Goal: Information Seeking & Learning: Learn about a topic

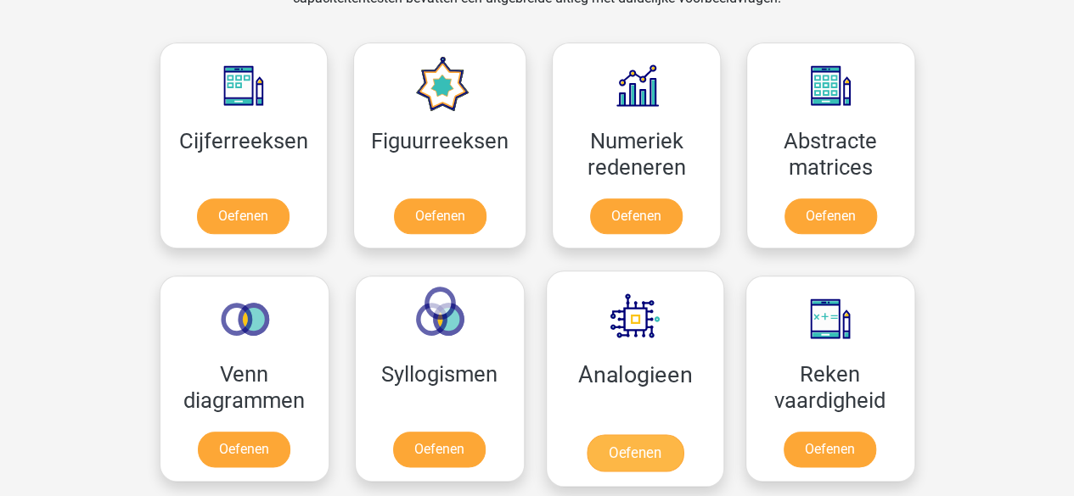
scroll to position [754, 0]
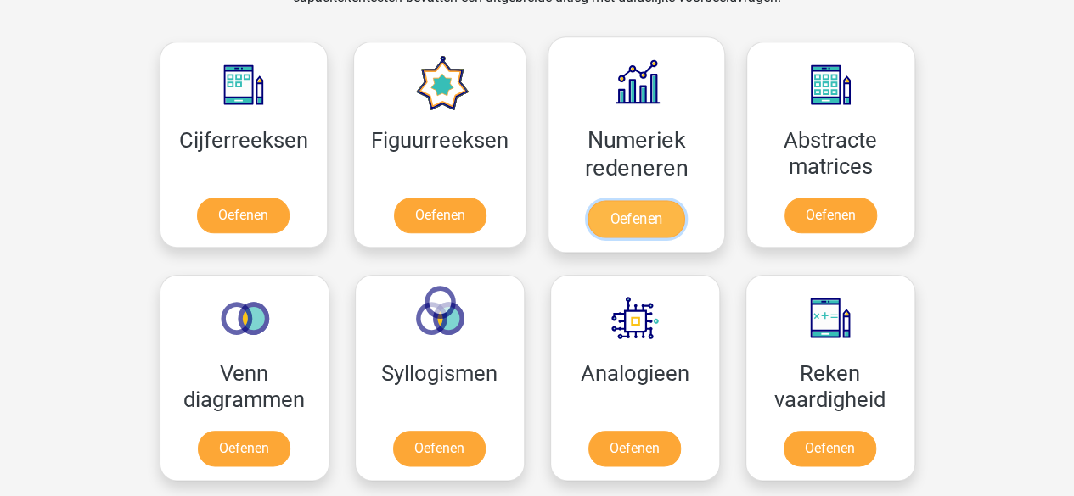
click at [653, 200] on link "Oefenen" at bounding box center [635, 218] width 97 height 37
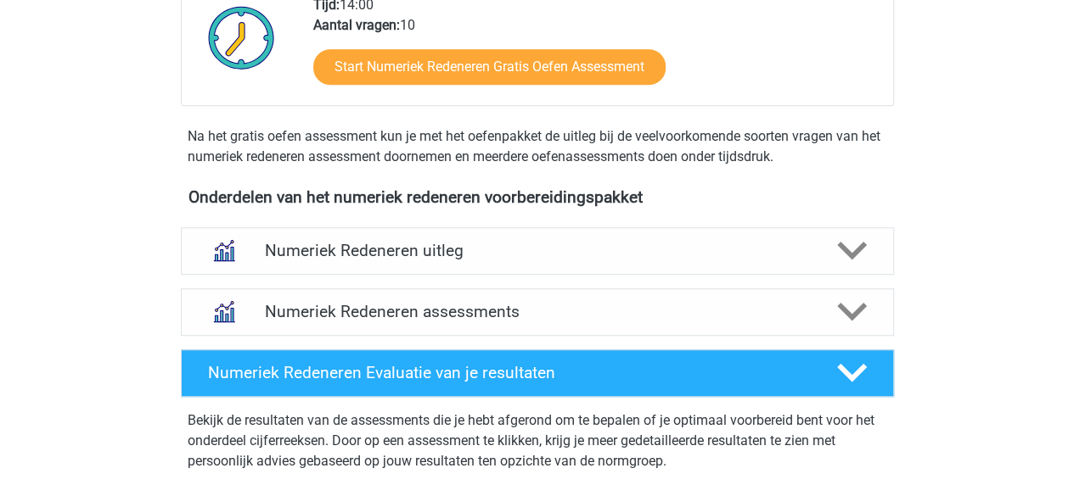
scroll to position [488, 0]
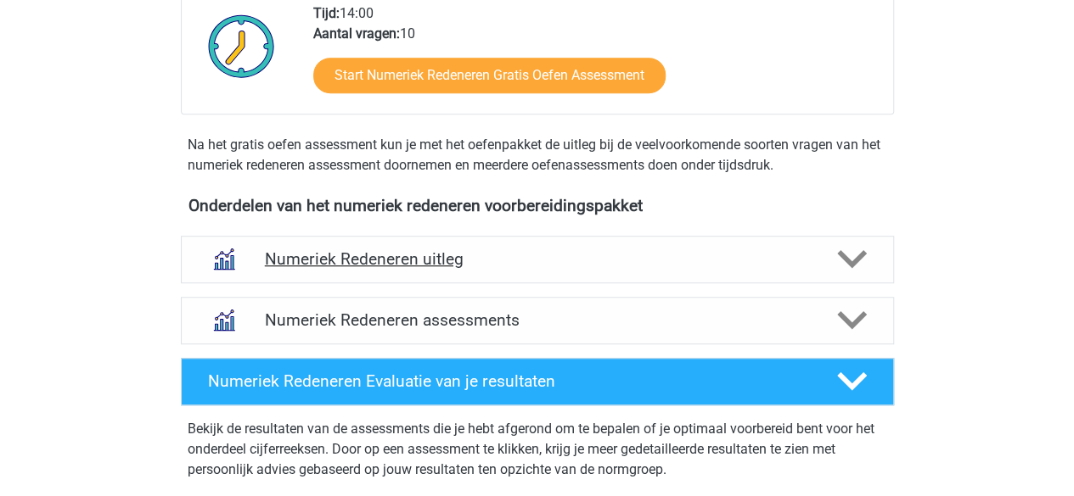
click at [415, 258] on h4 "Numeriek Redeneren uitleg" at bounding box center [537, 260] width 545 height 20
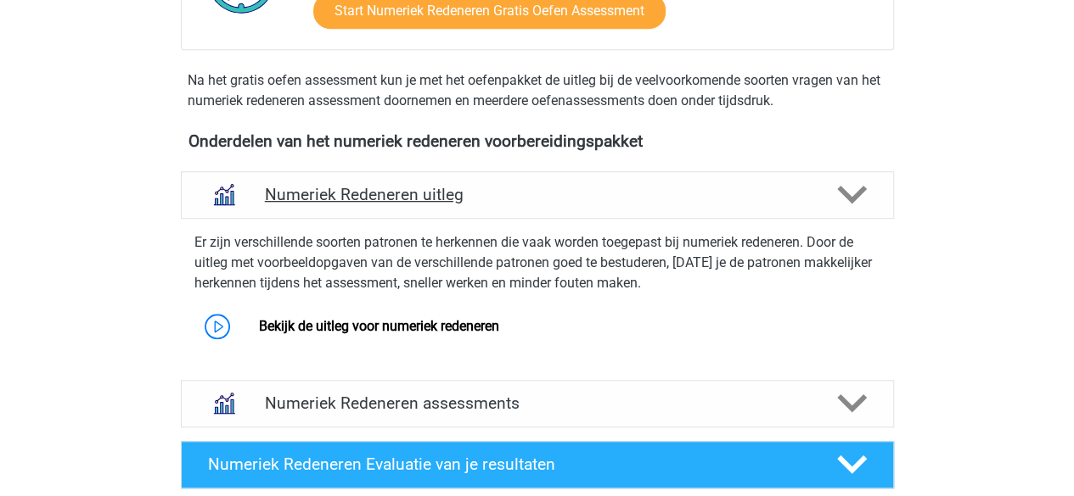
scroll to position [553, 0]
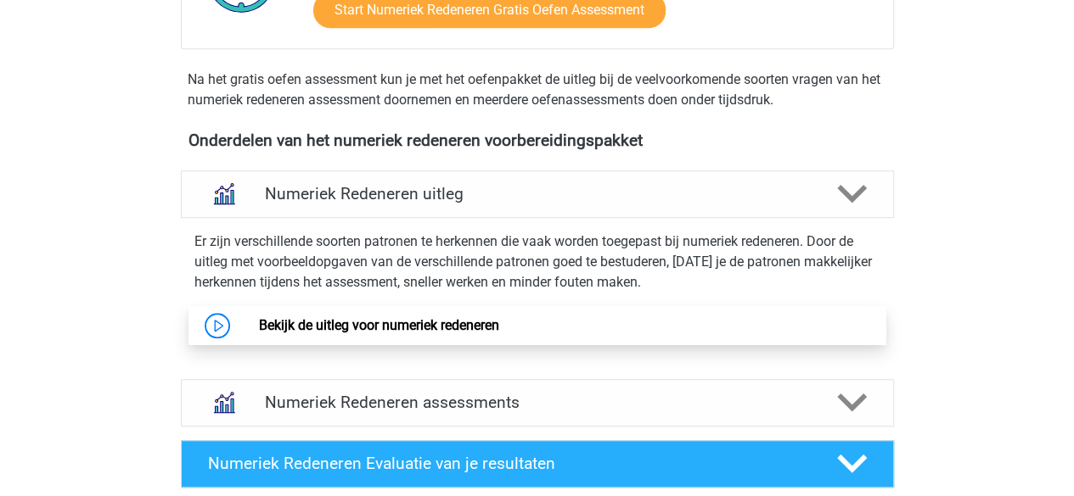
click at [391, 321] on link "Bekijk de uitleg voor numeriek redeneren" at bounding box center [379, 325] width 240 height 16
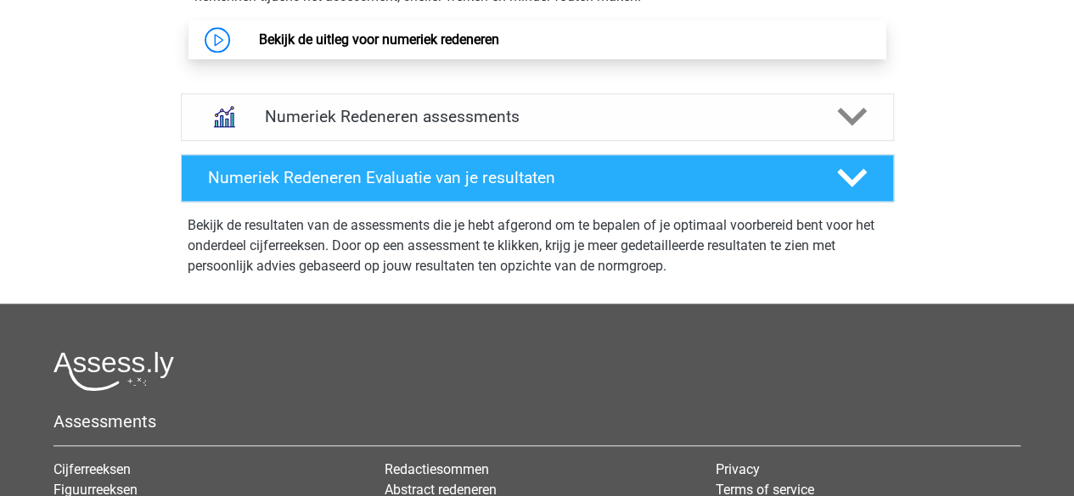
scroll to position [861, 0]
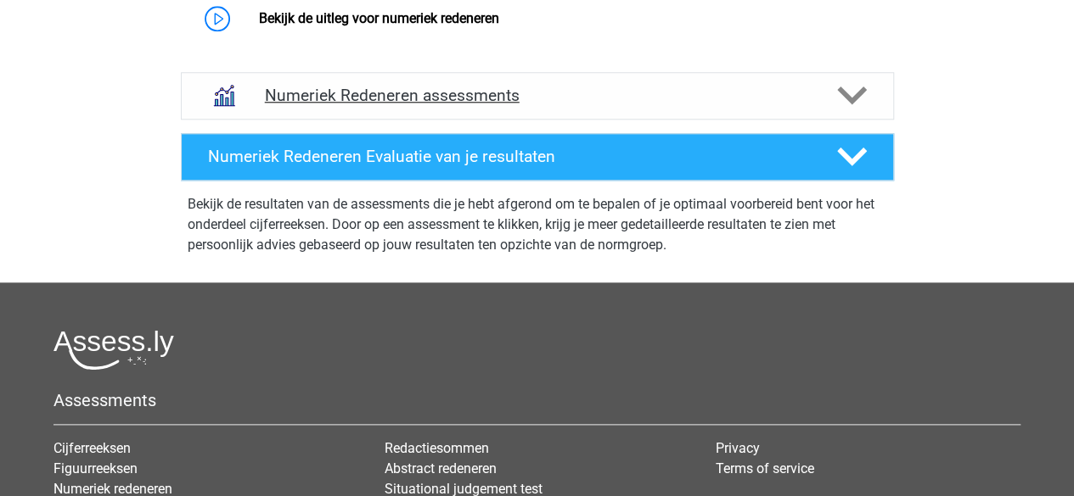
click at [408, 88] on h4 "Numeriek Redeneren assessments" at bounding box center [537, 96] width 545 height 20
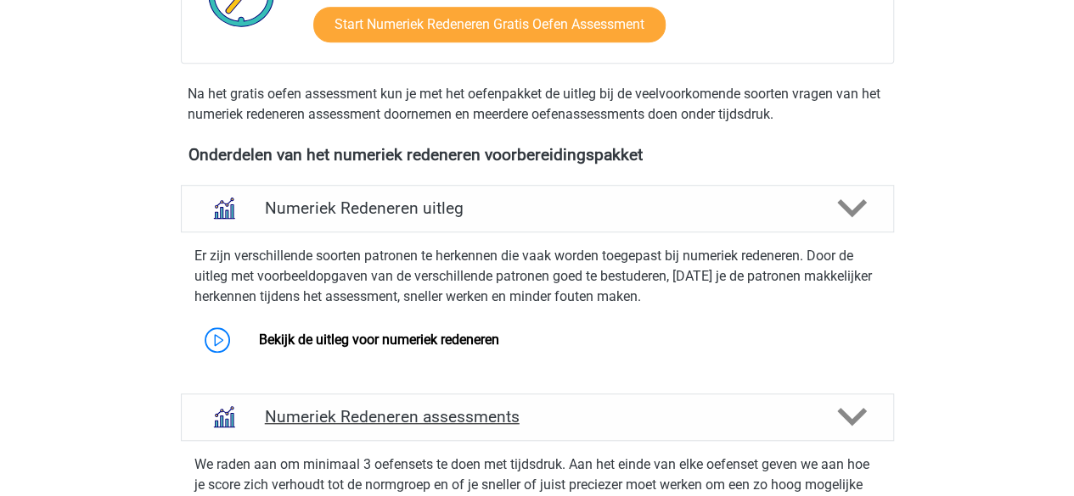
scroll to position [538, 0]
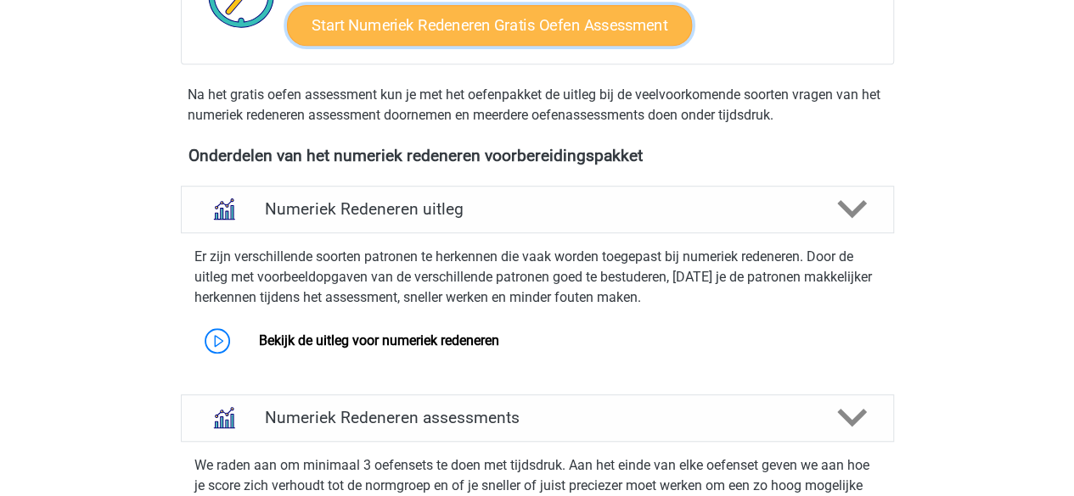
click at [416, 11] on link "Start Numeriek Redeneren Gratis Oefen Assessment" at bounding box center [489, 24] width 405 height 41
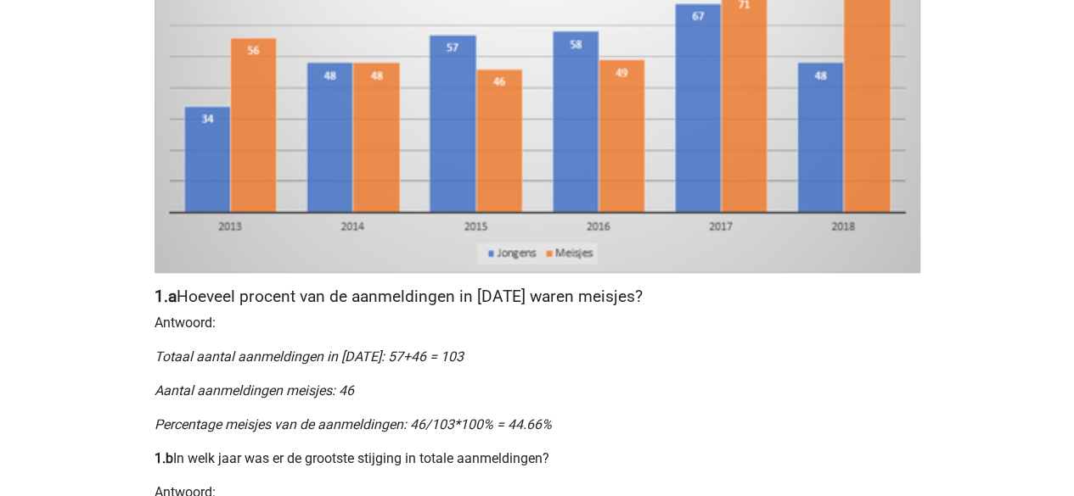
scroll to position [606, 0]
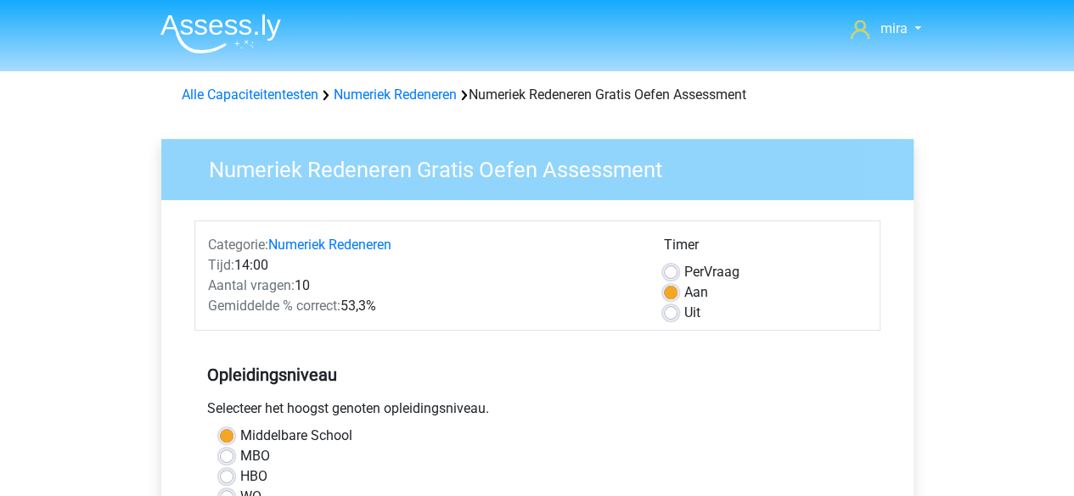
drag, startPoint x: 0, startPoint y: 0, endPoint x: 416, endPoint y: 11, distance: 416.0
click at [416, 11] on nav "mira miraataallah897@gmail.com Nederlands English" at bounding box center [537, 30] width 781 height 55
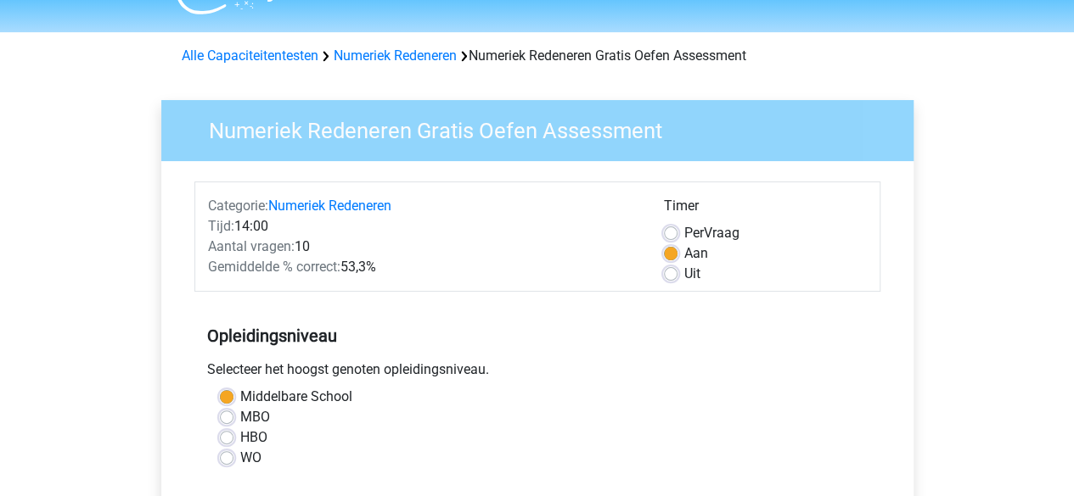
scroll to position [31, 0]
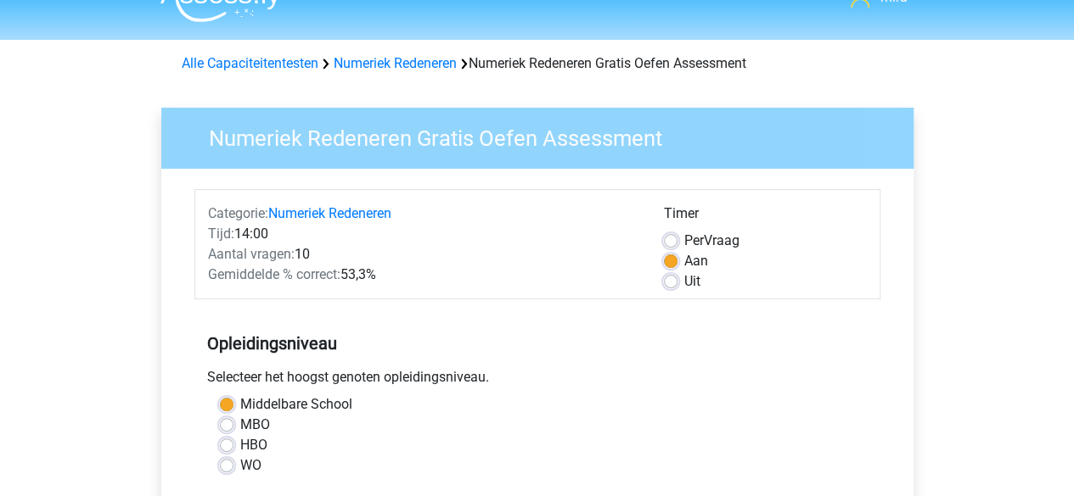
click at [679, 295] on div "Categorie: Numeriek Redeneren Tijd: 14:00 Aantal vragen: 10 Gemiddelde % correc…" at bounding box center [537, 244] width 686 height 110
click at [677, 286] on div "Uit" at bounding box center [765, 282] width 203 height 20
click at [684, 283] on label "Uit" at bounding box center [692, 282] width 16 height 20
click at [675, 283] on input "Uit" at bounding box center [671, 280] width 14 height 17
radio input "true"
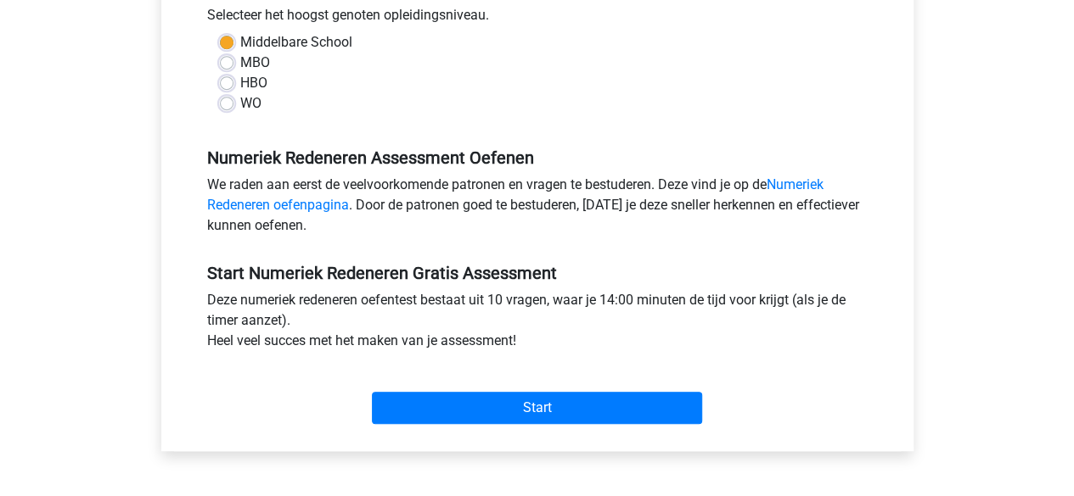
scroll to position [395, 0]
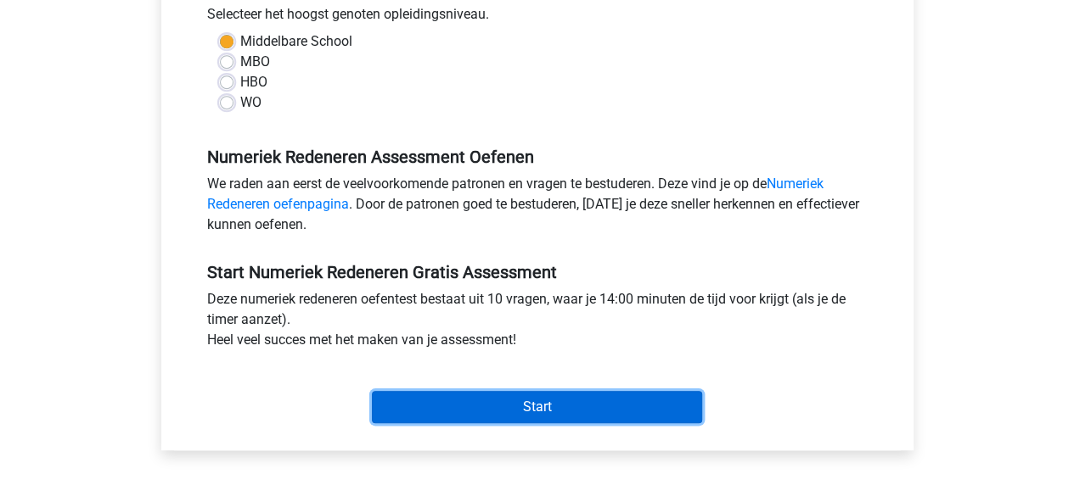
click at [626, 400] on input "Start" at bounding box center [537, 407] width 330 height 32
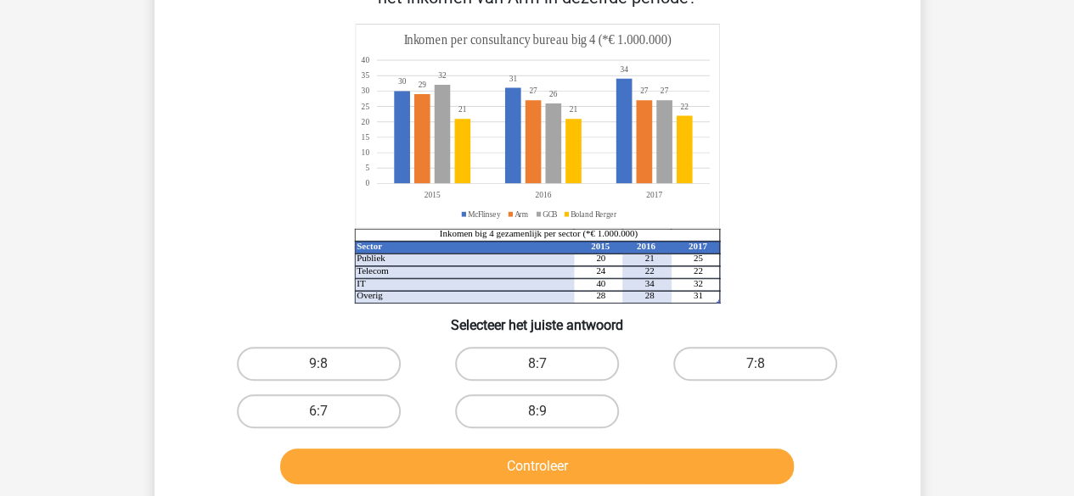
scroll to position [137, 0]
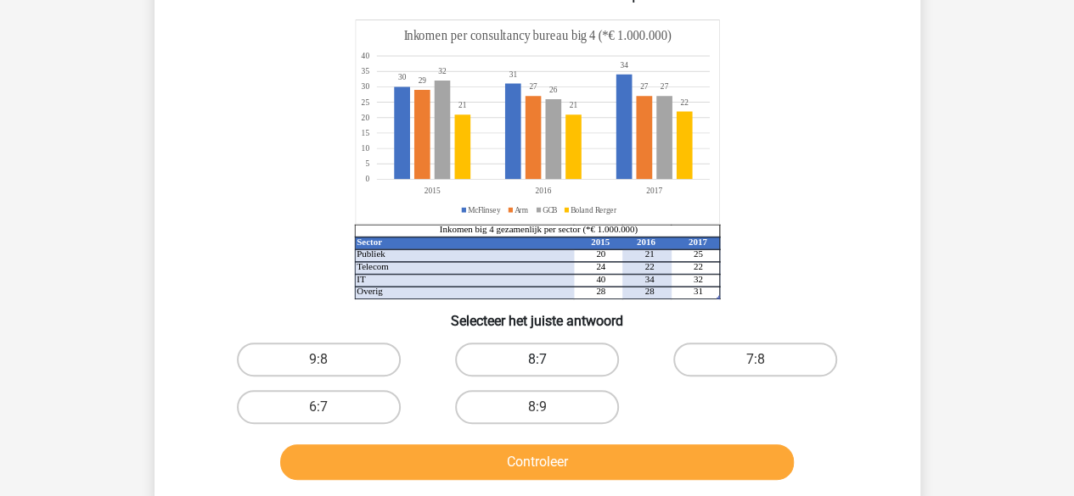
click at [485, 348] on label "8:7" at bounding box center [537, 360] width 164 height 34
click at [536, 360] on input "8:7" at bounding box center [541, 365] width 11 height 11
radio input "true"
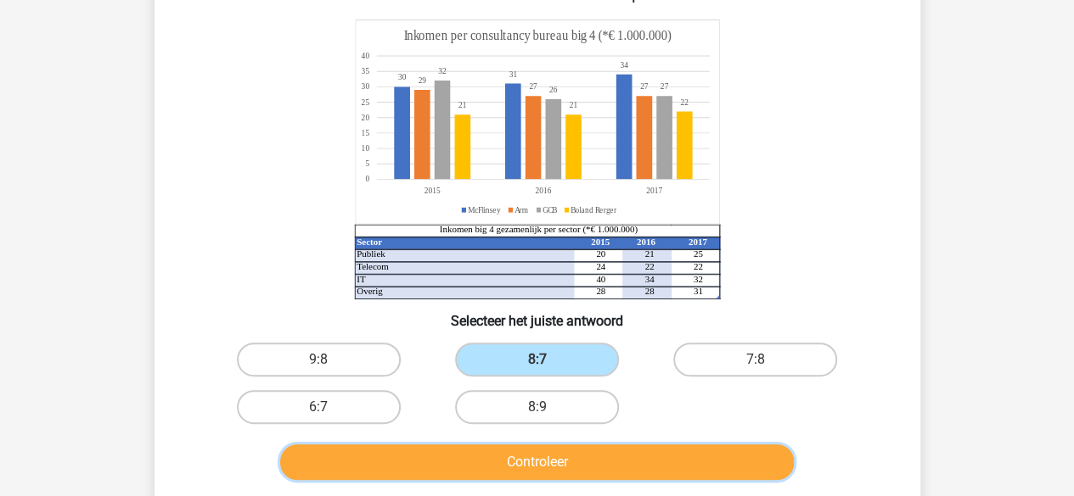
click at [479, 451] on button "Controleer" at bounding box center [536, 463] width 513 height 36
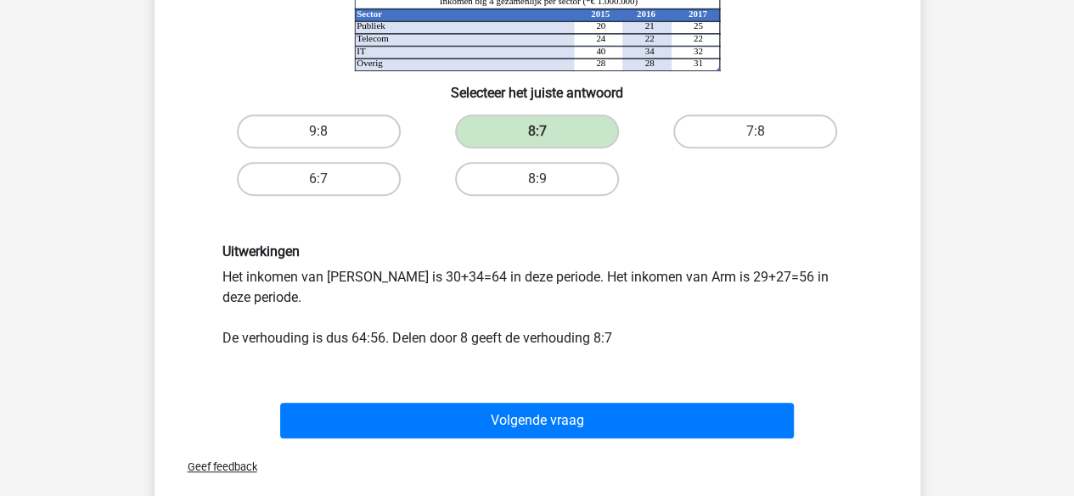
scroll to position [362, 0]
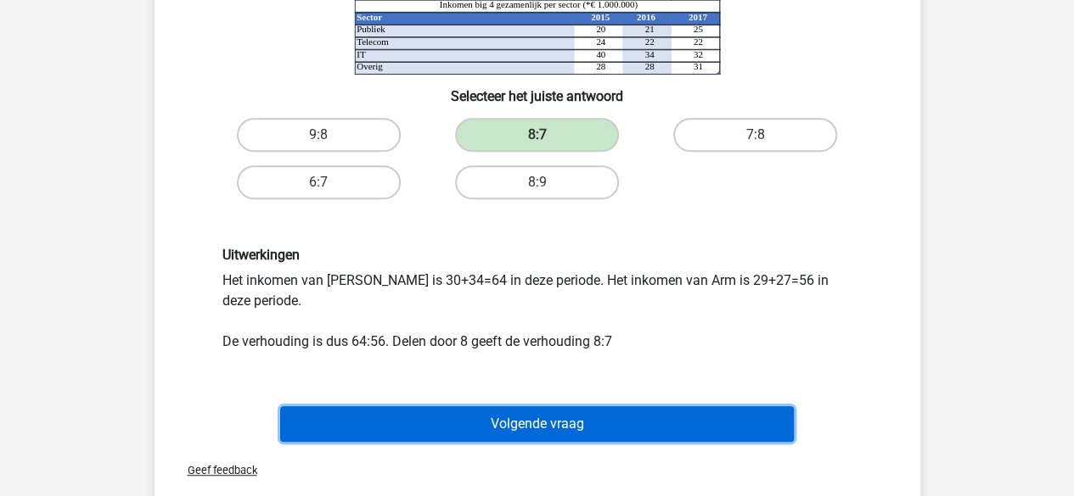
click at [549, 427] on button "Volgende vraag" at bounding box center [536, 425] width 513 height 36
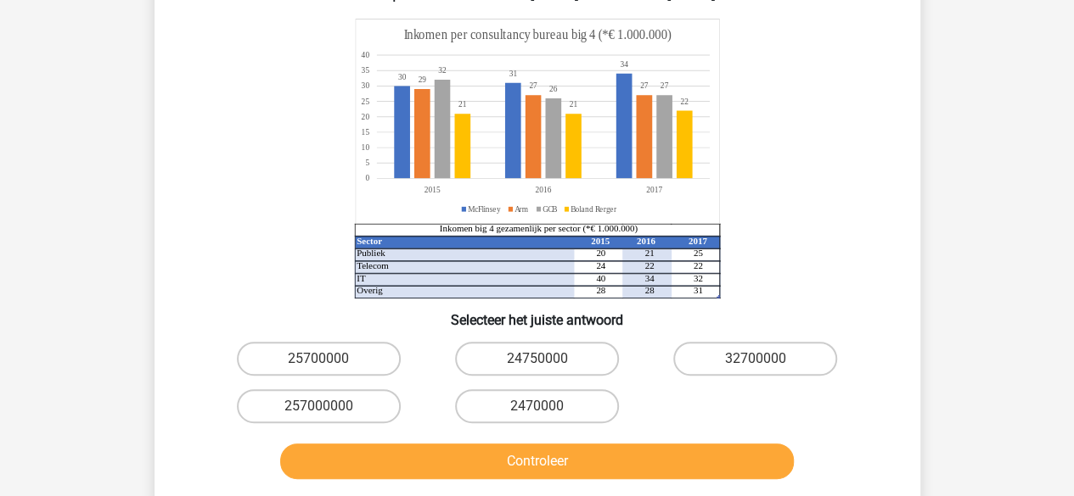
scroll to position [189, 0]
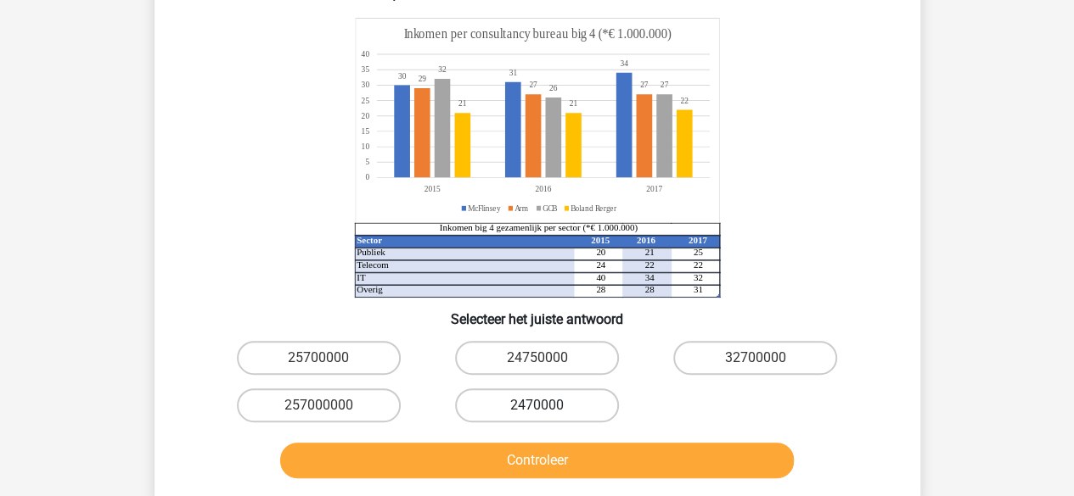
click at [545, 405] on label "2470000" at bounding box center [537, 406] width 164 height 34
click at [545, 406] on input "2470000" at bounding box center [541, 411] width 11 height 11
radio input "true"
click at [518, 479] on div "Controleer" at bounding box center [537, 464] width 655 height 42
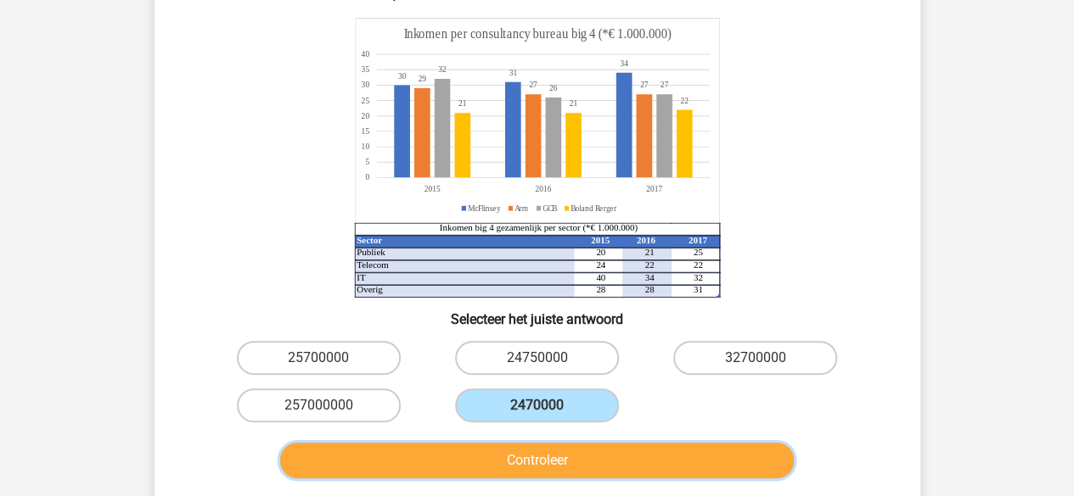
click at [519, 477] on button "Controleer" at bounding box center [536, 461] width 513 height 36
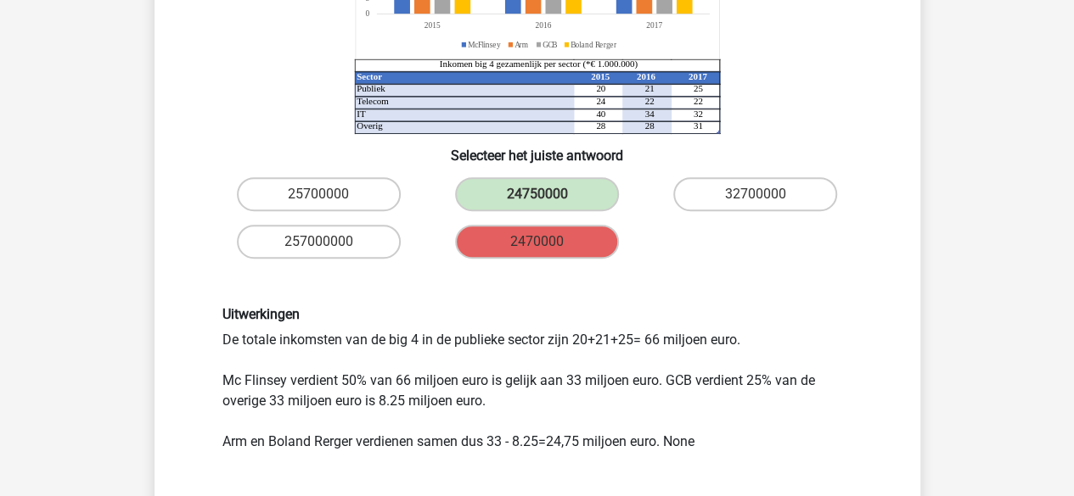
scroll to position [354, 0]
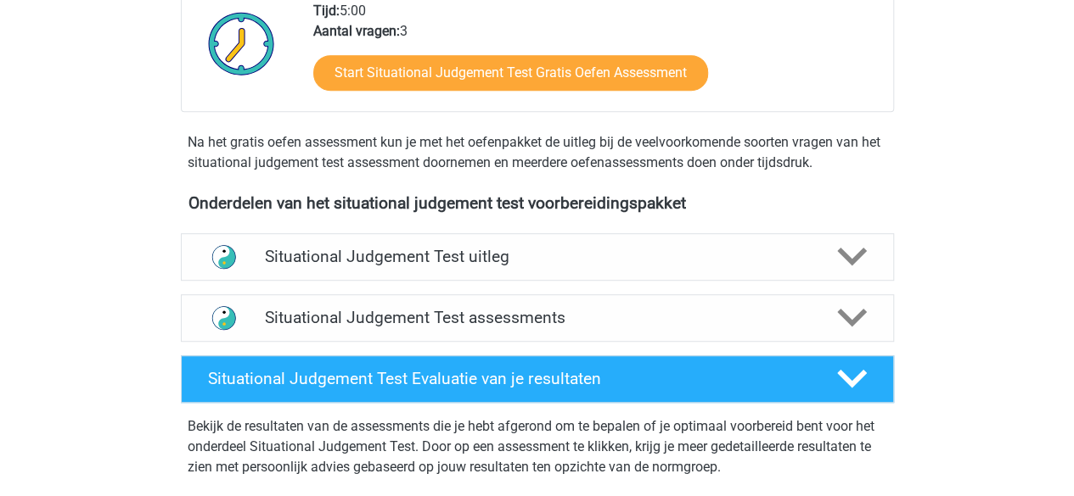
scroll to position [429, 0]
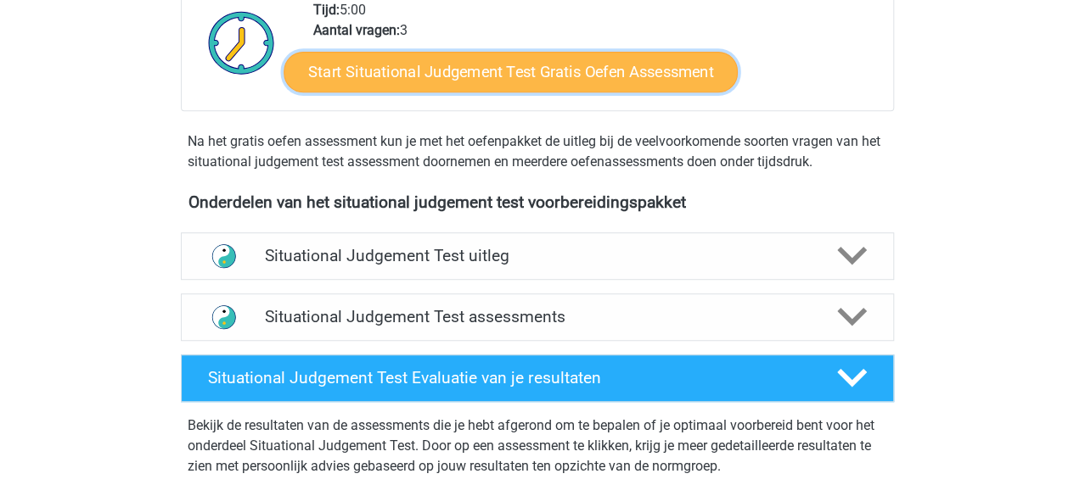
click at [402, 76] on link "Start Situational Judgement Test Gratis Oefen Assessment" at bounding box center [510, 72] width 454 height 41
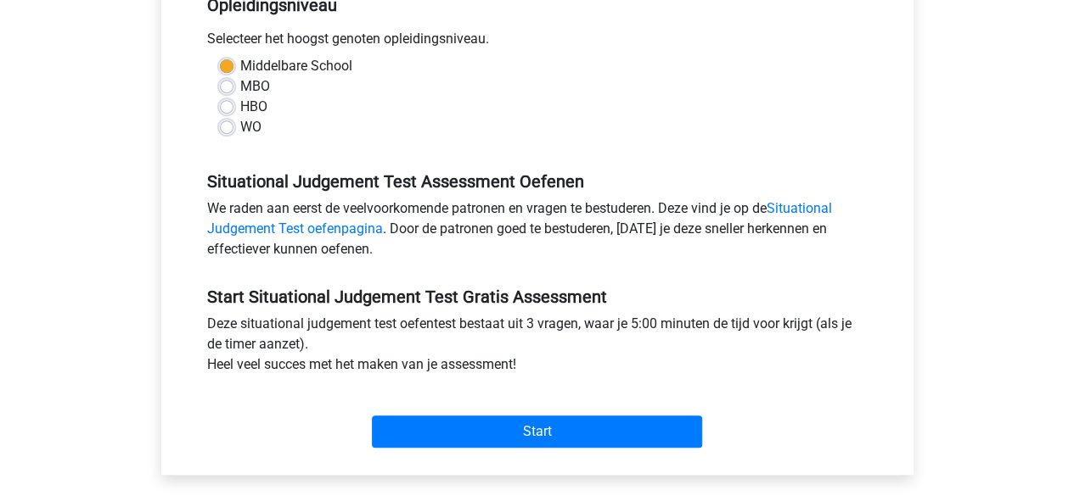
scroll to position [452, 0]
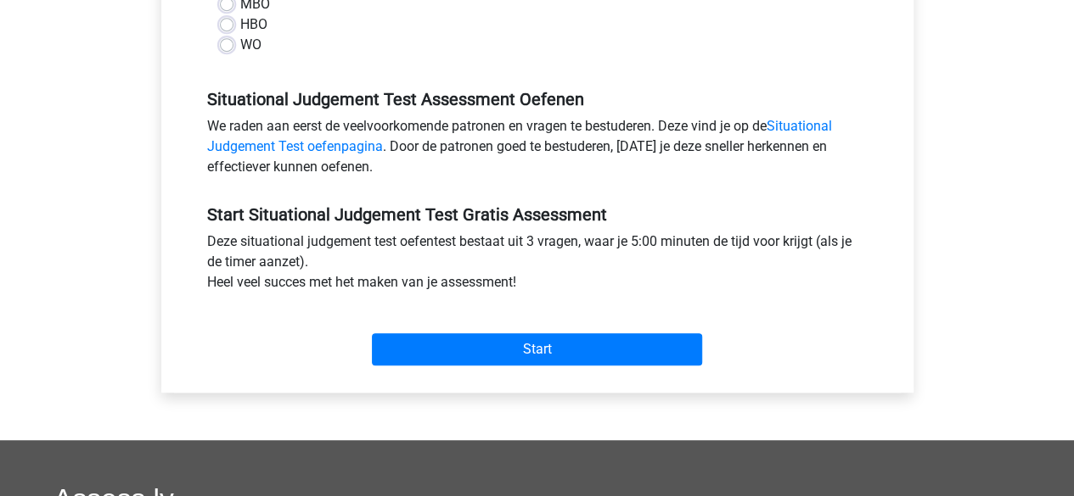
click at [447, 368] on div "Start" at bounding box center [537, 336] width 686 height 73
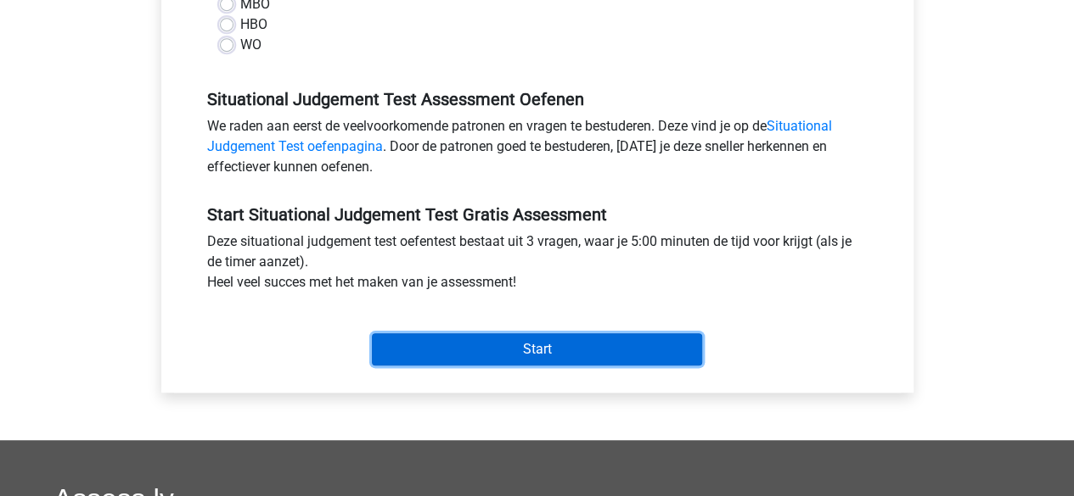
click at [443, 348] on input "Start" at bounding box center [537, 350] width 330 height 32
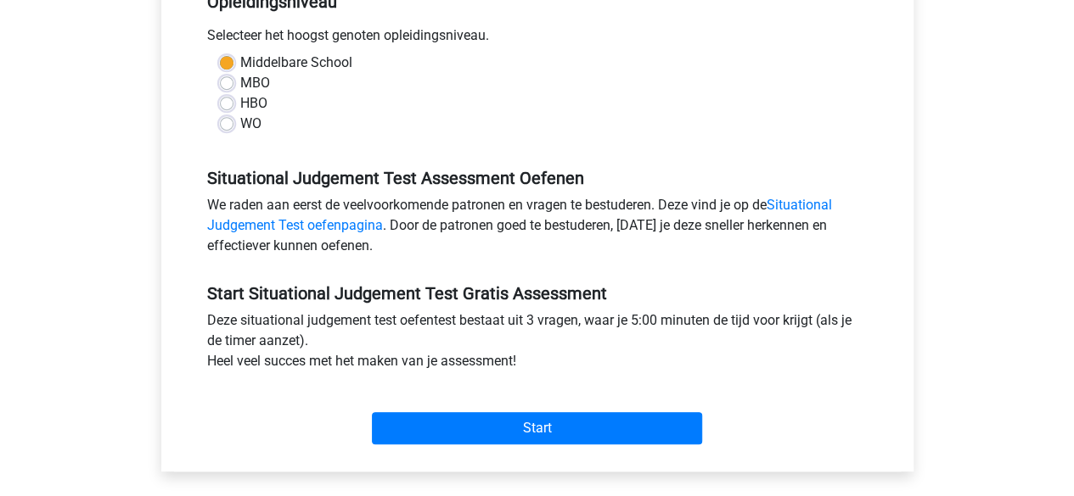
scroll to position [365, 0]
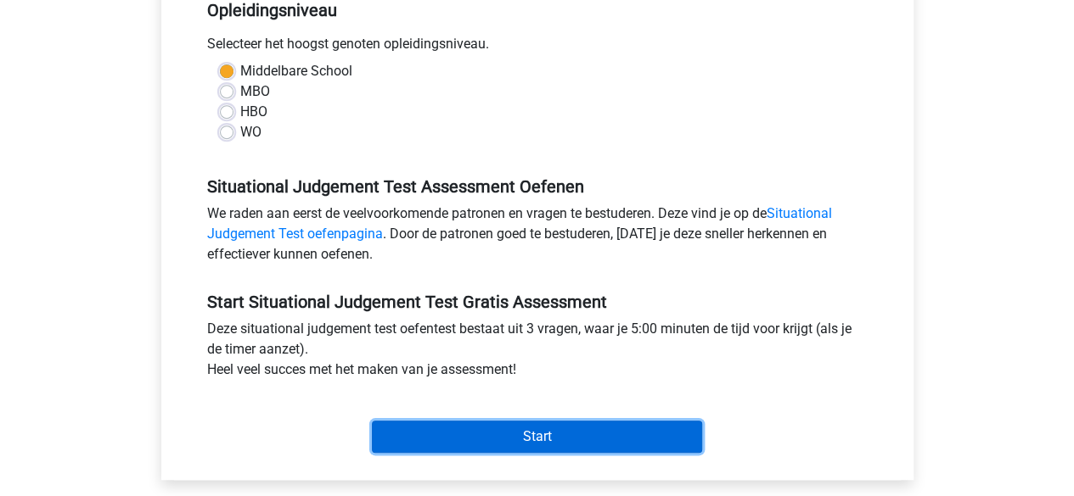
click at [457, 423] on input "Start" at bounding box center [537, 437] width 330 height 32
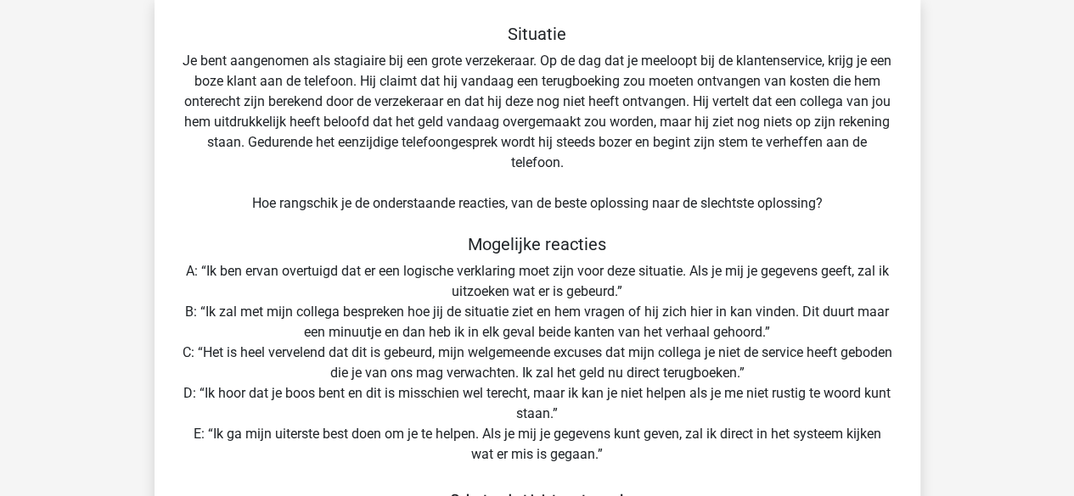
scroll to position [82, 0]
click at [414, 320] on div "Situatie Je bent aangenomen als stagiaire bij een grote verzekeraar. Op de dag …" at bounding box center [537, 344] width 752 height 642
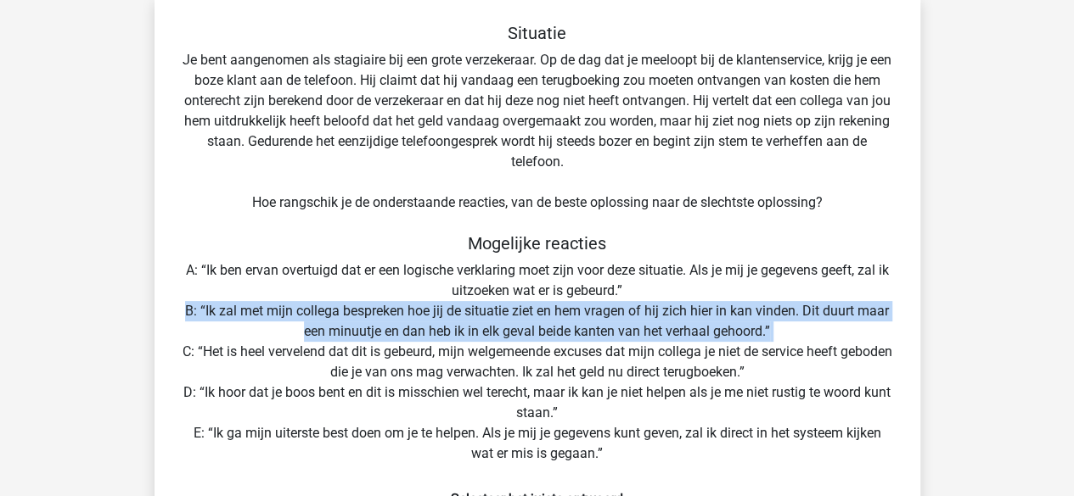
click at [414, 320] on div "Situatie Je bent aangenomen als stagiaire bij een grote verzekeraar. Op de dag …" at bounding box center [537, 344] width 752 height 642
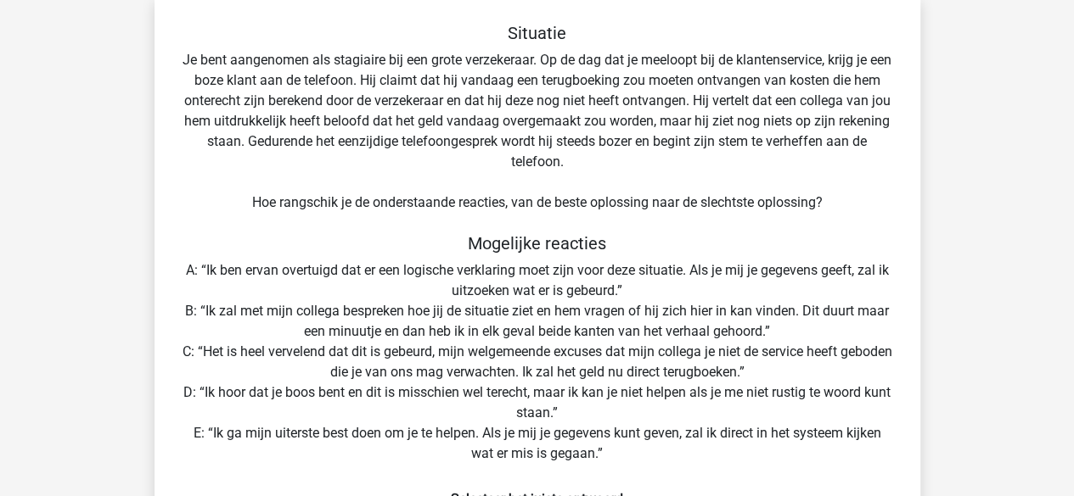
click at [403, 354] on div "Situatie Je bent aangenomen als stagiaire bij een grote verzekeraar. Op de dag …" at bounding box center [537, 344] width 752 height 642
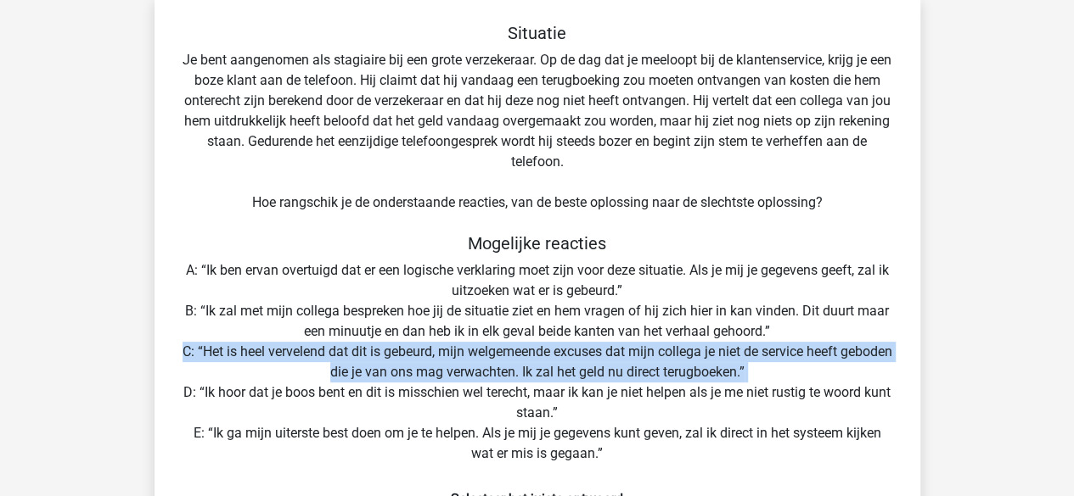
click at [403, 354] on div "Situatie Je bent aangenomen als stagiaire bij een grote verzekeraar. Op de dag …" at bounding box center [537, 344] width 752 height 642
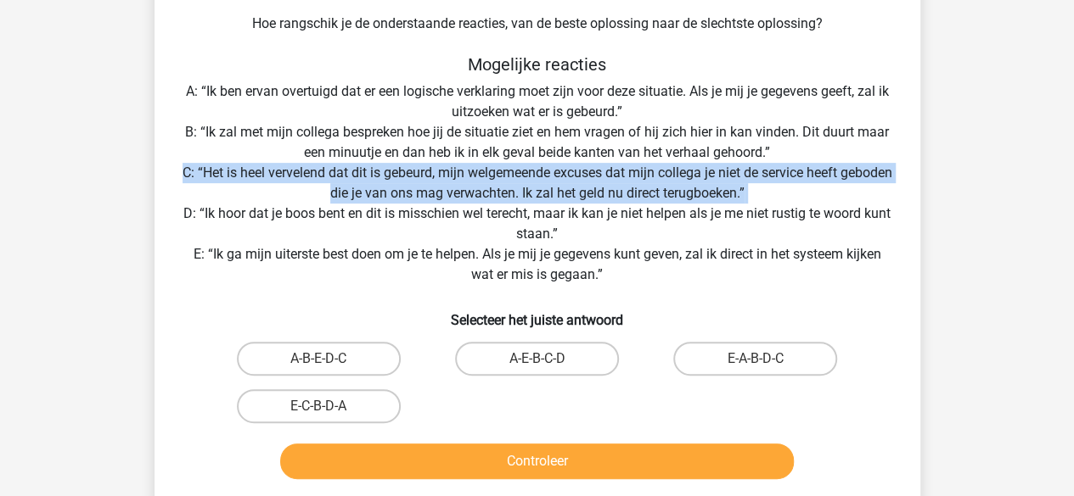
scroll to position [262, 0]
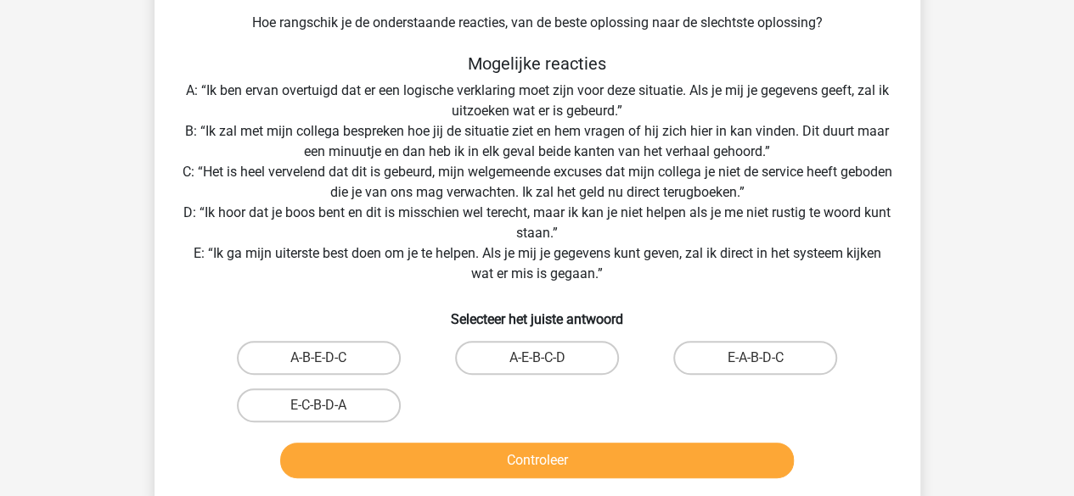
click at [572, 6] on div "Situatie Je bent aangenomen als stagiaire bij een grote verzekeraar. Op de dag …" at bounding box center [537, 164] width 752 height 642
click at [565, 20] on div "Situatie Je bent aangenomen als stagiaire bij een grote verzekeraar. Op de dag …" at bounding box center [537, 164] width 752 height 642
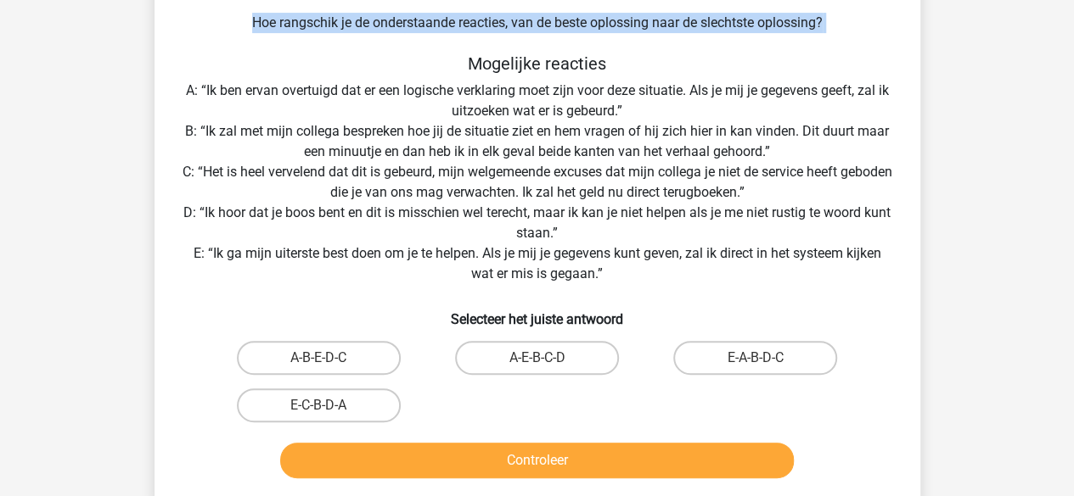
click at [565, 20] on div "Situatie Je bent aangenomen als stagiaire bij een grote verzekeraar. Op de dag …" at bounding box center [537, 164] width 752 height 642
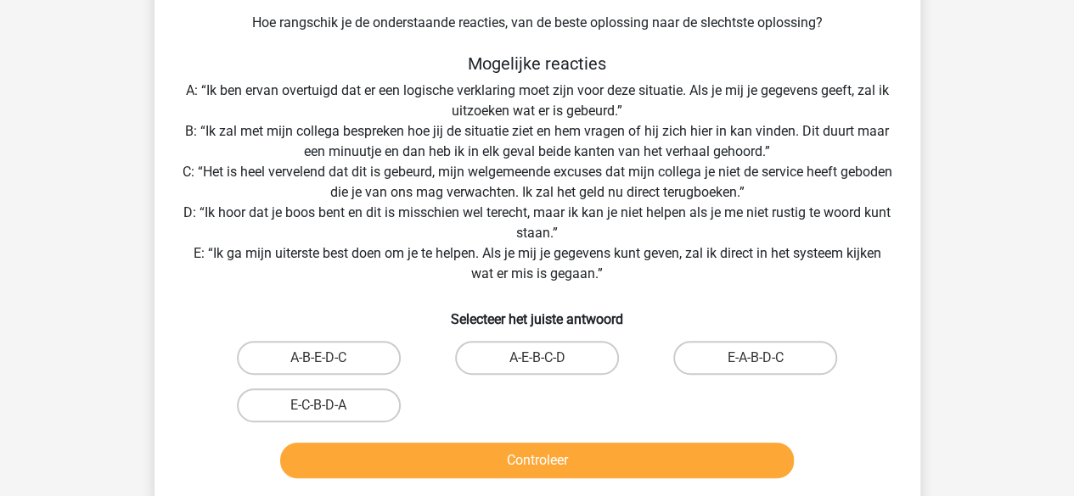
click at [449, 134] on div "Situatie Je bent aangenomen als stagiaire bij een grote verzekeraar. Op de dag …" at bounding box center [537, 164] width 752 height 642
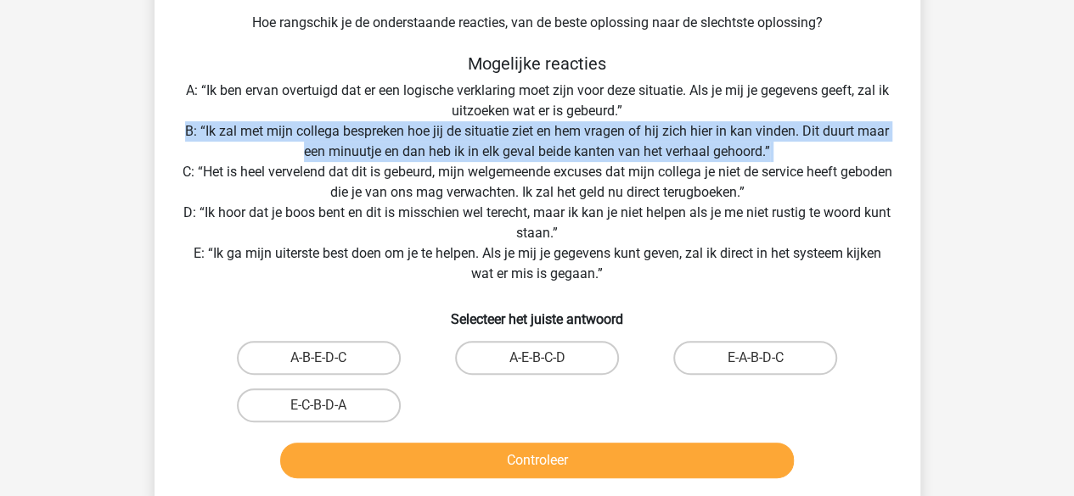
click at [449, 134] on div "Situatie Je bent aangenomen als stagiaire bij een grote verzekeraar. Op de dag …" at bounding box center [537, 164] width 752 height 642
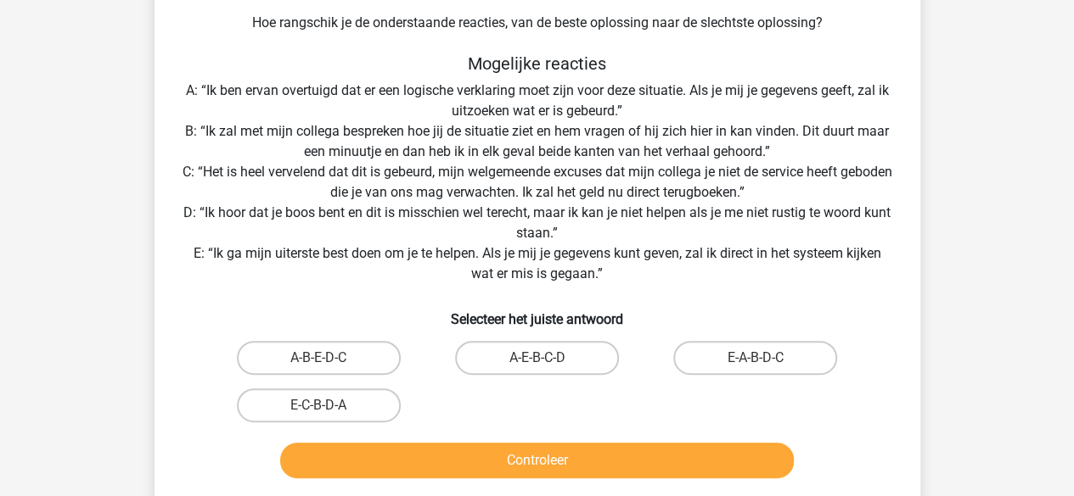
click at [456, 108] on div "Situatie Je bent aangenomen als stagiaire bij een grote verzekeraar. Op de dag …" at bounding box center [537, 164] width 752 height 642
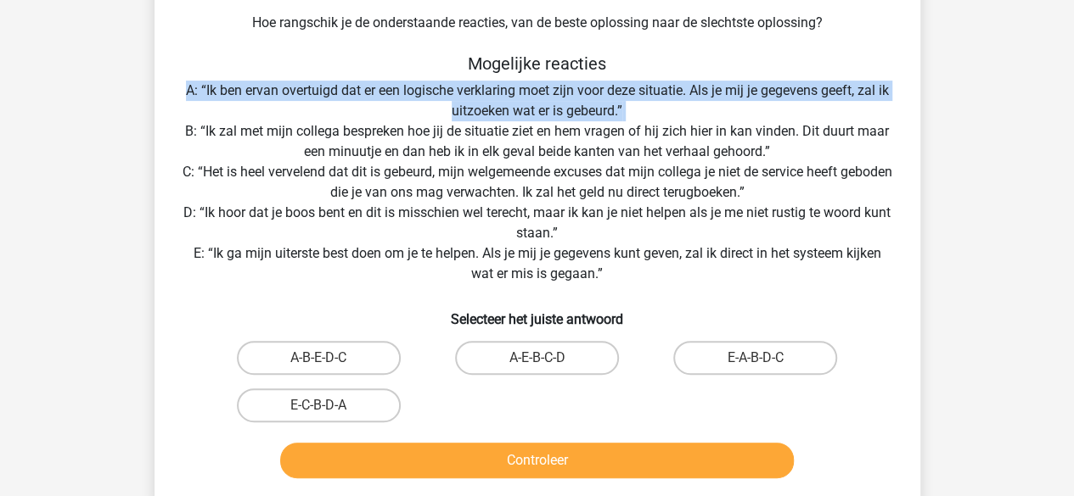
click at [456, 108] on div "Situatie Je bent aangenomen als stagiaire bij een grote verzekeraar. Op de dag …" at bounding box center [537, 164] width 752 height 642
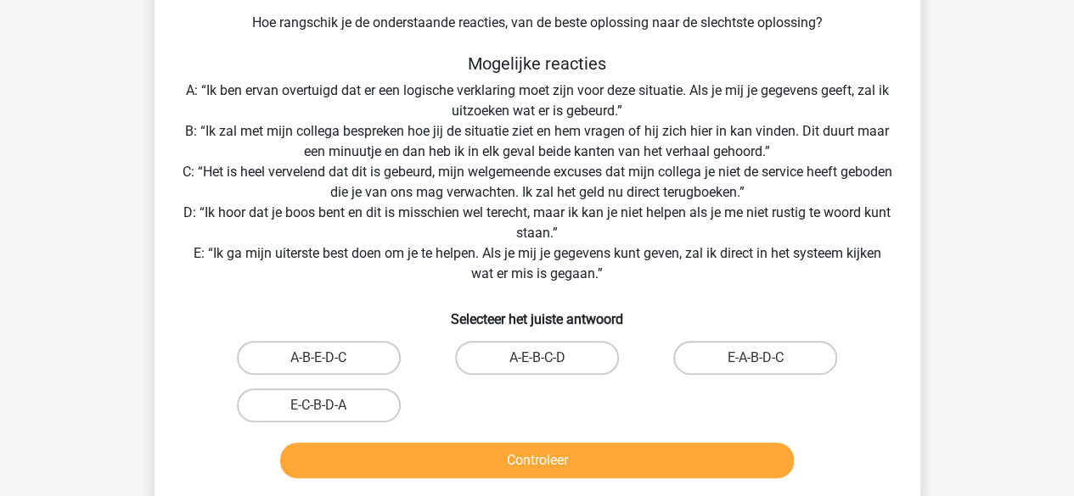
click at [376, 266] on div "Situatie Je bent aangenomen als stagiaire bij een grote verzekeraar. Op de dag …" at bounding box center [537, 164] width 752 height 642
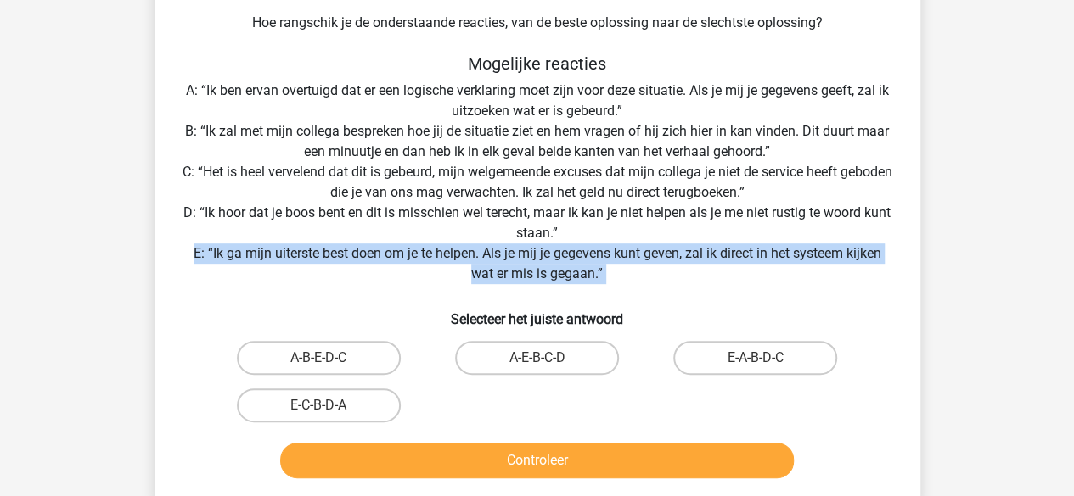
click at [376, 266] on div "Situatie Je bent aangenomen als stagiaire bij een grote verzekeraar. Op de dag …" at bounding box center [537, 164] width 752 height 642
click at [715, 372] on label "E-A-B-D-C" at bounding box center [755, 358] width 164 height 34
click at [755, 369] on input "E-A-B-D-C" at bounding box center [760, 363] width 11 height 11
radio input "true"
click at [492, 361] on label "A-E-B-C-D" at bounding box center [537, 358] width 164 height 34
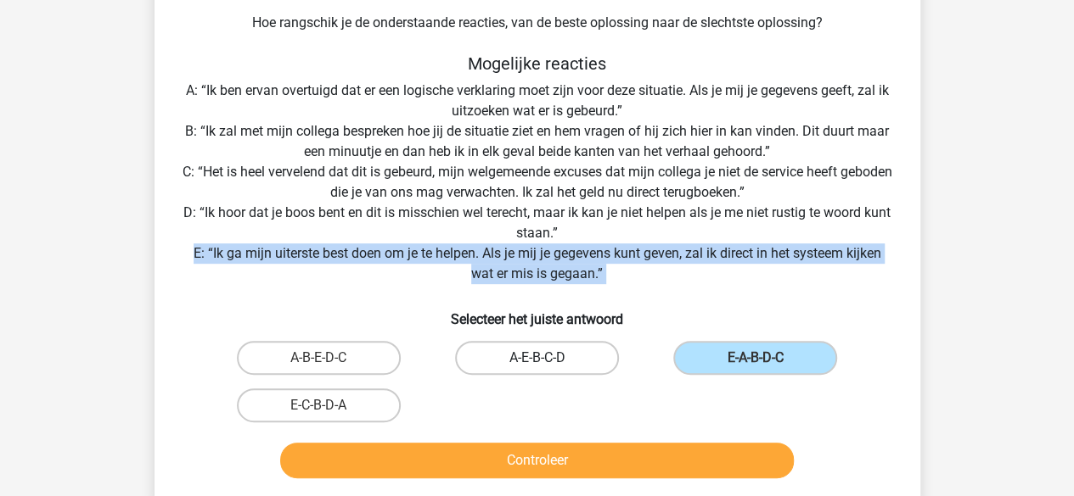
click at [536, 361] on input "A-E-B-C-D" at bounding box center [541, 363] width 11 height 11
radio input "true"
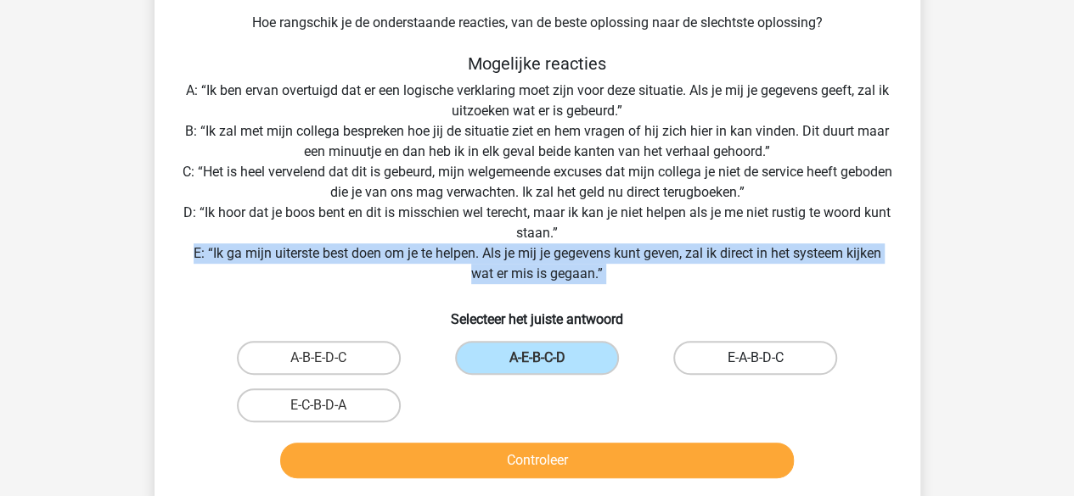
click at [760, 348] on label "E-A-B-D-C" at bounding box center [755, 358] width 164 height 34
click at [760, 358] on input "E-A-B-D-C" at bounding box center [760, 363] width 11 height 11
radio input "true"
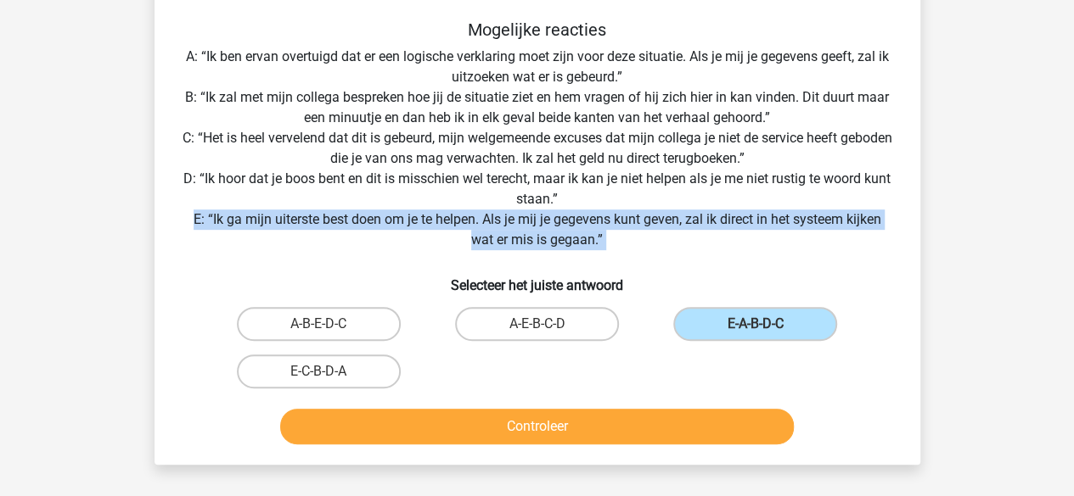
scroll to position [297, 0]
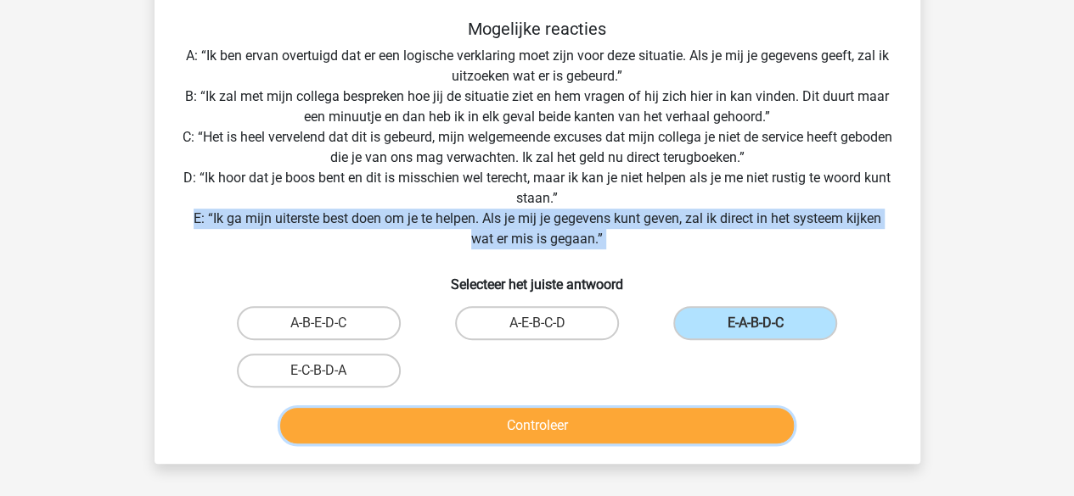
click at [641, 433] on button "Controleer" at bounding box center [536, 426] width 513 height 36
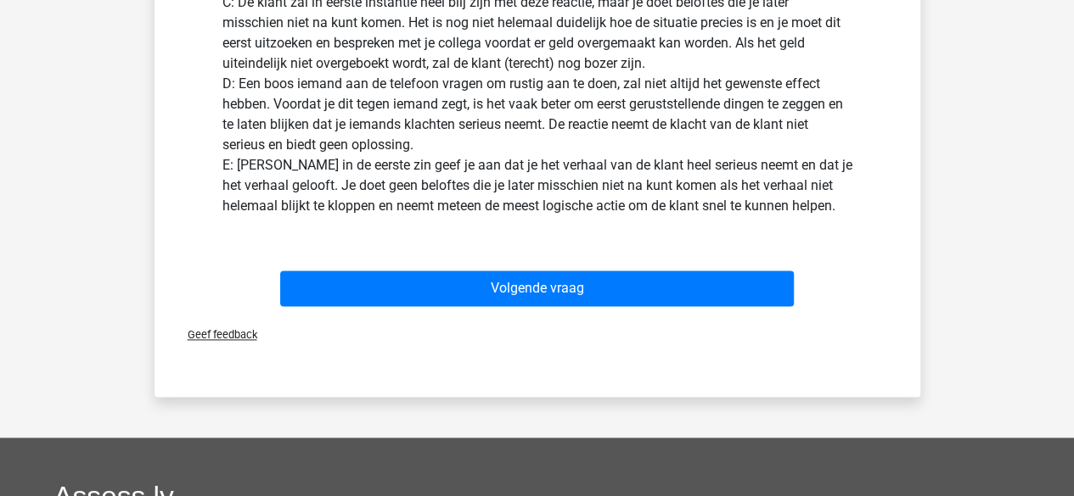
scroll to position [968, 0]
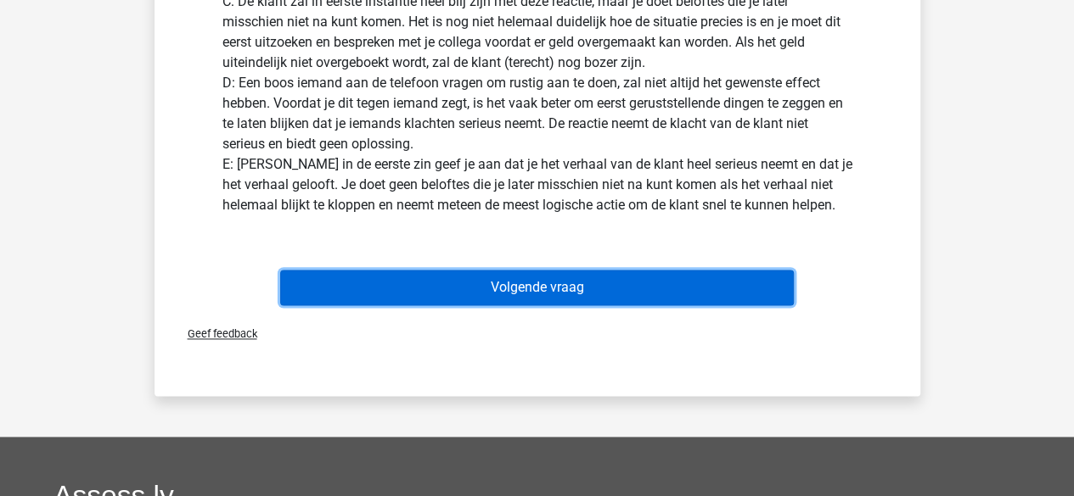
click at [597, 286] on button "Volgende vraag" at bounding box center [536, 288] width 513 height 36
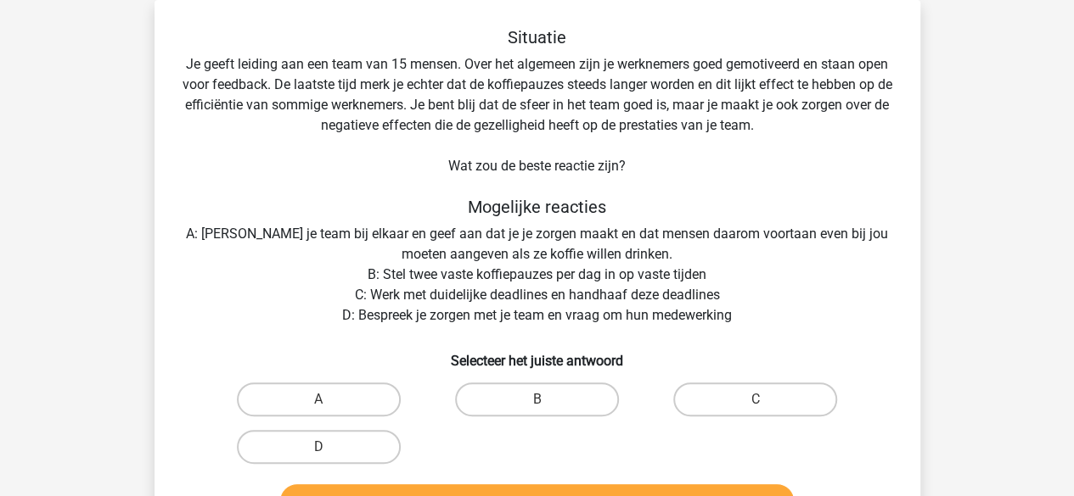
scroll to position [78, 0]
click at [248, 88] on div "Situatie Je geeft leiding aan een team van 15 mensen. Over het algemeen zijn je…" at bounding box center [537, 277] width 752 height 500
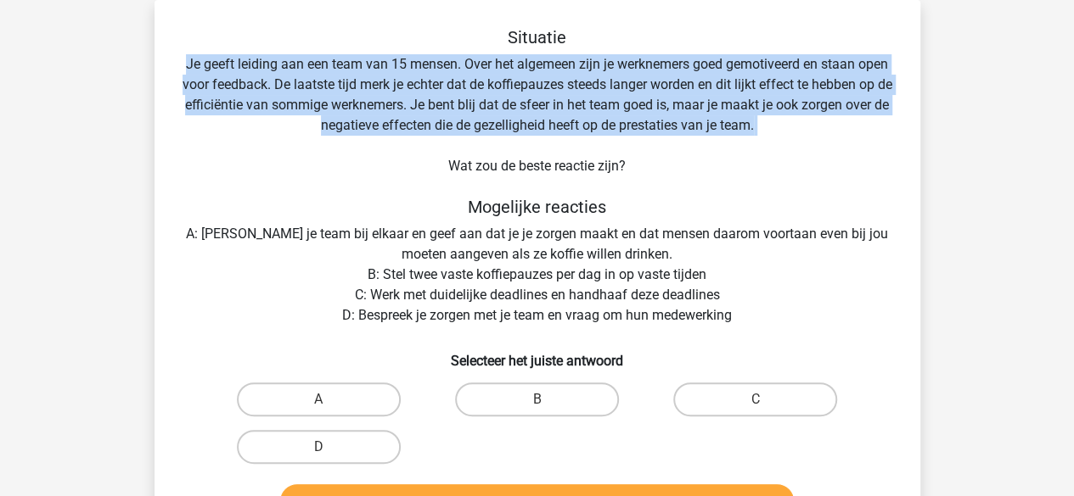
click at [248, 88] on div "Situatie Je geeft leiding aan een team van 15 mensen. Over het algemeen zijn je…" at bounding box center [537, 277] width 752 height 500
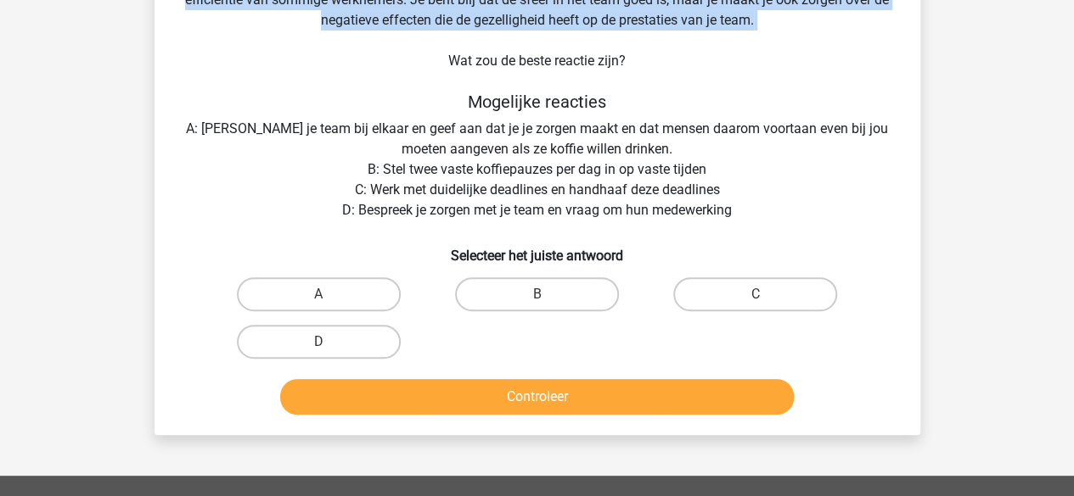
scroll to position [186, 0]
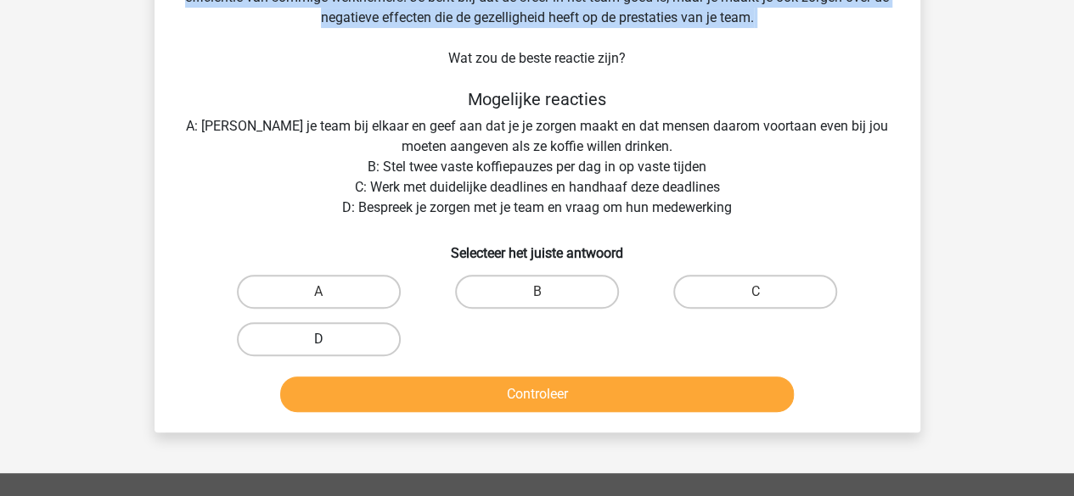
click at [261, 328] on label "D" at bounding box center [319, 339] width 164 height 34
click at [318, 339] on input "D" at bounding box center [323, 344] width 11 height 11
radio input "true"
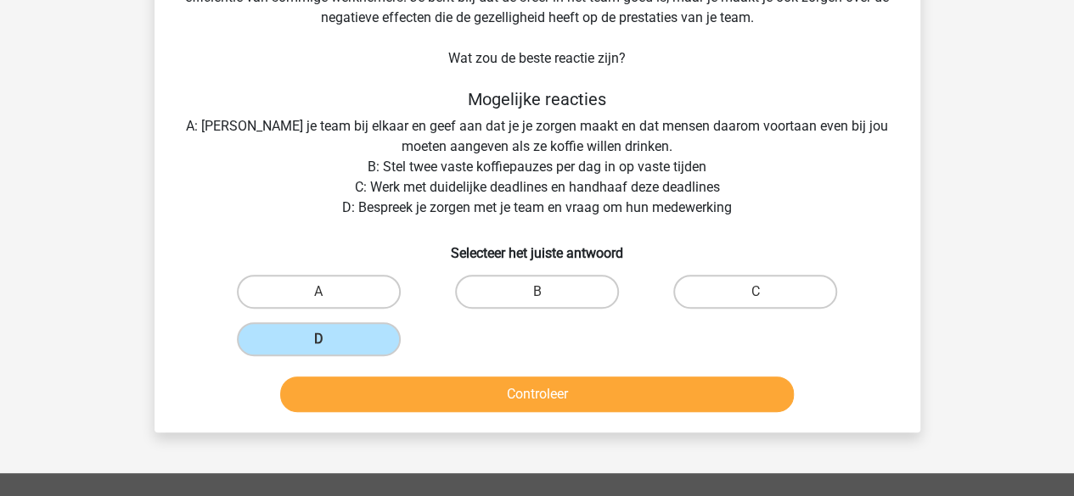
click at [353, 422] on div "Situatie Je geeft leiding aan een team van 15 mensen. Over het algemeen zijn je…" at bounding box center [536, 162] width 765 height 541
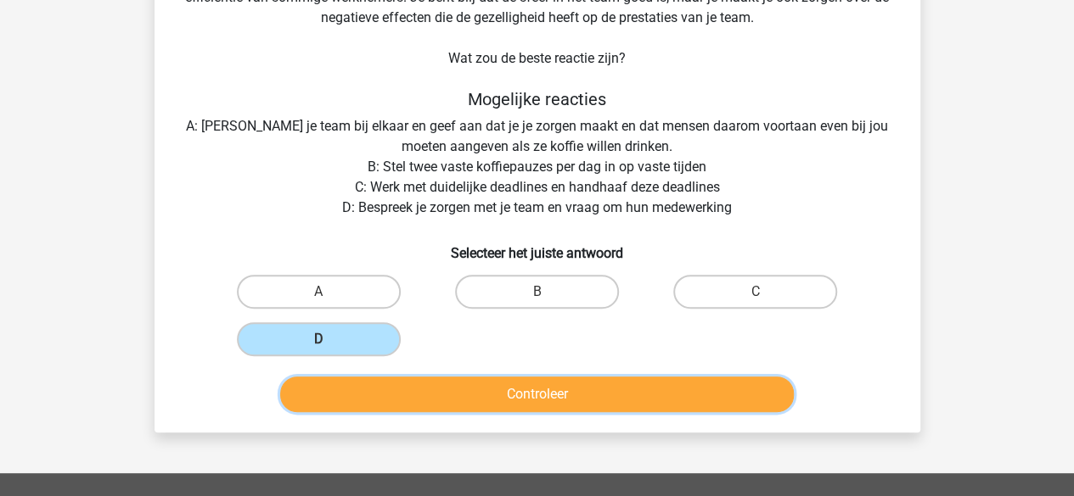
click at [353, 390] on button "Controleer" at bounding box center [536, 395] width 513 height 36
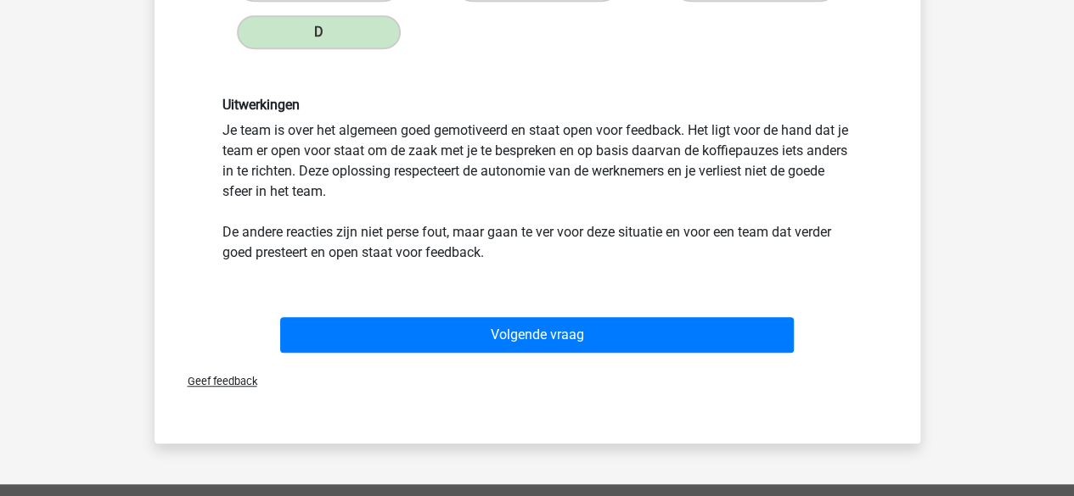
scroll to position [503, 0]
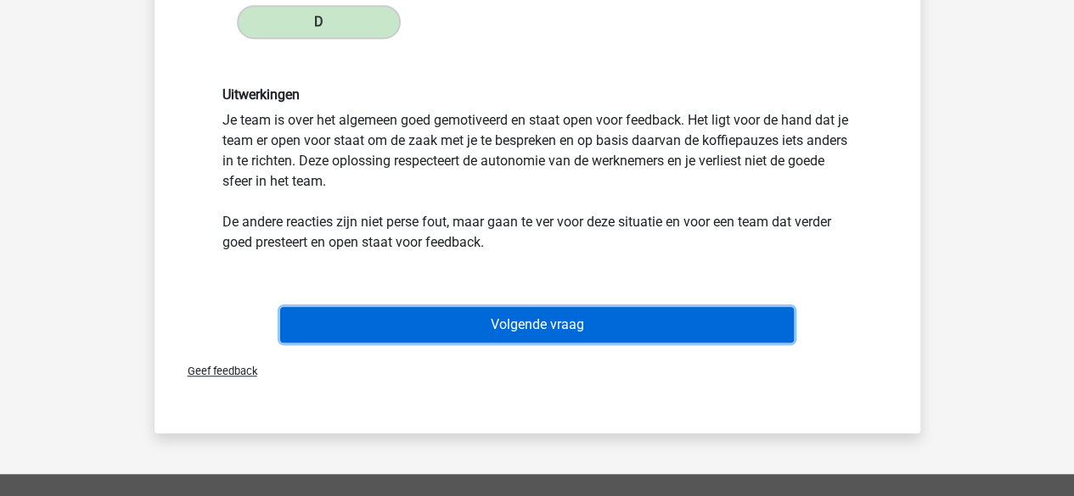
click at [454, 337] on button "Volgende vraag" at bounding box center [536, 325] width 513 height 36
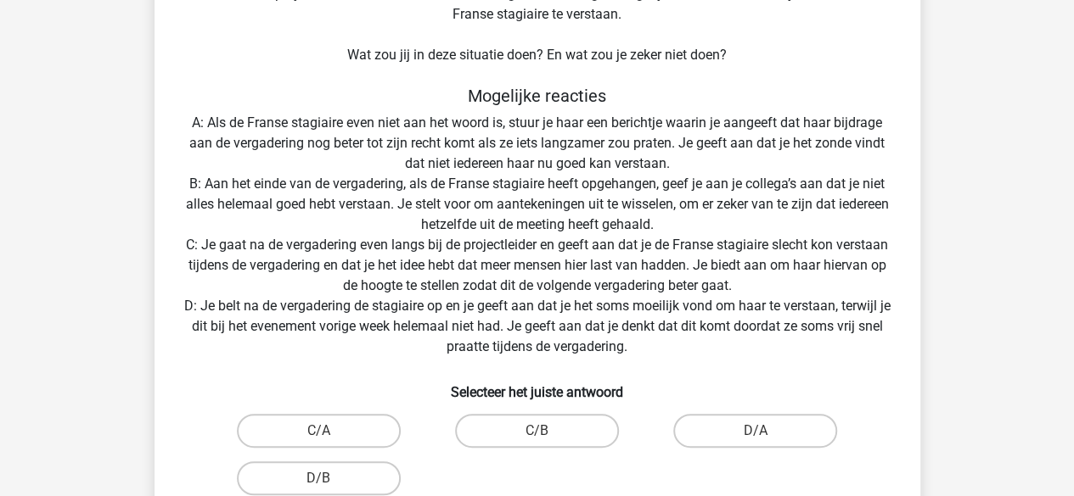
scroll to position [314, 0]
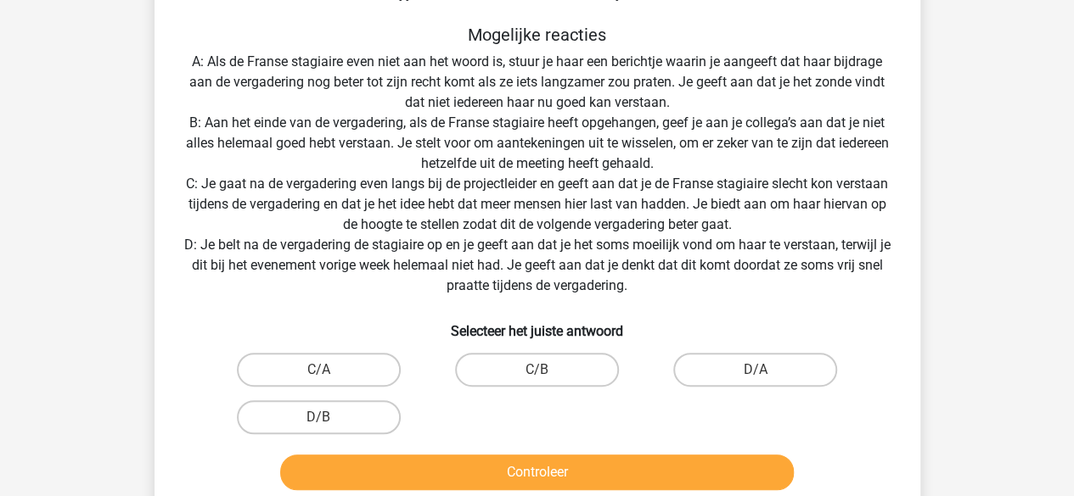
scroll to position [333, 0]
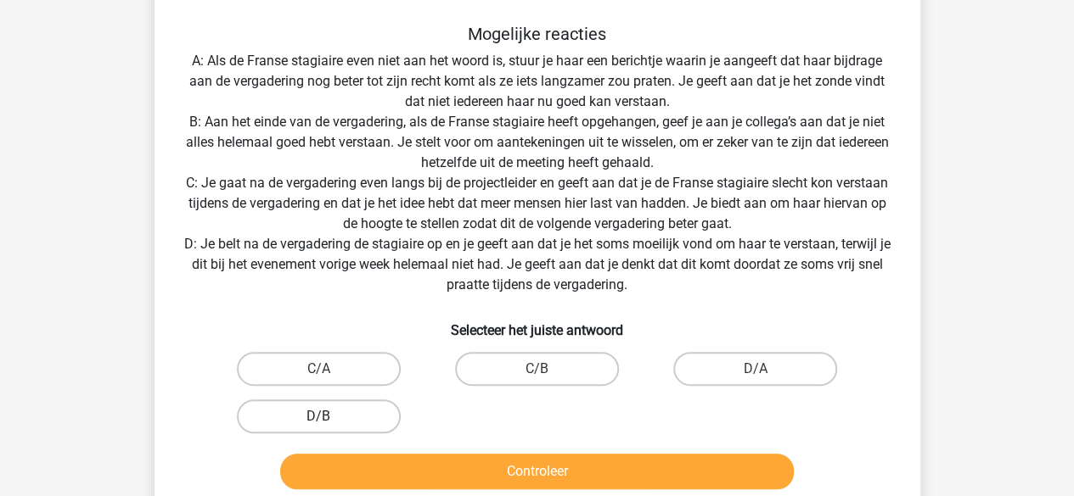
click at [285, 418] on label "D/B" at bounding box center [319, 417] width 164 height 34
click at [318, 418] on input "D/B" at bounding box center [323, 422] width 11 height 11
radio input "true"
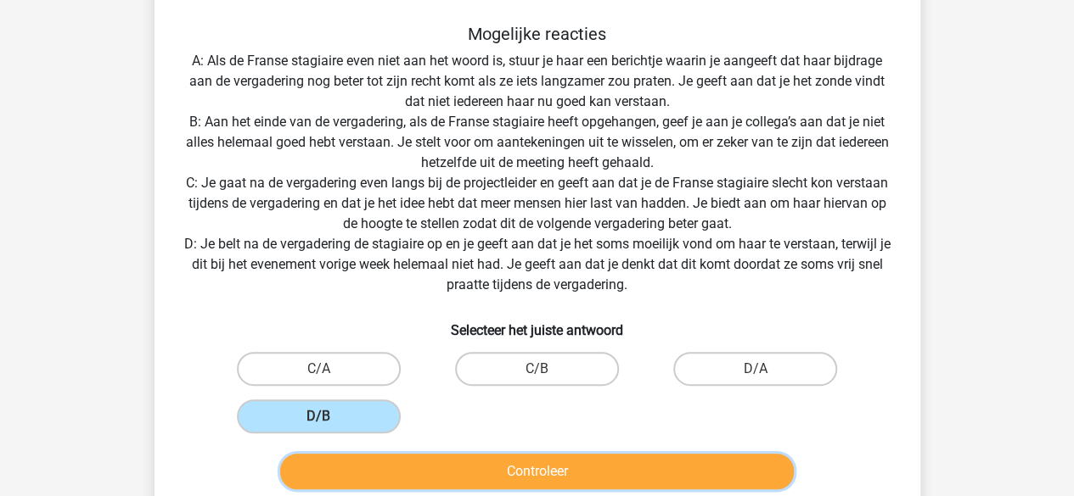
click at [382, 476] on button "Controleer" at bounding box center [536, 472] width 513 height 36
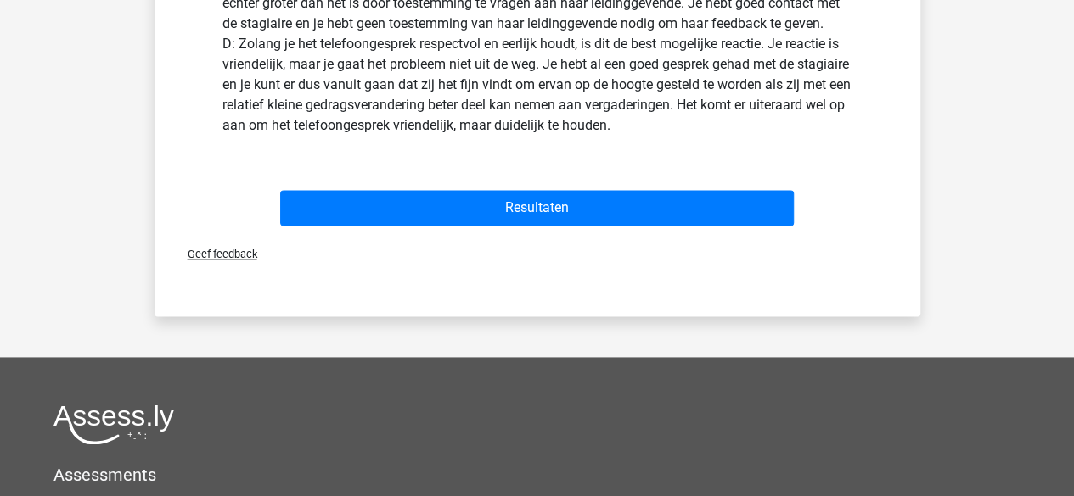
scroll to position [1049, 0]
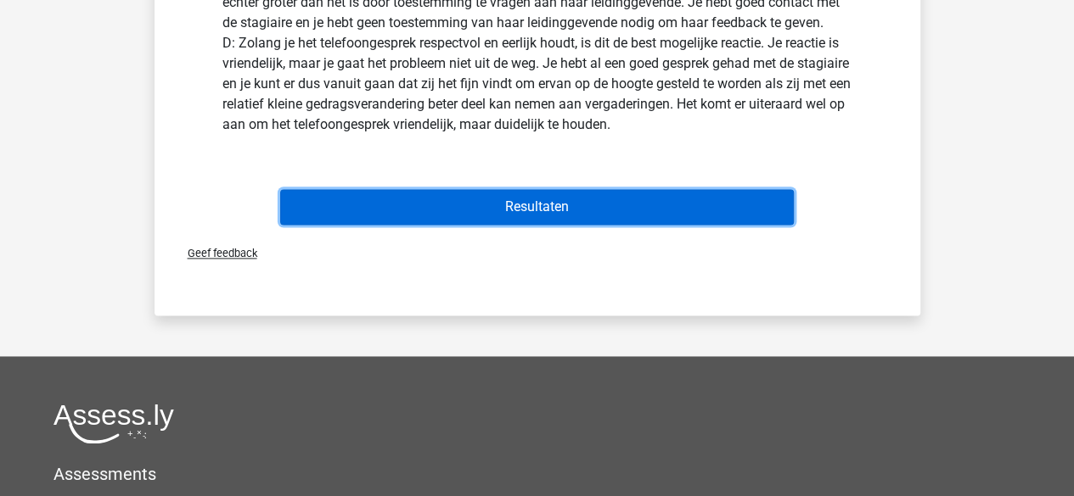
click at [474, 190] on button "Resultaten" at bounding box center [536, 207] width 513 height 36
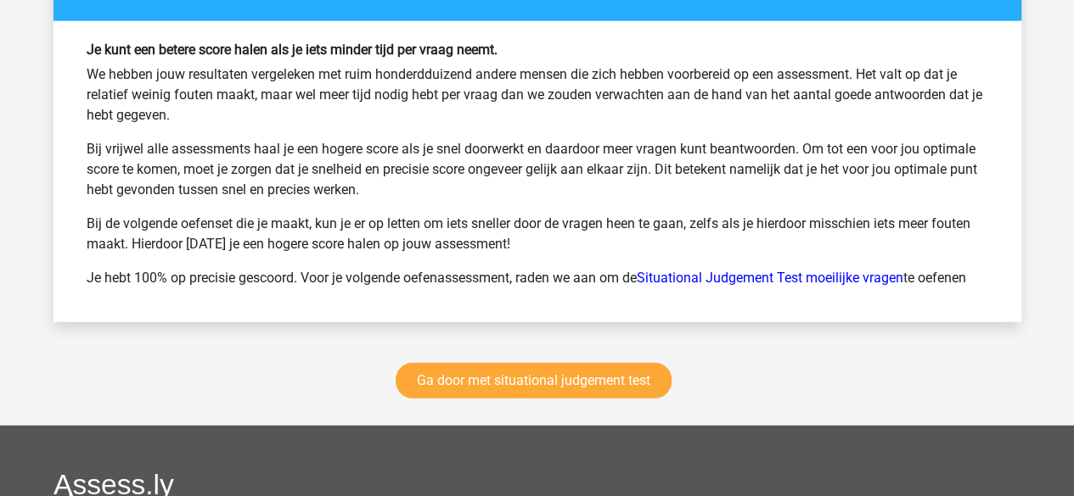
scroll to position [1972, 0]
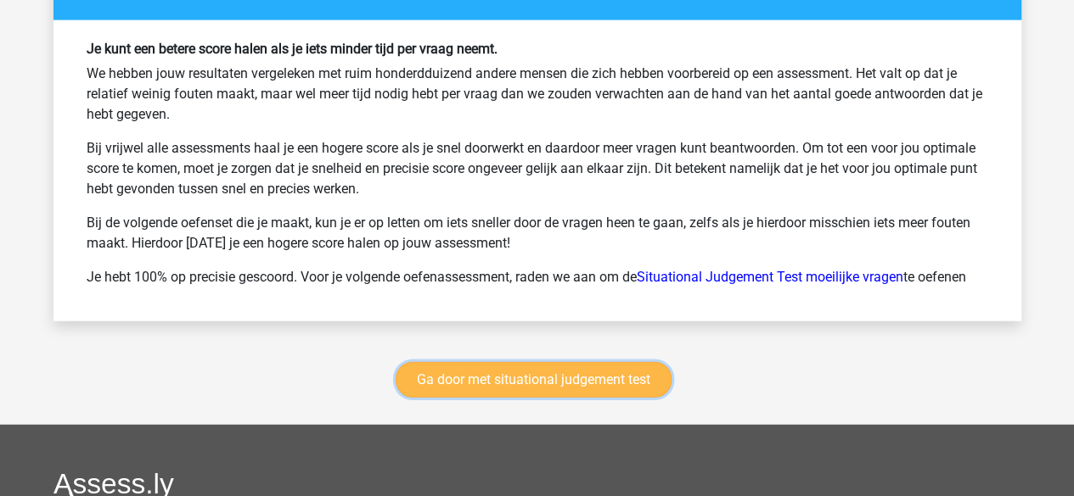
click at [514, 384] on link "Ga door met situational judgement test" at bounding box center [533, 380] width 276 height 36
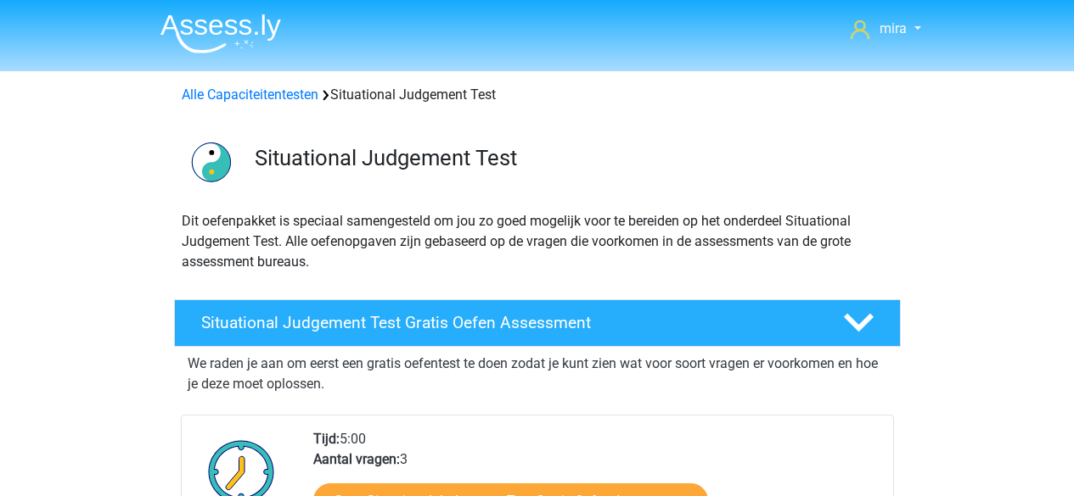
scroll to position [715, 0]
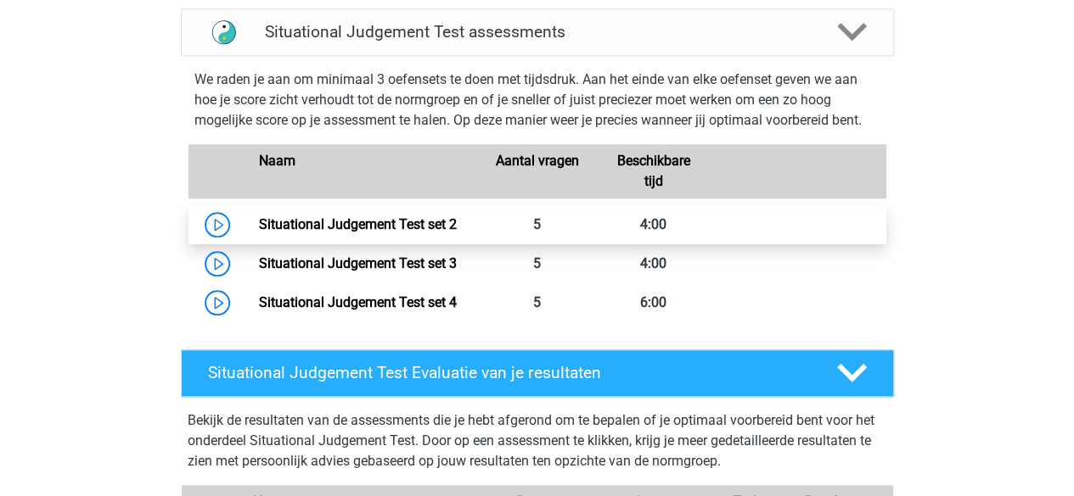
click at [365, 223] on link "Situational Judgement Test set 2" at bounding box center [358, 224] width 198 height 16
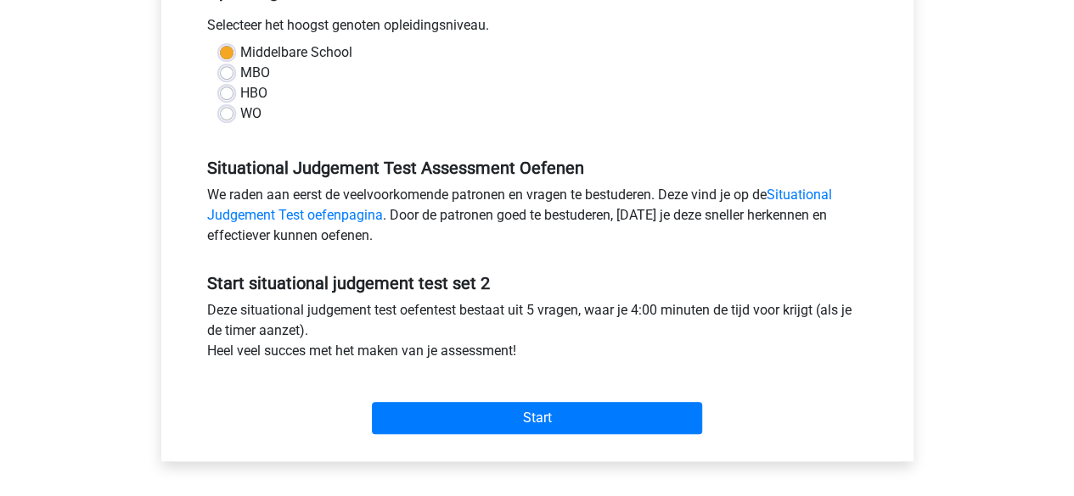
scroll to position [384, 0]
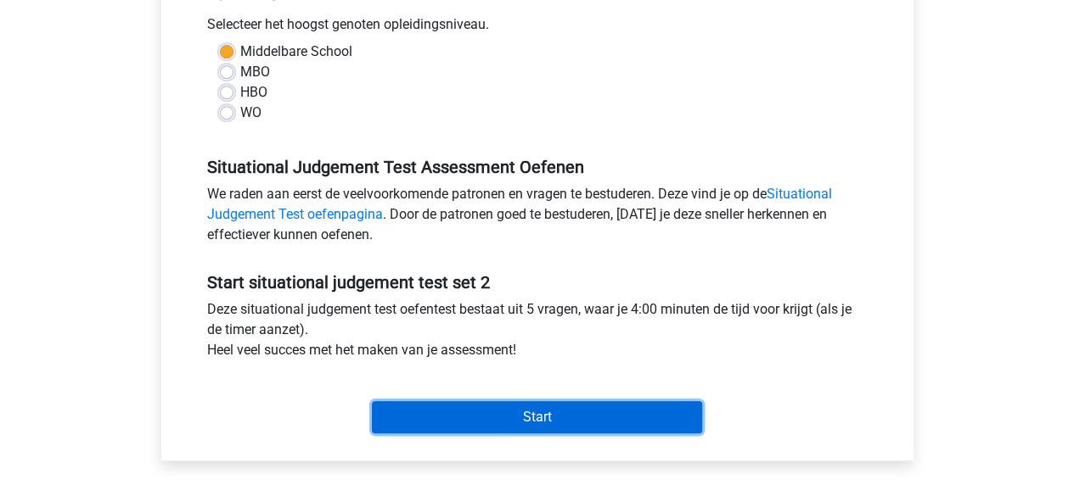
click at [444, 413] on input "Start" at bounding box center [537, 417] width 330 height 32
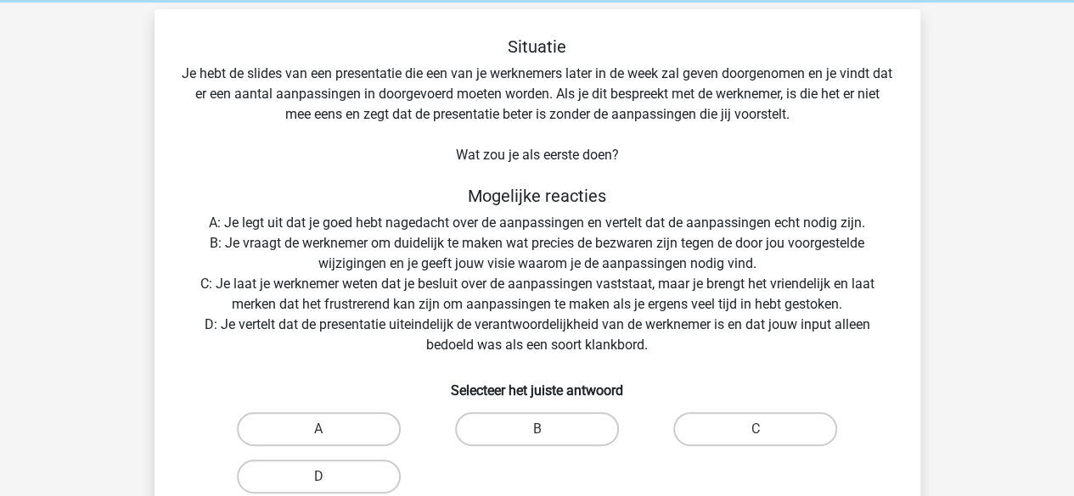
scroll to position [70, 0]
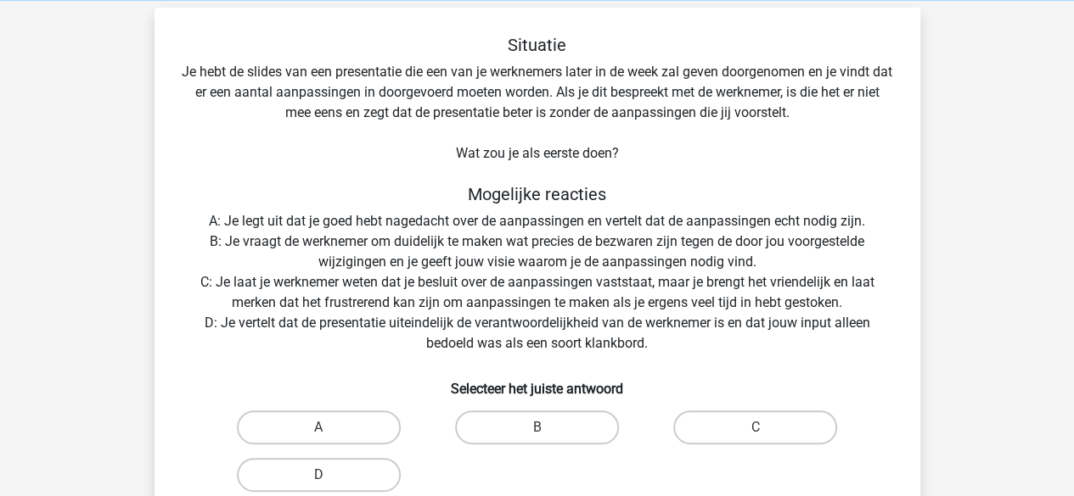
click at [496, 238] on div "Situatie Je hebt de slides van een presentatie die een van je werknemers later …" at bounding box center [537, 295] width 752 height 520
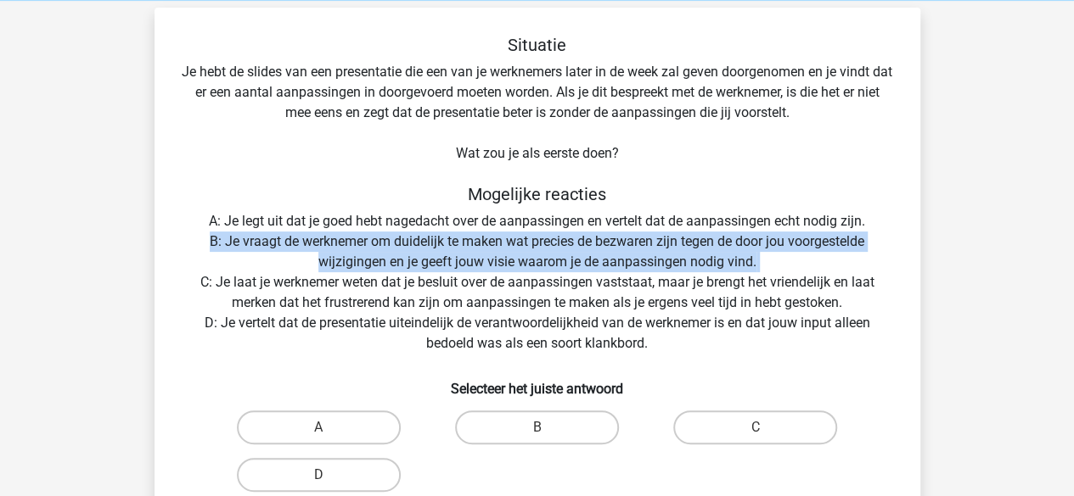
click at [496, 238] on div "Situatie Je hebt de slides van een presentatie die een van je werknemers later …" at bounding box center [537, 295] width 752 height 520
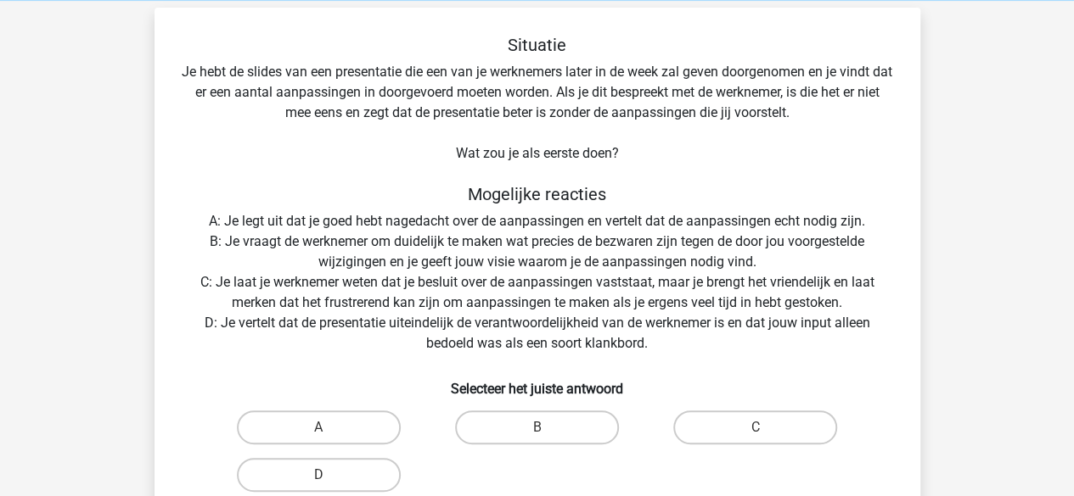
click at [460, 289] on div "Situatie Je hebt de slides van een presentatie die een van je werknemers later …" at bounding box center [537, 295] width 752 height 520
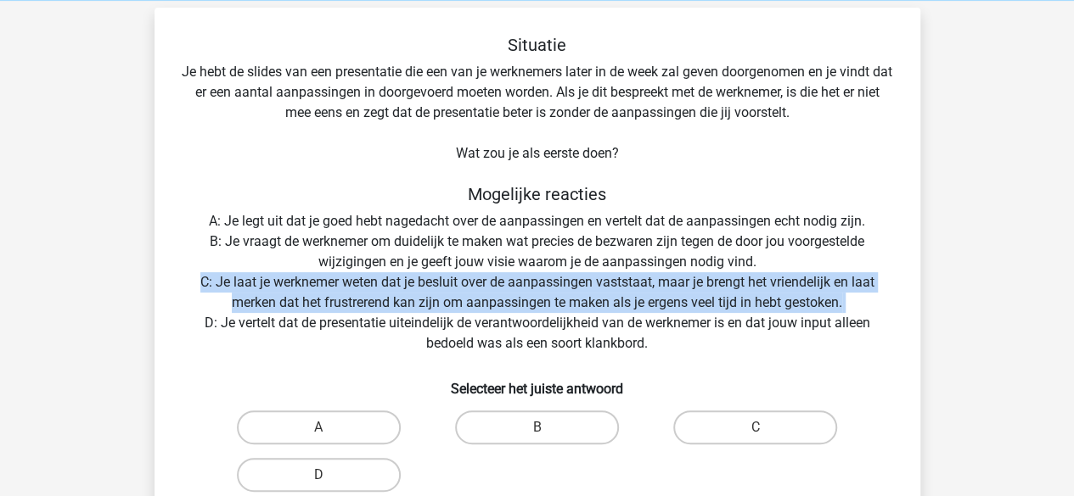
click at [460, 289] on div "Situatie Je hebt de slides van een presentatie die een van je werknemers later …" at bounding box center [537, 295] width 752 height 520
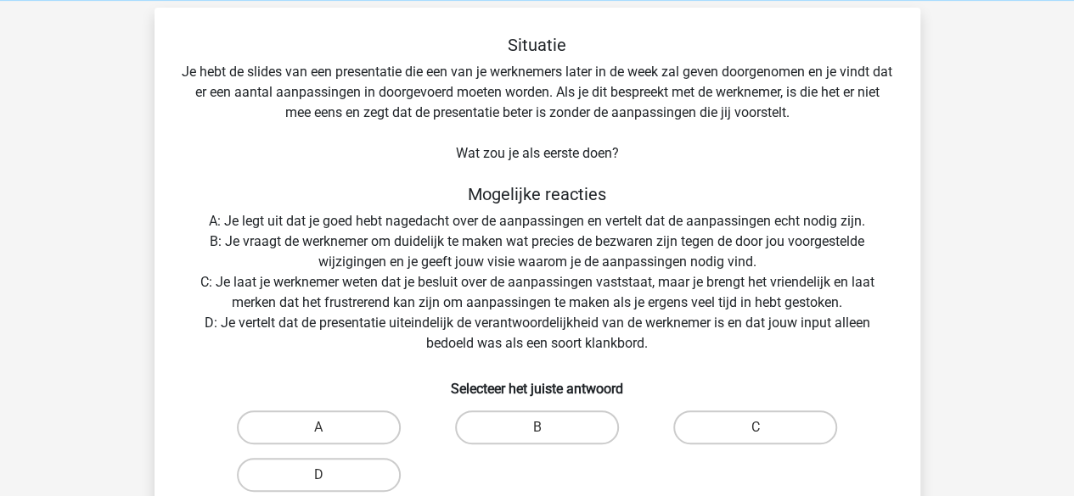
click at [447, 323] on div "Situatie Je hebt de slides van een presentatie die een van je werknemers later …" at bounding box center [537, 295] width 752 height 520
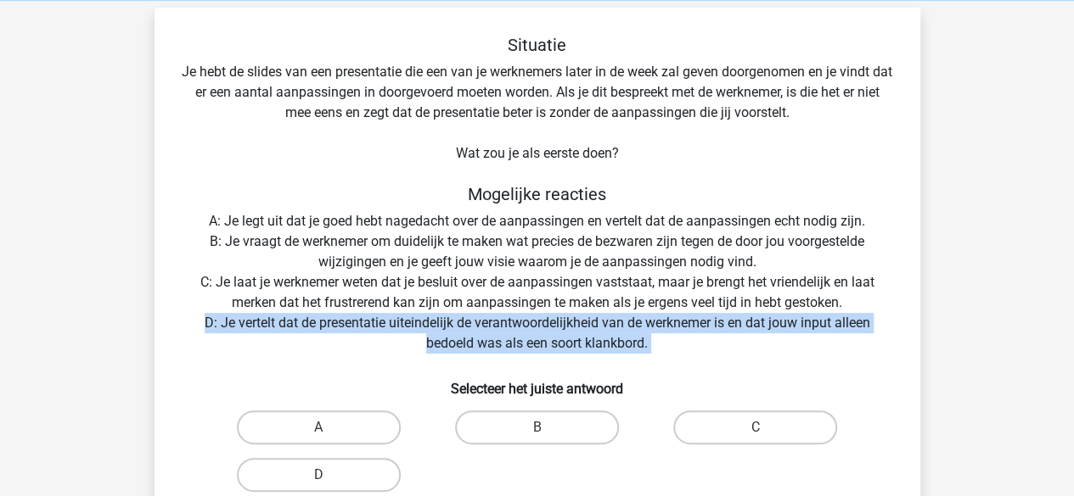
click at [447, 323] on div "Situatie Je hebt de slides van een presentatie die een van je werknemers later …" at bounding box center [537, 295] width 752 height 520
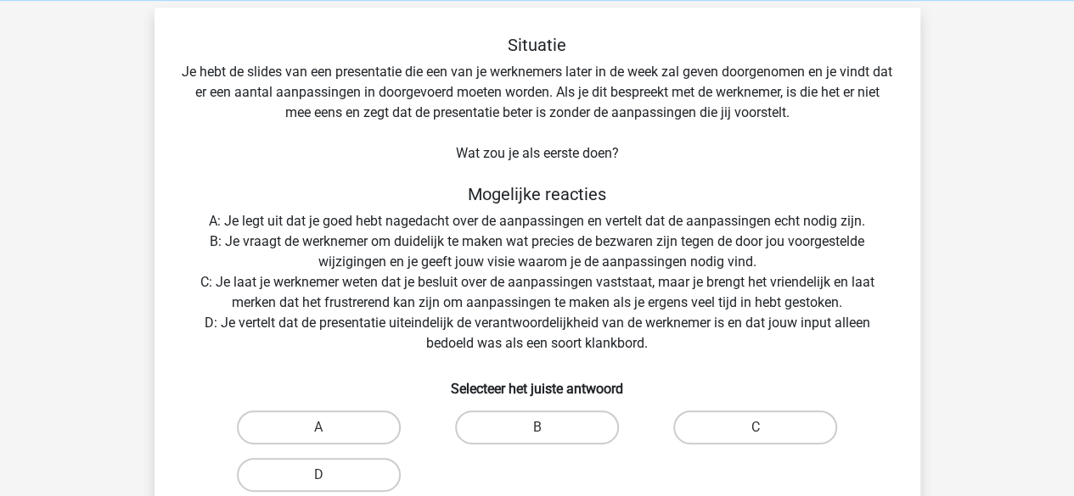
click at [475, 254] on div "Situatie Je hebt de slides van een presentatie die een van je werknemers later …" at bounding box center [537, 295] width 752 height 520
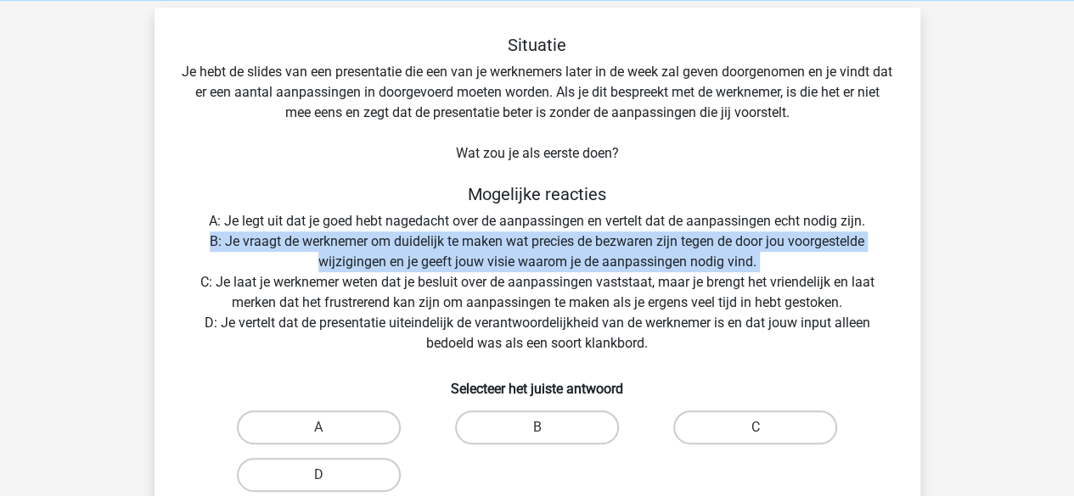
click at [475, 254] on div "Situatie Je hebt de slides van een presentatie die een van je werknemers later …" at bounding box center [537, 295] width 752 height 520
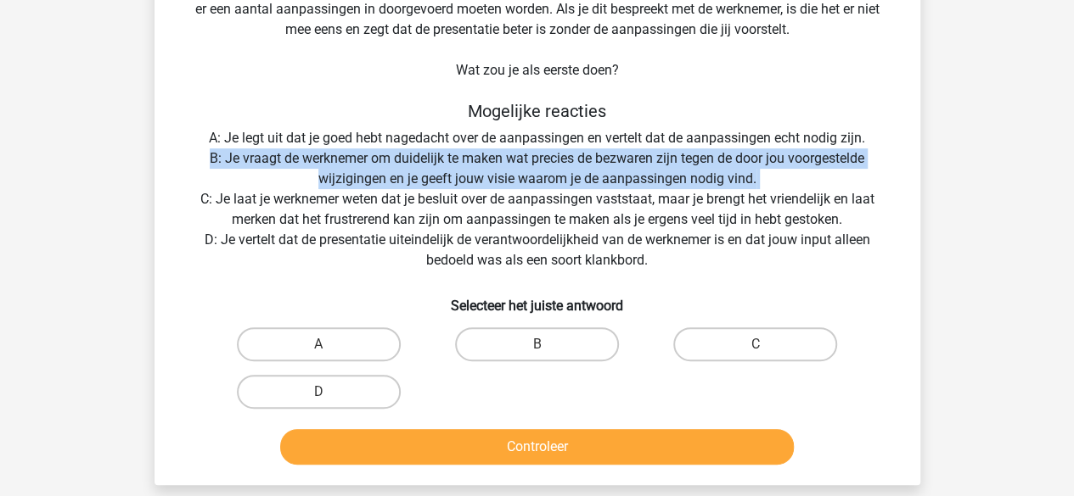
scroll to position [154, 0]
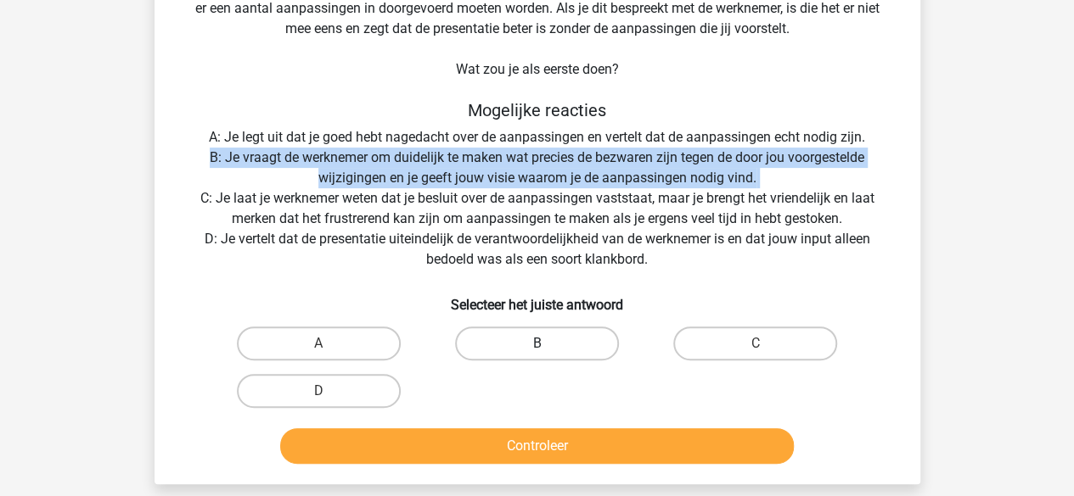
click at [491, 334] on label "B" at bounding box center [537, 344] width 164 height 34
click at [536, 344] on input "B" at bounding box center [541, 349] width 11 height 11
radio input "true"
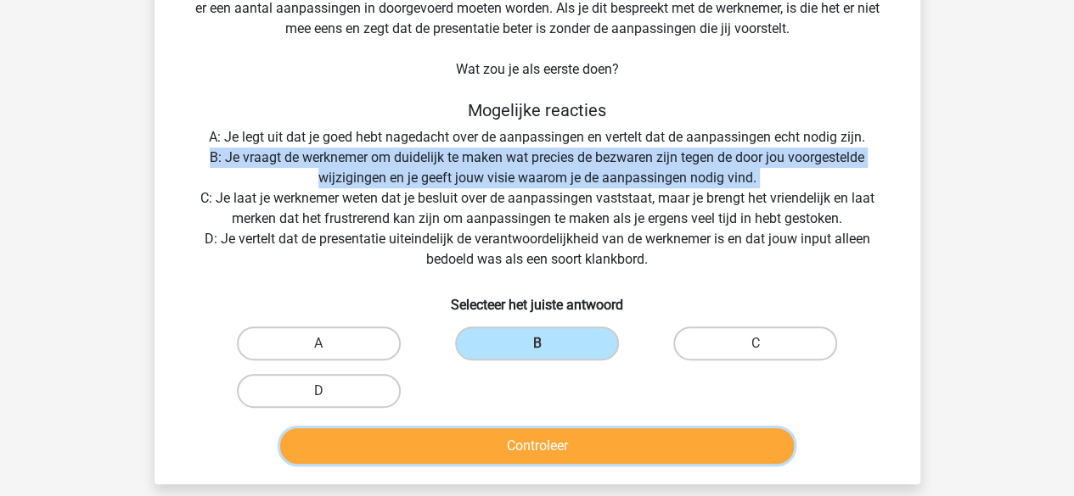
click at [472, 444] on button "Controleer" at bounding box center [536, 447] width 513 height 36
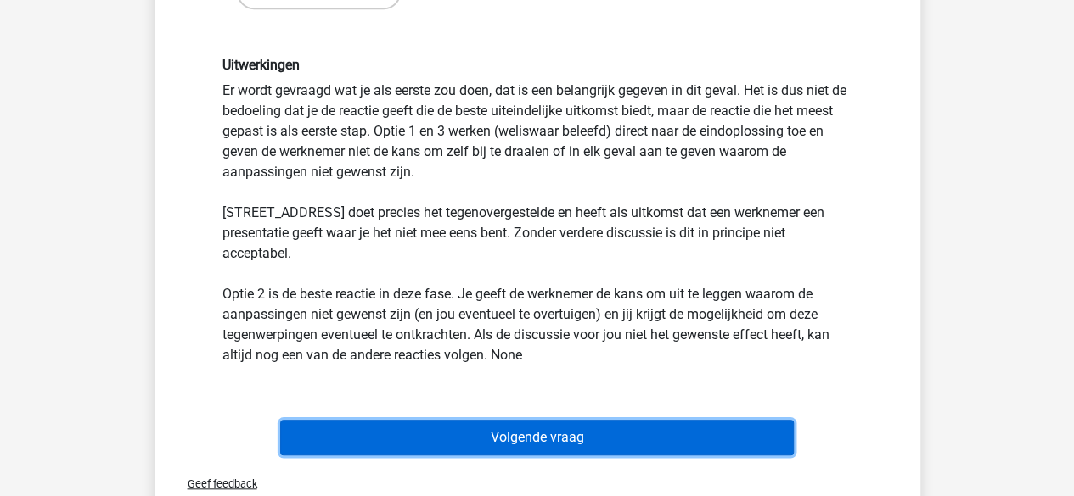
click at [482, 423] on button "Volgende vraag" at bounding box center [536, 438] width 513 height 36
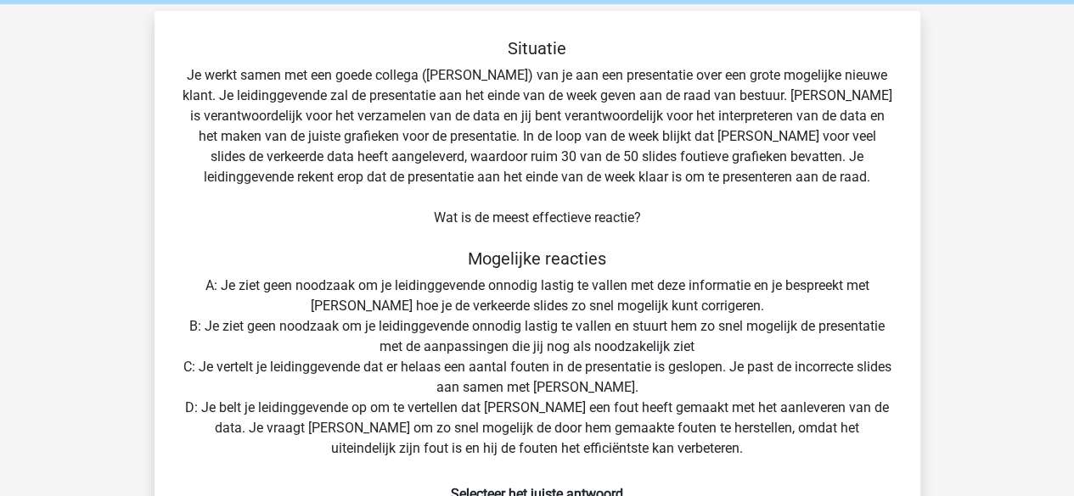
scroll to position [66, 0]
click at [462, 141] on div "Situatie Je werkt samen met een goede collega ([PERSON_NAME]) van je aan een pr…" at bounding box center [537, 350] width 752 height 622
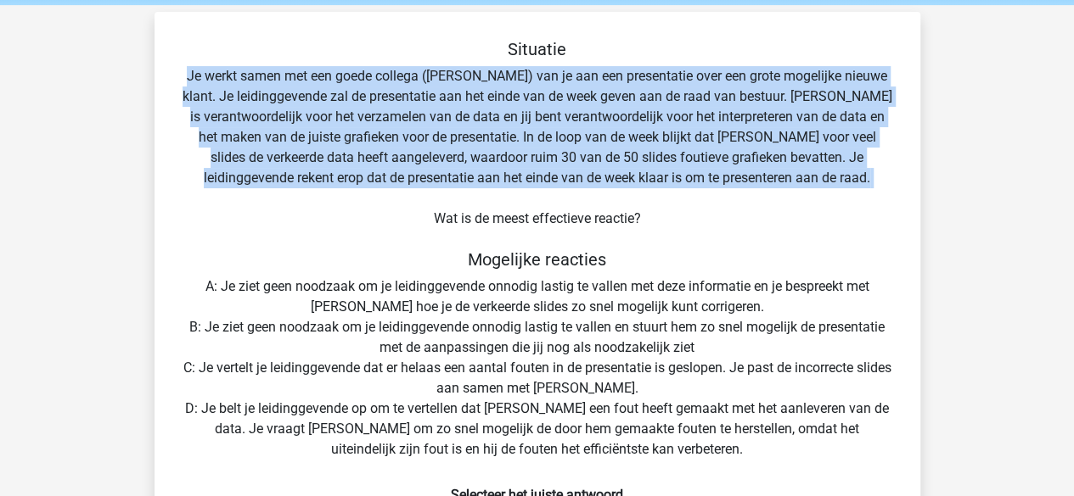
click at [462, 141] on div "Situatie Je werkt samen met een goede collega ([PERSON_NAME]) van je aan een pr…" at bounding box center [537, 350] width 752 height 622
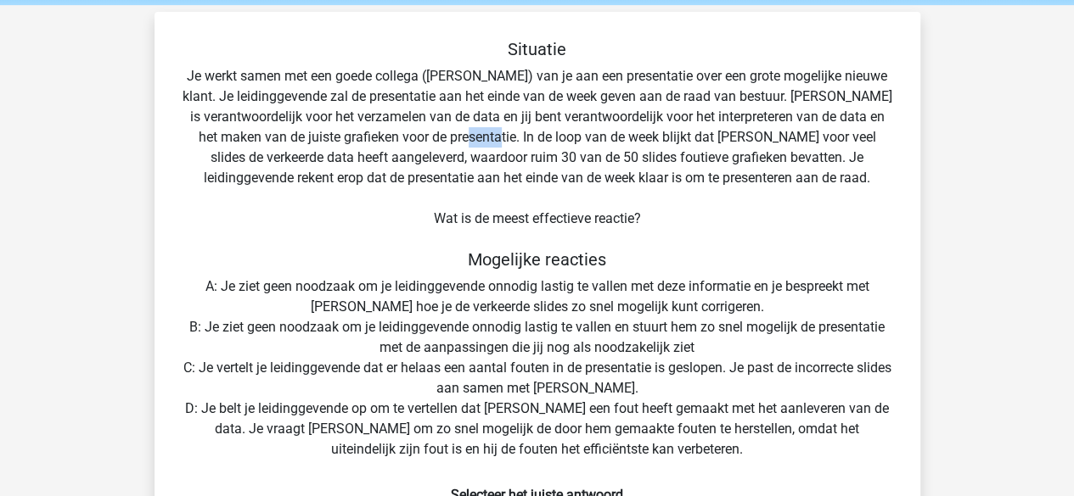
click at [462, 141] on div "Situatie Je werkt samen met een goede collega (Peter) van je aan een presentati…" at bounding box center [537, 350] width 752 height 622
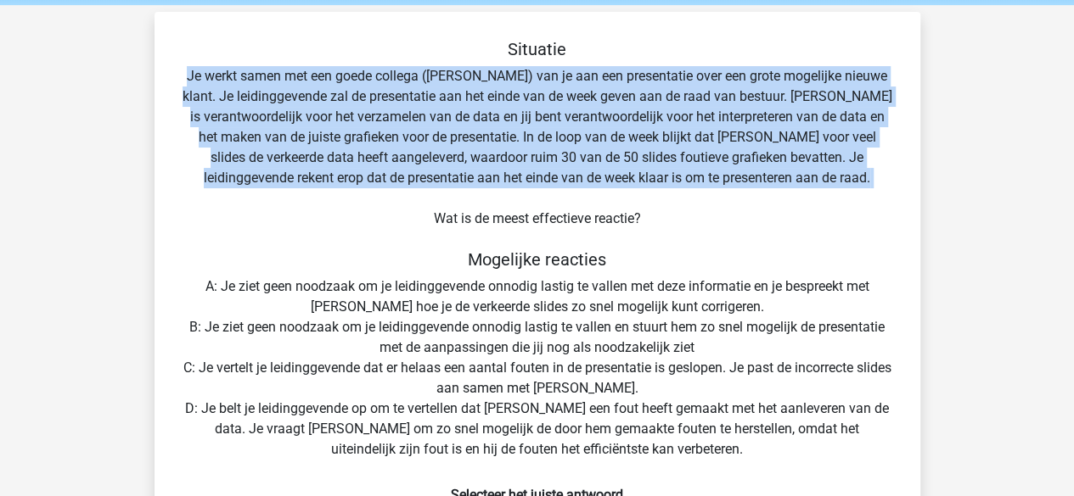
click at [462, 141] on div "Situatie Je werkt samen met een goede collega (Peter) van je aan een presentati…" at bounding box center [537, 350] width 752 height 622
click at [461, 154] on div "Situatie Je werkt samen met een goede collega (Peter) van je aan een presentati…" at bounding box center [537, 350] width 752 height 622
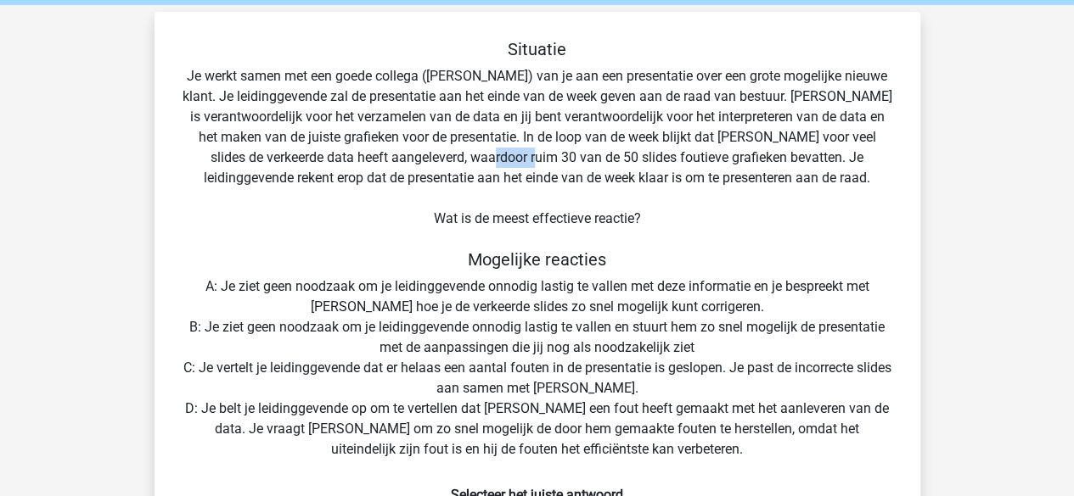
click at [461, 154] on div "Situatie Je werkt samen met een goede collega (Peter) van je aan een presentati…" at bounding box center [537, 350] width 752 height 622
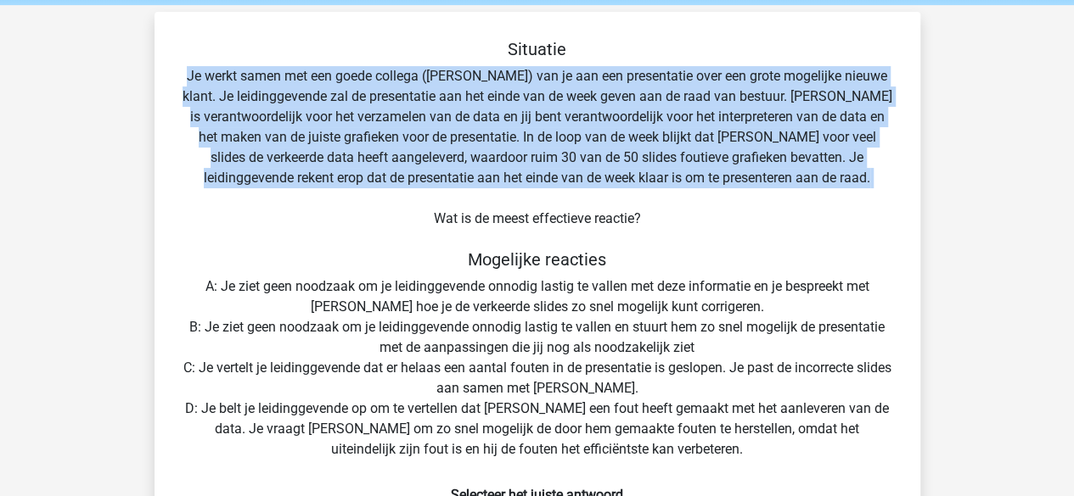
click at [461, 154] on div "Situatie Je werkt samen met een goede collega (Peter) van je aan een presentati…" at bounding box center [537, 350] width 752 height 622
click at [462, 160] on div "Situatie Je werkt samen met een goede collega (Peter) van je aan een presentati…" at bounding box center [537, 350] width 752 height 622
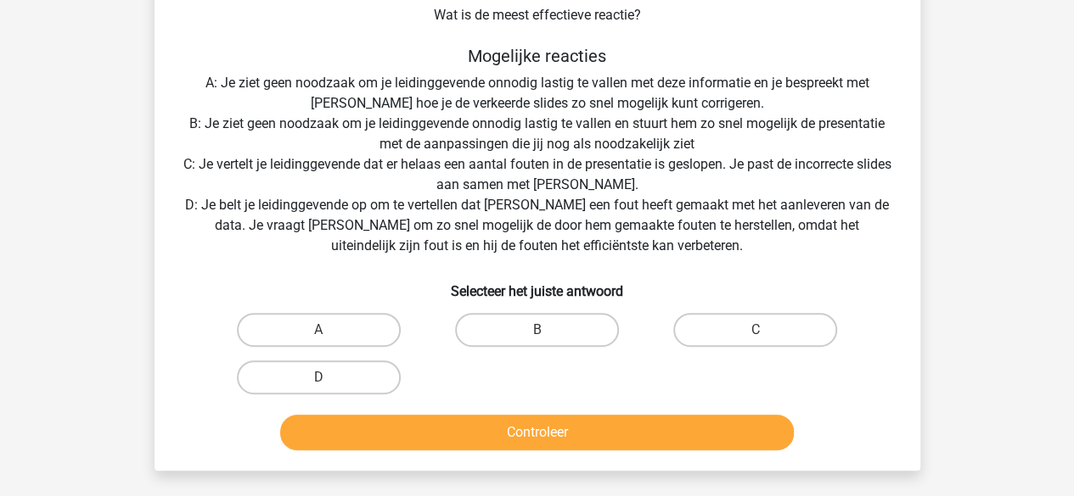
scroll to position [271, 0]
click at [725, 320] on label "C" at bounding box center [755, 329] width 164 height 34
click at [755, 329] on input "C" at bounding box center [760, 334] width 11 height 11
radio input "true"
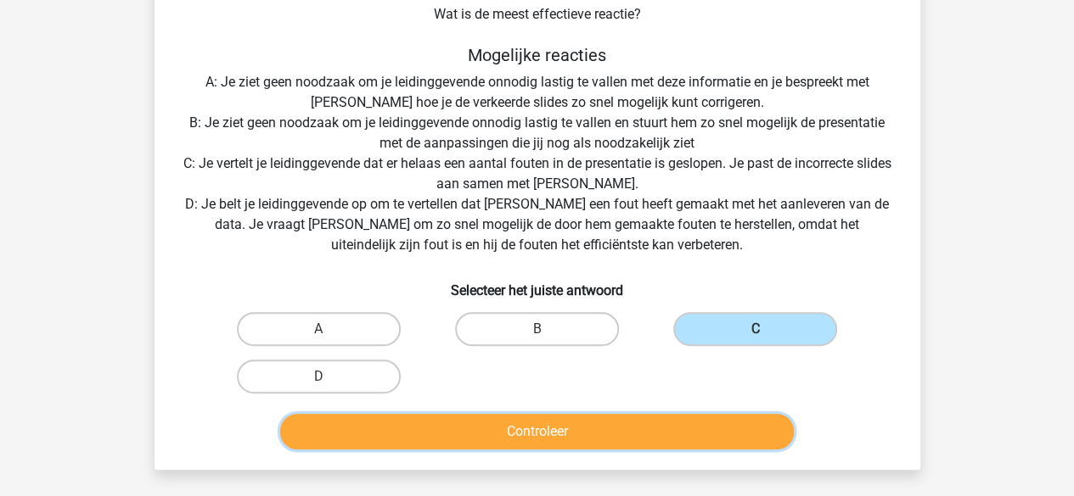
click at [596, 440] on button "Controleer" at bounding box center [536, 432] width 513 height 36
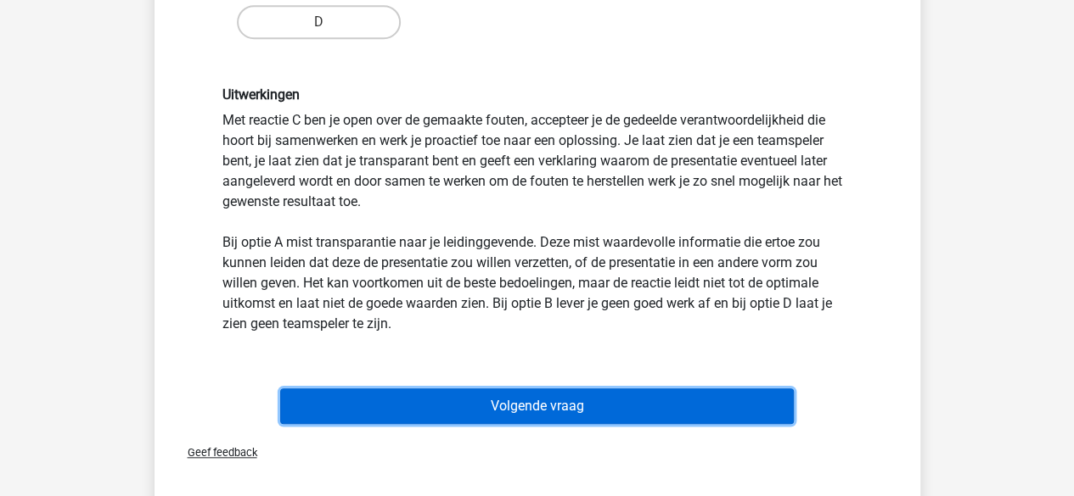
click at [592, 415] on button "Volgende vraag" at bounding box center [536, 407] width 513 height 36
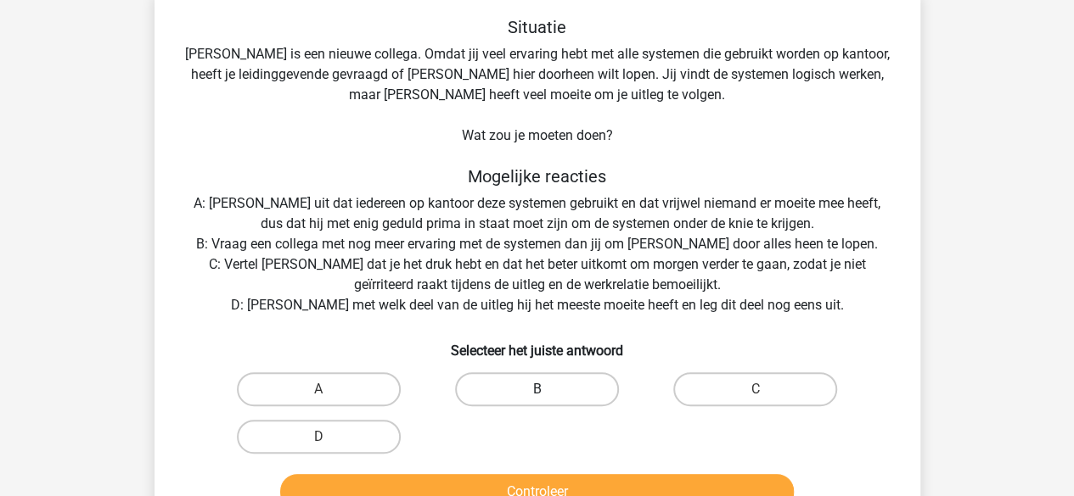
scroll to position [78, 0]
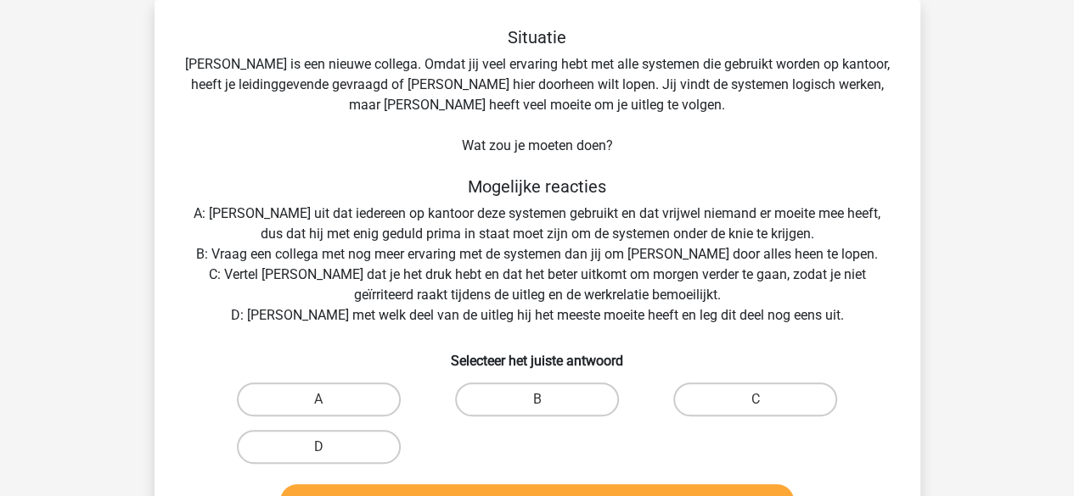
click at [662, 205] on div "Situatie Franck is een nieuwe collega. Omdat jij veel ervaring hebt met alle sy…" at bounding box center [537, 277] width 752 height 500
drag, startPoint x: 662, startPoint y: 205, endPoint x: 651, endPoint y: 199, distance: 12.5
click at [651, 199] on div "Situatie Franck is een nieuwe collega. Omdat jij veel ervaring hebt met alle sy…" at bounding box center [537, 277] width 752 height 500
click at [652, 205] on div "Situatie Franck is een nieuwe collega. Omdat jij veel ervaring hebt met alle sy…" at bounding box center [537, 277] width 752 height 500
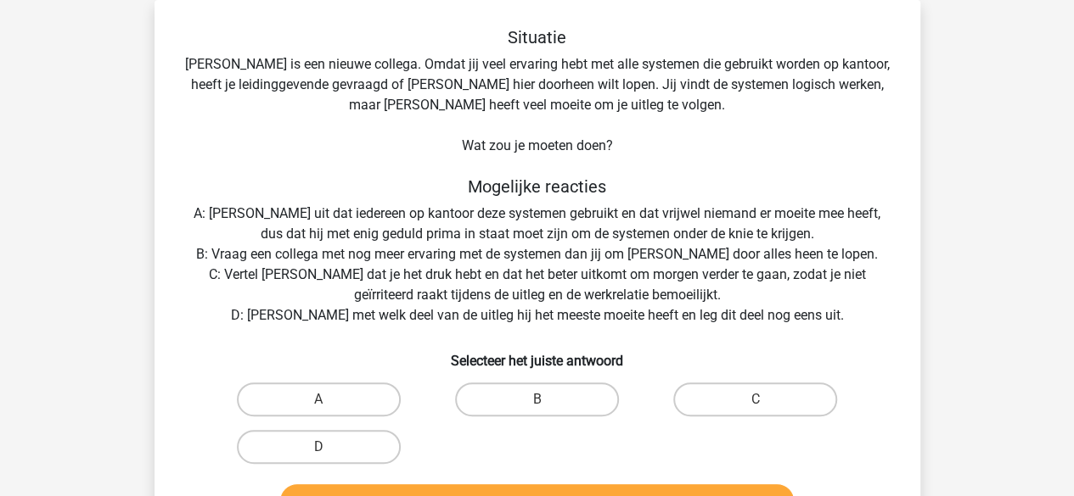
click at [652, 205] on div "Situatie Franck is een nieuwe collega. Omdat jij veel ervaring hebt met alle sy…" at bounding box center [537, 277] width 752 height 500
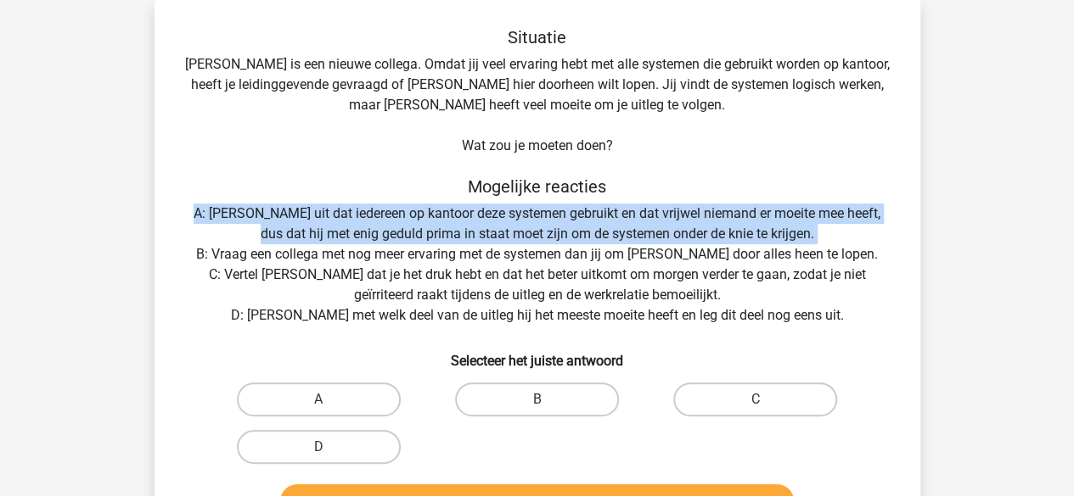
click at [652, 205] on div "Situatie Franck is een nieuwe collega. Omdat jij veel ervaring hebt met alle sy…" at bounding box center [537, 277] width 752 height 500
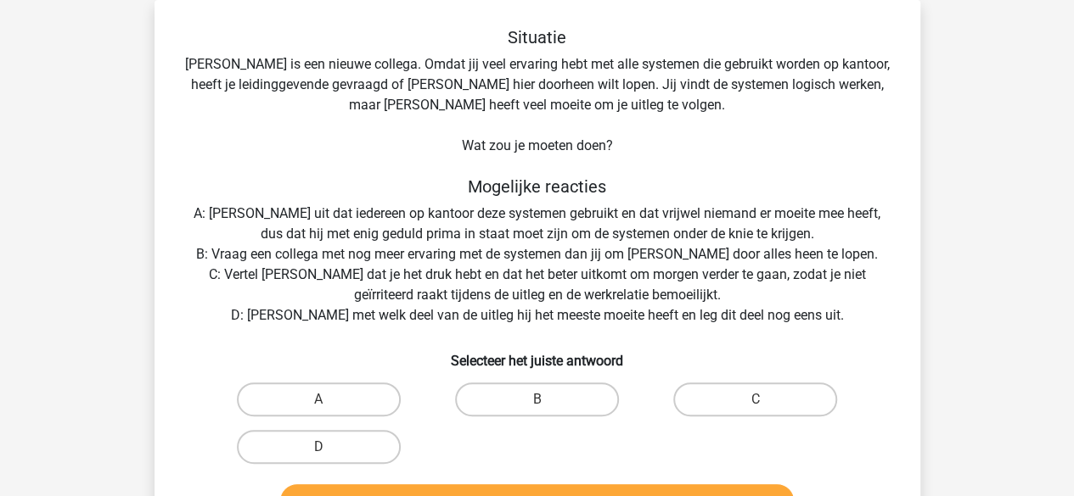
click at [628, 257] on div "Situatie Franck is een nieuwe collega. Omdat jij veel ervaring hebt met alle sy…" at bounding box center [537, 277] width 752 height 500
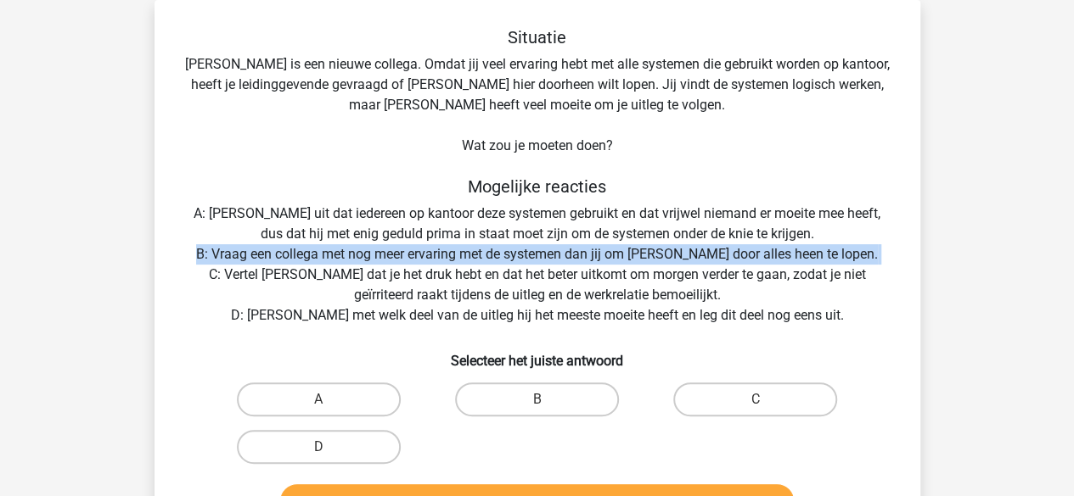
click at [628, 257] on div "Situatie Franck is een nieuwe collega. Omdat jij veel ervaring hebt met alle sy…" at bounding box center [537, 277] width 752 height 500
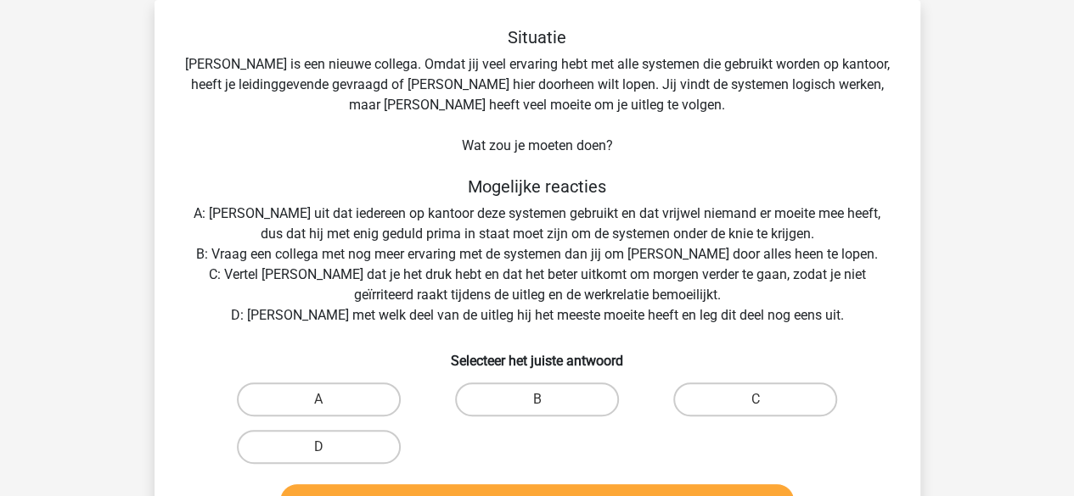
click at [609, 301] on div "Situatie Franck is een nieuwe collega. Omdat jij veel ervaring hebt met alle sy…" at bounding box center [537, 277] width 752 height 500
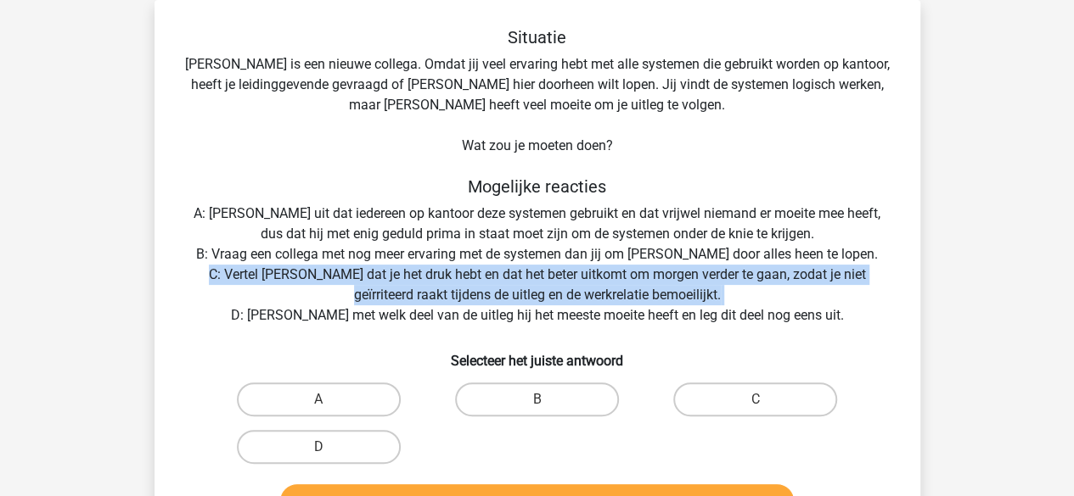
click at [609, 301] on div "Situatie Franck is een nieuwe collega. Omdat jij veel ervaring hebt met alle sy…" at bounding box center [537, 277] width 752 height 500
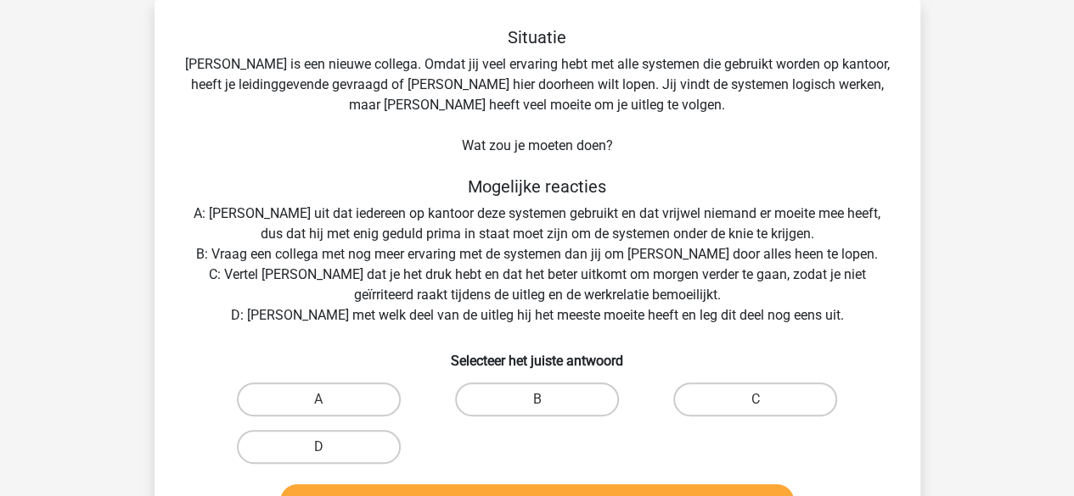
click at [603, 318] on div "Situatie Franck is een nieuwe collega. Omdat jij veel ervaring hebt met alle sy…" at bounding box center [537, 277] width 752 height 500
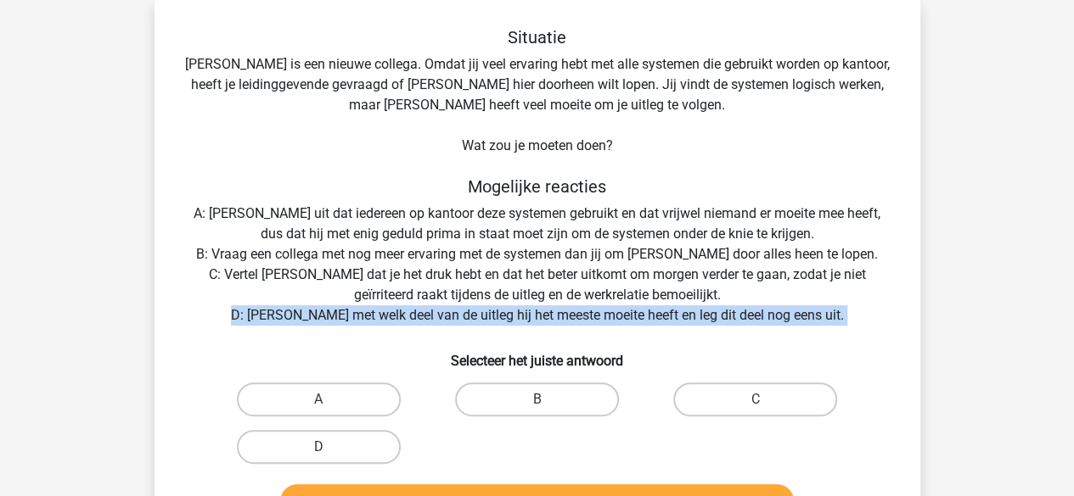
click at [603, 318] on div "Situatie Franck is een nieuwe collega. Omdat jij veel ervaring hebt met alle sy…" at bounding box center [537, 277] width 752 height 500
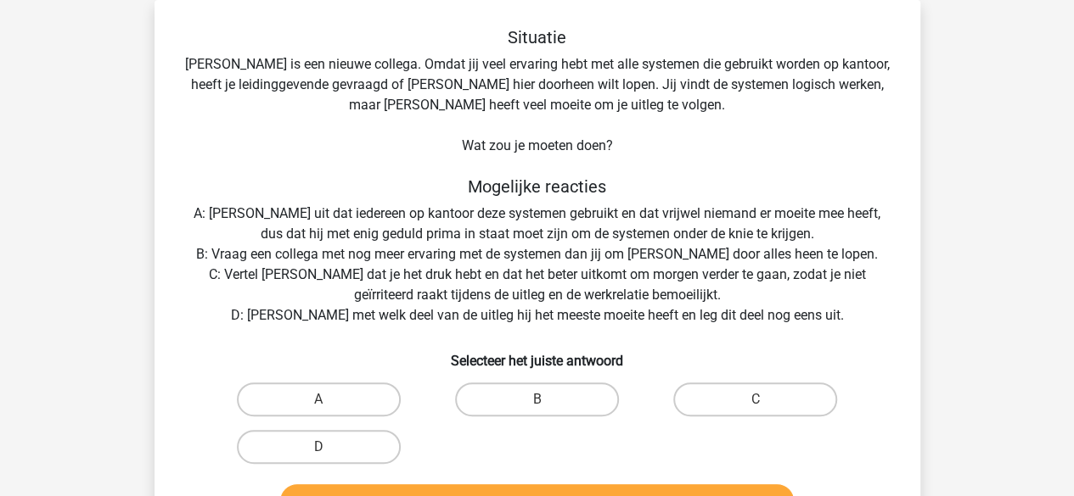
click at [592, 335] on div "Situatie Franck is een nieuwe collega. Omdat jij veel ervaring hebt met alle sy…" at bounding box center [537, 277] width 752 height 500
click at [633, 308] on div "Situatie Franck is een nieuwe collega. Omdat jij veel ervaring hebt met alle sy…" at bounding box center [537, 277] width 752 height 500
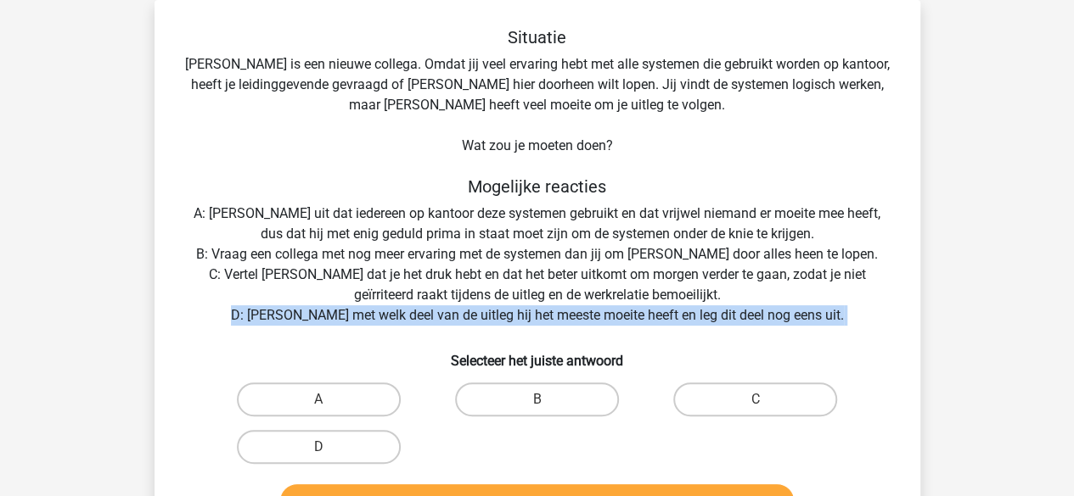
click at [633, 308] on div "Situatie Franck is een nieuwe collega. Omdat jij veel ervaring hebt met alle sy…" at bounding box center [537, 277] width 752 height 500
click at [351, 446] on label "D" at bounding box center [319, 447] width 164 height 34
click at [329, 447] on input "D" at bounding box center [323, 452] width 11 height 11
radio input "true"
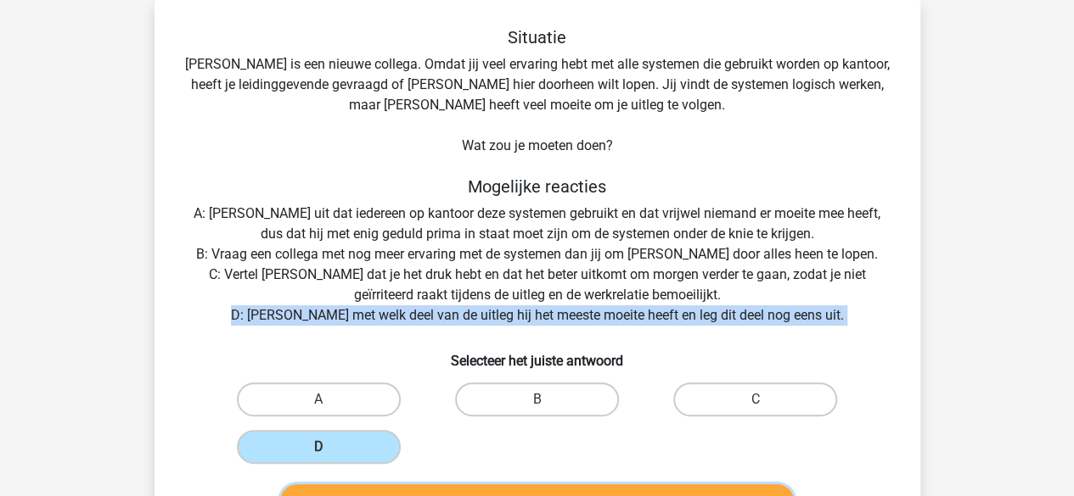
click at [386, 494] on button "Controleer" at bounding box center [536, 503] width 513 height 36
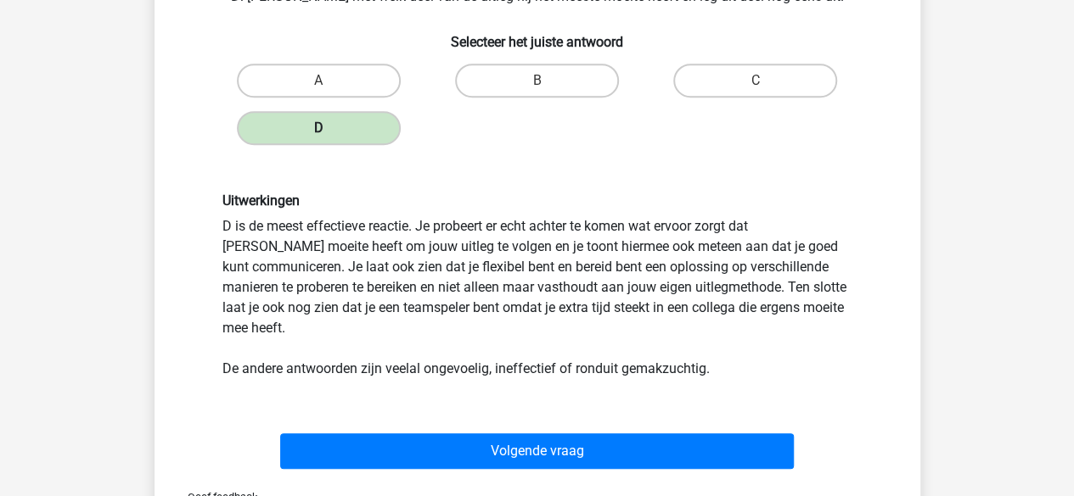
scroll to position [401, 0]
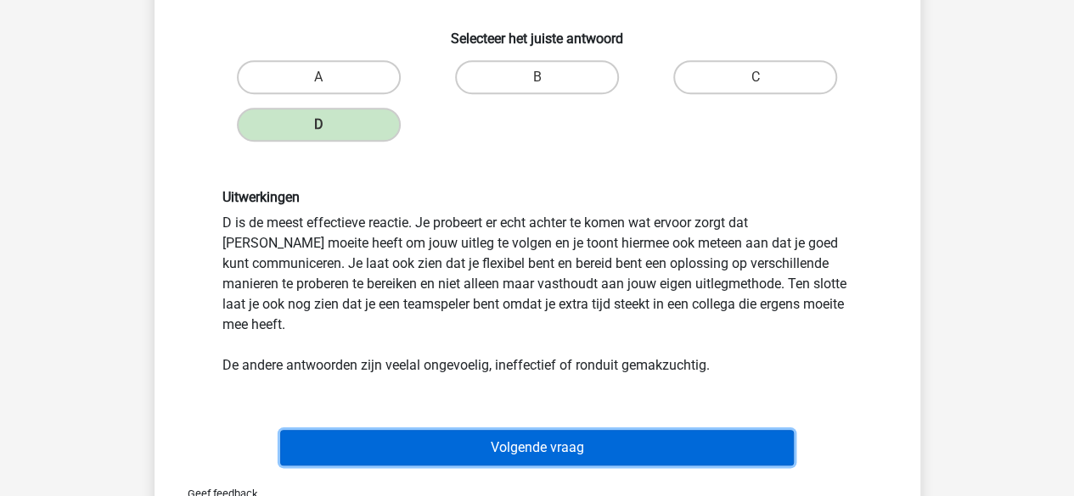
click at [355, 430] on button "Volgende vraag" at bounding box center [536, 448] width 513 height 36
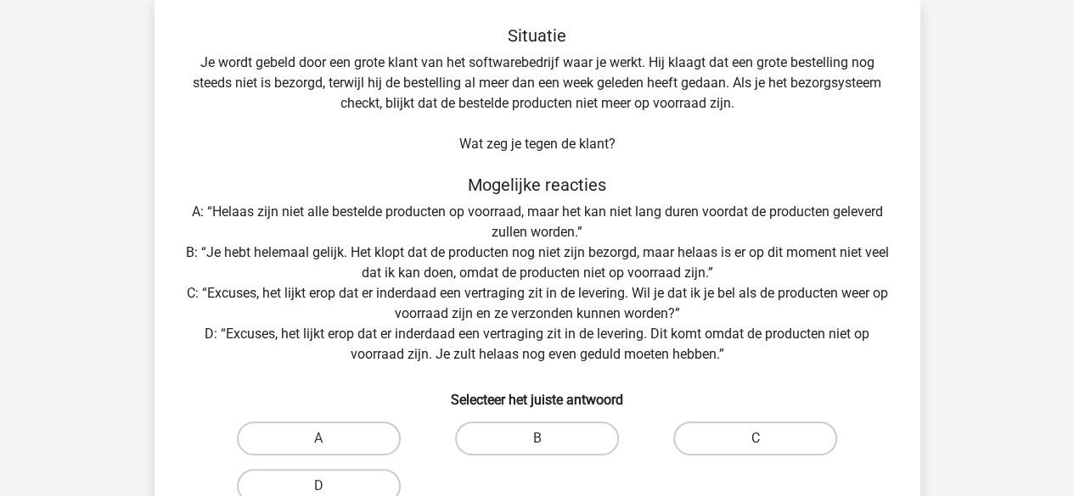
scroll to position [78, 0]
click at [483, 66] on div "Situatie Je wordt gebeld door een grote klant van het softwarebedrijf waar je w…" at bounding box center [537, 297] width 752 height 541
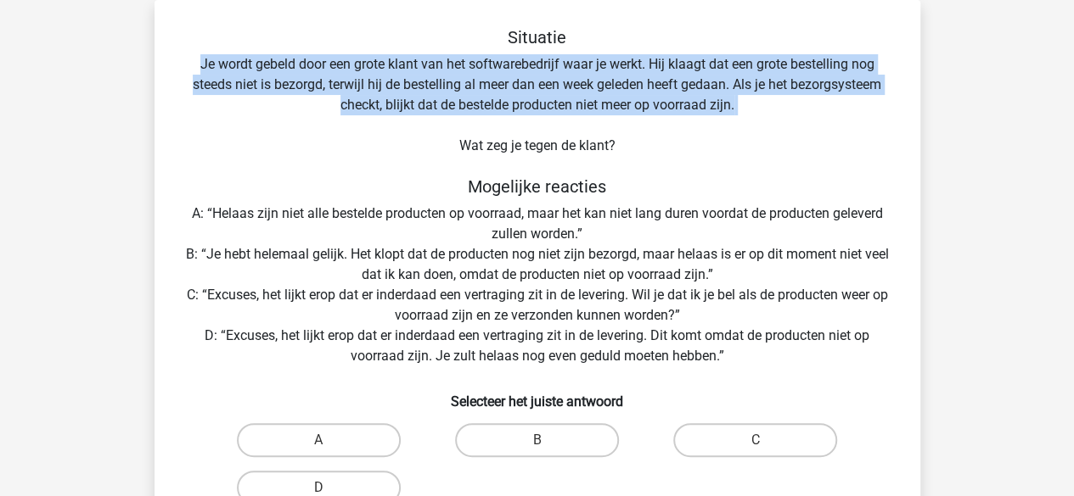
click at [483, 66] on div "Situatie Je wordt gebeld door een grote klant van het softwarebedrijf waar je w…" at bounding box center [537, 297] width 752 height 541
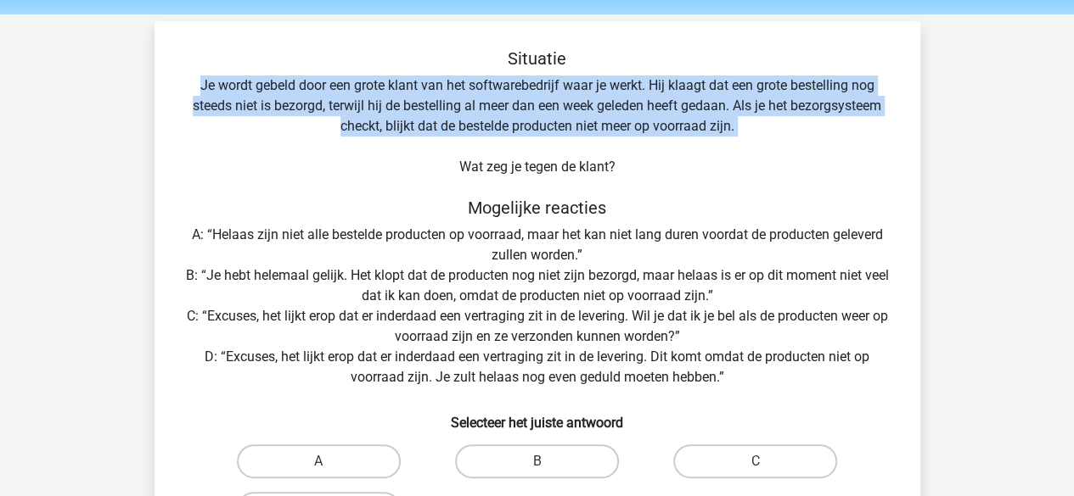
scroll to position [59, 0]
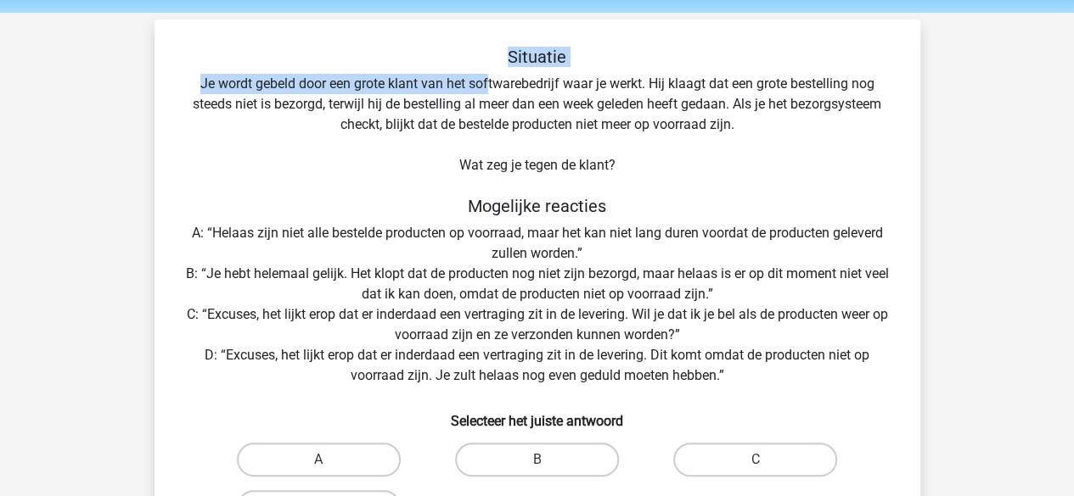
drag, startPoint x: 483, startPoint y: 66, endPoint x: 480, endPoint y: 106, distance: 40.0
click at [480, 106] on div "Situatie Je wordt gebeld door een grote klant van het softwarebedrijf waar je w…" at bounding box center [537, 317] width 752 height 541
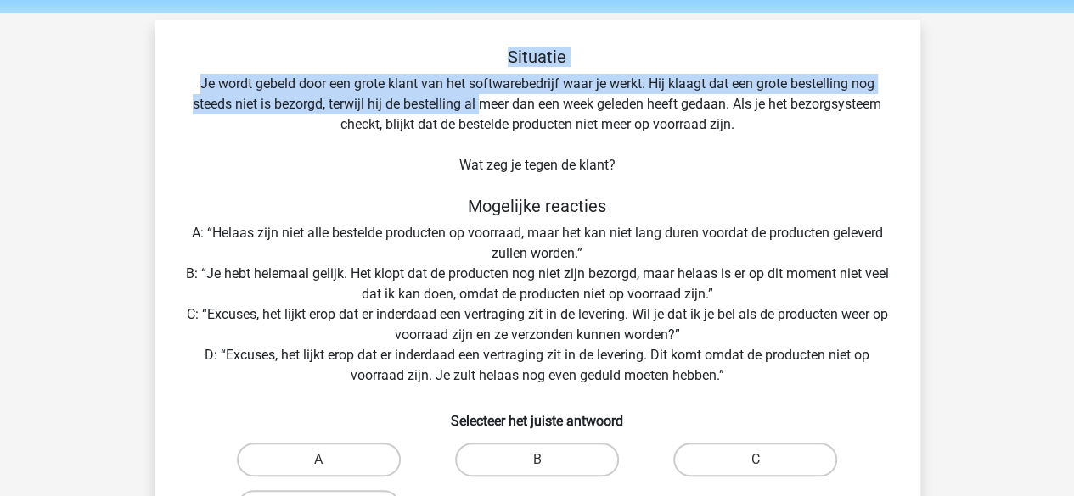
click at [480, 106] on div "Situatie Je wordt gebeld door een grote klant van het softwarebedrijf waar je w…" at bounding box center [537, 317] width 752 height 541
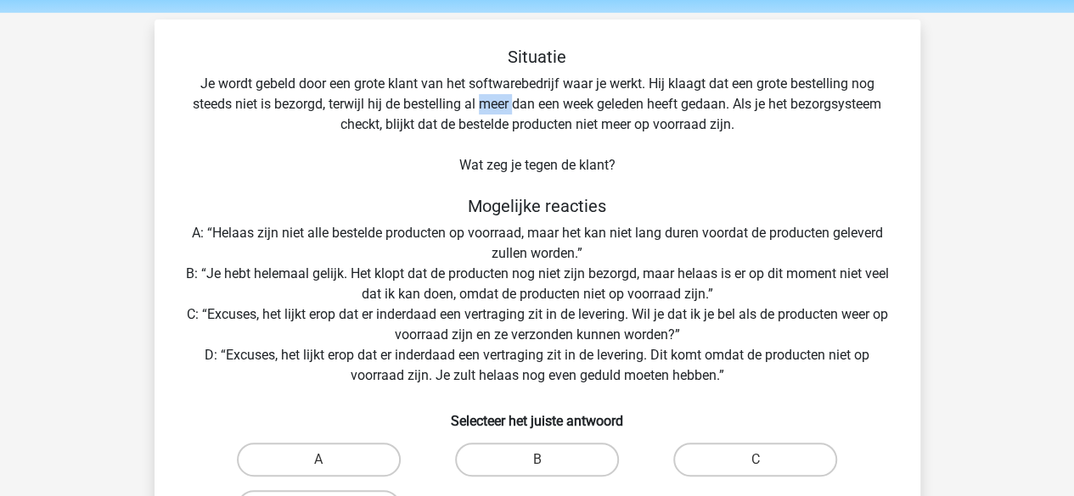
click at [480, 106] on div "Situatie Je wordt gebeld door een grote klant van het softwarebedrijf waar je w…" at bounding box center [537, 317] width 752 height 541
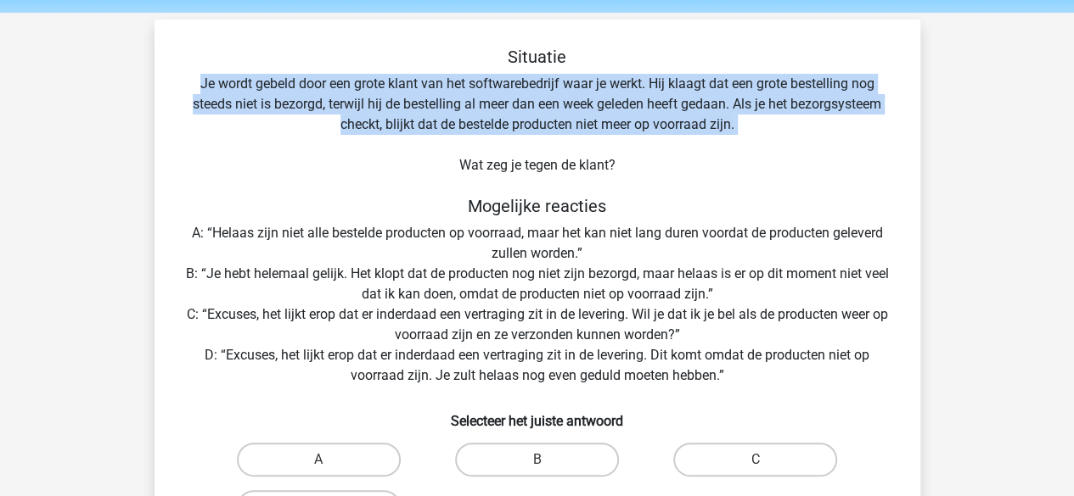
click at [480, 106] on div "Situatie Je wordt gebeld door een grote klant van het softwarebedrijf waar je w…" at bounding box center [537, 317] width 752 height 541
click at [475, 126] on div "Situatie Je wordt gebeld door een grote klant van het softwarebedrijf waar je w…" at bounding box center [537, 317] width 752 height 541
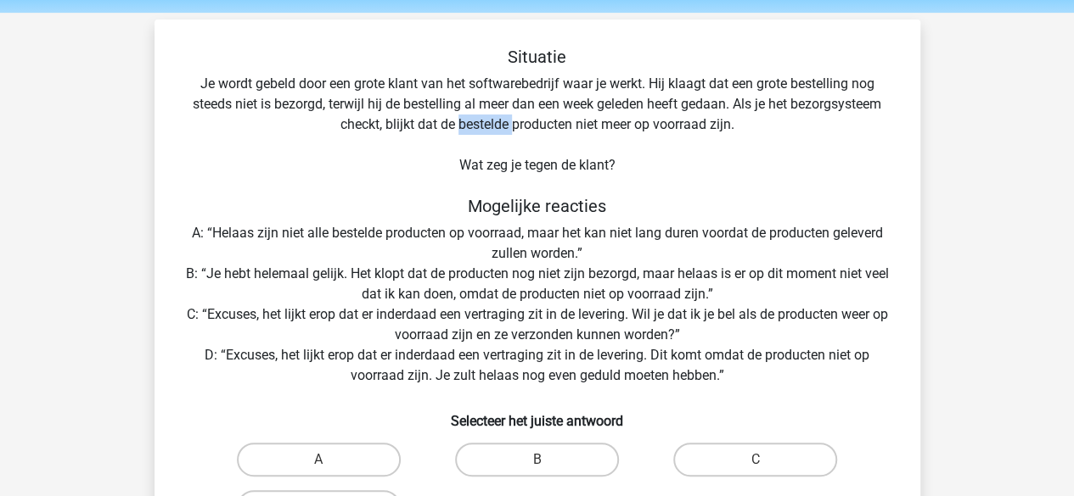
click at [475, 126] on div "Situatie Je wordt gebeld door een grote klant van het softwarebedrijf waar je w…" at bounding box center [537, 317] width 752 height 541
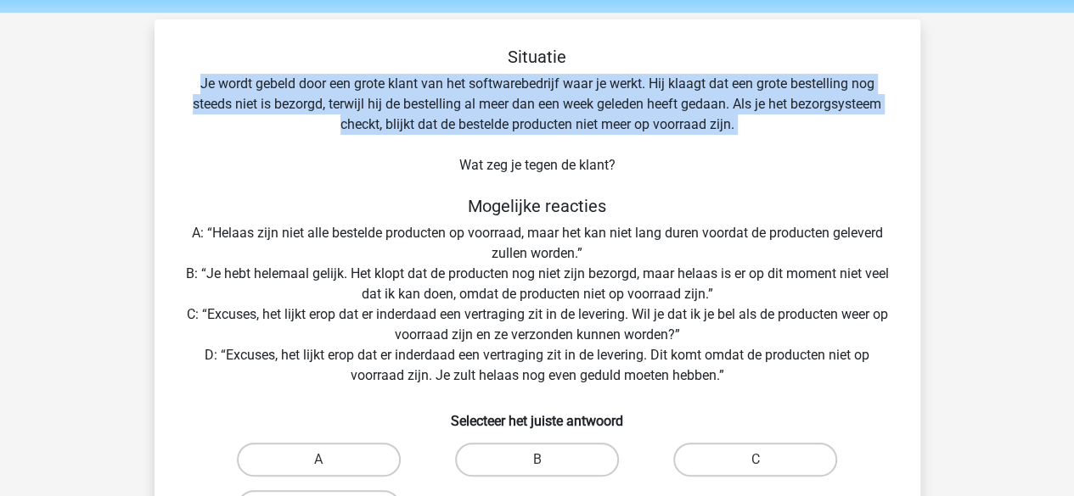
click at [475, 126] on div "Situatie Je wordt gebeld door een grote klant van het softwarebedrijf waar je w…" at bounding box center [537, 317] width 752 height 541
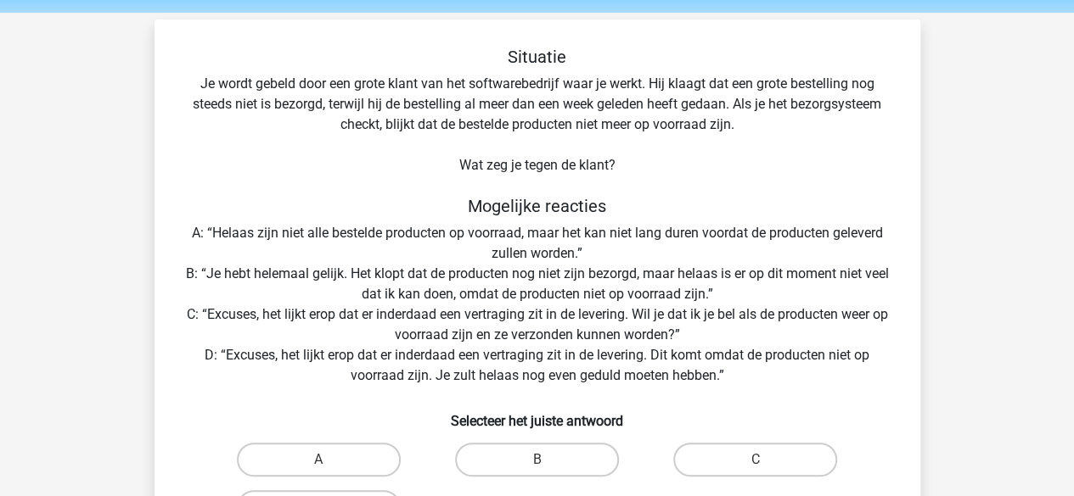
click at [480, 174] on div "Situatie Je wordt gebeld door een grote klant van het softwarebedrijf waar je w…" at bounding box center [537, 317] width 752 height 541
click at [482, 205] on h5 "Mogelijke reacties" at bounding box center [537, 206] width 711 height 20
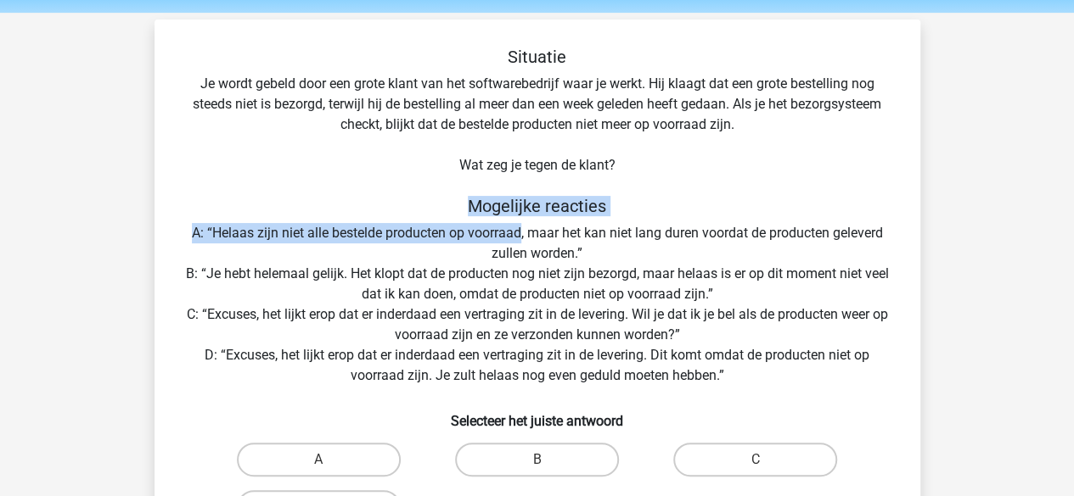
drag, startPoint x: 482, startPoint y: 205, endPoint x: 470, endPoint y: 233, distance: 30.4
click at [470, 233] on div "Situatie Je wordt gebeld door een grote klant van het softwarebedrijf waar je w…" at bounding box center [537, 317] width 752 height 541
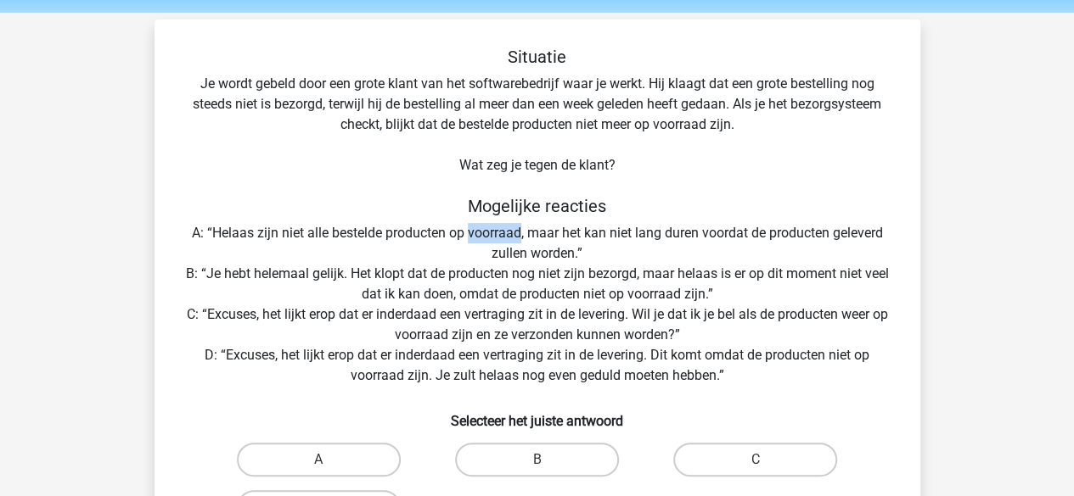
click at [470, 233] on div "Situatie Je wordt gebeld door een grote klant van het softwarebedrijf waar je w…" at bounding box center [537, 317] width 752 height 541
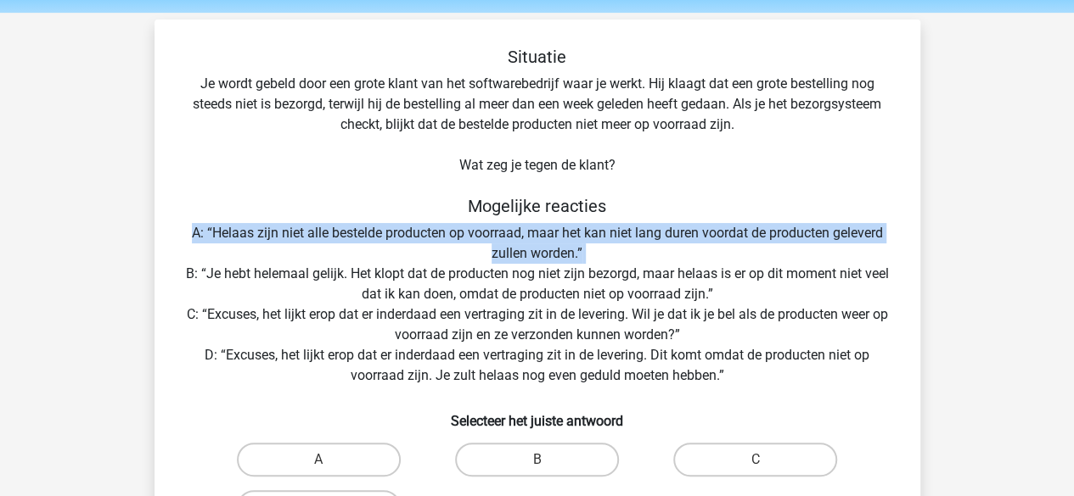
click at [470, 233] on div "Situatie Je wordt gebeld door een grote klant van het softwarebedrijf waar je w…" at bounding box center [537, 317] width 752 height 541
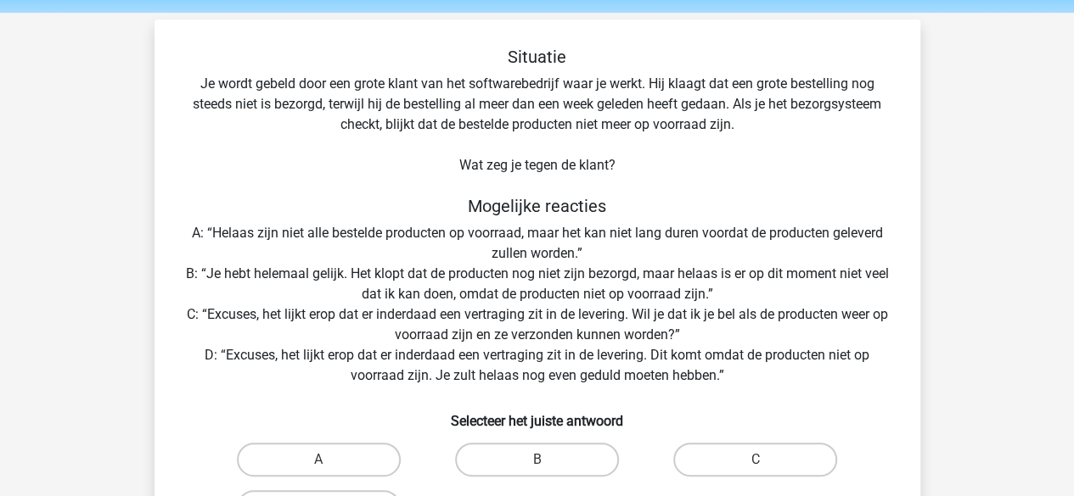
click at [448, 329] on div "Situatie Je wordt gebeld door een grote klant van het softwarebedrijf waar je w…" at bounding box center [537, 317] width 752 height 541
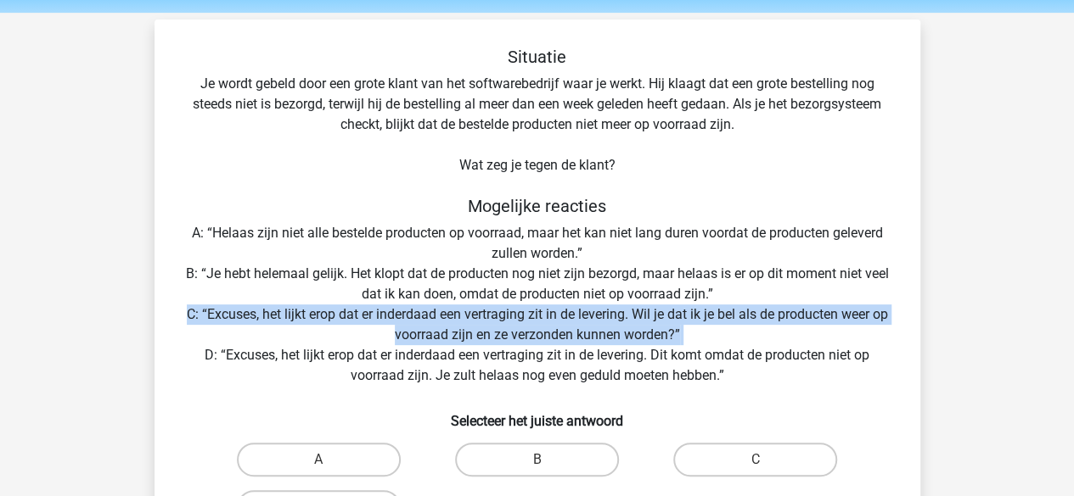
click at [448, 329] on div "Situatie Je wordt gebeld door een grote klant van het softwarebedrijf waar je w…" at bounding box center [537, 317] width 752 height 541
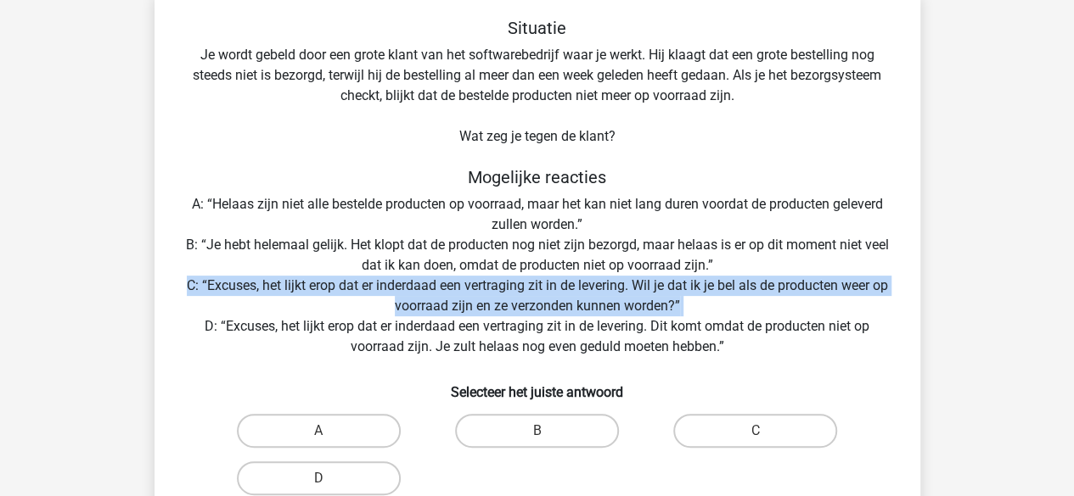
scroll to position [88, 0]
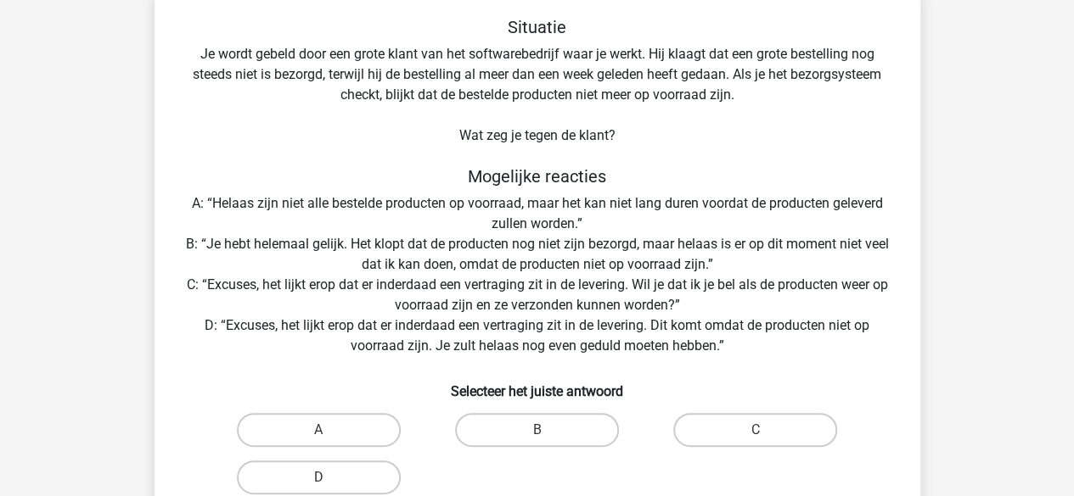
click at [448, 329] on div "Situatie Je wordt gebeld door een grote klant van het softwarebedrijf waar je w…" at bounding box center [537, 287] width 752 height 541
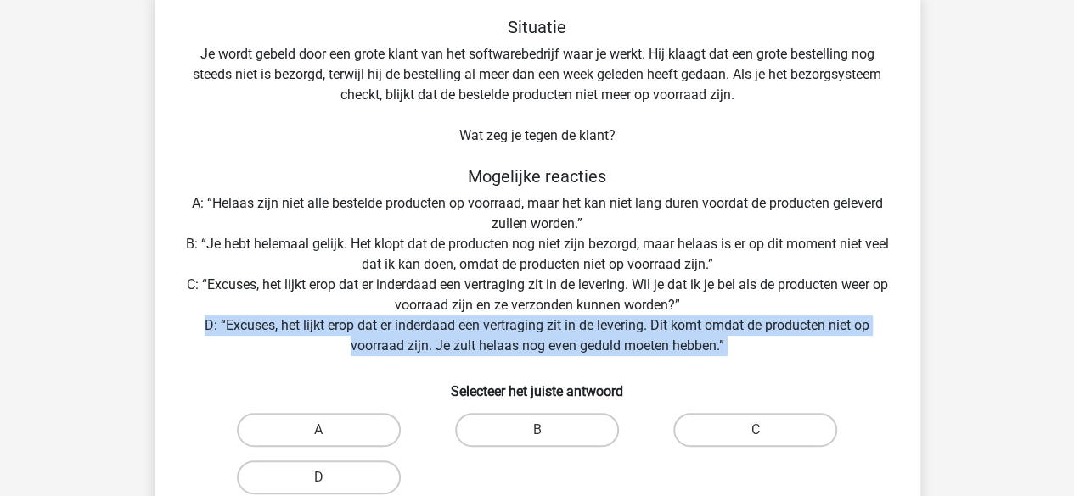
click at [448, 329] on div "Situatie Je wordt gebeld door een grote klant van het softwarebedrijf waar je w…" at bounding box center [537, 287] width 752 height 541
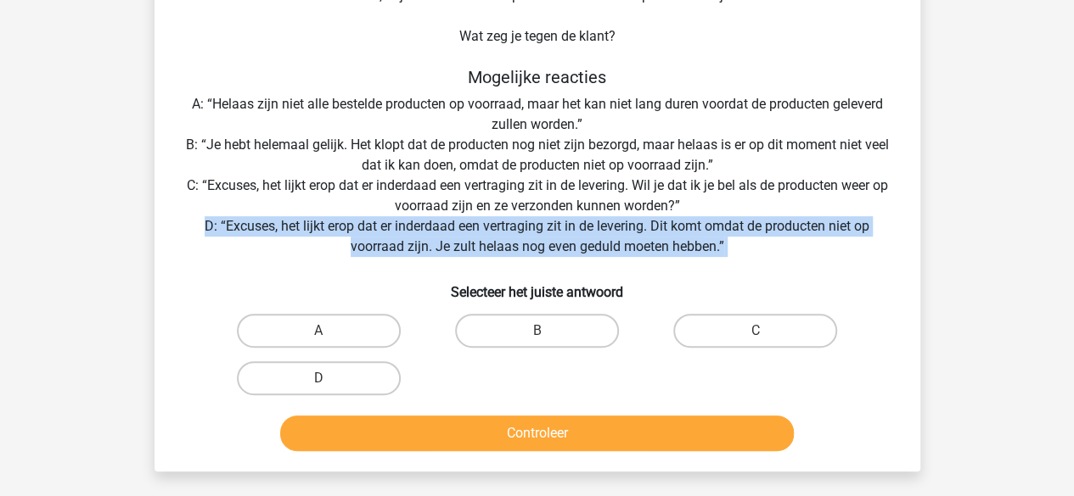
scroll to position [190, 0]
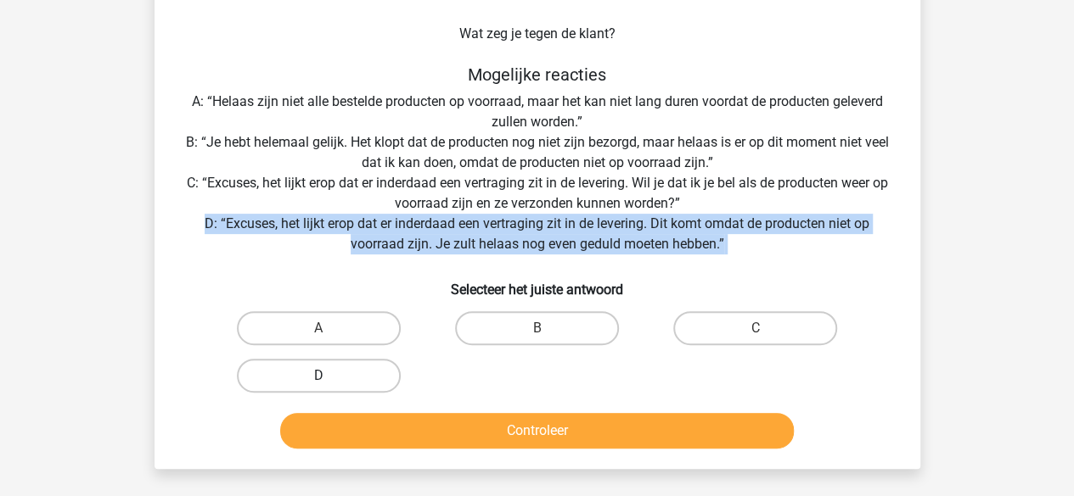
click at [365, 393] on label "D" at bounding box center [319, 376] width 164 height 34
click at [329, 387] on input "D" at bounding box center [323, 381] width 11 height 11
radio input "true"
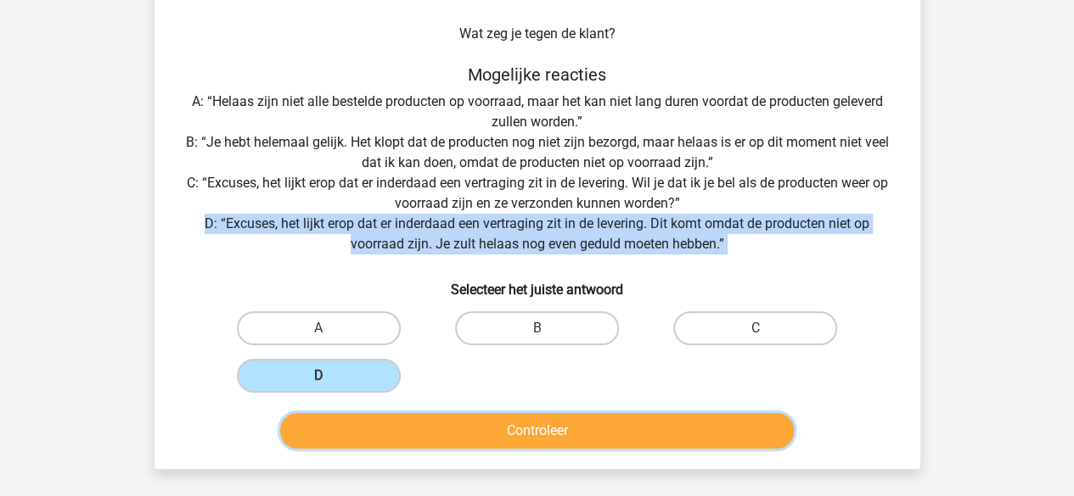
click at [367, 419] on button "Controleer" at bounding box center [536, 431] width 513 height 36
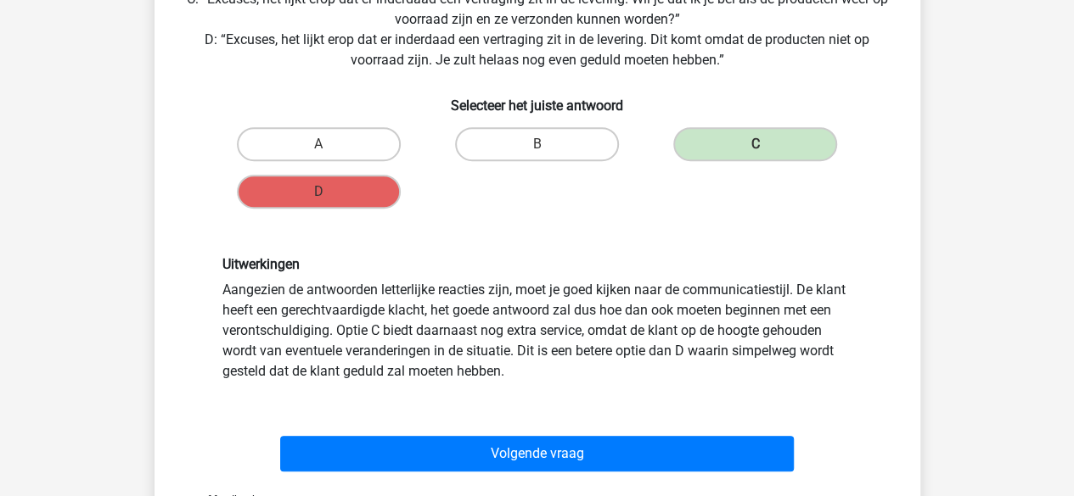
scroll to position [379, 0]
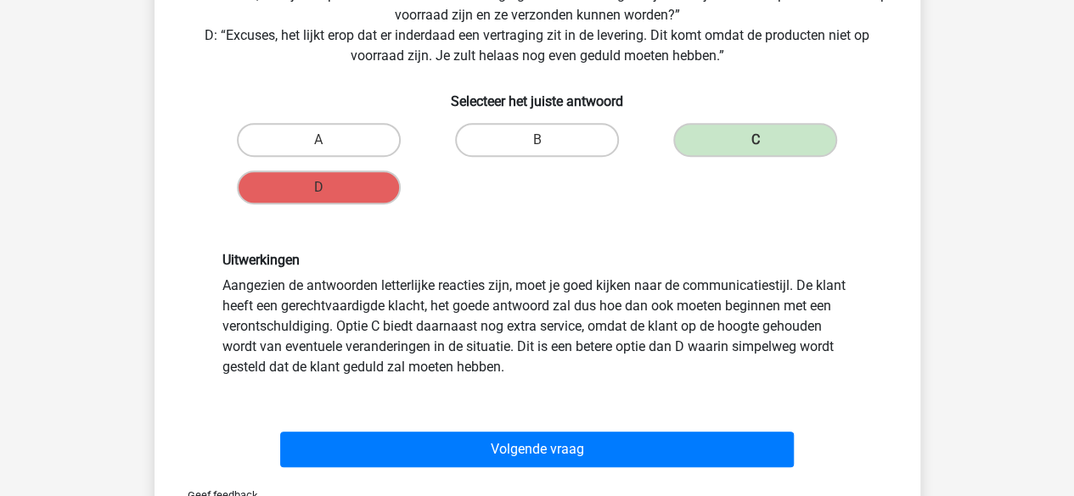
click at [382, 427] on div "Volgende vraag" at bounding box center [537, 446] width 711 height 56
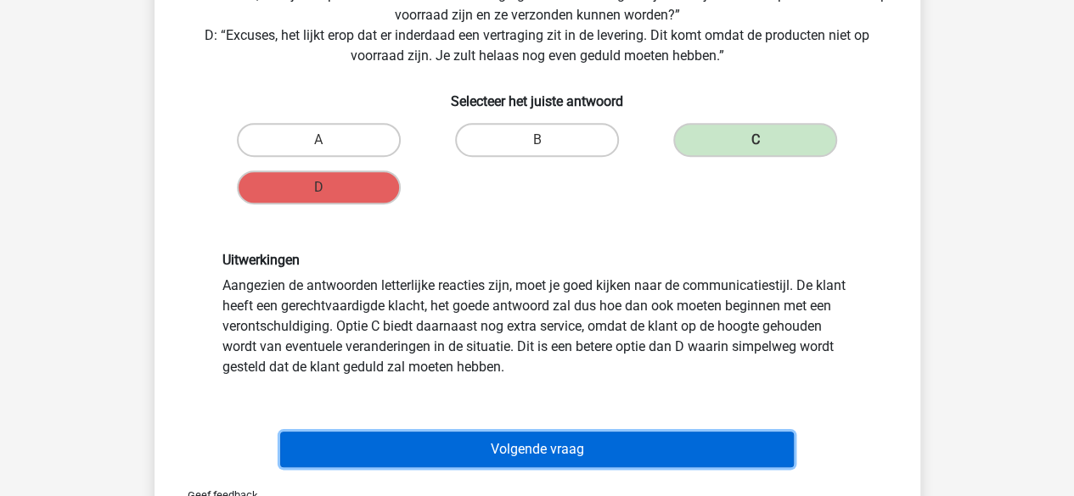
click at [384, 449] on button "Volgende vraag" at bounding box center [536, 450] width 513 height 36
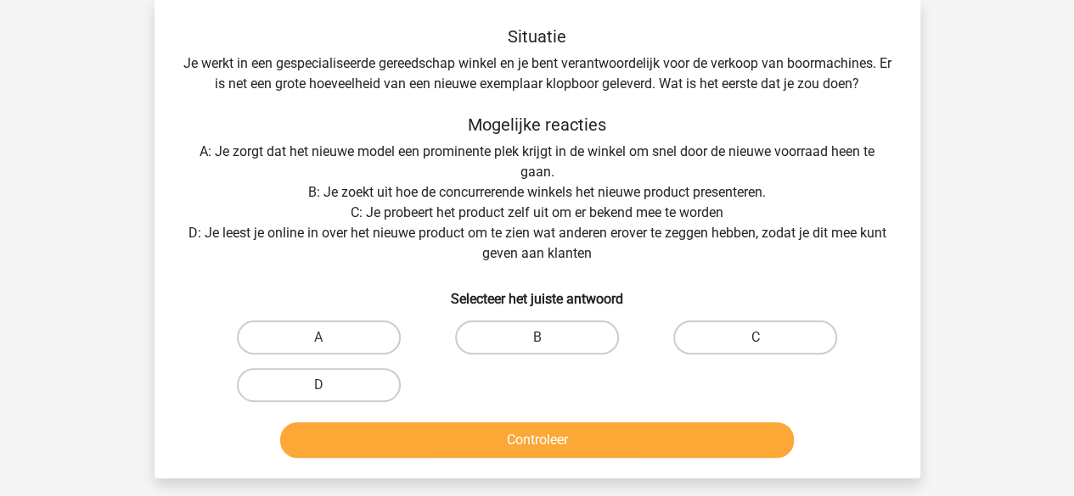
scroll to position [78, 0]
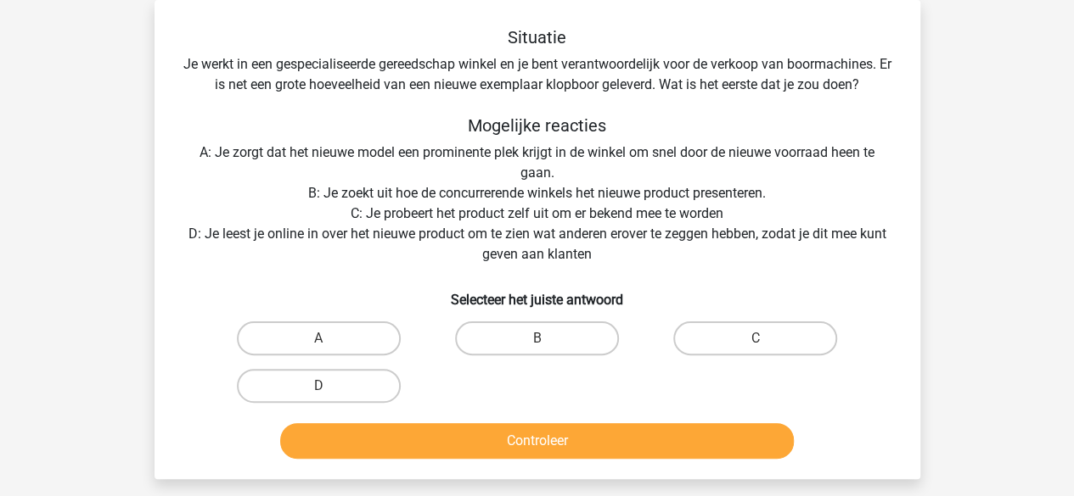
click at [548, 70] on div "Situatie Je werkt in een gespecialiseerde gereedschap winkel en je bent verantw…" at bounding box center [537, 246] width 752 height 439
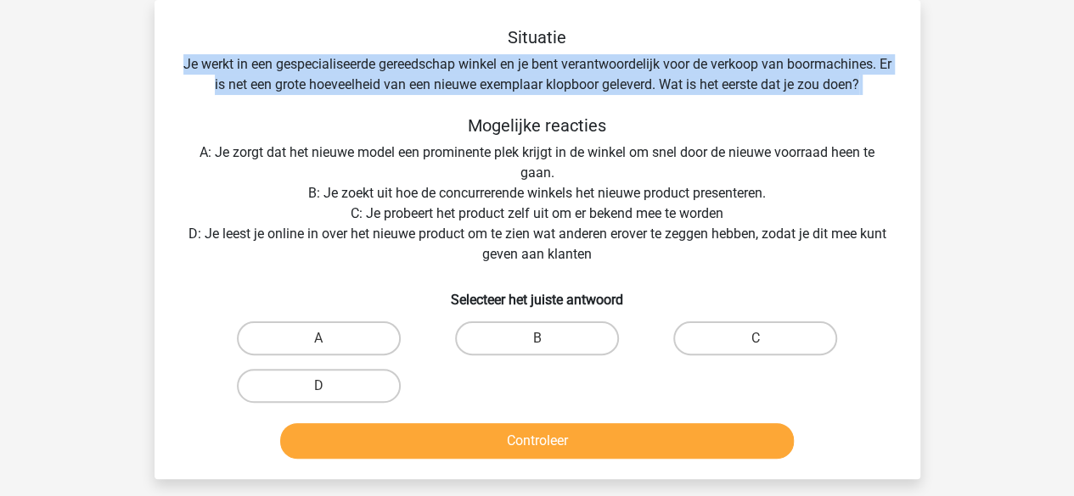
click at [548, 70] on div "Situatie Je werkt in een gespecialiseerde gereedschap winkel en je bent verantw…" at bounding box center [537, 246] width 752 height 439
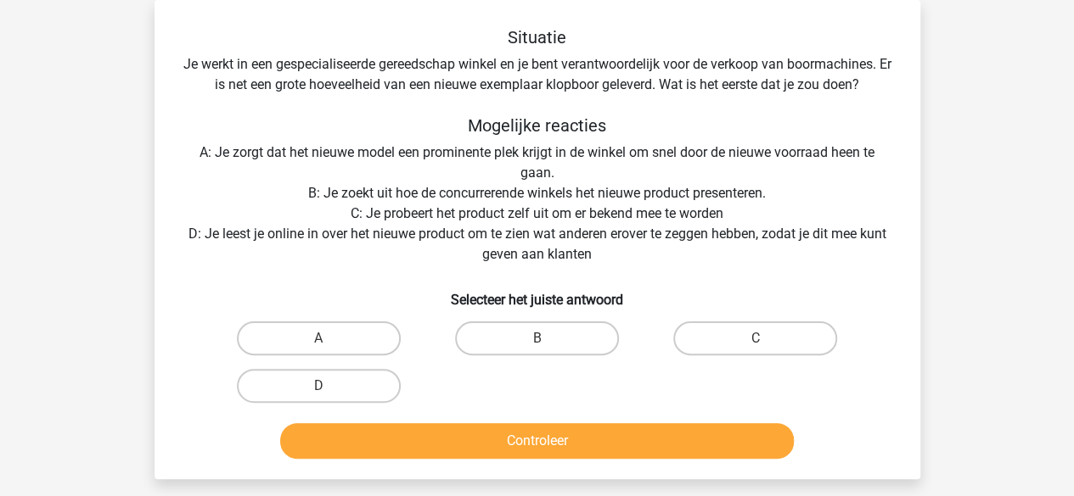
click at [482, 153] on div "Situatie Je werkt in een gespecialiseerde gereedschap winkel en je bent verantw…" at bounding box center [537, 246] width 752 height 439
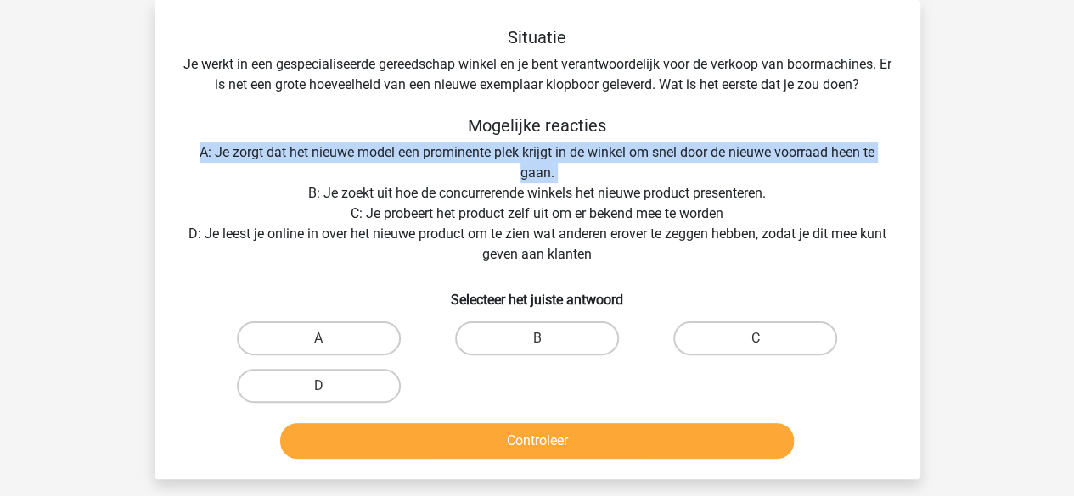
click at [482, 153] on div "Situatie Je werkt in een gespecialiseerde gereedschap winkel en je bent verantw…" at bounding box center [537, 246] width 752 height 439
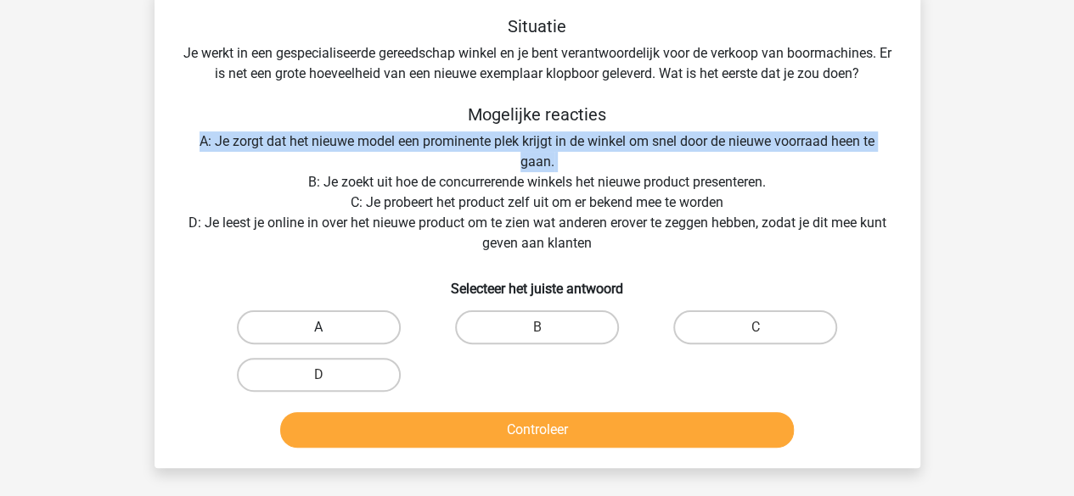
scroll to position [90, 0]
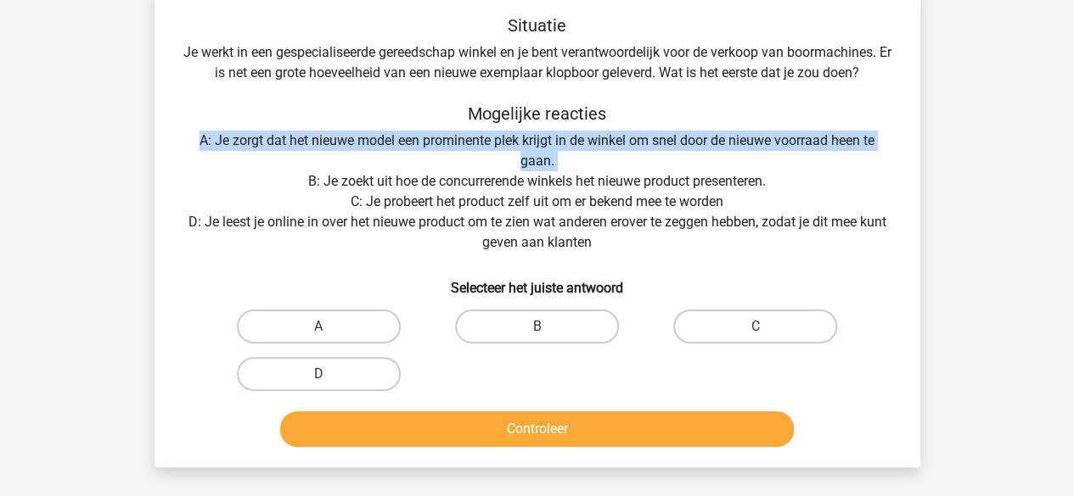
click at [322, 376] on input "D" at bounding box center [323, 379] width 11 height 11
radio input "true"
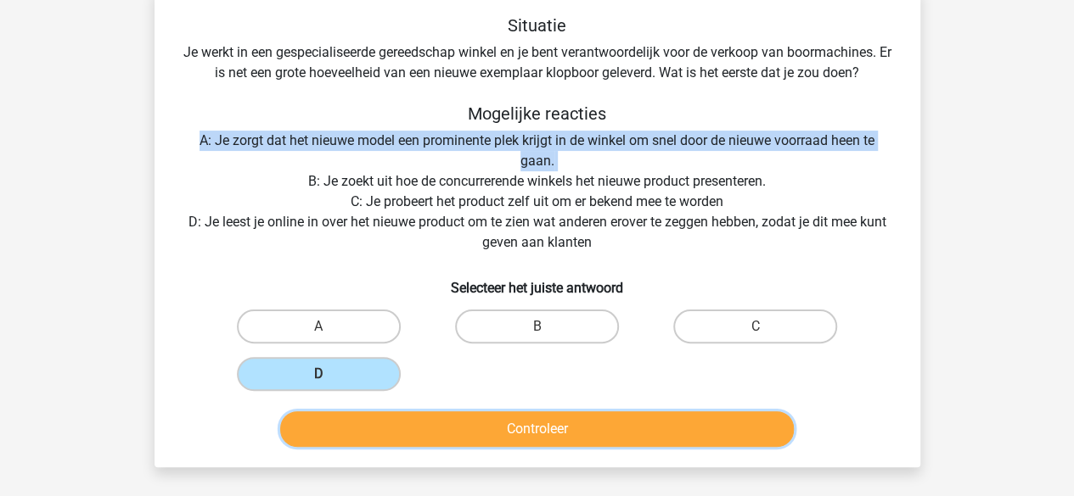
click at [356, 445] on button "Controleer" at bounding box center [536, 430] width 513 height 36
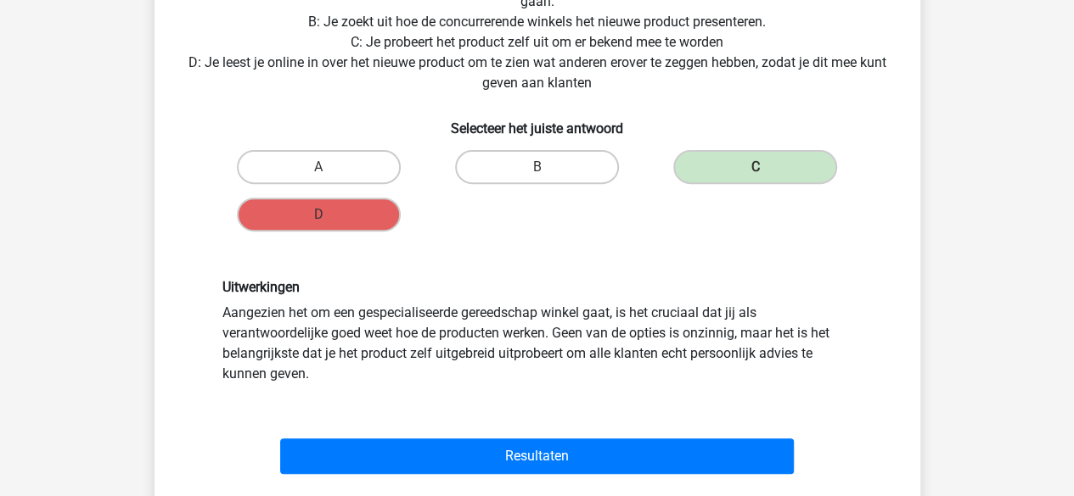
scroll to position [252, 0]
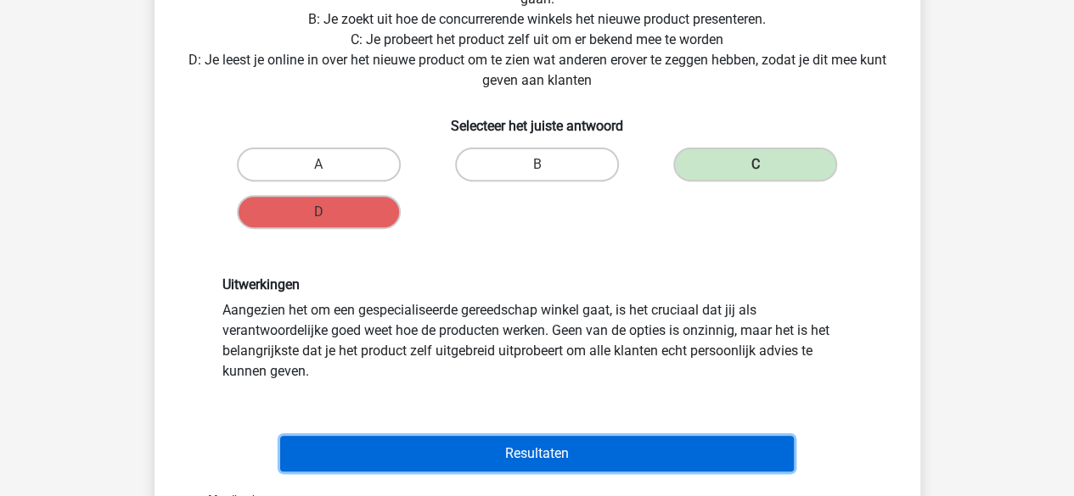
click at [355, 439] on button "Resultaten" at bounding box center [536, 454] width 513 height 36
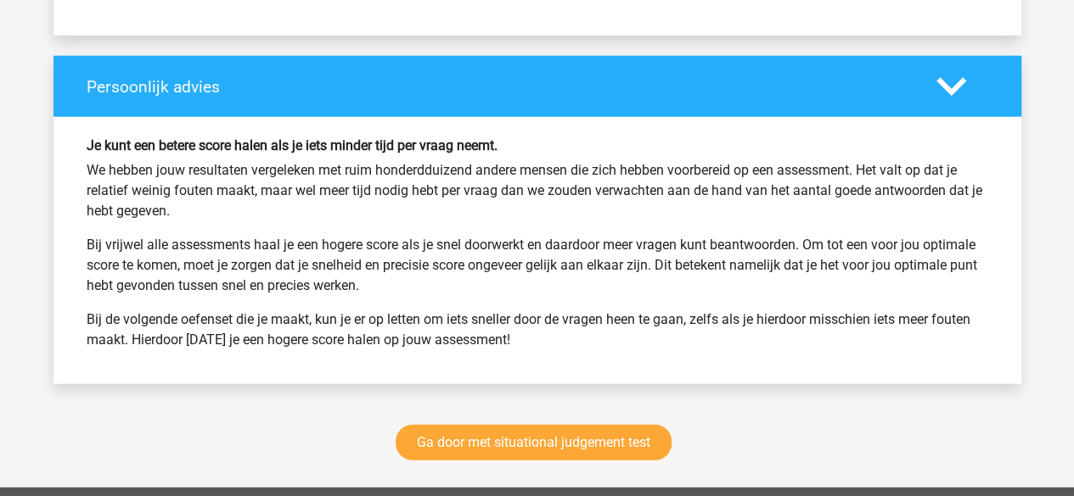
scroll to position [1973, 0]
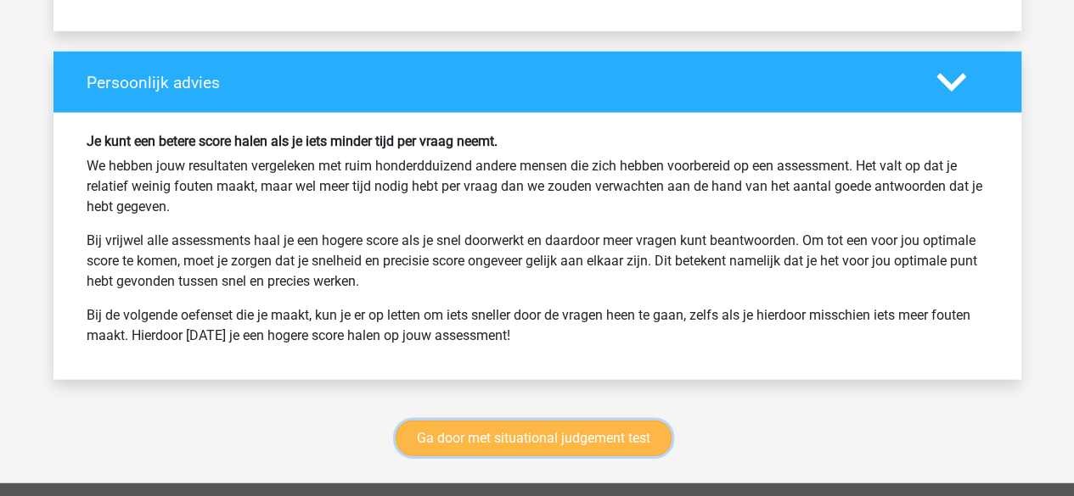
click at [429, 432] on link "Ga door met situational judgement test" at bounding box center [533, 439] width 276 height 36
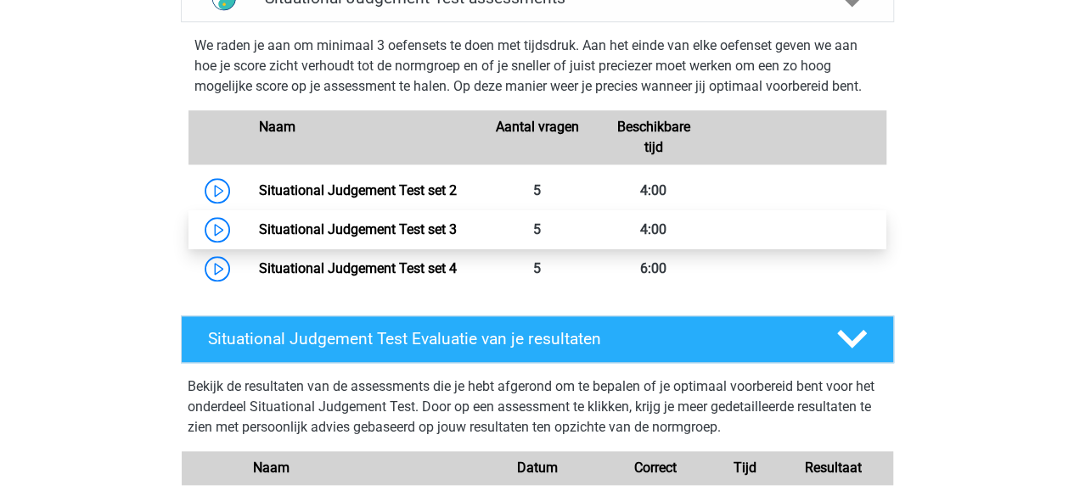
scroll to position [747, 0]
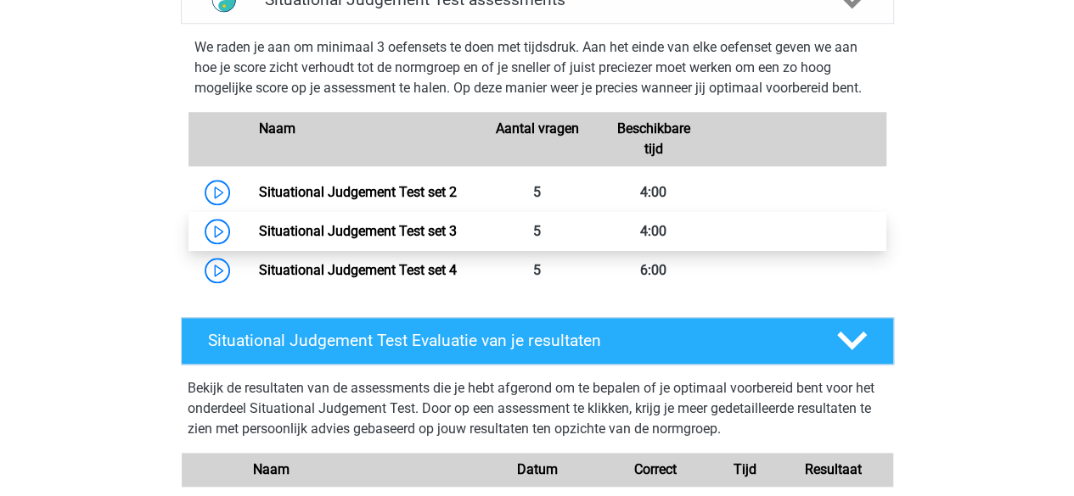
click at [441, 223] on link "Situational Judgement Test set 3" at bounding box center [358, 231] width 198 height 16
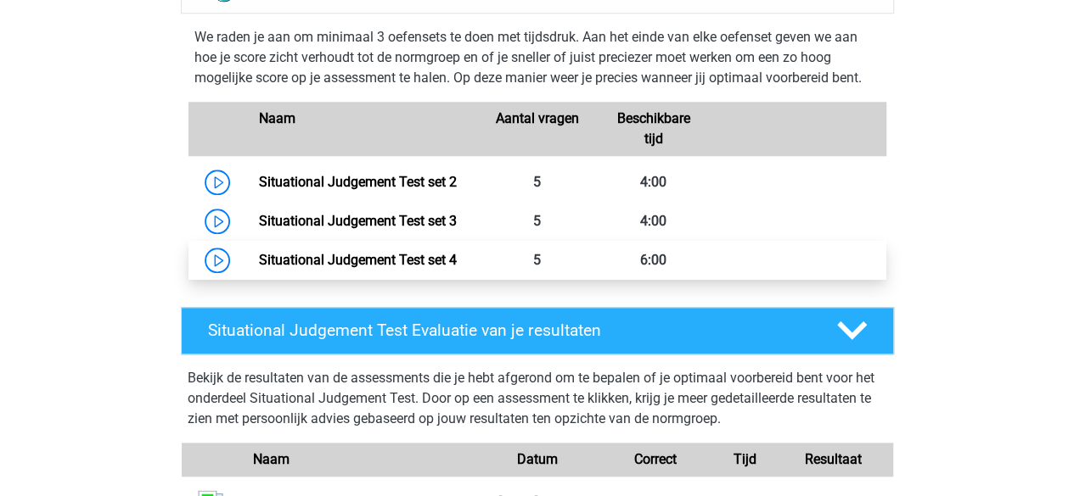
scroll to position [757, 0]
click at [375, 266] on link "Situational Judgement Test set 4" at bounding box center [358, 260] width 198 height 16
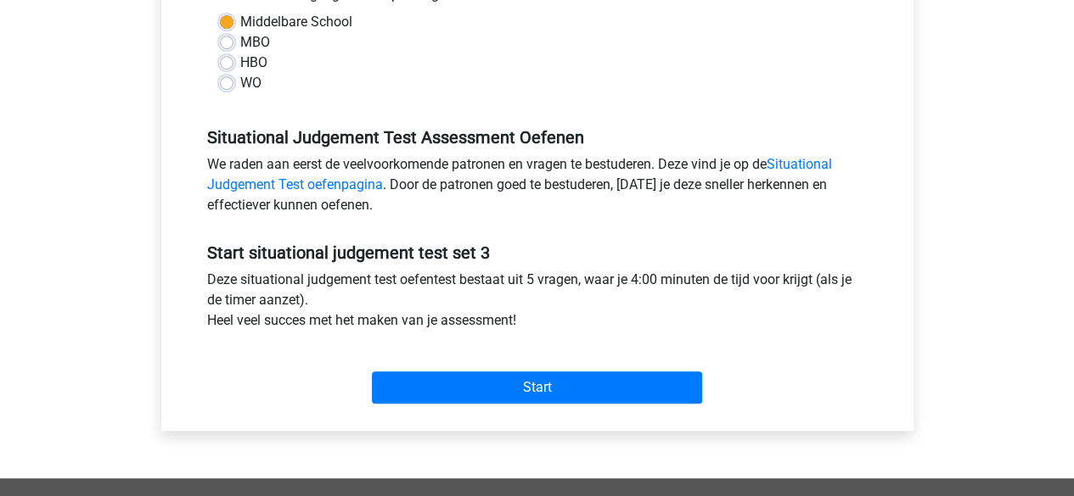
scroll to position [415, 0]
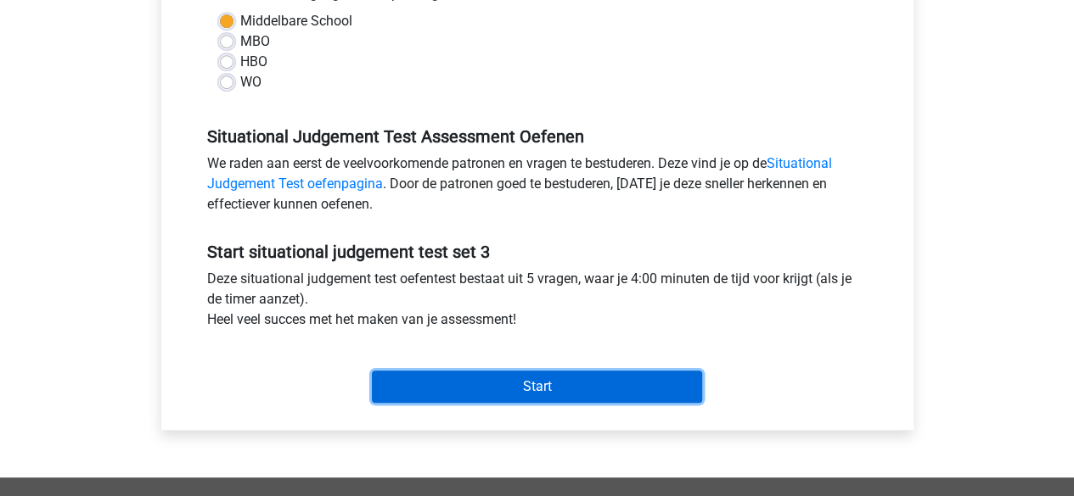
click at [463, 383] on input "Start" at bounding box center [537, 387] width 330 height 32
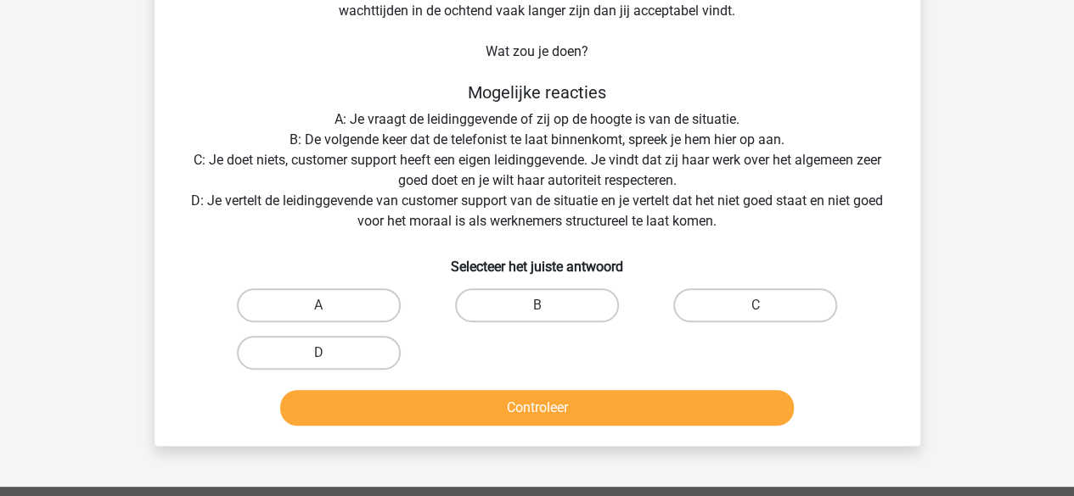
scroll to position [175, 0]
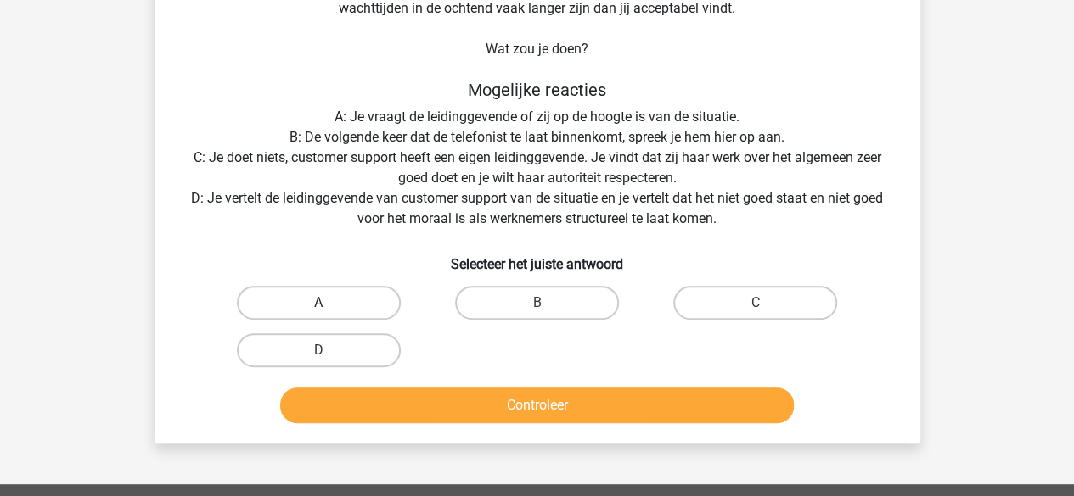
click at [349, 305] on label "A" at bounding box center [319, 303] width 164 height 34
click at [329, 305] on input "A" at bounding box center [323, 308] width 11 height 11
radio input "true"
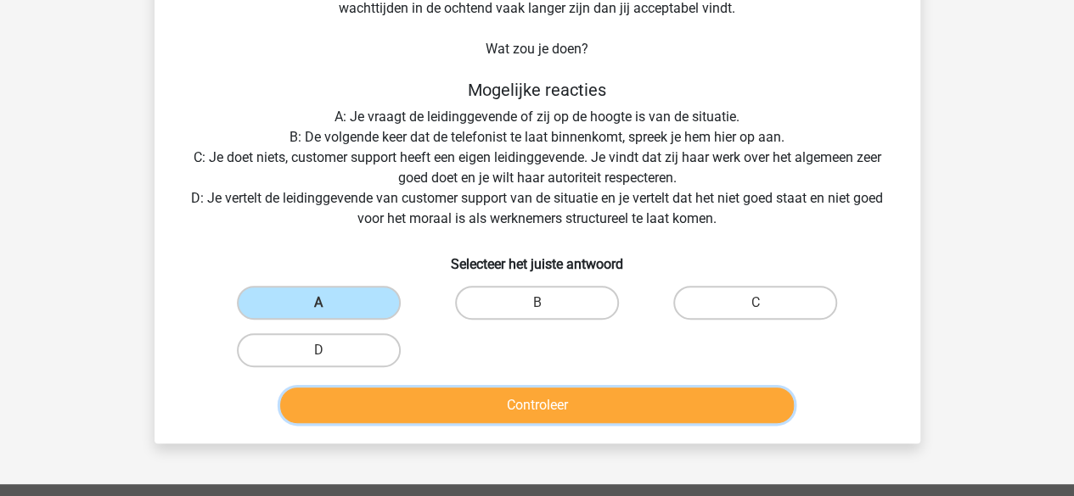
click at [393, 421] on button "Controleer" at bounding box center [536, 406] width 513 height 36
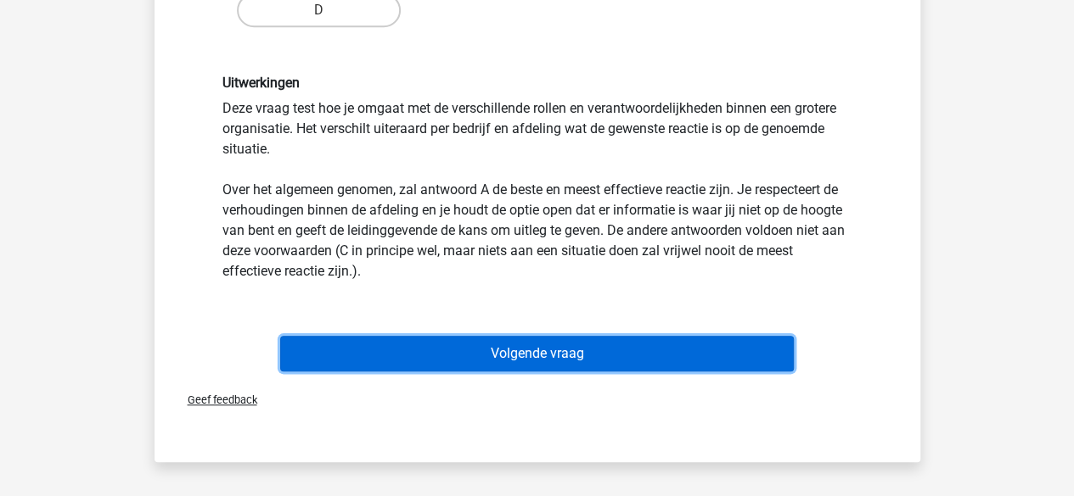
click at [468, 345] on button "Volgende vraag" at bounding box center [536, 354] width 513 height 36
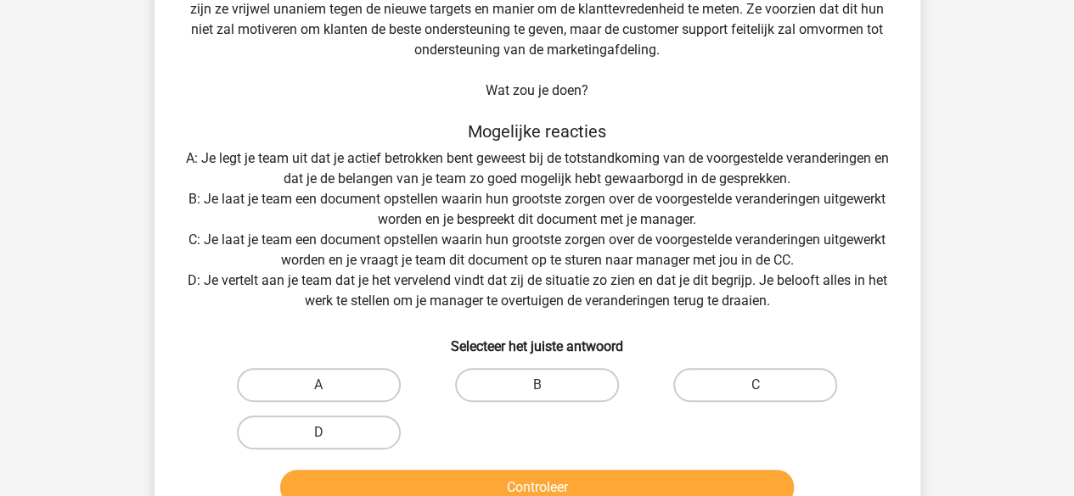
scroll to position [236, 0]
click at [533, 378] on label "B" at bounding box center [537, 384] width 164 height 34
click at [536, 384] on input "B" at bounding box center [541, 389] width 11 height 11
radio input "true"
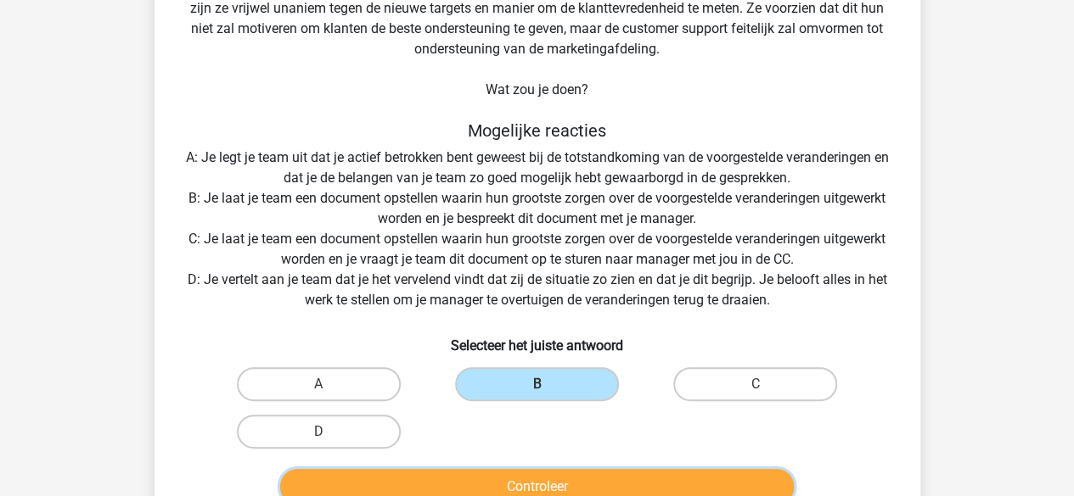
click at [504, 474] on button "Controleer" at bounding box center [536, 487] width 513 height 36
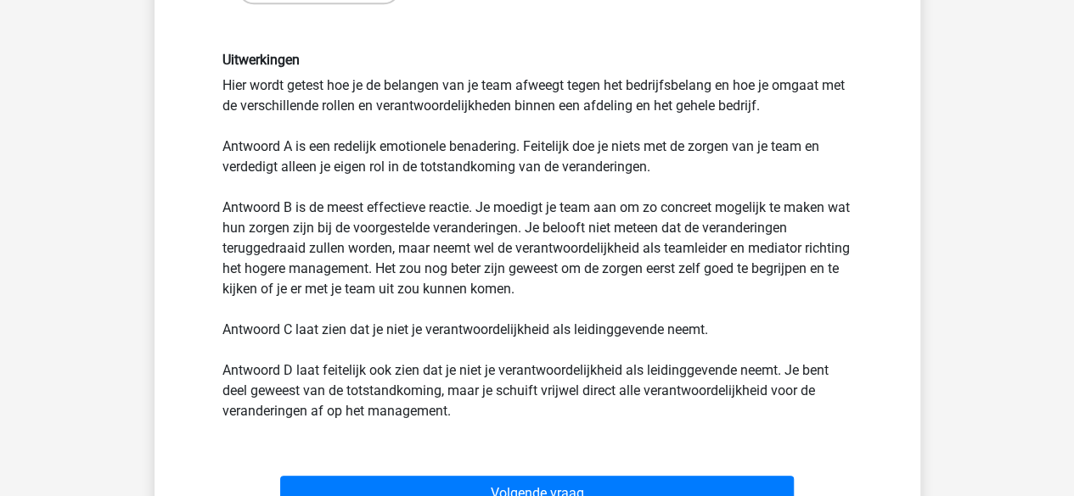
scroll to position [683, 0]
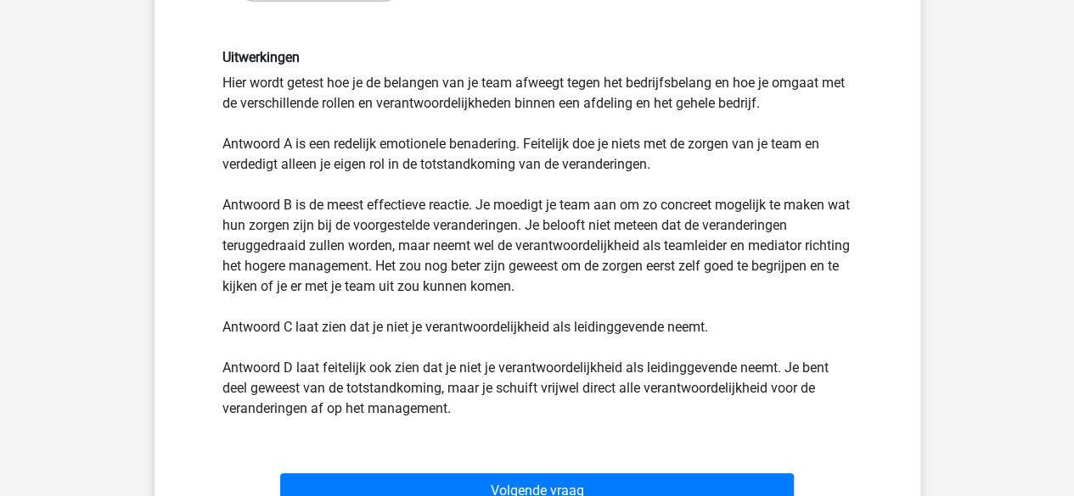
click at [503, 472] on div "Volgende vraag" at bounding box center [537, 488] width 711 height 56
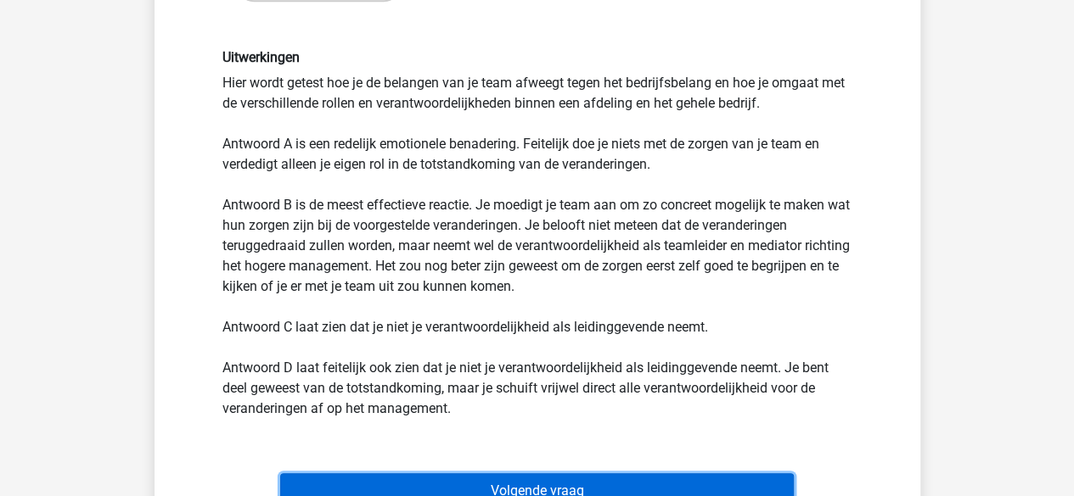
click at [502, 480] on button "Volgende vraag" at bounding box center [536, 492] width 513 height 36
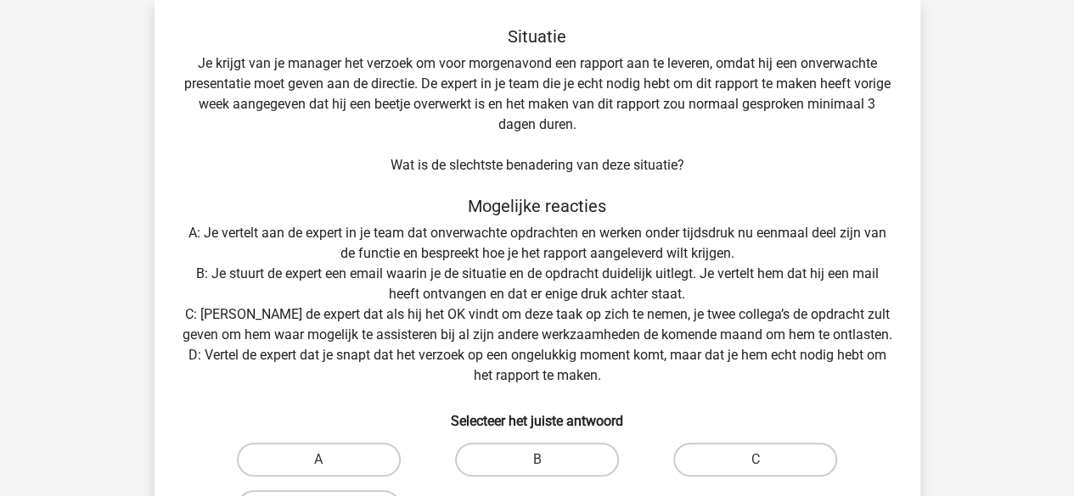
scroll to position [78, 0]
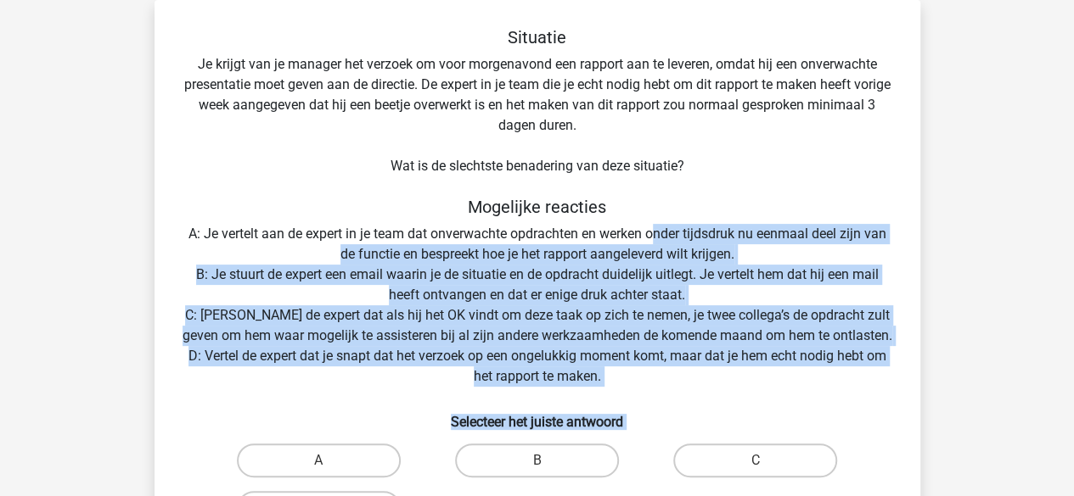
drag, startPoint x: 502, startPoint y: 480, endPoint x: 653, endPoint y: 235, distance: 288.5
click at [653, 235] on div "Situatie Je krijgt van je manager het verzoek om voor morgenavond een rapport a…" at bounding box center [537, 307] width 752 height 561
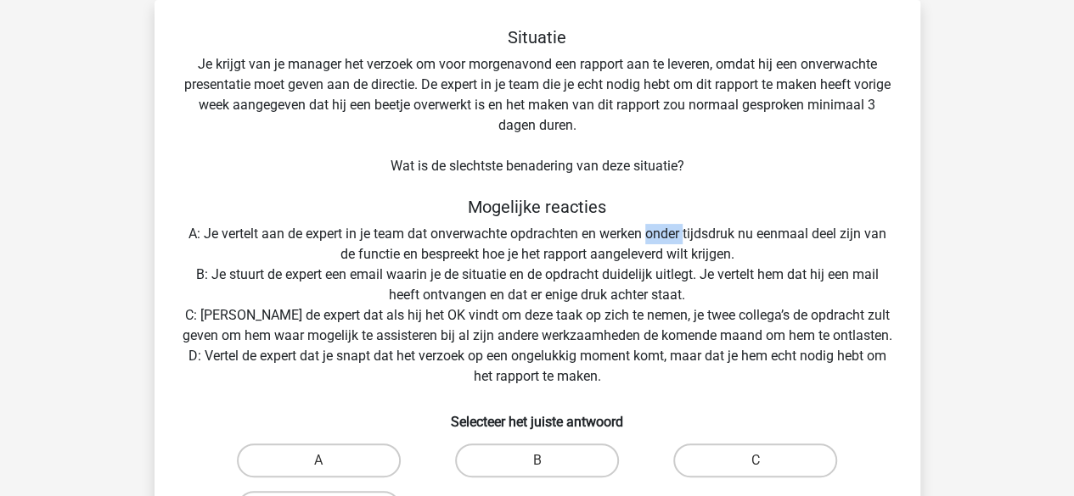
click at [653, 235] on div "Situatie Je krijgt van je manager het verzoek om voor morgenavond een rapport a…" at bounding box center [537, 307] width 752 height 561
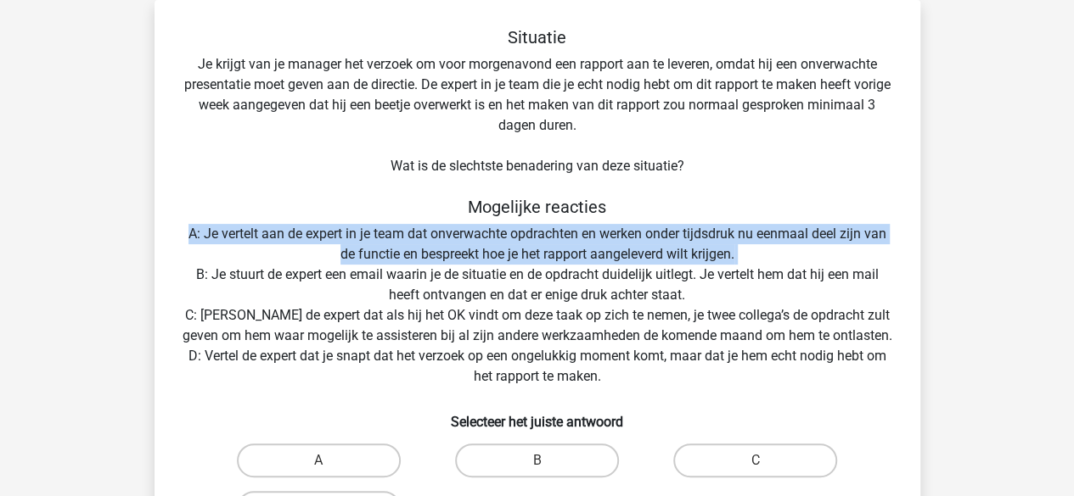
click at [653, 235] on div "Situatie Je krijgt van je manager het verzoek om voor morgenavond een rapport a…" at bounding box center [537, 307] width 752 height 561
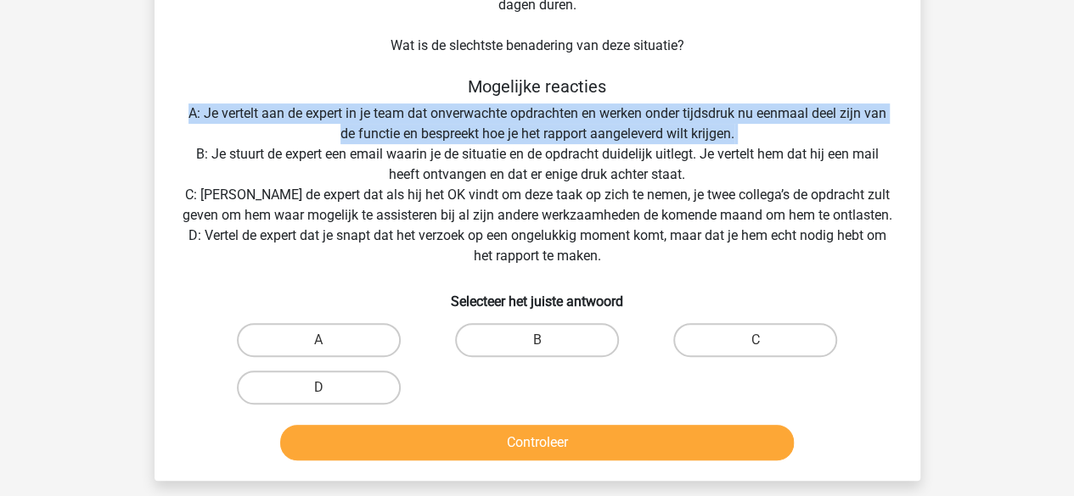
scroll to position [199, 0]
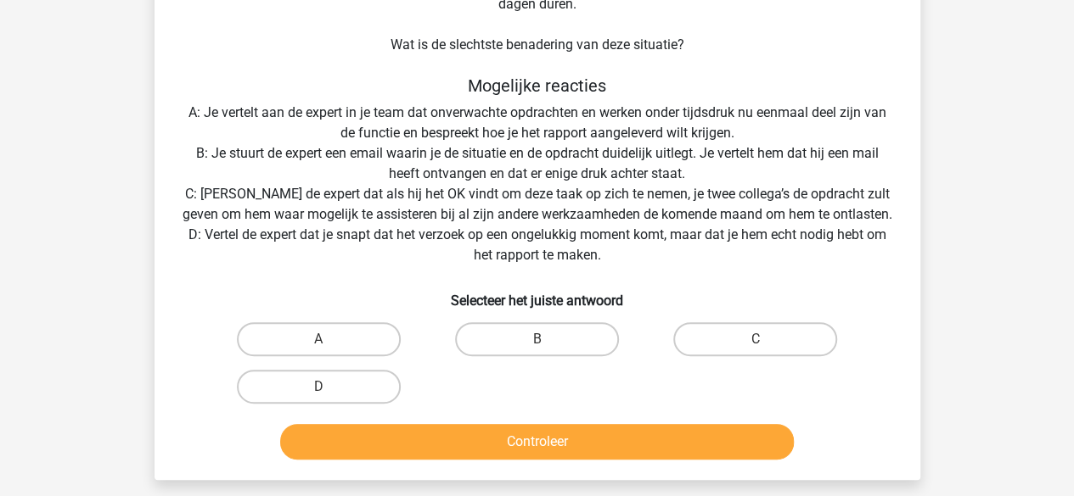
click at [393, 401] on div "D" at bounding box center [318, 387] width 205 height 34
click at [380, 388] on label "D" at bounding box center [319, 387] width 164 height 34
click at [329, 388] on input "D" at bounding box center [323, 392] width 11 height 11
radio input "true"
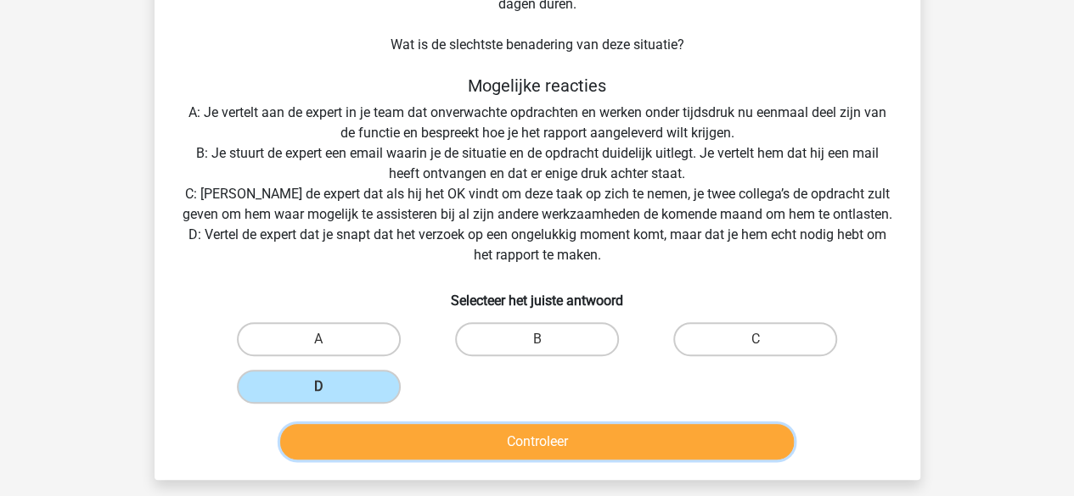
click at [384, 428] on button "Controleer" at bounding box center [536, 442] width 513 height 36
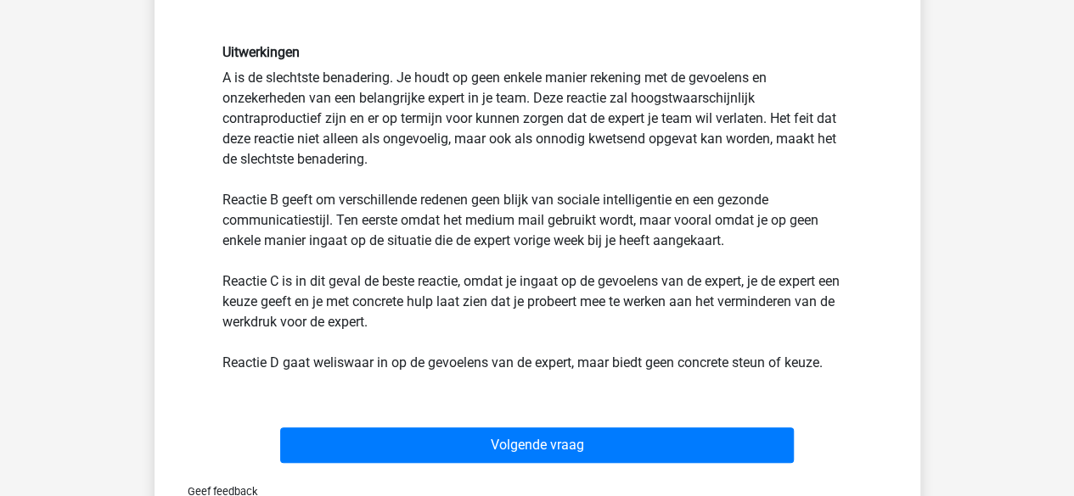
scroll to position [608, 0]
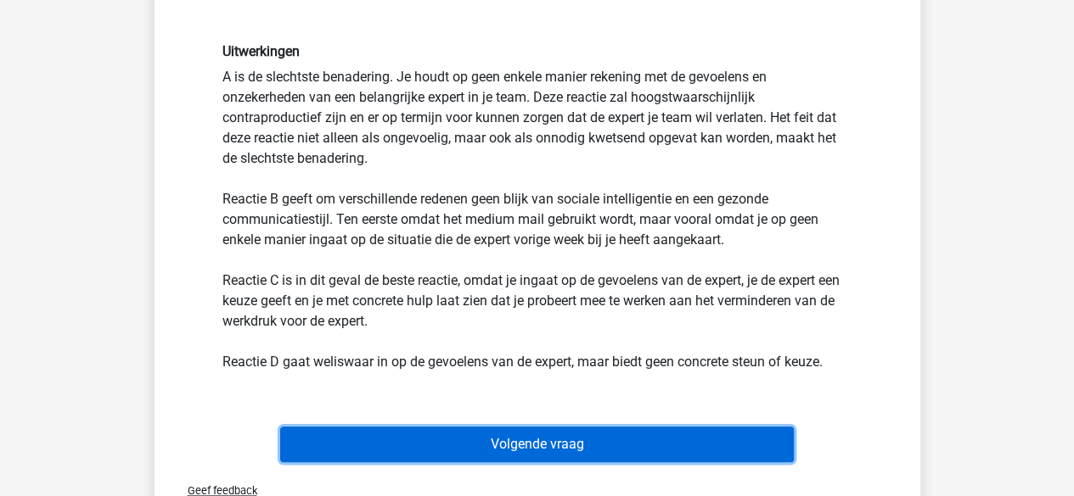
click at [387, 435] on button "Volgende vraag" at bounding box center [536, 445] width 513 height 36
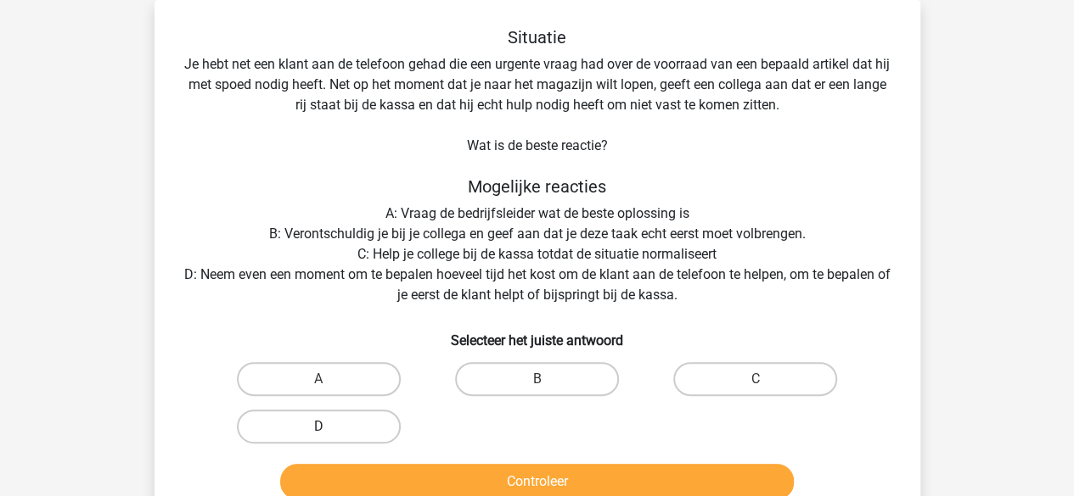
scroll to position [78, 0]
click at [523, 162] on div "Situatie Je hebt net een klant aan de telefoon gehad die een urgente vraag had …" at bounding box center [537, 266] width 752 height 479
click at [545, 126] on div "Situatie Je hebt net een klant aan de telefoon gehad die een urgente vraag had …" at bounding box center [537, 266] width 752 height 479
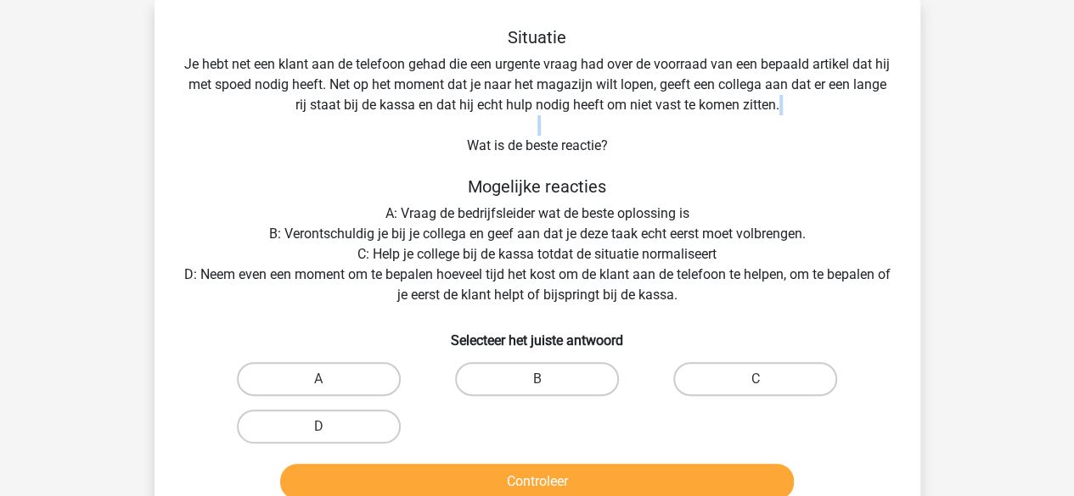
click at [545, 126] on div "Situatie Je hebt net een klant aan de telefoon gehad die een urgente vraag had …" at bounding box center [537, 266] width 752 height 479
click at [538, 143] on div "Situatie Je hebt net een klant aan de telefoon gehad die een urgente vraag had …" at bounding box center [537, 266] width 752 height 479
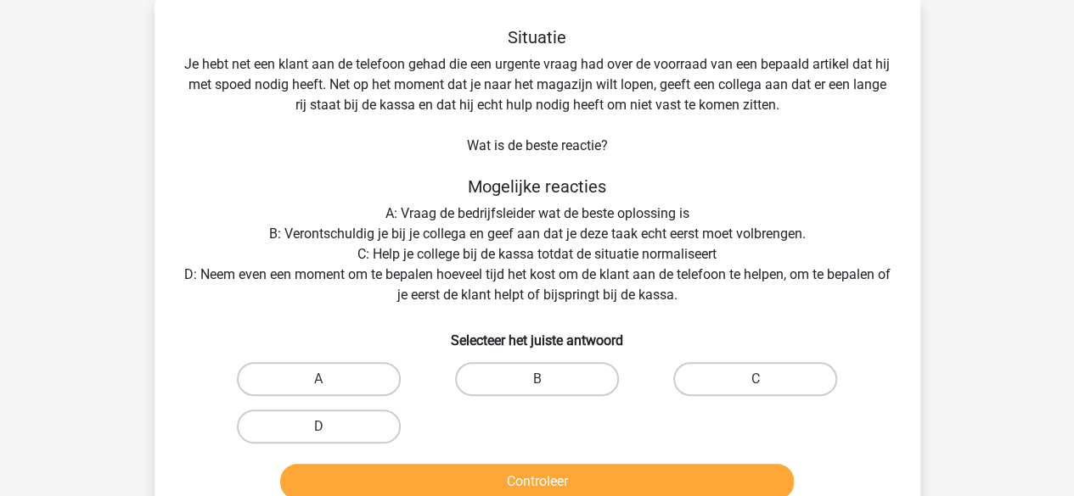
click at [279, 66] on div "Situatie Je hebt net een klant aan de telefoon gehad die een urgente vraag had …" at bounding box center [537, 266] width 752 height 479
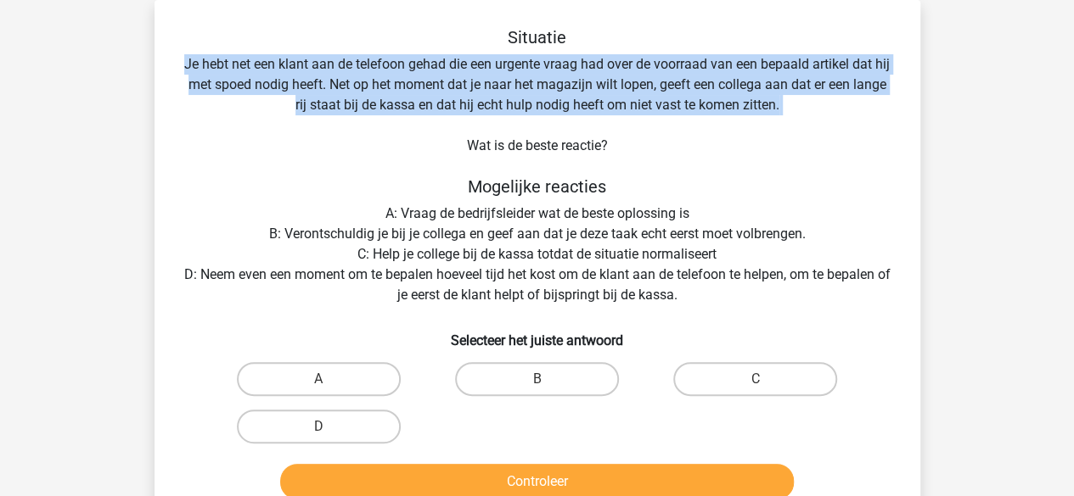
click at [279, 66] on div "Situatie Je hebt net een klant aan de telefoon gehad die een urgente vraag had …" at bounding box center [537, 266] width 752 height 479
click at [284, 87] on div "Situatie Je hebt net een klant aan de telefoon gehad die een urgente vraag had …" at bounding box center [537, 266] width 752 height 479
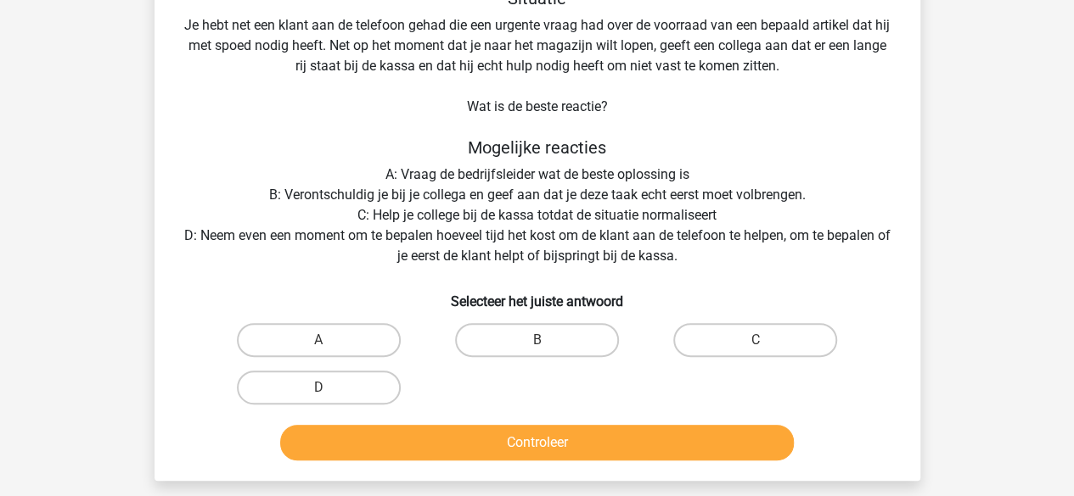
scroll to position [139, 0]
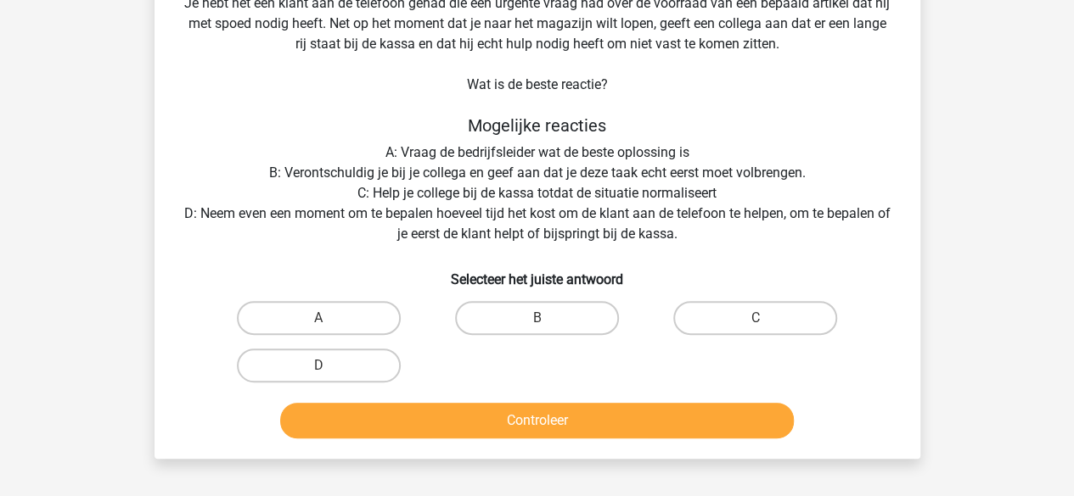
click at [299, 206] on div "Situatie Je hebt net een klant aan de telefoon gehad die een urgente vraag had …" at bounding box center [537, 205] width 752 height 479
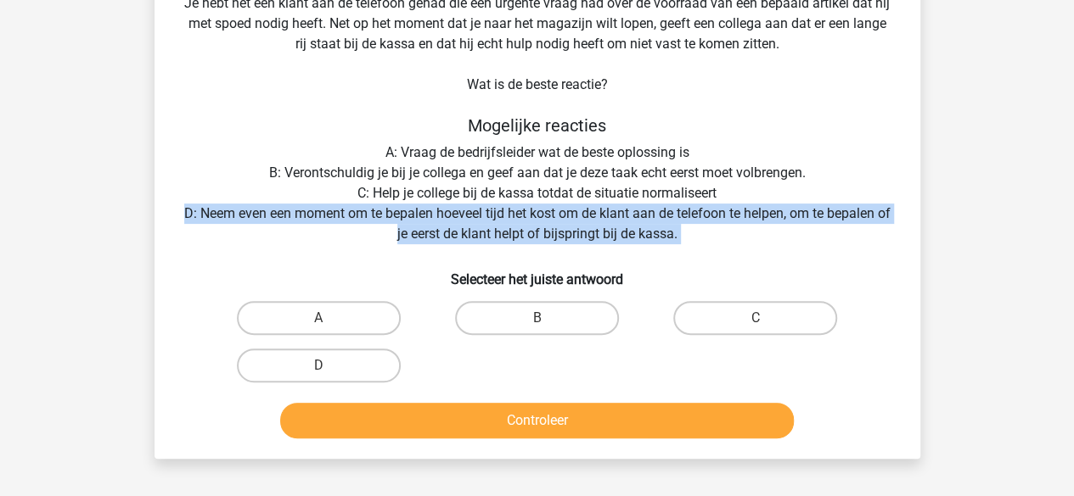
click at [299, 206] on div "Situatie Je hebt net een klant aan de telefoon gehad die een urgente vraag had …" at bounding box center [537, 205] width 752 height 479
click at [329, 369] on label "D" at bounding box center [319, 366] width 164 height 34
click at [329, 369] on input "D" at bounding box center [323, 371] width 11 height 11
radio input "true"
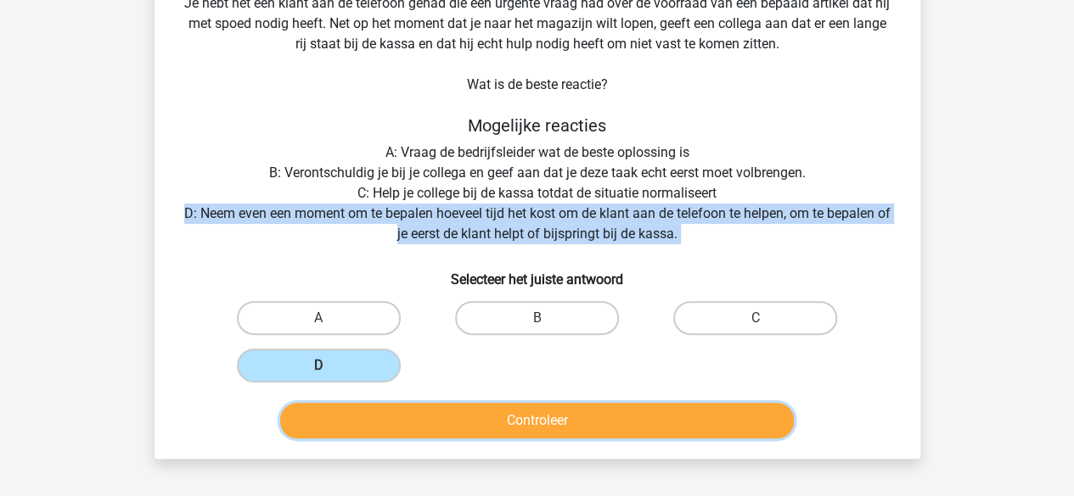
click at [344, 408] on button "Controleer" at bounding box center [536, 421] width 513 height 36
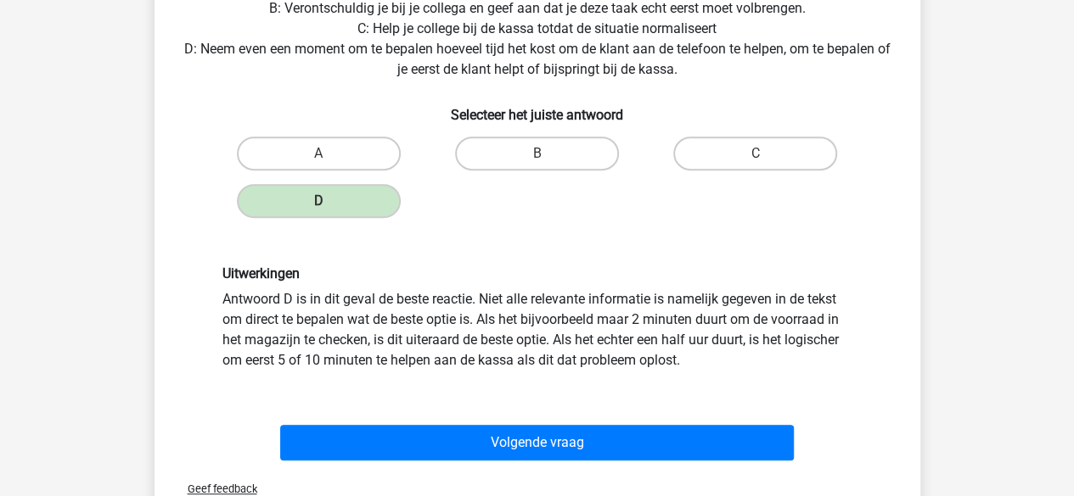
scroll to position [305, 0]
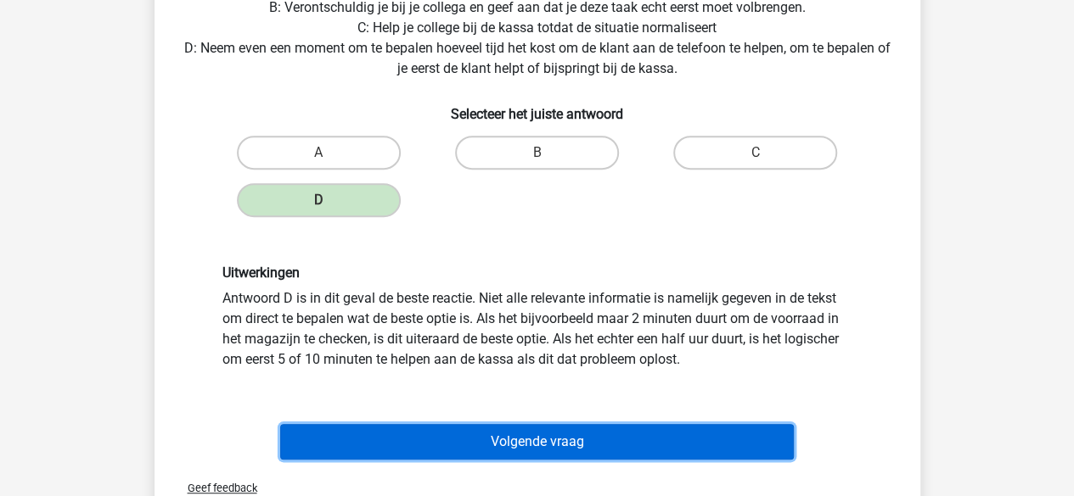
click at [347, 440] on button "Volgende vraag" at bounding box center [536, 442] width 513 height 36
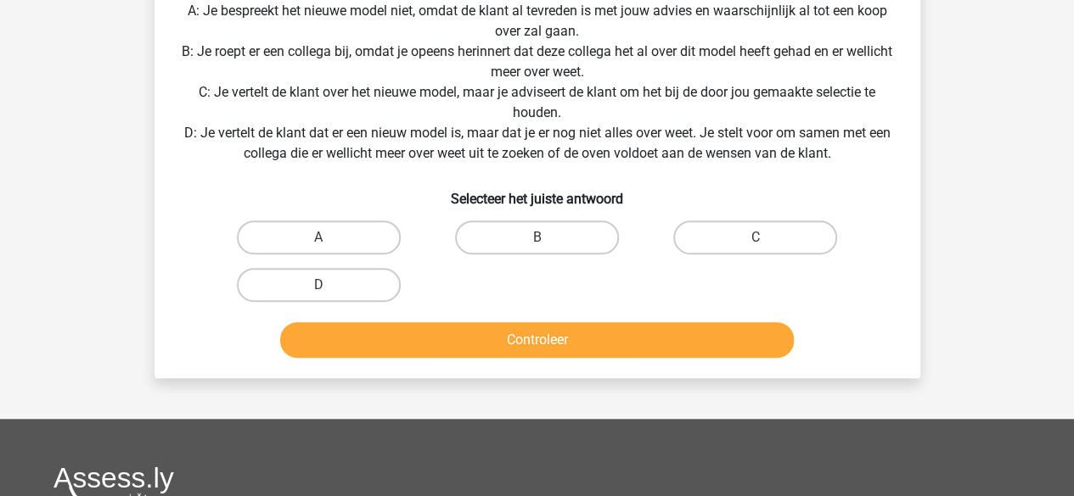
scroll to position [330, 0]
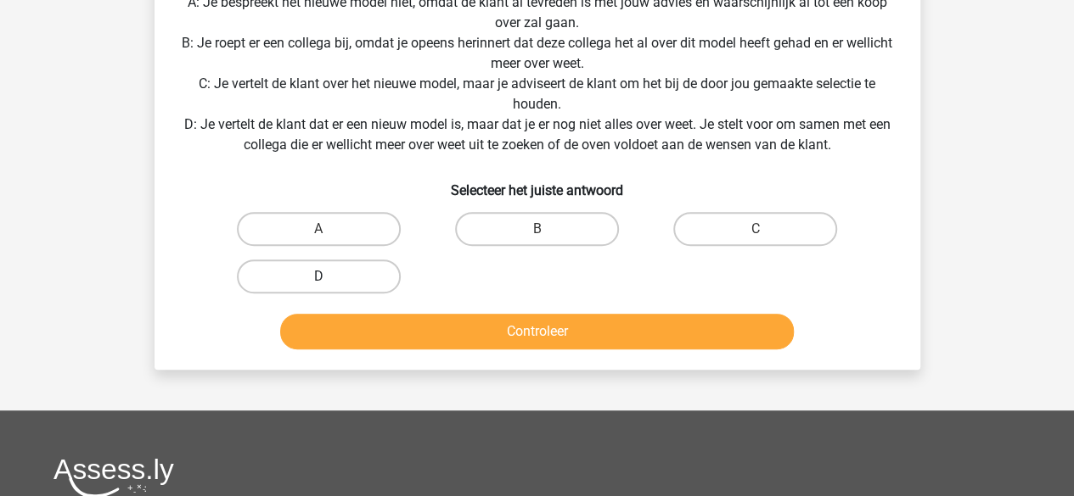
click at [328, 261] on label "D" at bounding box center [319, 277] width 164 height 34
click at [328, 277] on input "D" at bounding box center [323, 282] width 11 height 11
radio input "true"
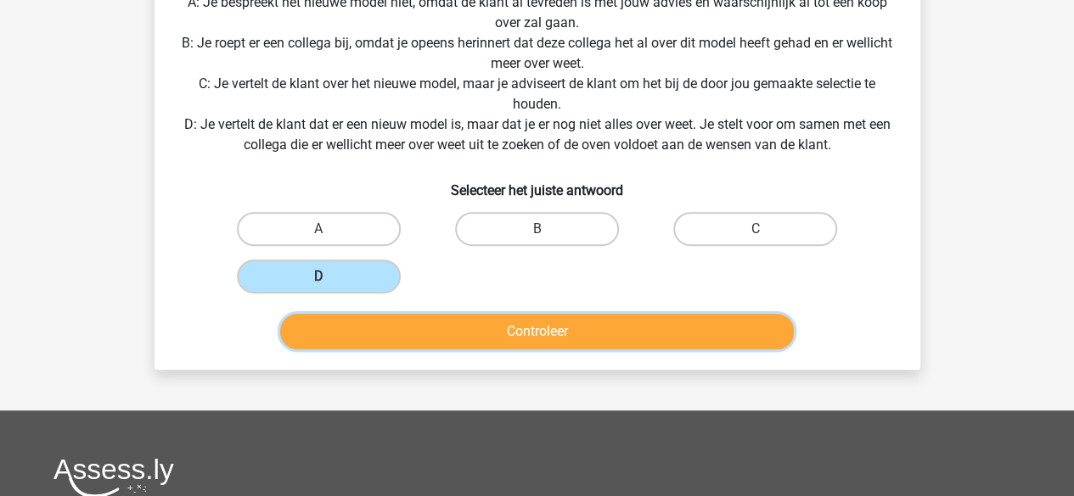
click at [351, 318] on button "Controleer" at bounding box center [536, 332] width 513 height 36
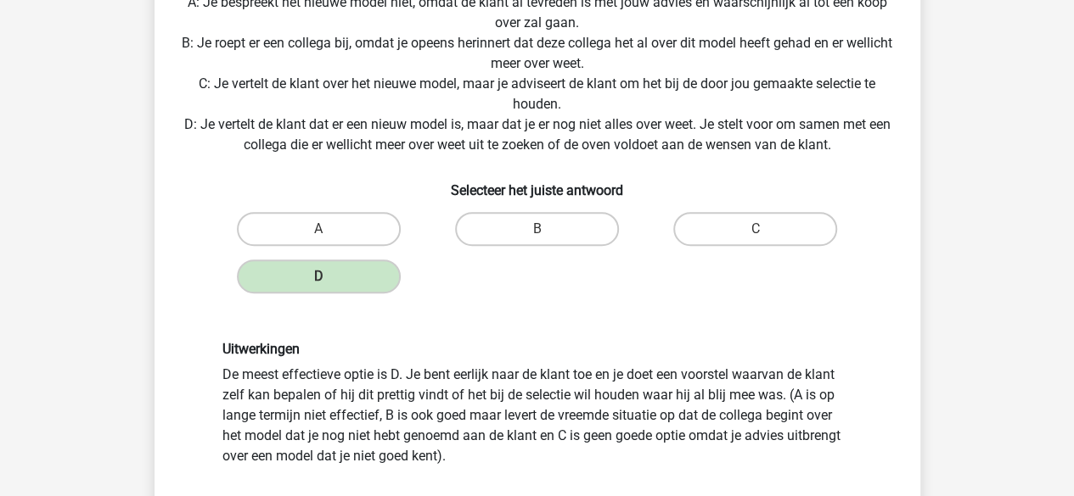
scroll to position [529, 0]
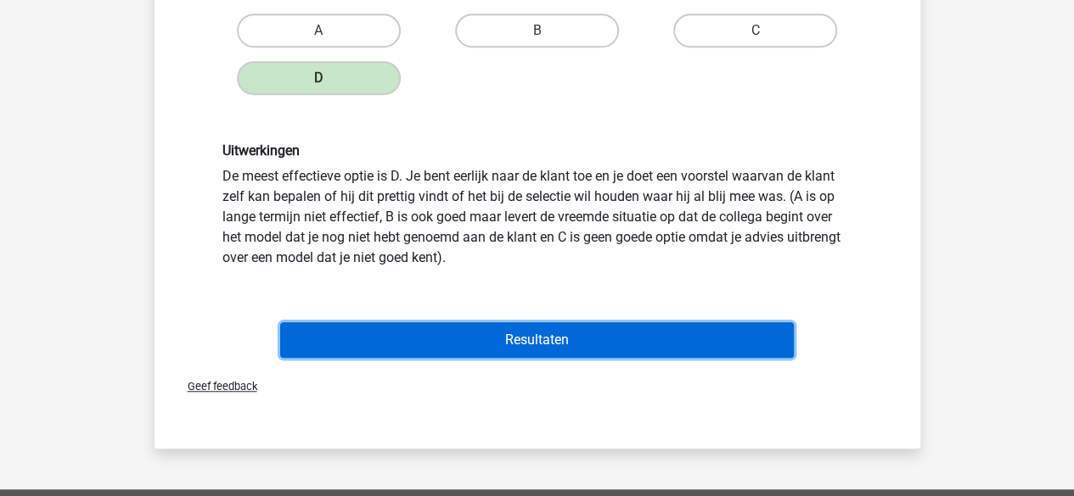
click at [363, 323] on button "Resultaten" at bounding box center [536, 340] width 513 height 36
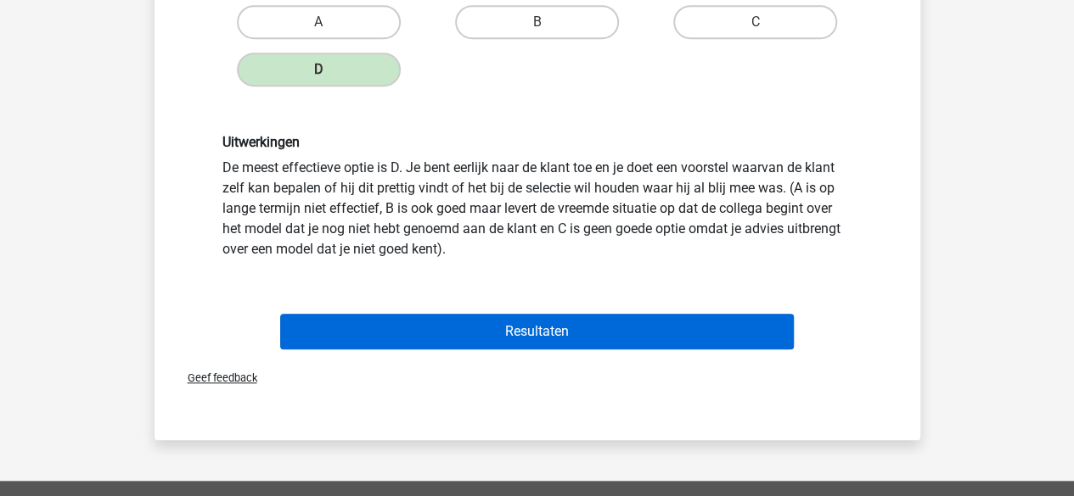
scroll to position [538, 0]
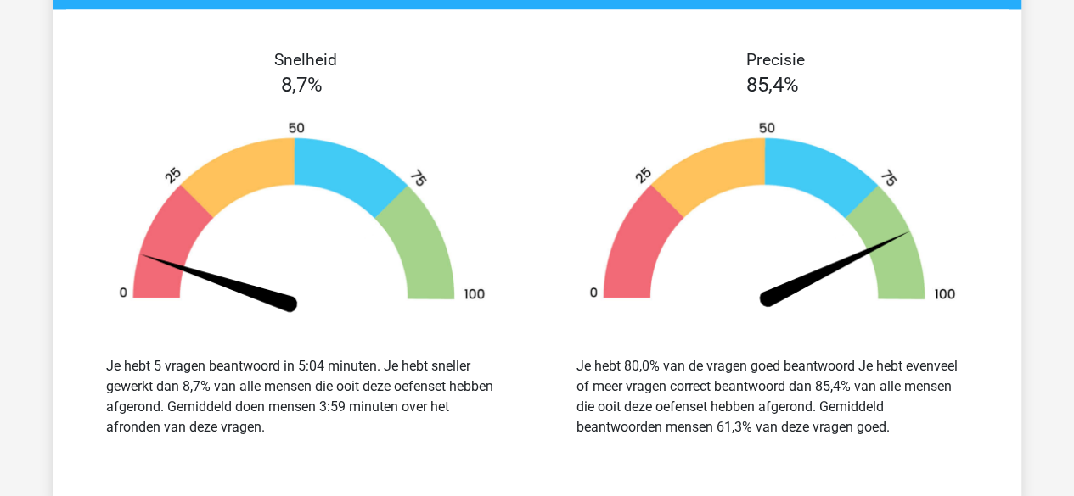
scroll to position [1465, 0]
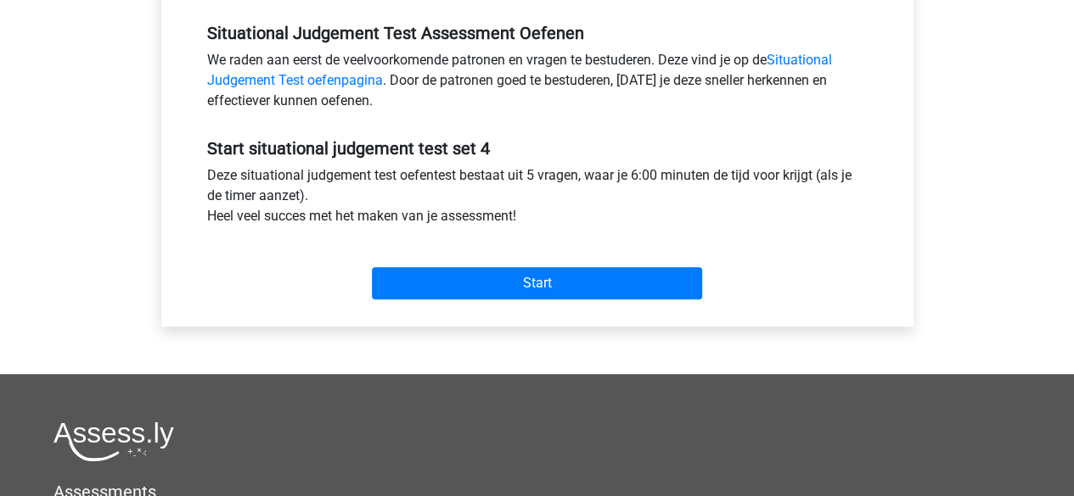
scroll to position [519, 0]
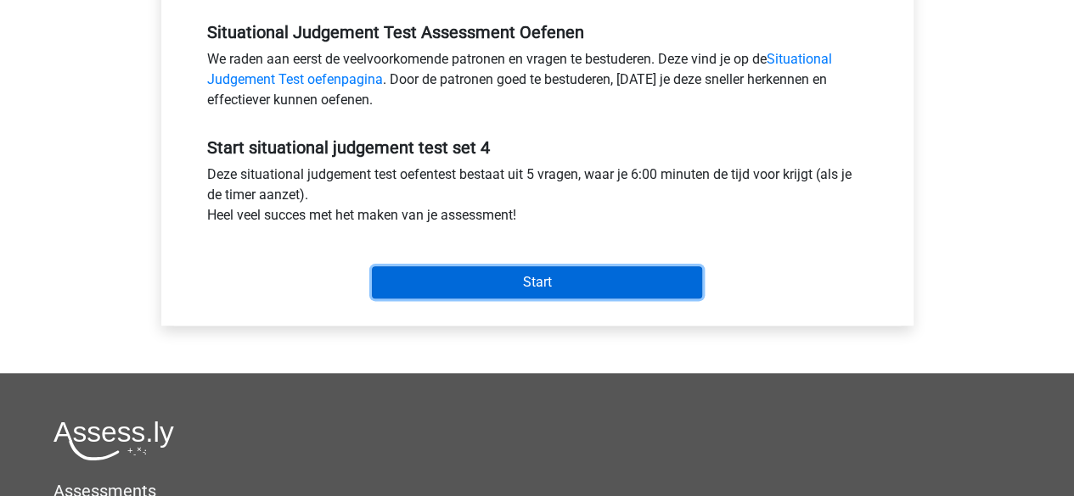
click at [472, 281] on input "Start" at bounding box center [537, 282] width 330 height 32
click at [482, 296] on input "Start" at bounding box center [537, 282] width 330 height 32
click at [474, 284] on input "Start" at bounding box center [537, 282] width 330 height 32
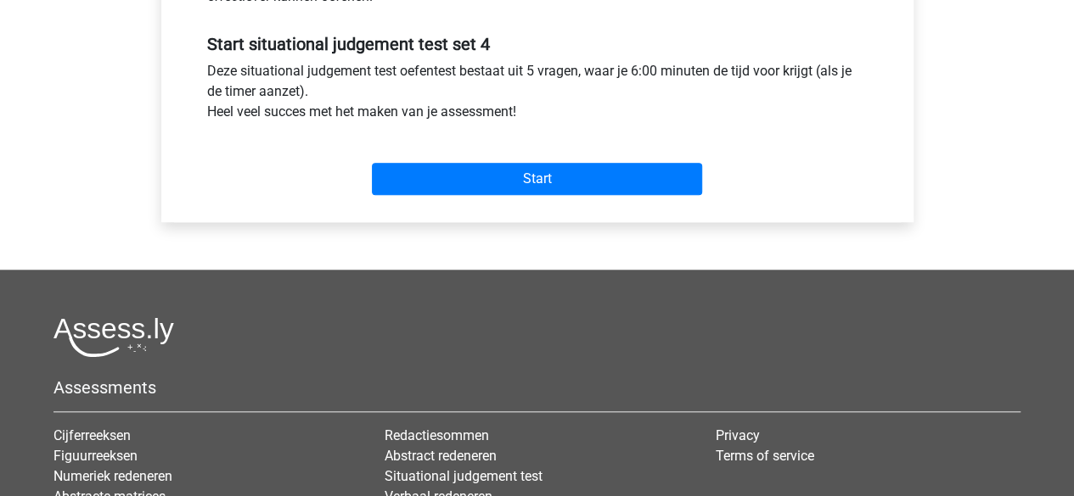
scroll to position [624, 0]
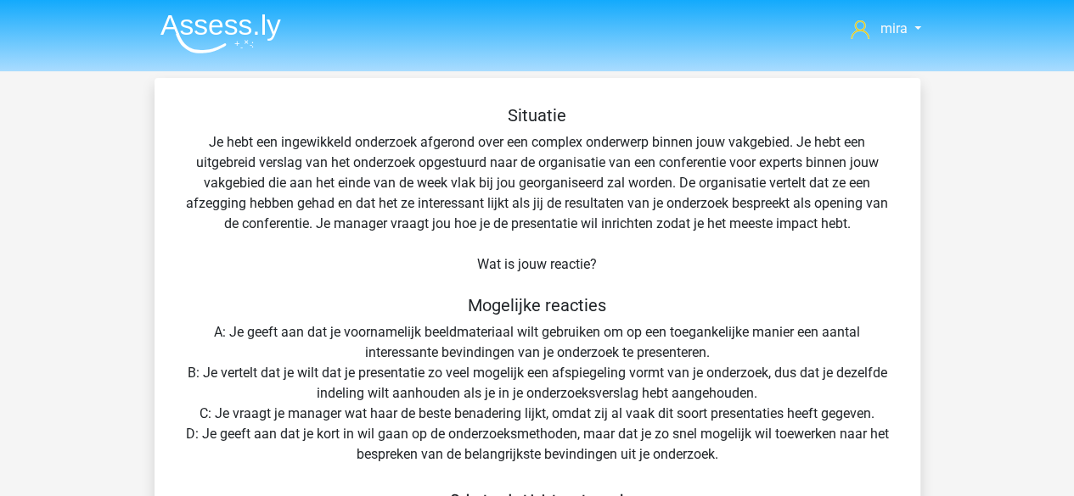
click at [236, 149] on div "Situatie Je hebt een ingewikkeld onderzoek afgerond over een complex onderwerp …" at bounding box center [537, 385] width 752 height 561
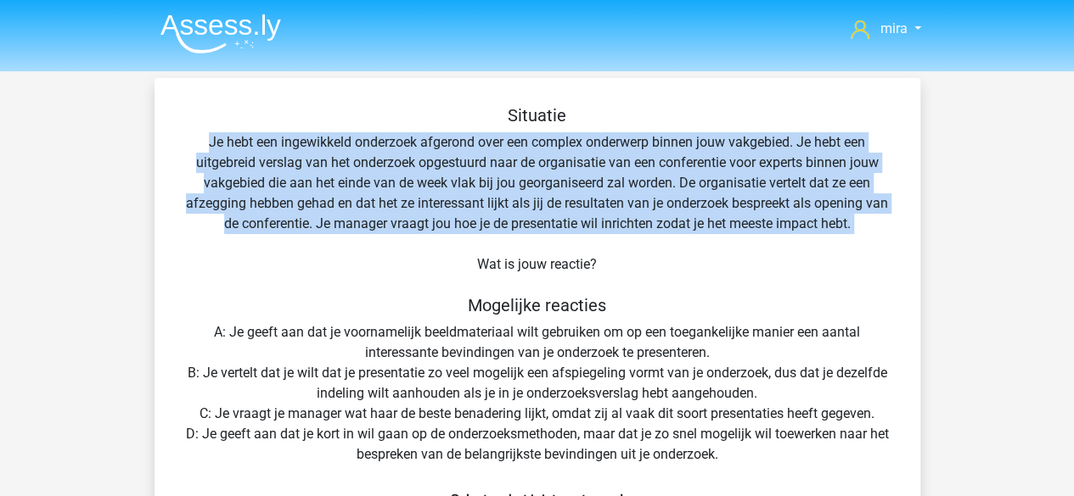
click at [236, 149] on div "Situatie Je hebt een ingewikkeld onderzoek afgerond over een complex onderwerp …" at bounding box center [537, 385] width 752 height 561
click at [227, 177] on div "Situatie Je hebt een ingewikkeld onderzoek afgerond over een complex onderwerp …" at bounding box center [537, 385] width 752 height 561
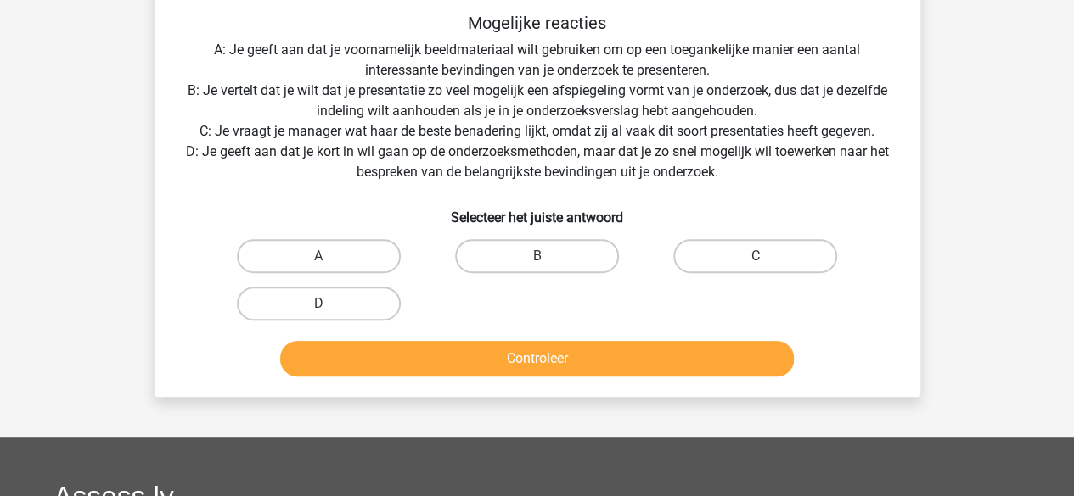
scroll to position [283, 0]
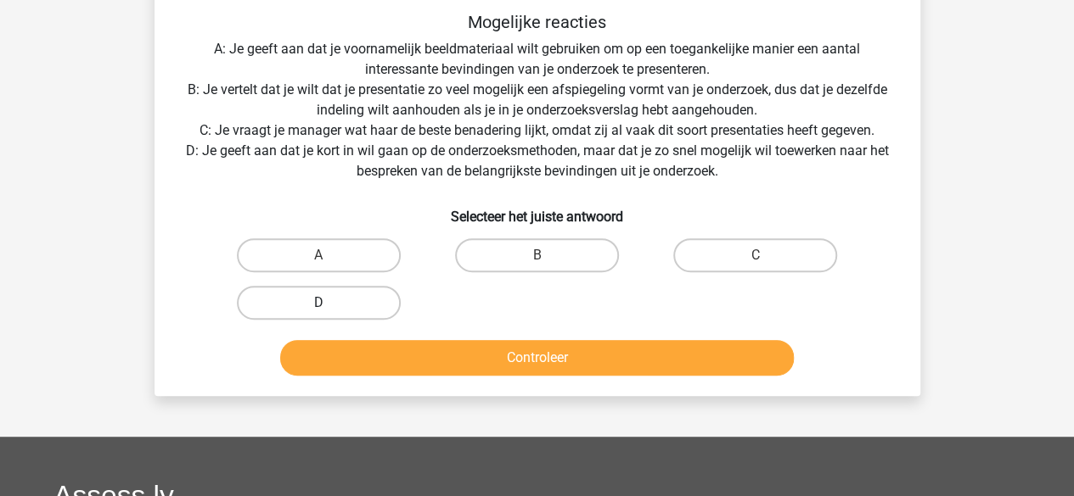
click at [339, 303] on label "D" at bounding box center [319, 303] width 164 height 34
click at [329, 303] on input "D" at bounding box center [323, 308] width 11 height 11
radio input "true"
click at [341, 330] on div "Controleer" at bounding box center [537, 355] width 711 height 56
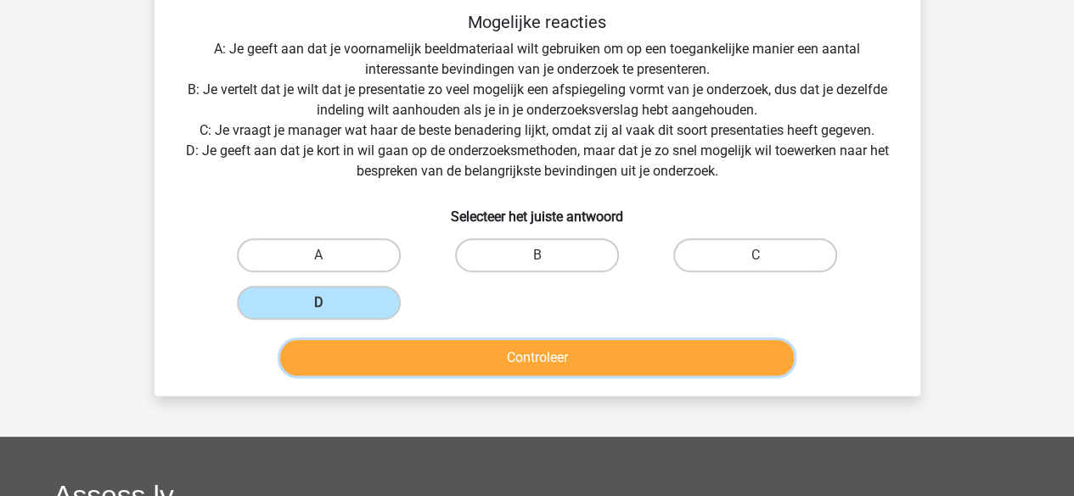
click at [345, 347] on button "Controleer" at bounding box center [536, 358] width 513 height 36
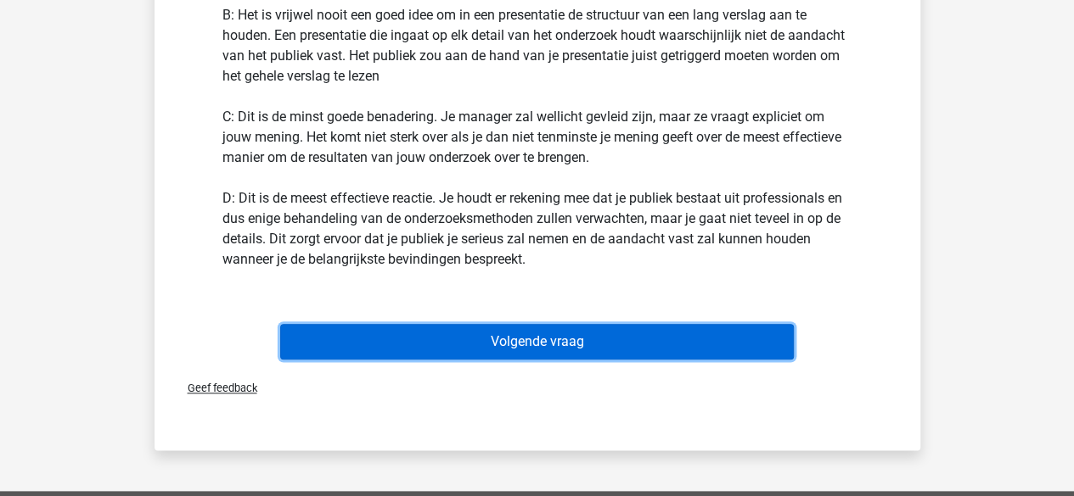
click at [442, 339] on button "Volgende vraag" at bounding box center [536, 342] width 513 height 36
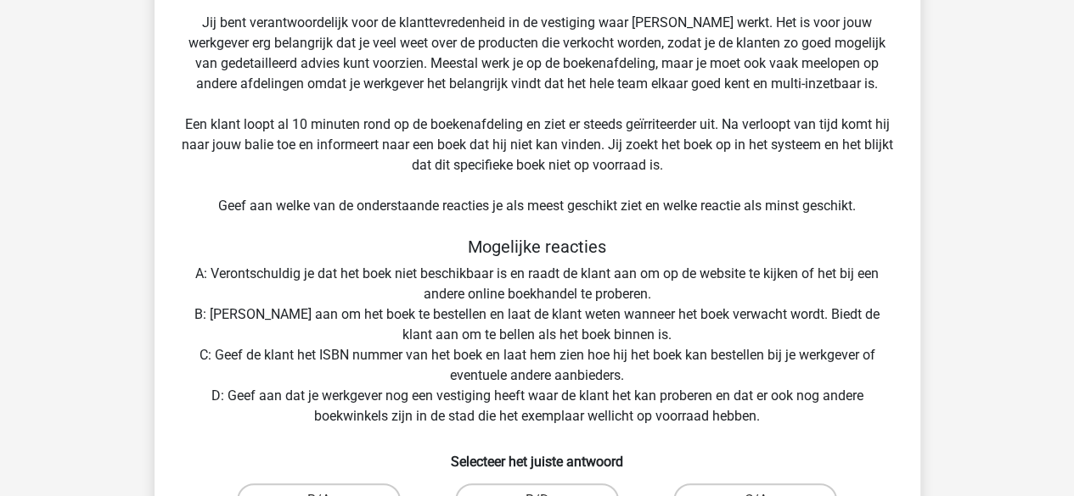
scroll to position [244, 0]
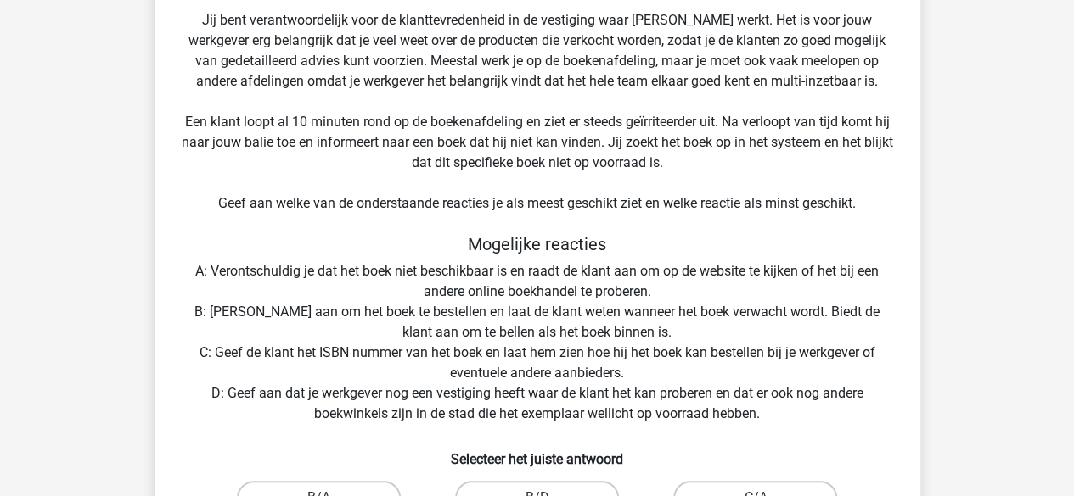
click at [442, 339] on div "Situatie Je werkt als verkoopmedewerker bij een van de grootste boekhandels ter…" at bounding box center [537, 243] width 752 height 765
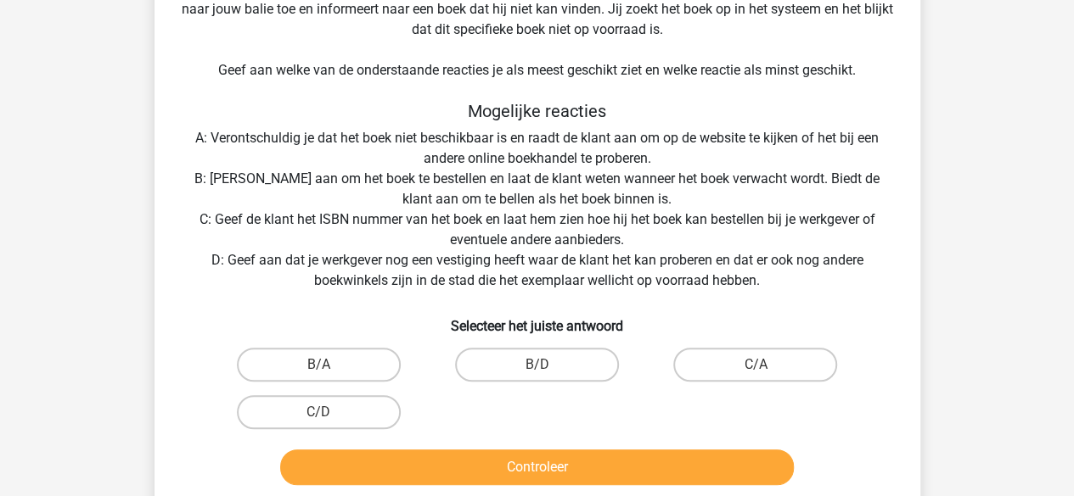
scroll to position [379, 0]
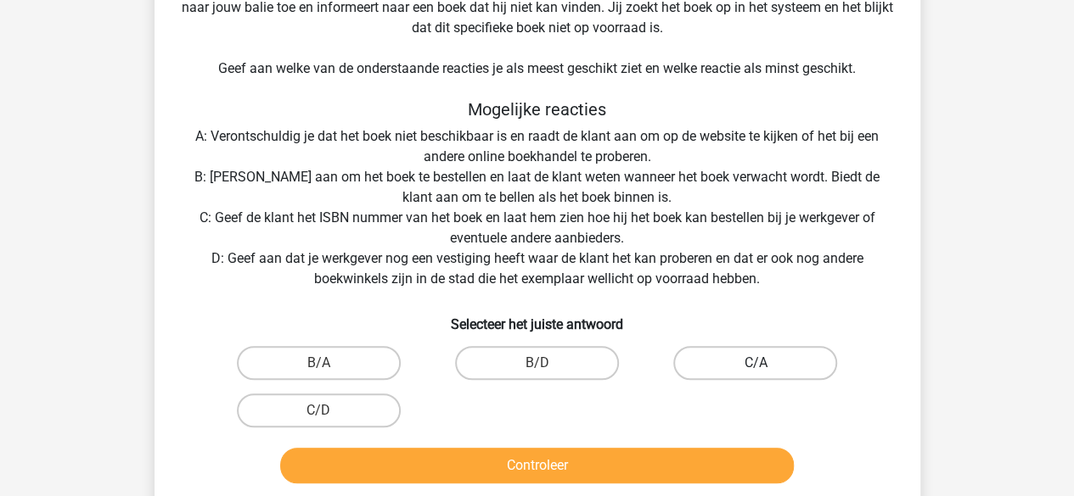
click at [698, 350] on label "C/A" at bounding box center [755, 363] width 164 height 34
click at [755, 363] on input "C/A" at bounding box center [760, 368] width 11 height 11
radio input "true"
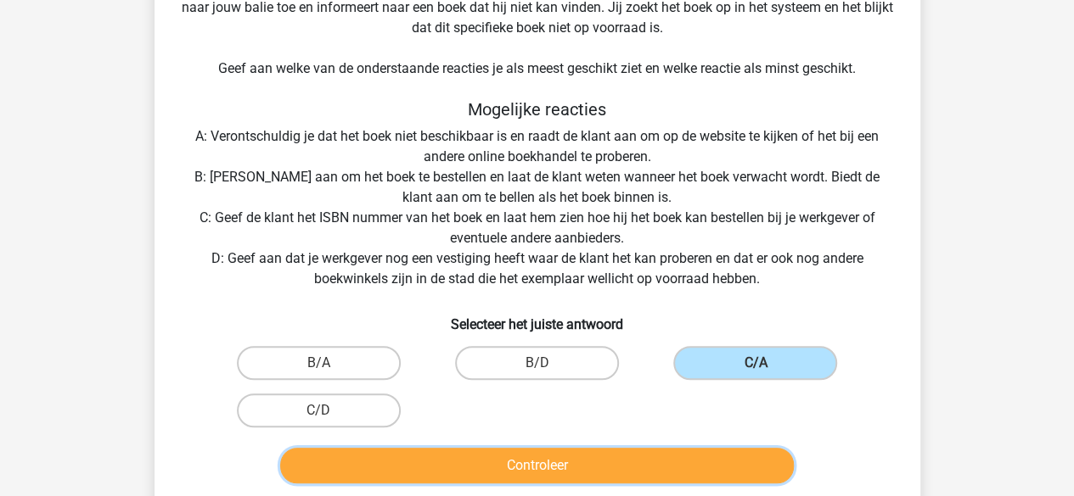
click at [682, 461] on button "Controleer" at bounding box center [536, 466] width 513 height 36
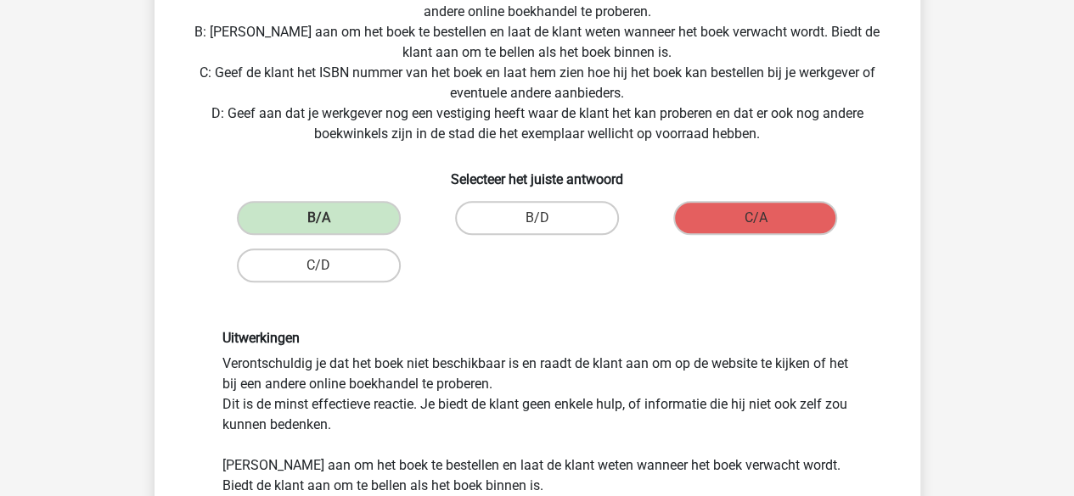
scroll to position [525, 0]
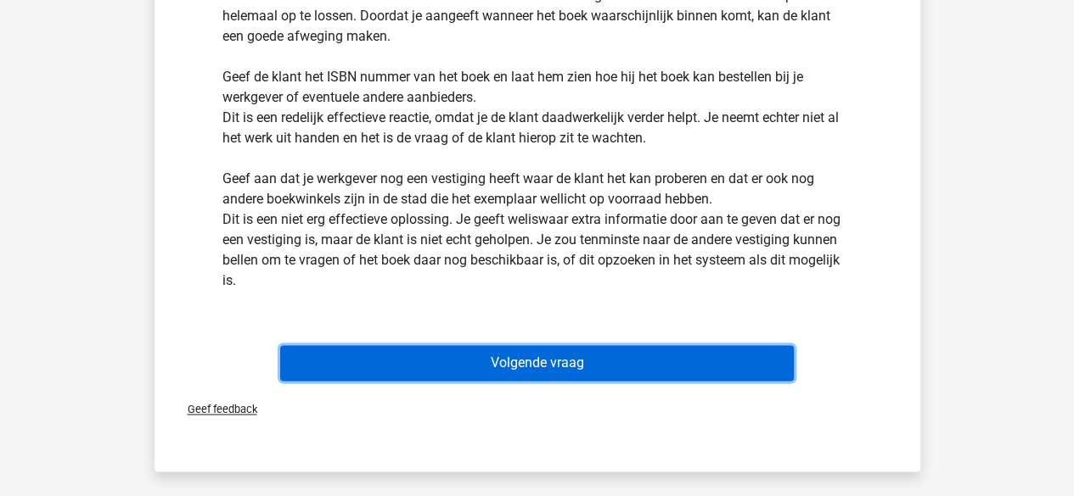
click at [557, 348] on button "Volgende vraag" at bounding box center [536, 363] width 513 height 36
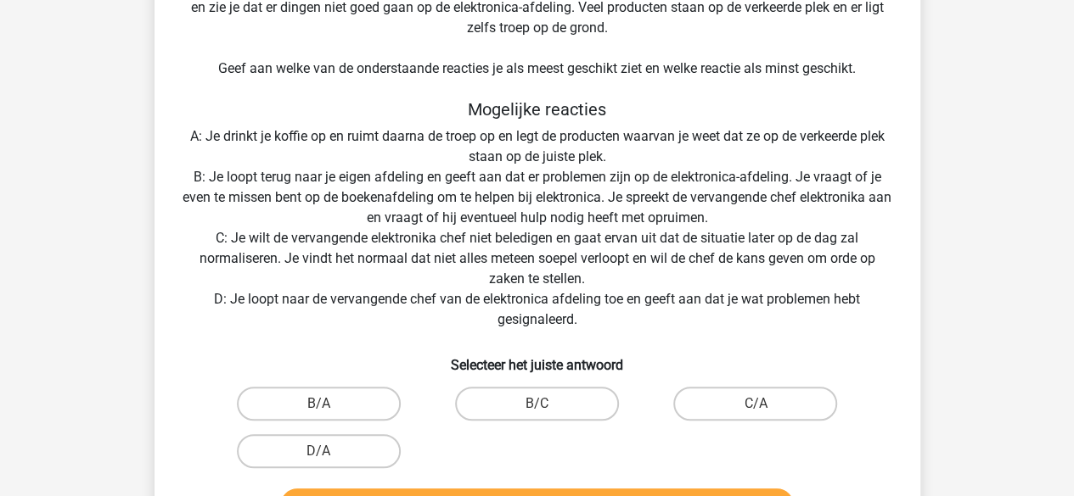
scroll to position [420, 0]
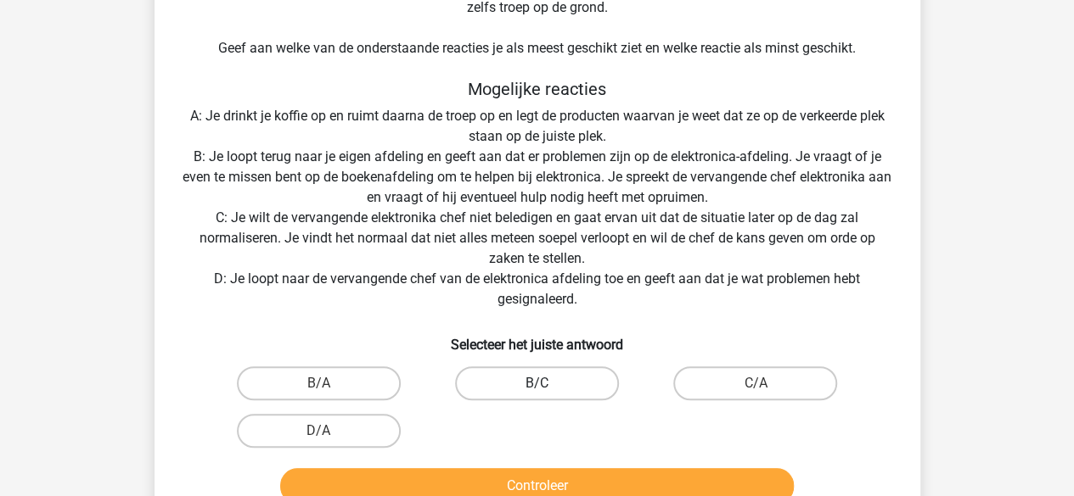
click at [564, 391] on label "B/C" at bounding box center [537, 384] width 164 height 34
click at [547, 391] on input "B/C" at bounding box center [541, 389] width 11 height 11
radio input "true"
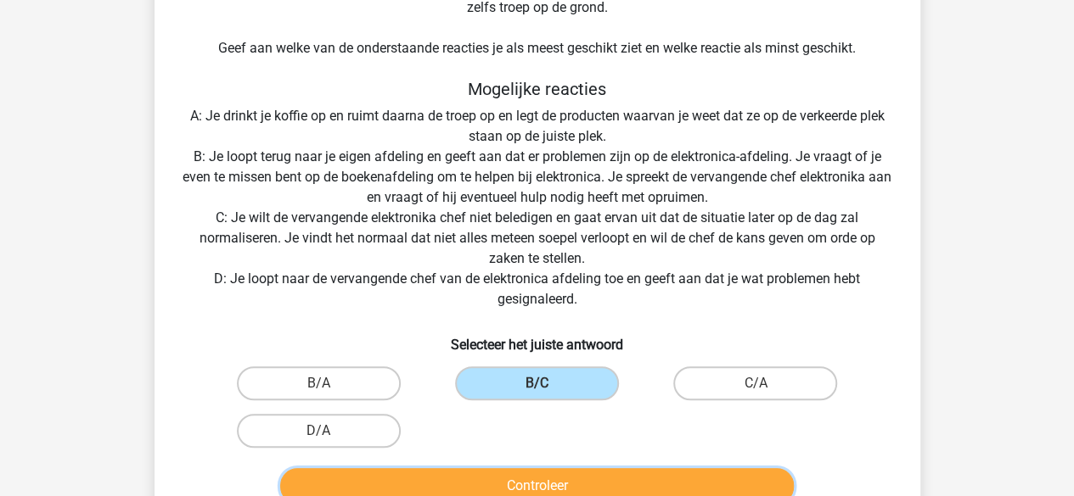
click at [406, 476] on button "Controleer" at bounding box center [536, 486] width 513 height 36
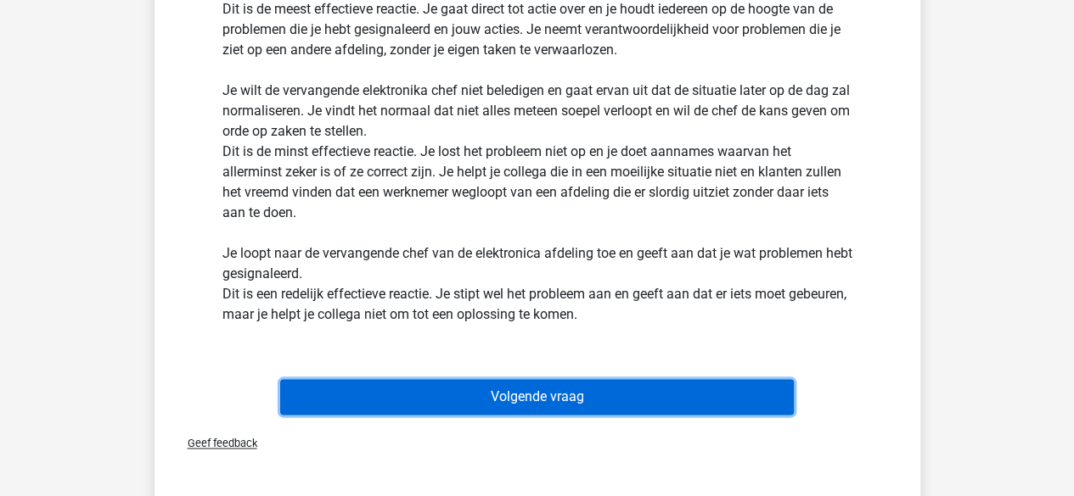
click at [477, 408] on button "Volgende vraag" at bounding box center [536, 397] width 513 height 36
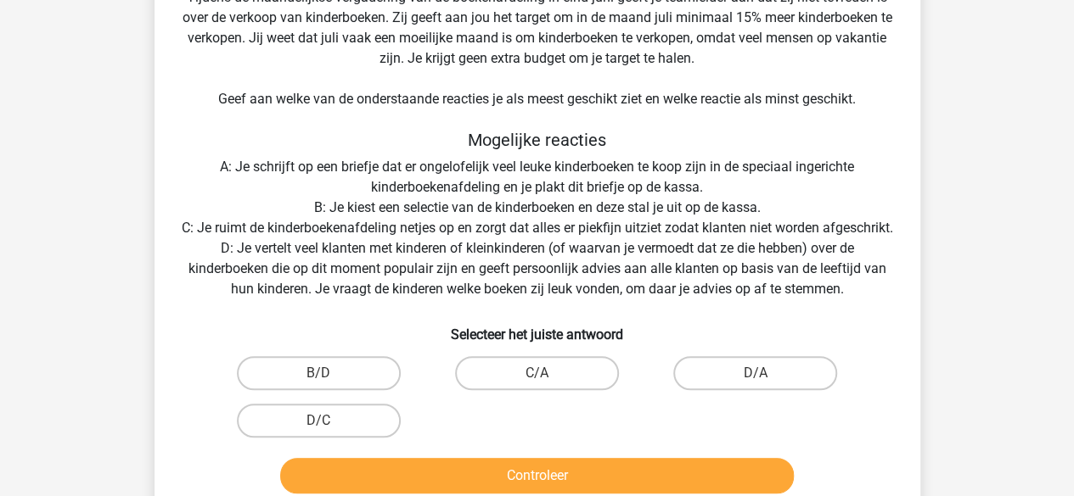
scroll to position [370, 0]
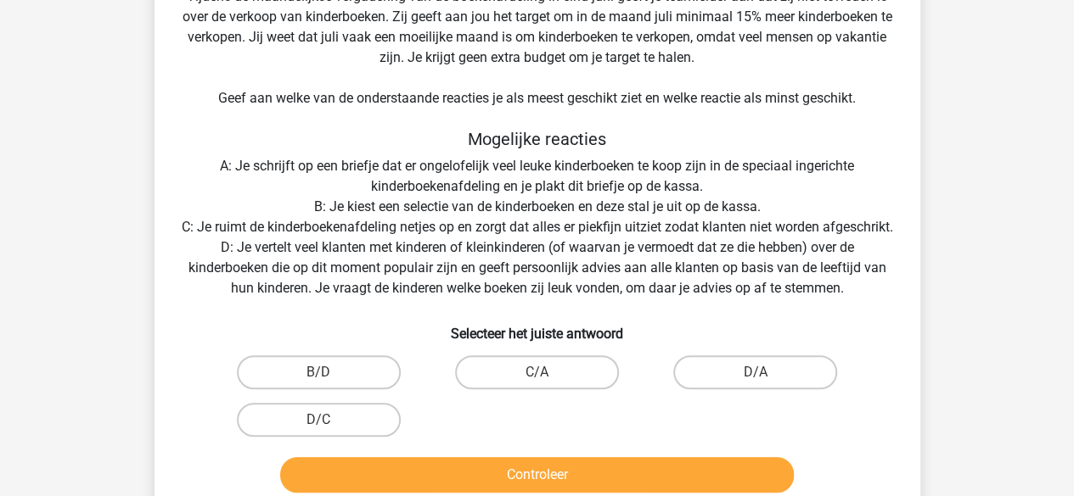
drag, startPoint x: 477, startPoint y: 408, endPoint x: 470, endPoint y: 418, distance: 12.2
click at [470, 418] on div "B/D C/A D/A D/C" at bounding box center [537, 396] width 655 height 95
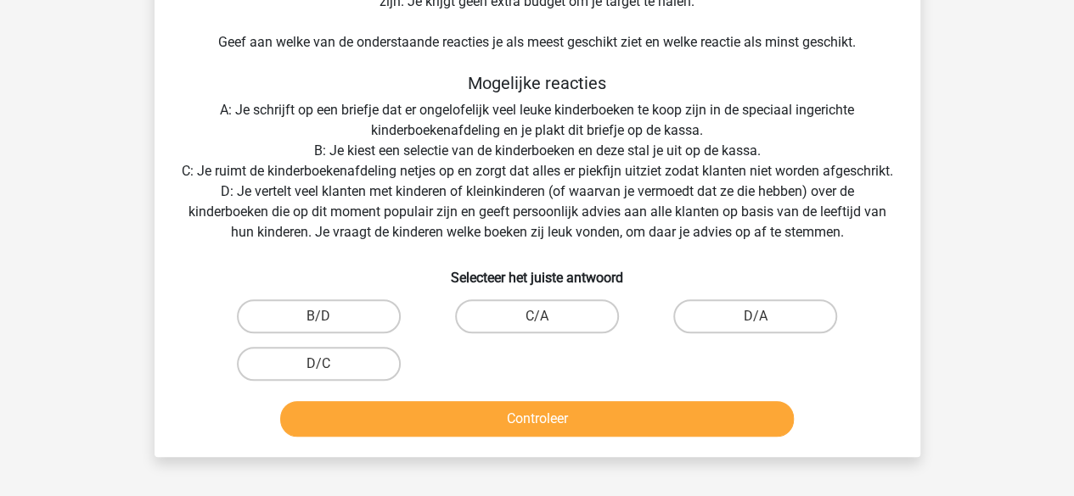
scroll to position [427, 0]
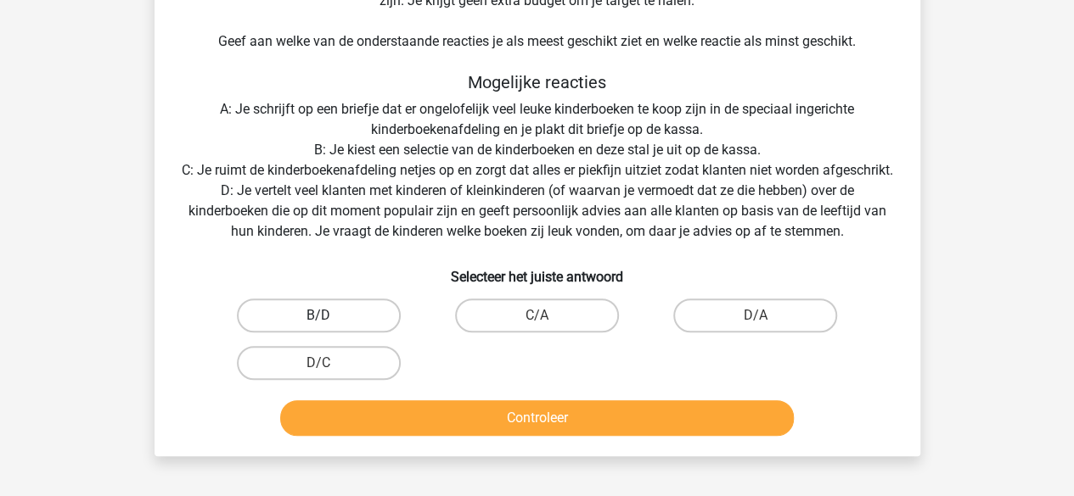
click at [346, 333] on label "B/D" at bounding box center [319, 316] width 164 height 34
click at [329, 327] on input "B/D" at bounding box center [323, 321] width 11 height 11
radio input "true"
click at [438, 443] on div "Controleer" at bounding box center [537, 422] width 655 height 42
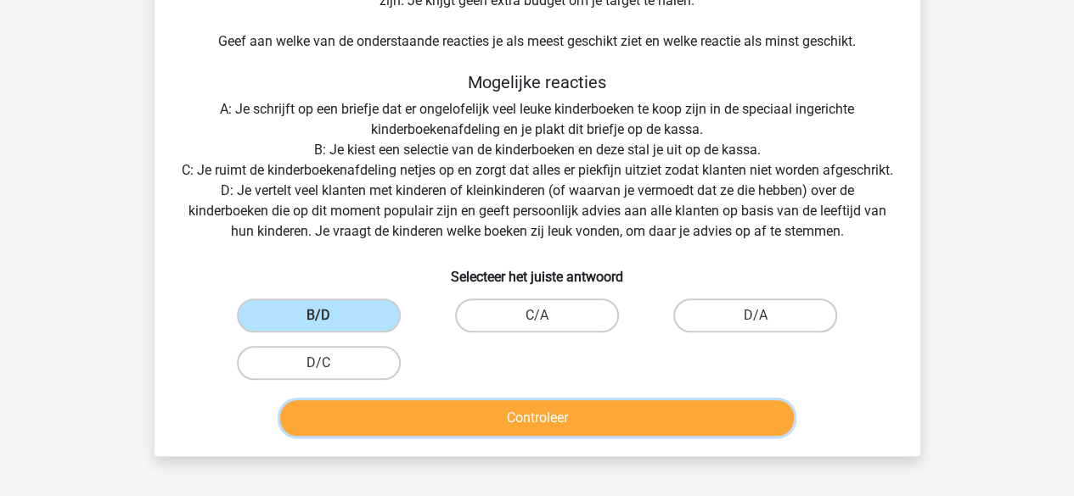
click at [431, 434] on button "Controleer" at bounding box center [536, 419] width 513 height 36
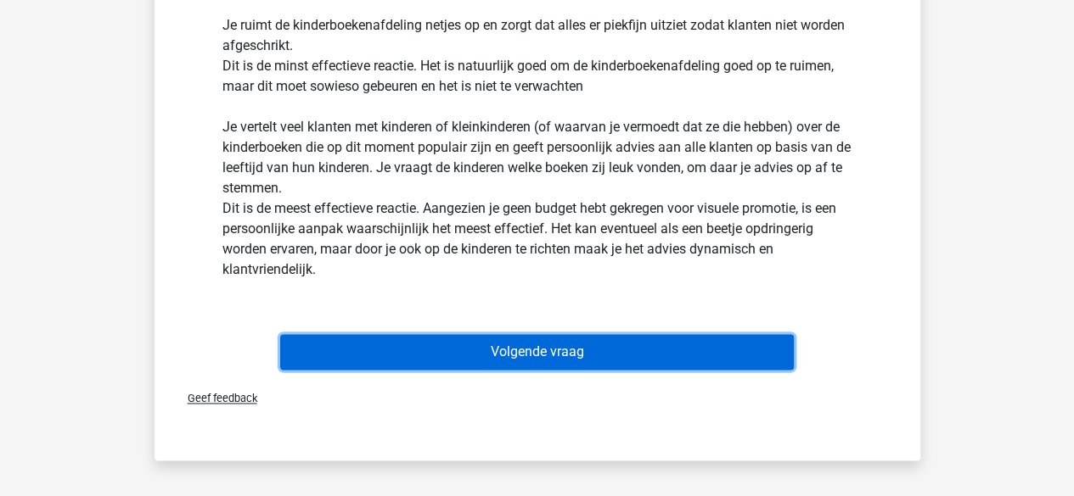
click at [451, 370] on button "Volgende vraag" at bounding box center [536, 352] width 513 height 36
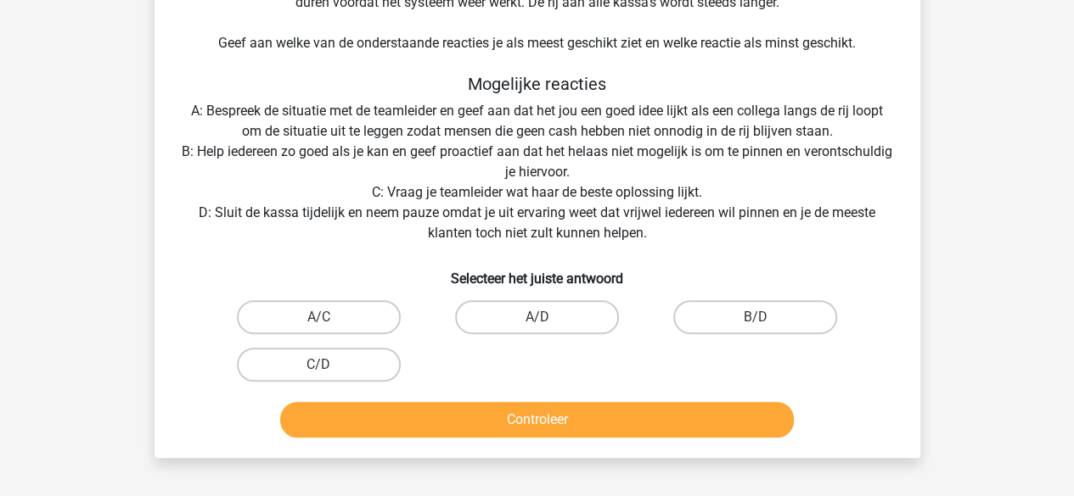
scroll to position [406, 0]
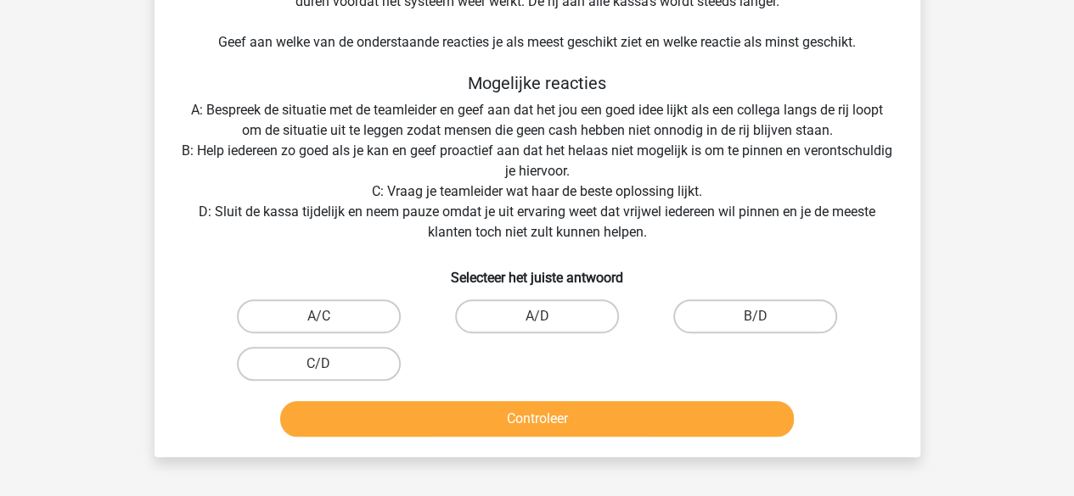
click at [494, 292] on div "Situatie Je werkt als verkoopmedewerker bij een van de grootste boekhandels ter…" at bounding box center [537, 72] width 752 height 744
click at [528, 191] on div "Situatie Je werkt als verkoopmedewerker bij een van de grootste boekhandels ter…" at bounding box center [537, 72] width 752 height 744
click at [519, 219] on div "Situatie Je werkt als verkoopmedewerker bij een van de grootste boekhandels ter…" at bounding box center [537, 72] width 752 height 744
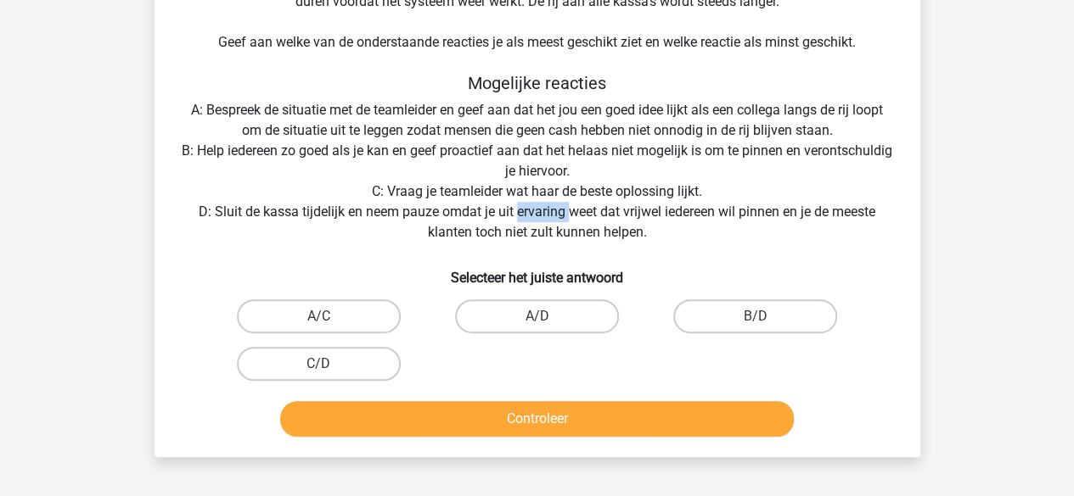
click at [519, 219] on div "Situatie Je werkt als verkoopmedewerker bij een van de grootste boekhandels ter…" at bounding box center [537, 72] width 752 height 744
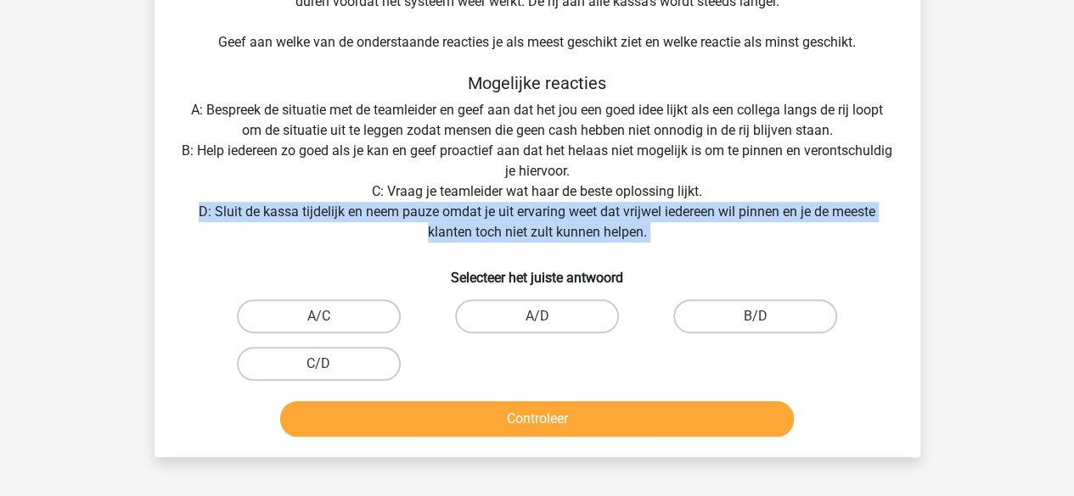
click at [519, 219] on div "Situatie Je werkt als verkoopmedewerker bij een van de grootste boekhandels ter…" at bounding box center [537, 72] width 752 height 744
click at [316, 366] on label "C/D" at bounding box center [319, 364] width 164 height 34
click at [318, 366] on input "C/D" at bounding box center [323, 369] width 11 height 11
radio input "true"
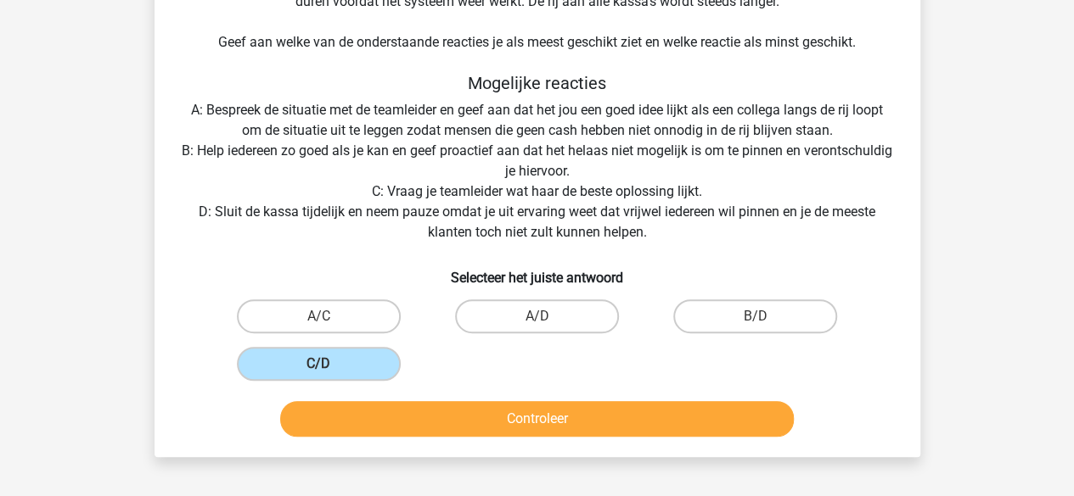
click at [322, 400] on div "Controleer" at bounding box center [537, 416] width 711 height 56
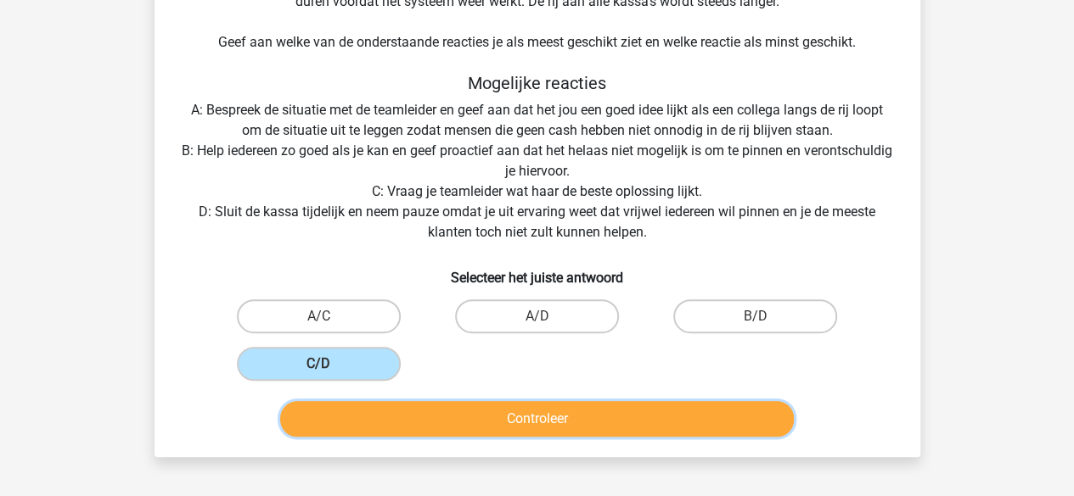
click at [322, 408] on button "Controleer" at bounding box center [536, 419] width 513 height 36
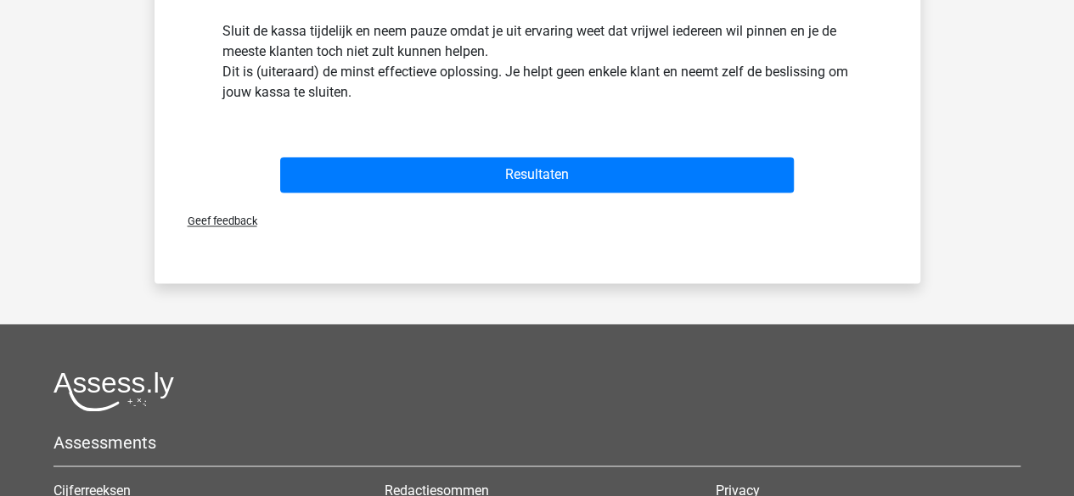
scroll to position [1171, 0]
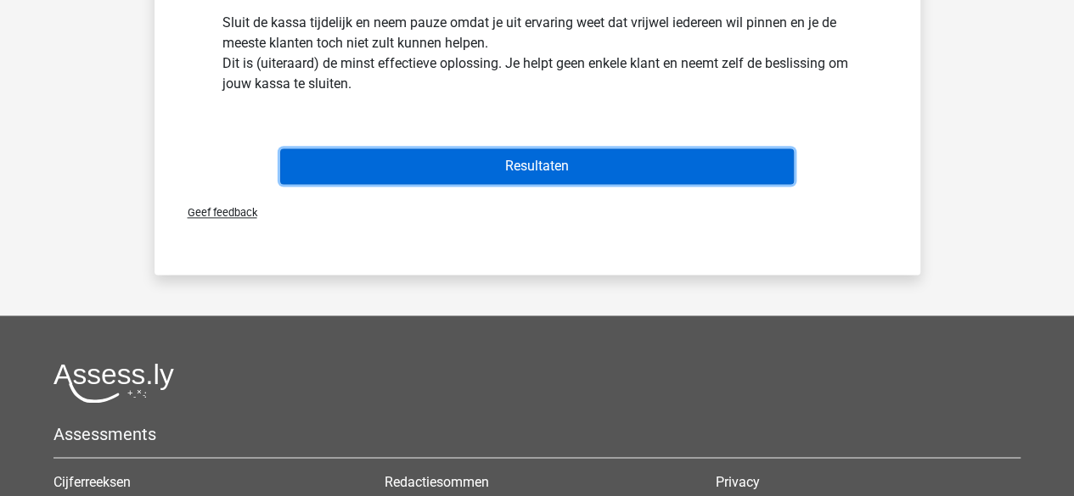
click at [484, 160] on button "Resultaten" at bounding box center [536, 167] width 513 height 36
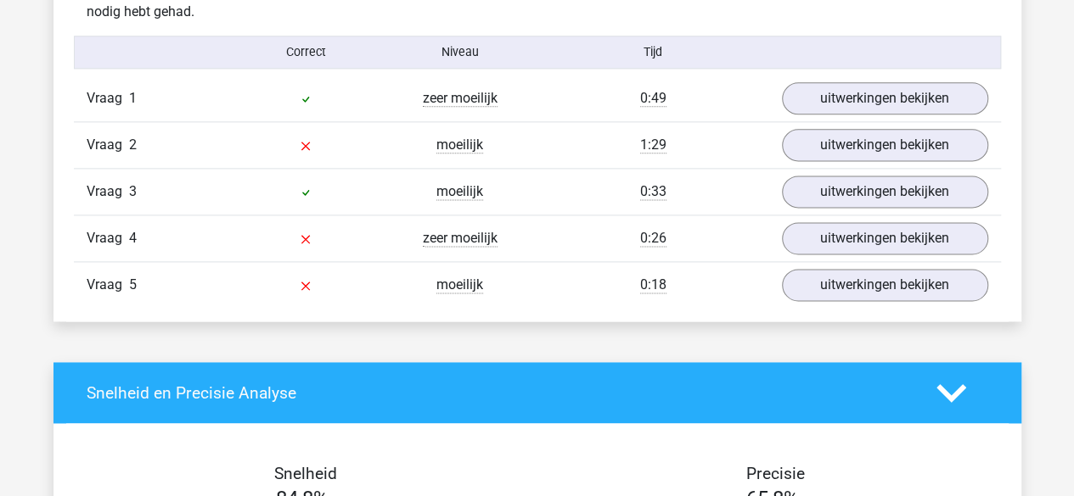
scroll to position [1051, 0]
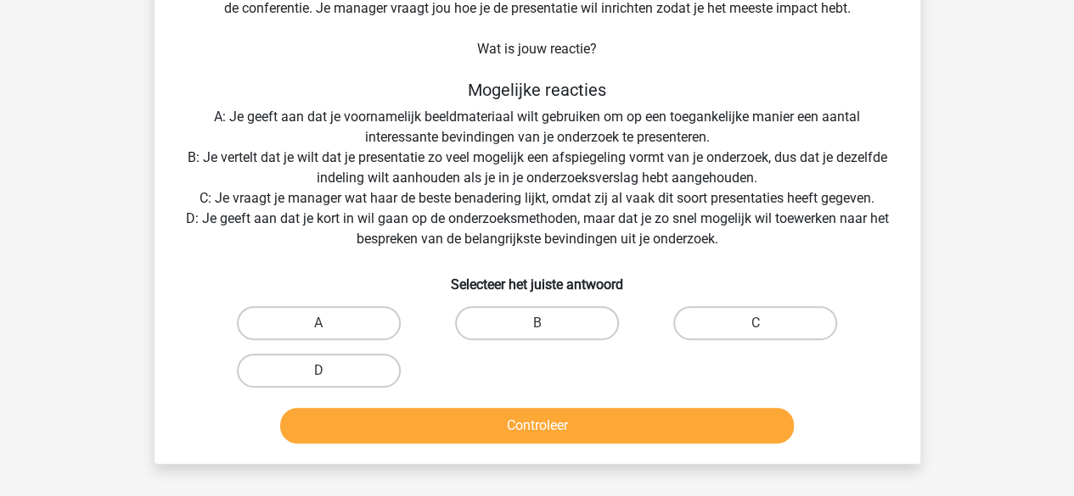
scroll to position [216, 0]
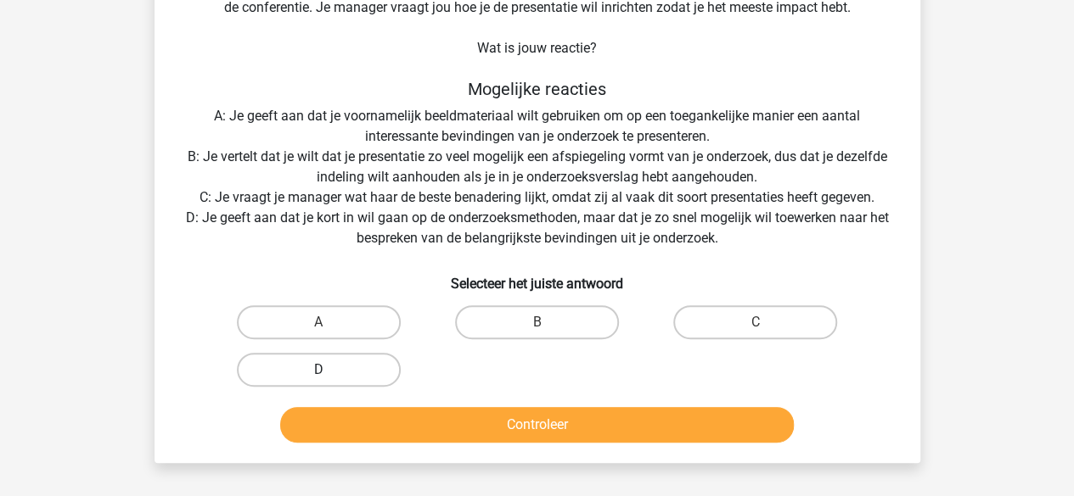
click at [367, 360] on label "D" at bounding box center [319, 370] width 164 height 34
click at [329, 370] on input "D" at bounding box center [323, 375] width 11 height 11
radio input "true"
click at [365, 396] on div "Controleer" at bounding box center [537, 422] width 711 height 56
click at [363, 405] on div "Controleer" at bounding box center [537, 422] width 711 height 56
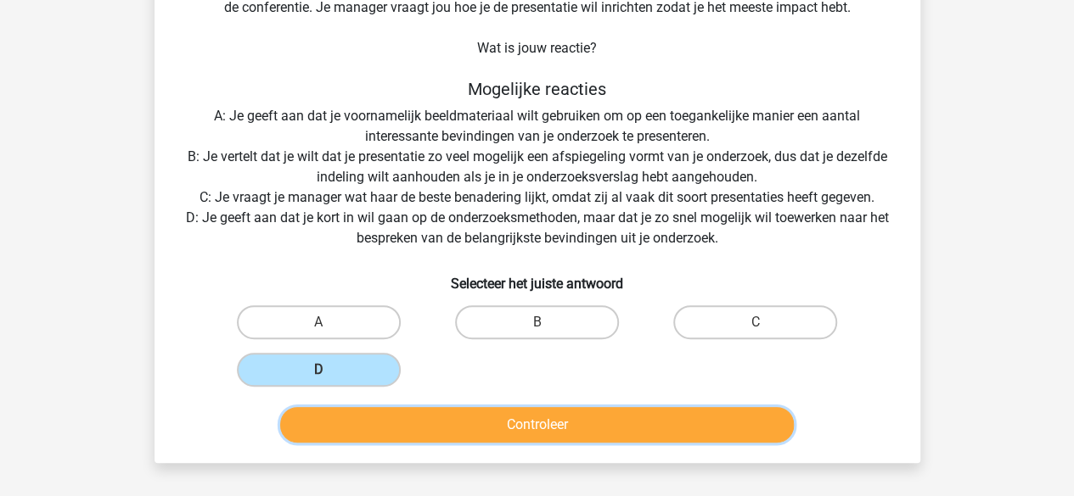
click at [360, 413] on button "Controleer" at bounding box center [536, 425] width 513 height 36
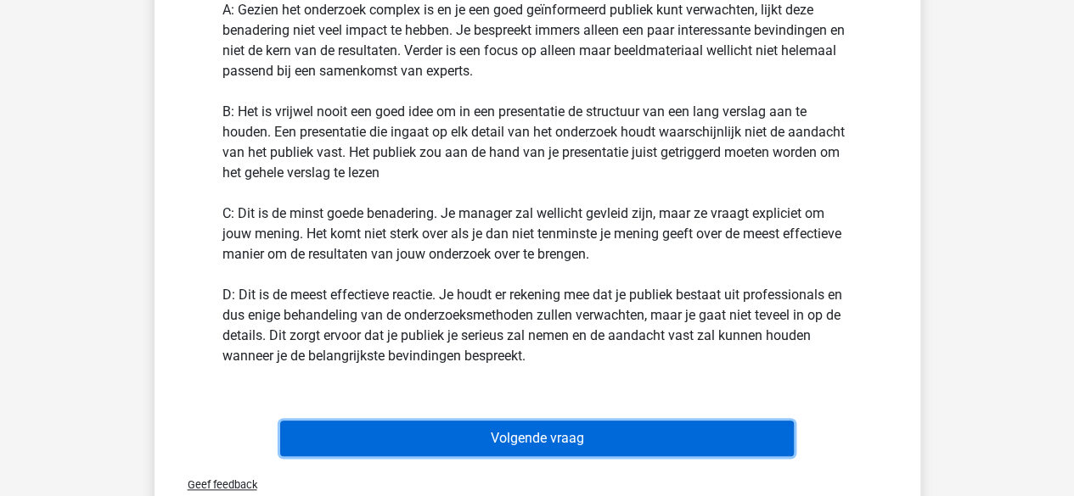
click at [358, 427] on button "Volgende vraag" at bounding box center [536, 439] width 513 height 36
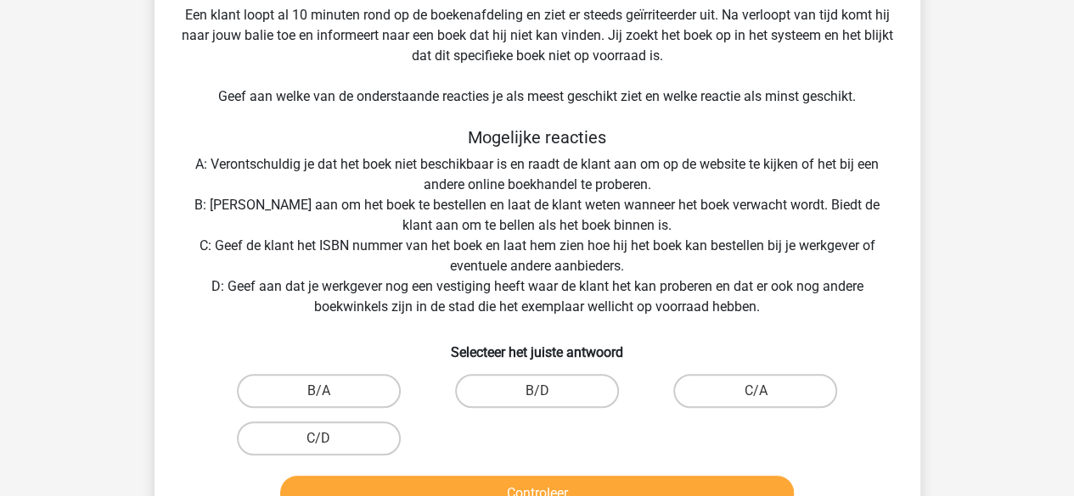
scroll to position [361, 0]
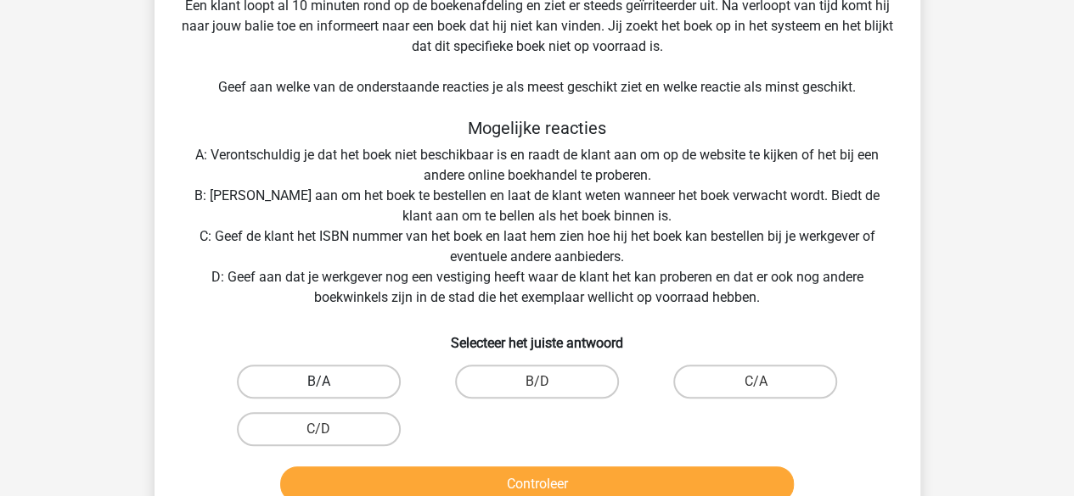
click at [355, 373] on label "B/A" at bounding box center [319, 382] width 164 height 34
click at [329, 382] on input "B/A" at bounding box center [323, 387] width 11 height 11
radio input "true"
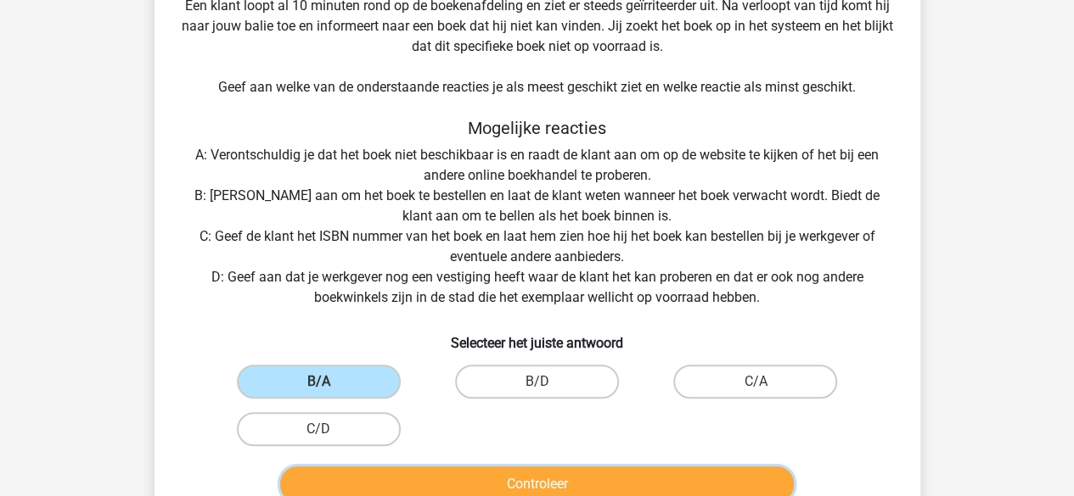
click at [343, 473] on button "Controleer" at bounding box center [536, 485] width 513 height 36
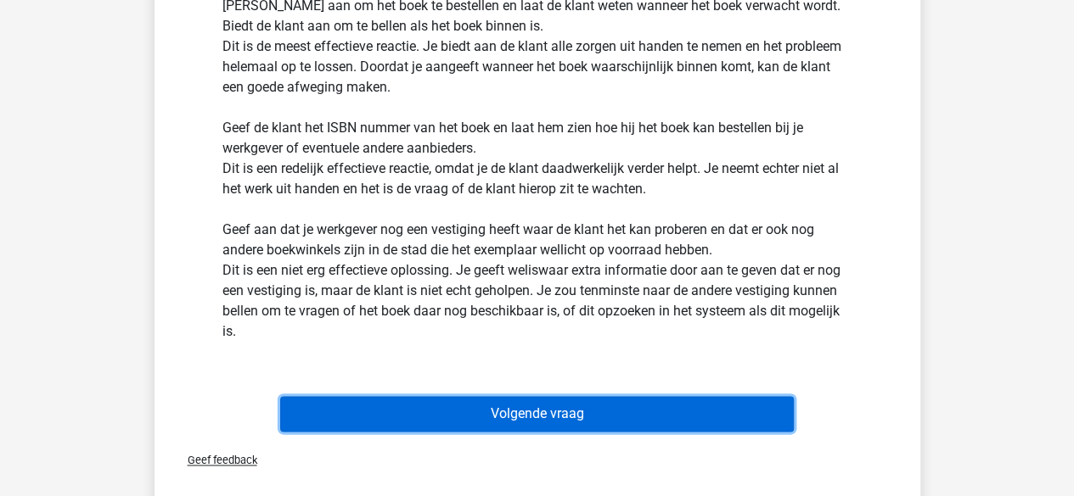
click at [380, 410] on button "Volgende vraag" at bounding box center [536, 414] width 513 height 36
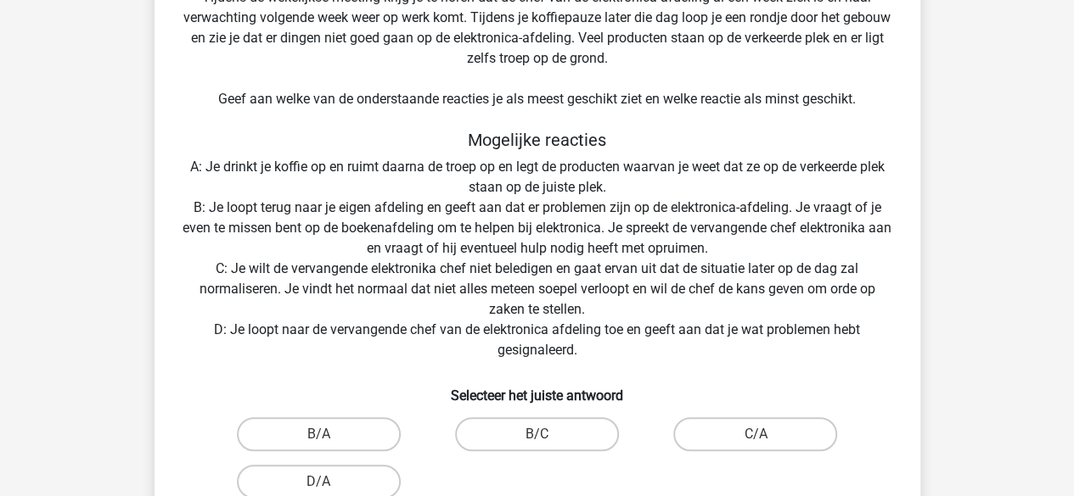
scroll to position [454, 0]
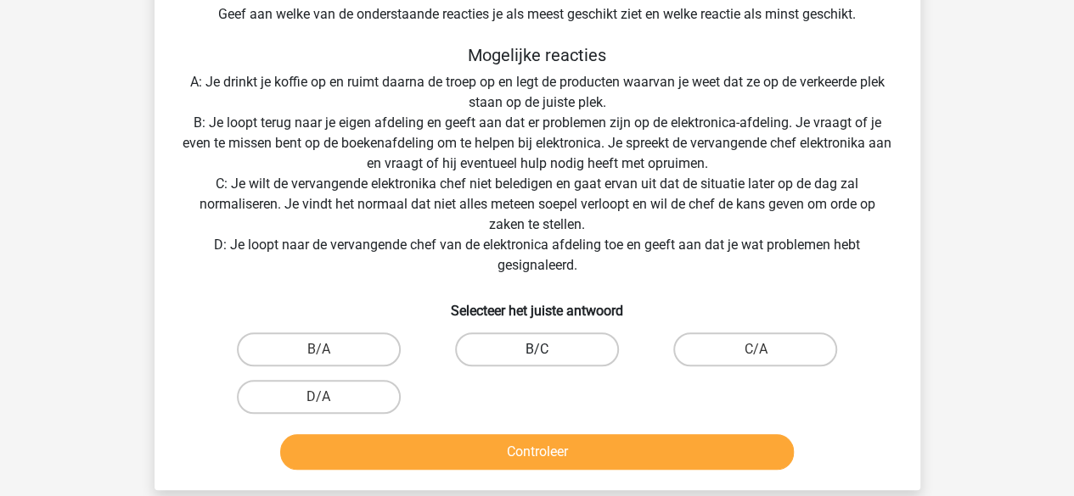
click at [494, 355] on label "B/C" at bounding box center [537, 350] width 164 height 34
click at [536, 355] on input "B/C" at bounding box center [541, 355] width 11 height 11
radio input "true"
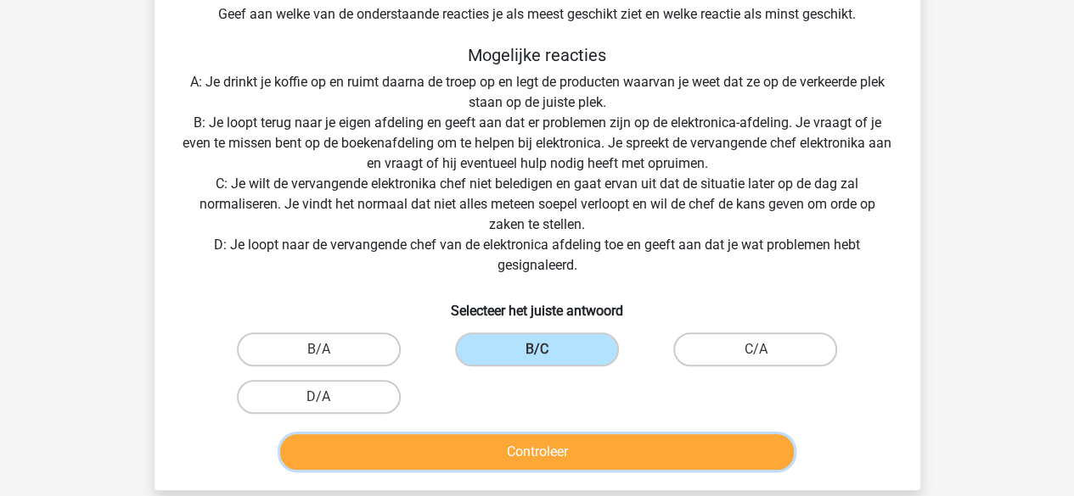
click at [429, 446] on button "Controleer" at bounding box center [536, 453] width 513 height 36
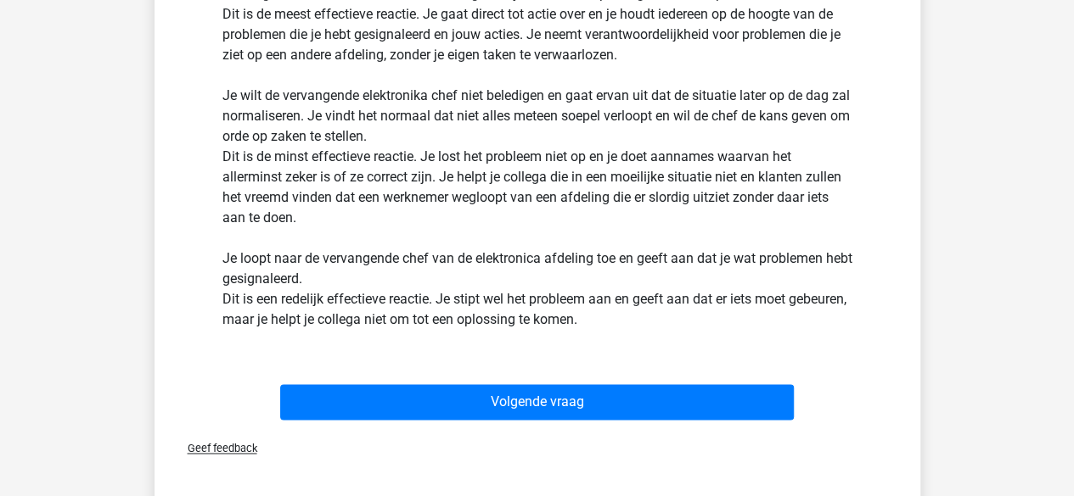
scroll to position [1144, 0]
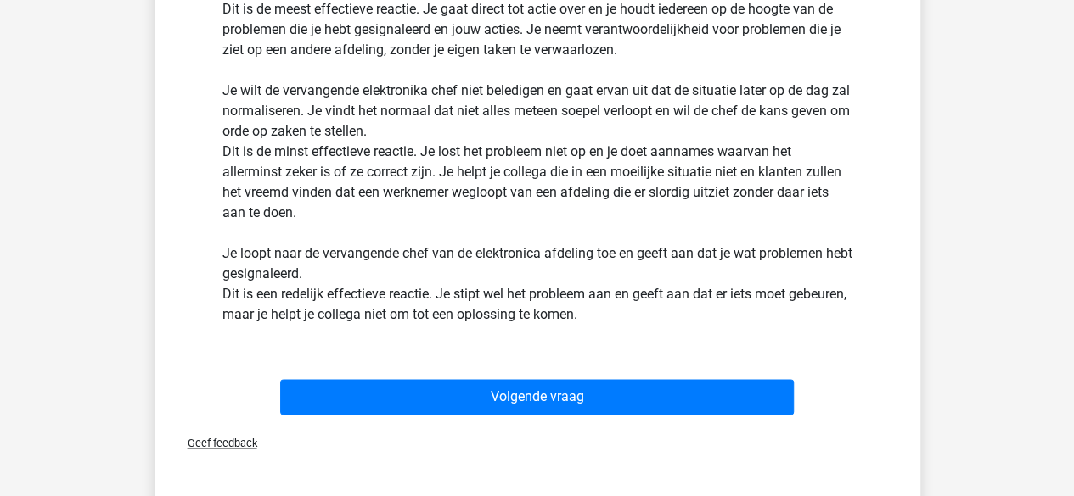
click at [391, 420] on div "Volgende vraag" at bounding box center [537, 400] width 655 height 42
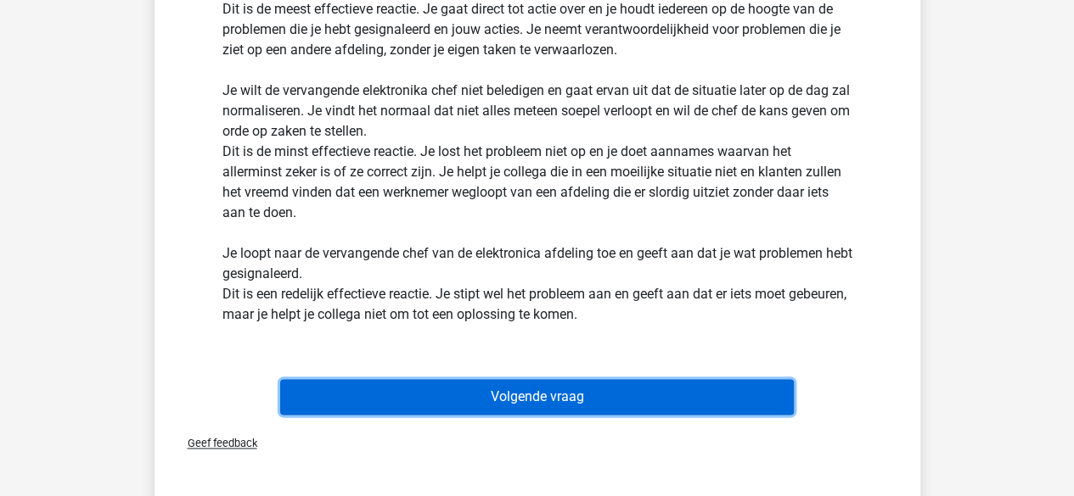
click at [379, 403] on button "Volgende vraag" at bounding box center [536, 397] width 513 height 36
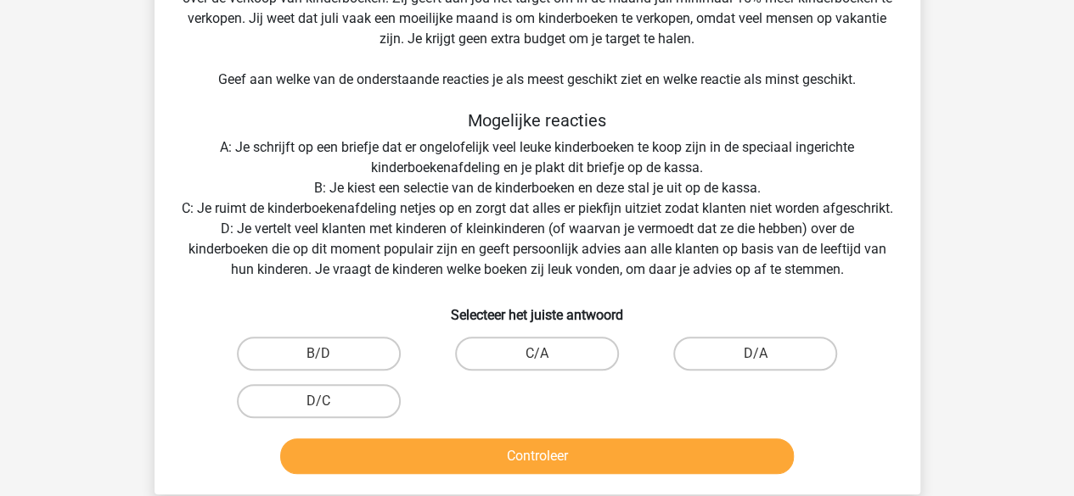
scroll to position [389, 0]
click at [325, 412] on input "D/C" at bounding box center [323, 406] width 11 height 11
radio input "true"
click at [479, 371] on label "C/A" at bounding box center [537, 354] width 164 height 34
click at [536, 365] on input "C/A" at bounding box center [541, 359] width 11 height 11
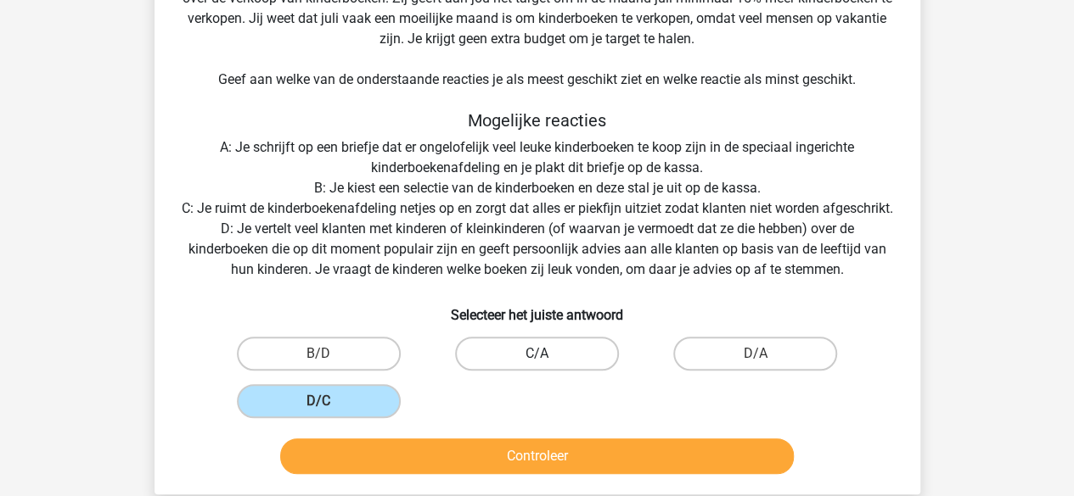
radio input "true"
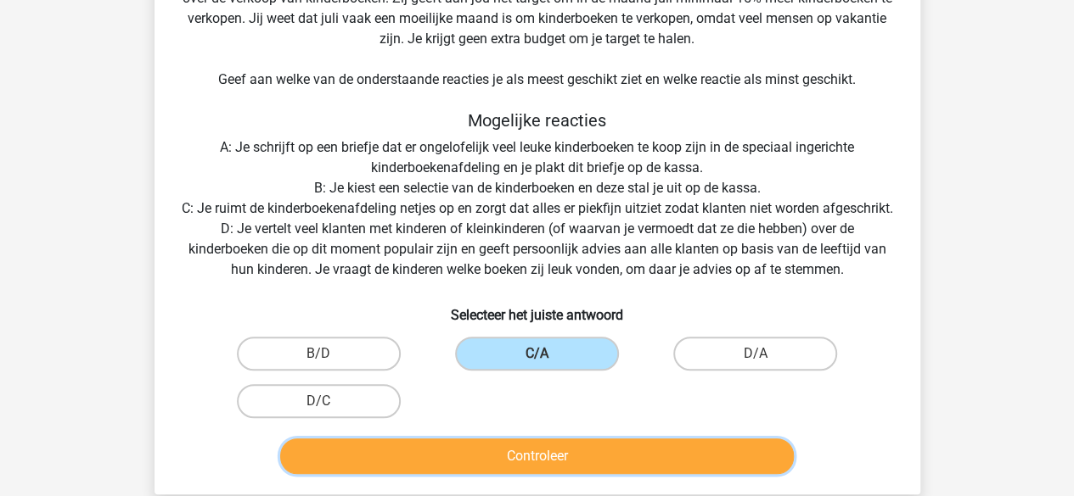
click at [474, 465] on button "Controleer" at bounding box center [536, 457] width 513 height 36
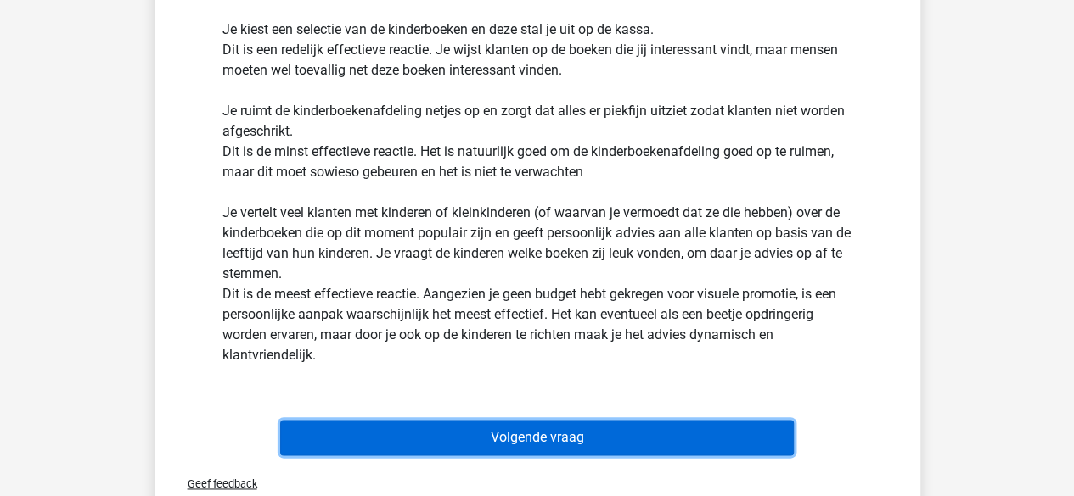
click at [474, 456] on button "Volgende vraag" at bounding box center [536, 438] width 513 height 36
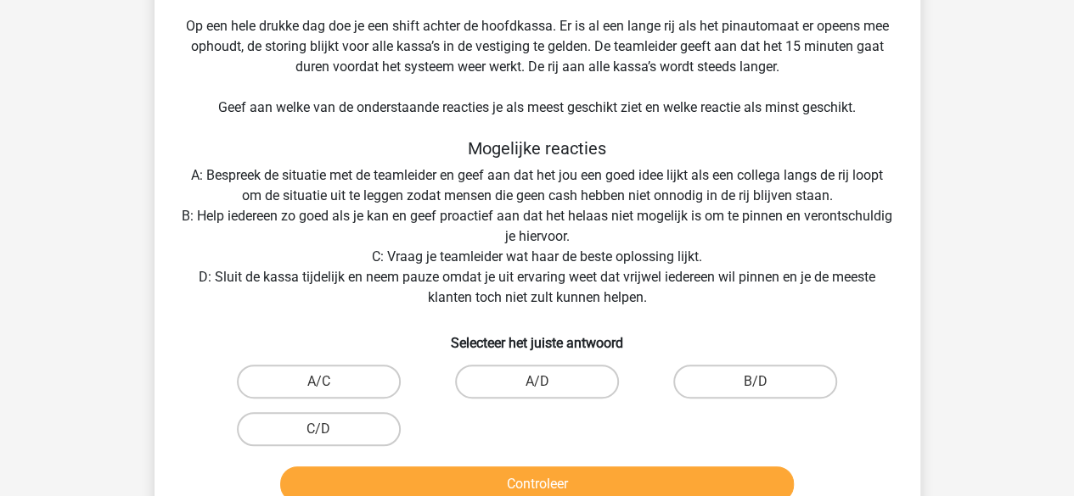
scroll to position [343, 0]
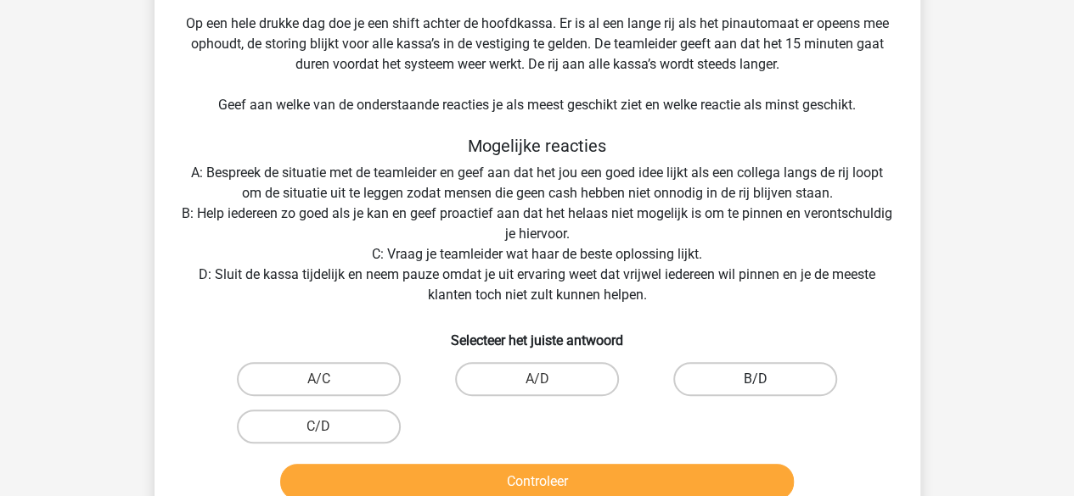
click at [693, 383] on label "B/D" at bounding box center [755, 379] width 164 height 34
click at [755, 383] on input "B/D" at bounding box center [760, 384] width 11 height 11
radio input "true"
click at [333, 419] on label "C/D" at bounding box center [319, 427] width 164 height 34
click at [329, 427] on input "C/D" at bounding box center [323, 432] width 11 height 11
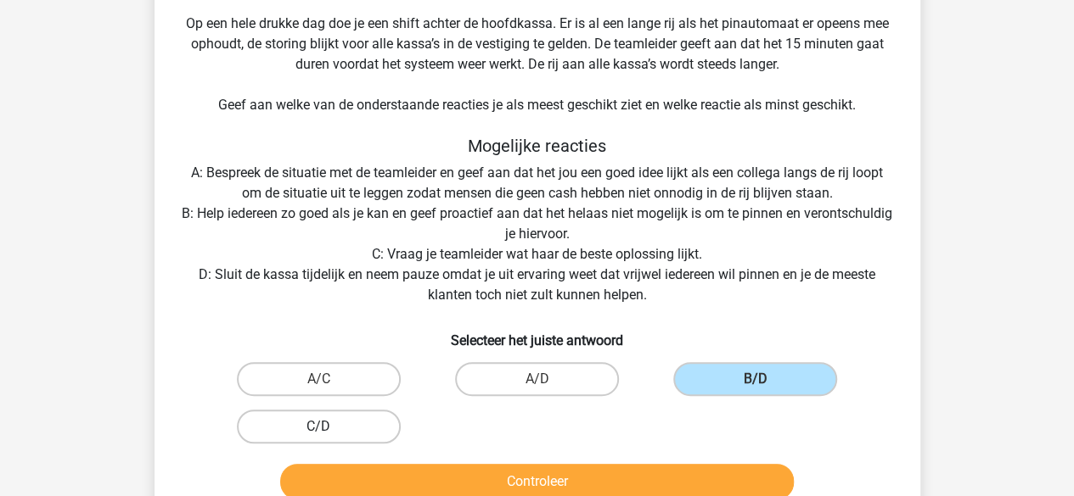
radio input "true"
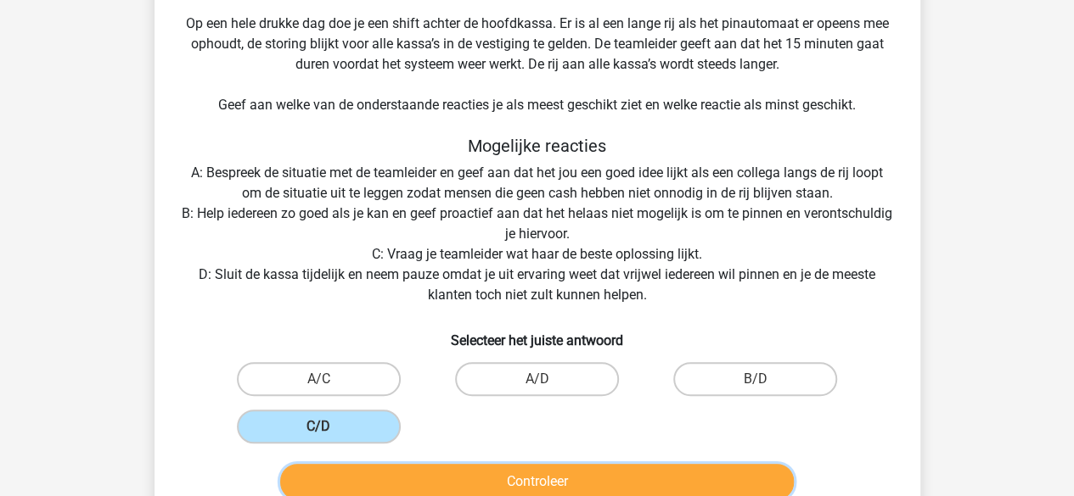
click at [348, 474] on button "Controleer" at bounding box center [536, 482] width 513 height 36
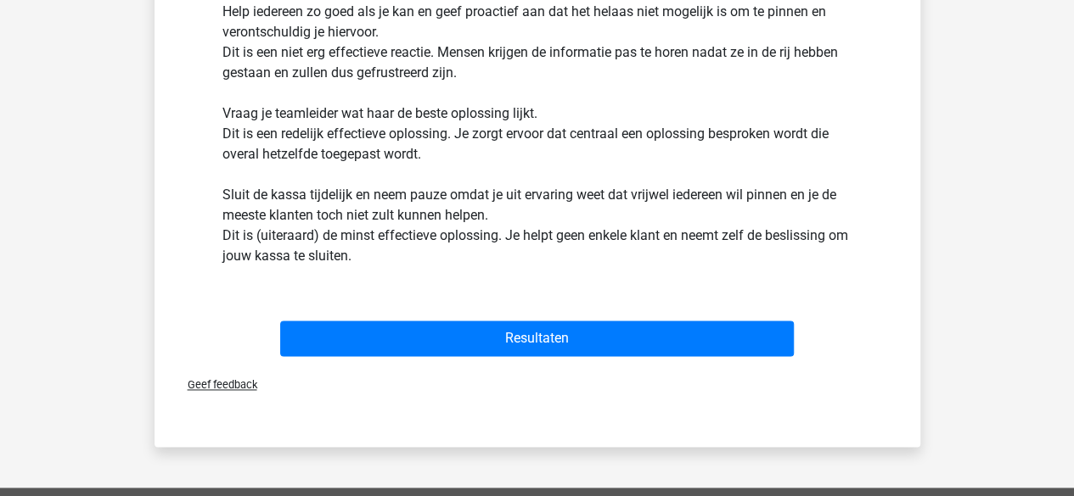
scroll to position [1007, 0]
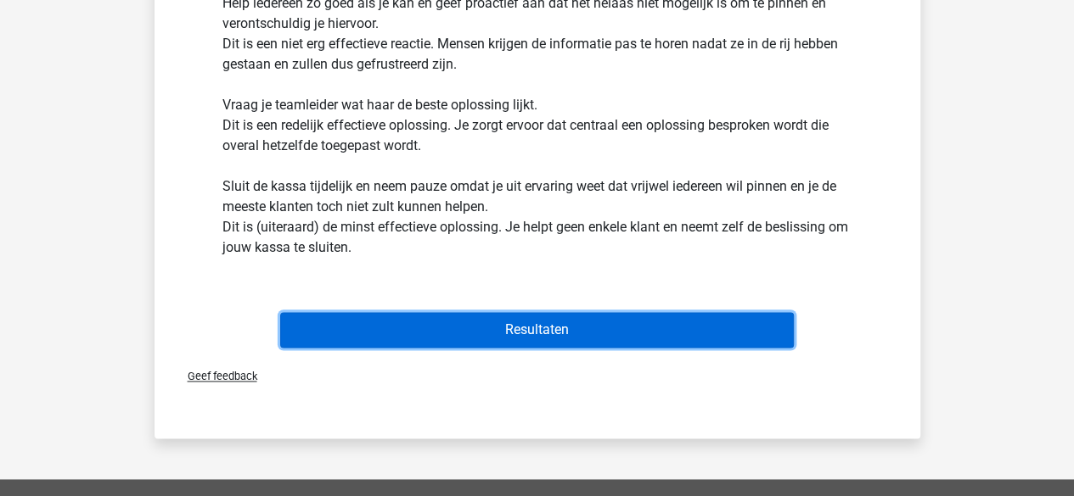
click at [426, 342] on button "Resultaten" at bounding box center [536, 330] width 513 height 36
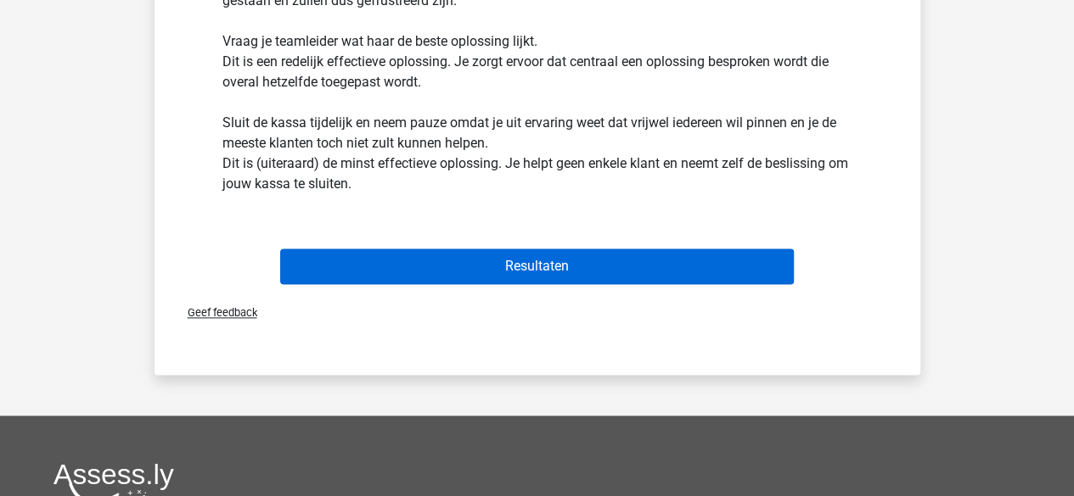
scroll to position [1070, 0]
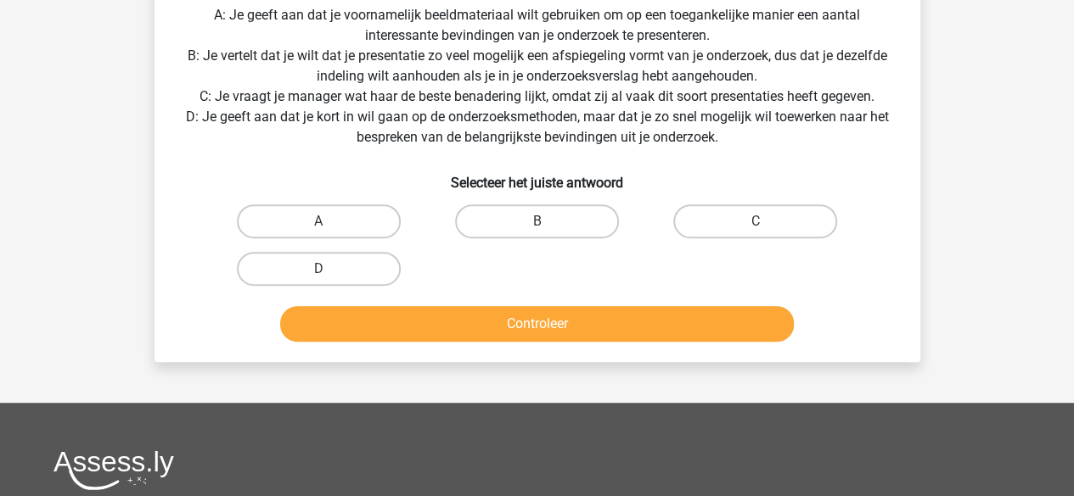
scroll to position [300, 0]
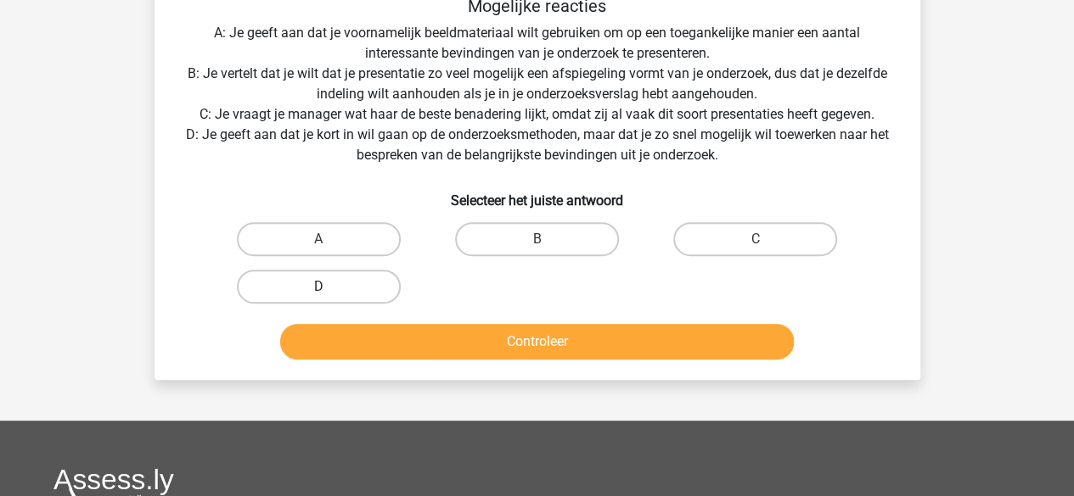
click at [346, 282] on label "D" at bounding box center [319, 287] width 164 height 34
click at [329, 287] on input "D" at bounding box center [323, 292] width 11 height 11
radio input "true"
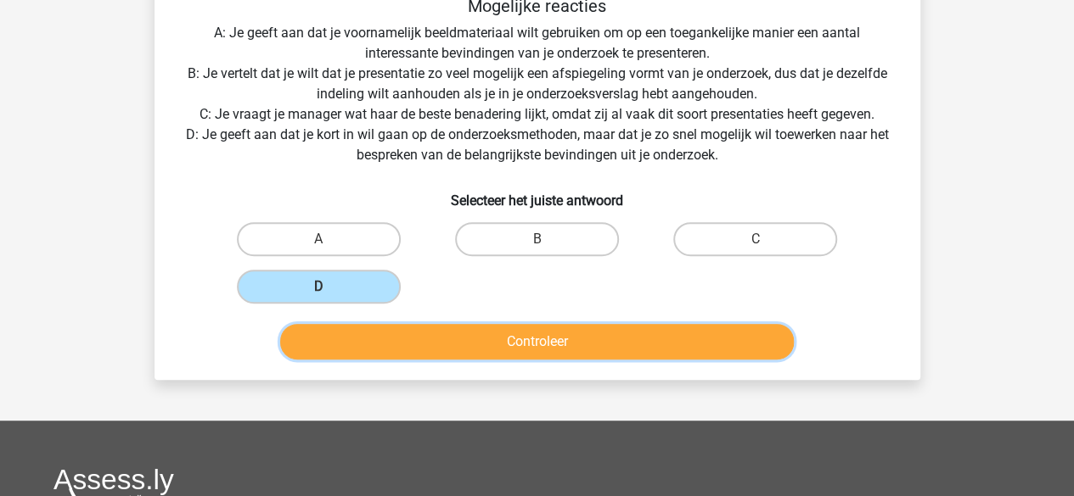
click at [332, 341] on button "Controleer" at bounding box center [536, 342] width 513 height 36
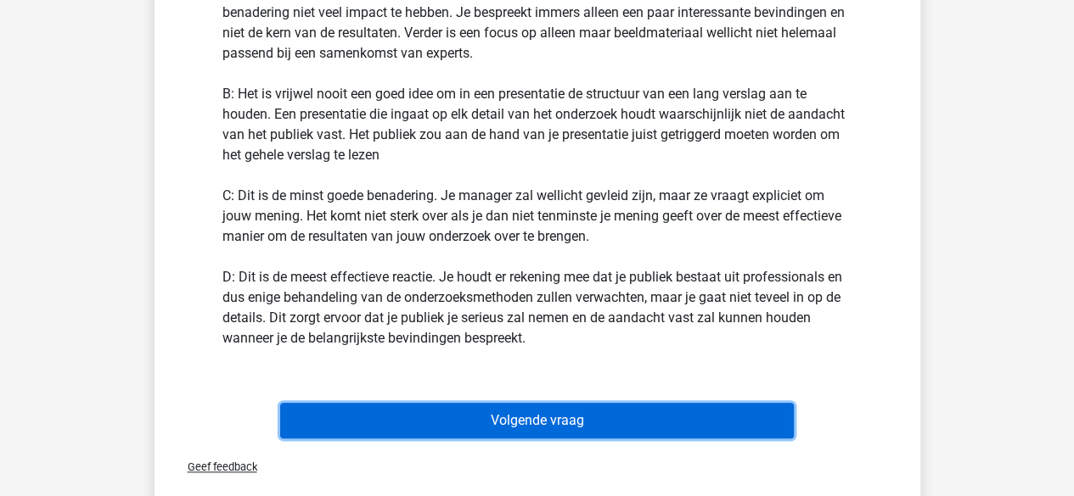
click at [365, 429] on button "Volgende vraag" at bounding box center [536, 421] width 513 height 36
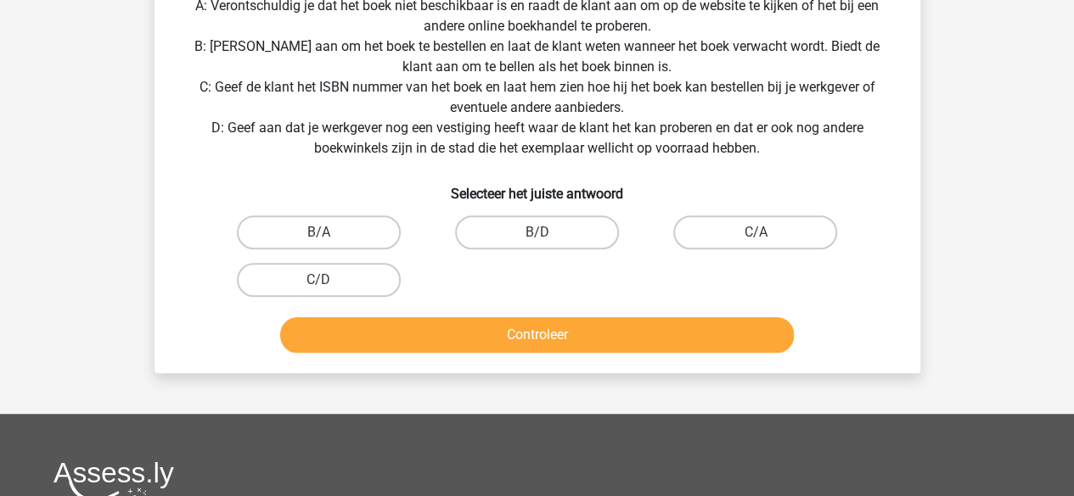
scroll to position [462, 0]
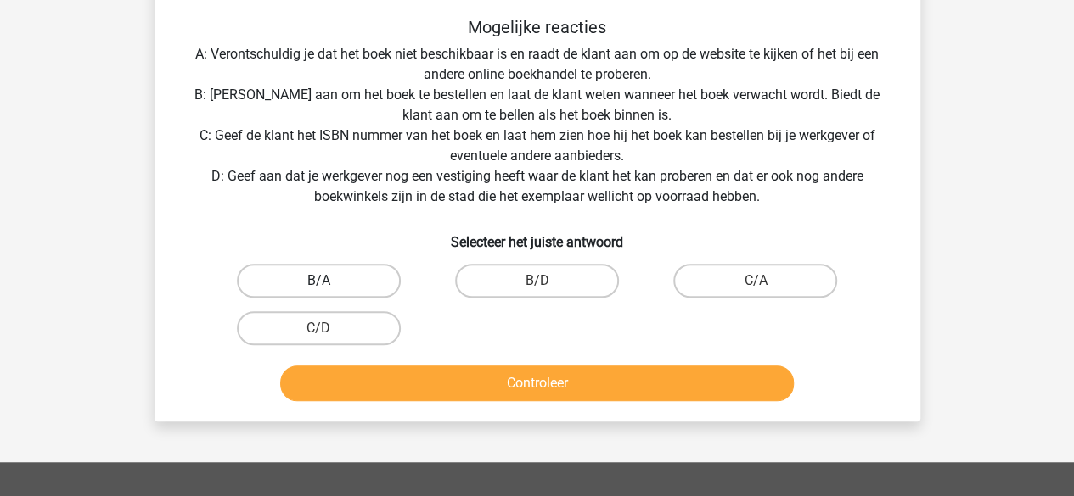
click at [379, 281] on label "B/A" at bounding box center [319, 281] width 164 height 34
click at [329, 281] on input "B/A" at bounding box center [323, 286] width 11 height 11
radio input "true"
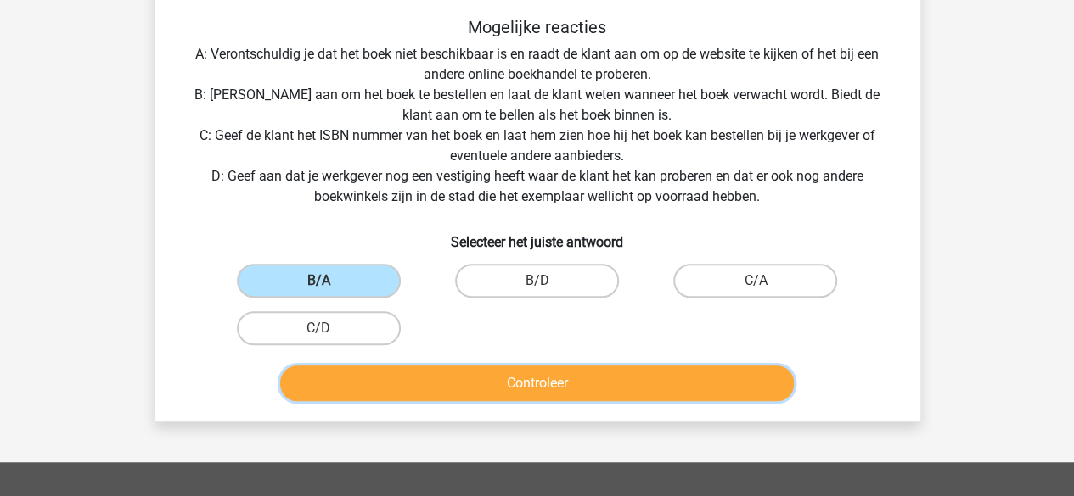
click at [350, 373] on button "Controleer" at bounding box center [536, 384] width 513 height 36
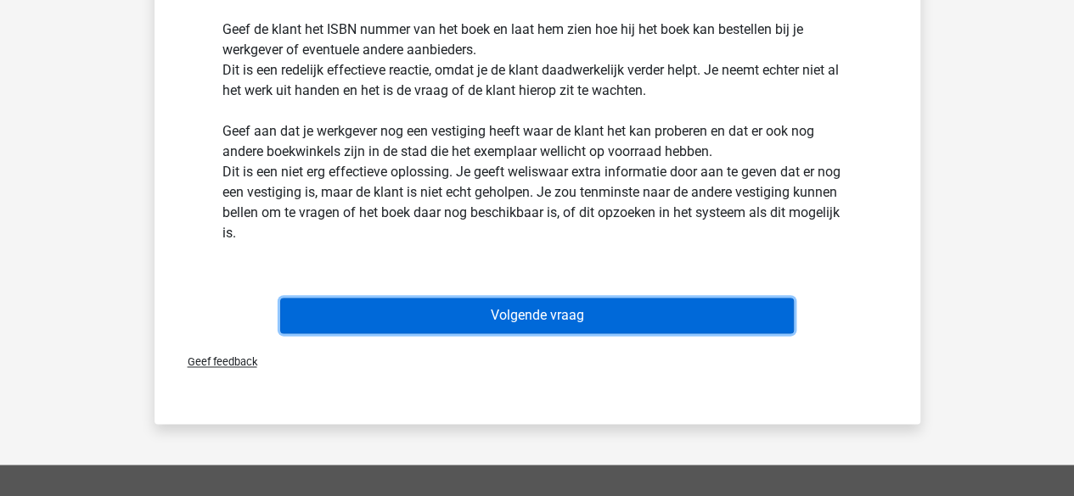
click at [367, 322] on button "Volgende vraag" at bounding box center [536, 316] width 513 height 36
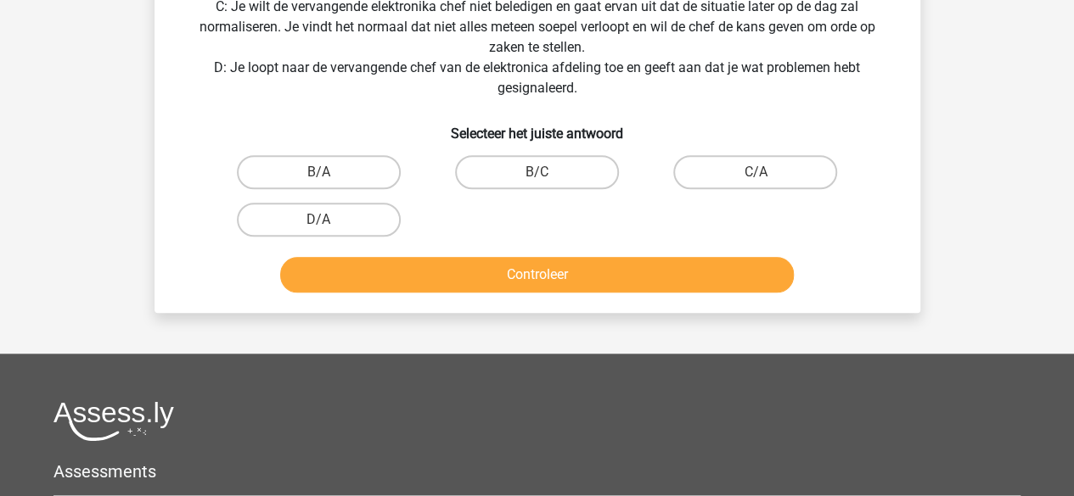
scroll to position [632, 0]
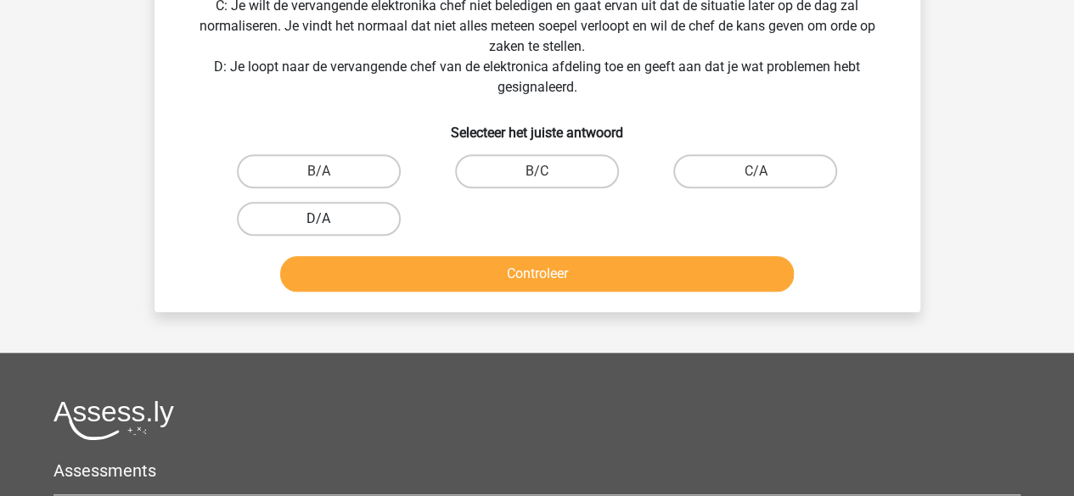
click at [329, 213] on label "D/A" at bounding box center [319, 219] width 164 height 34
click at [329, 219] on input "D/A" at bounding box center [323, 224] width 11 height 11
radio input "true"
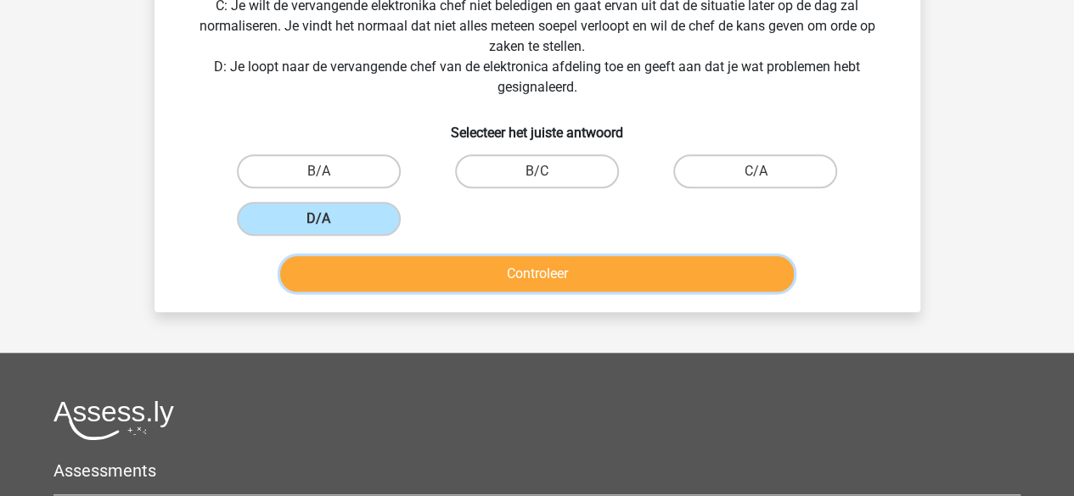
click at [454, 279] on button "Controleer" at bounding box center [536, 274] width 513 height 36
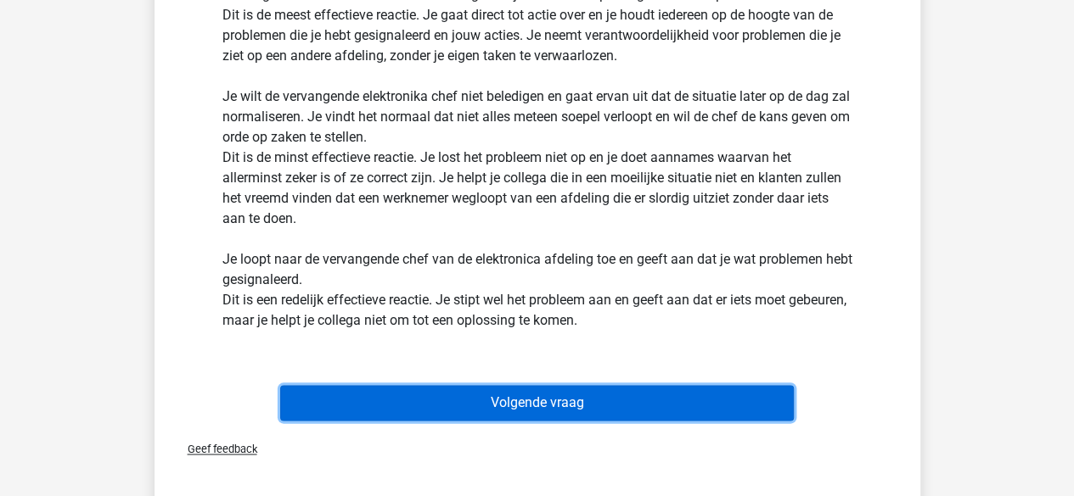
click at [407, 405] on button "Volgende vraag" at bounding box center [536, 403] width 513 height 36
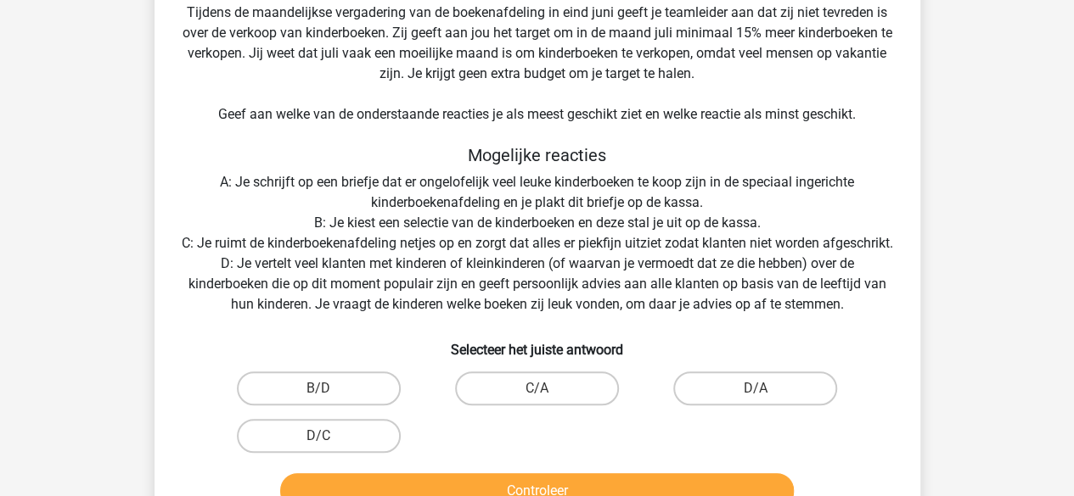
scroll to position [432, 0]
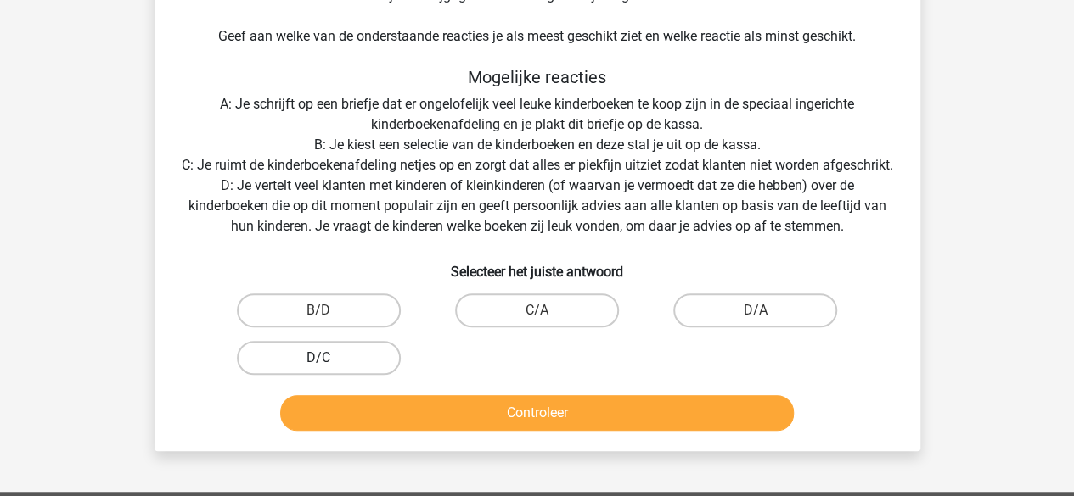
click at [370, 375] on label "D/C" at bounding box center [319, 358] width 164 height 34
click at [329, 369] on input "D/C" at bounding box center [323, 363] width 11 height 11
radio input "true"
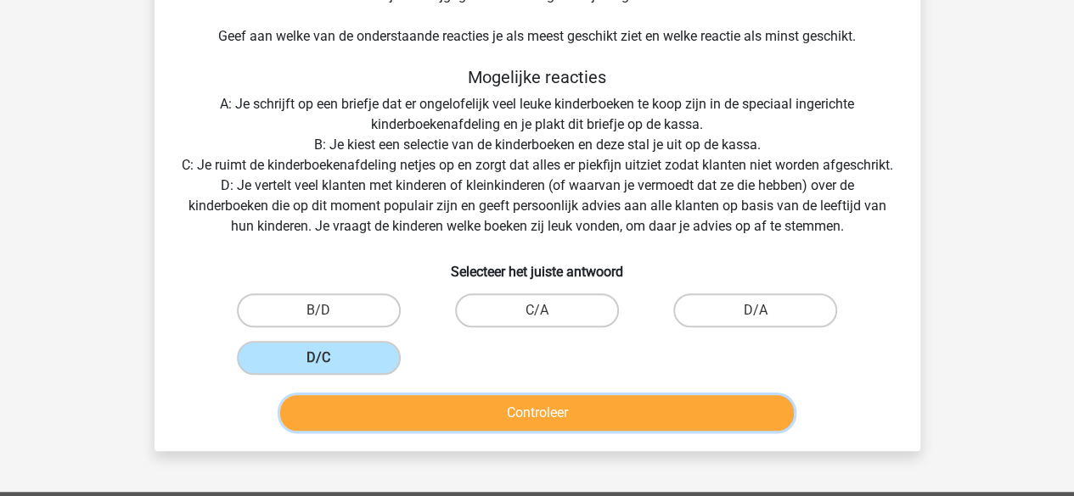
click at [362, 431] on button "Controleer" at bounding box center [536, 413] width 513 height 36
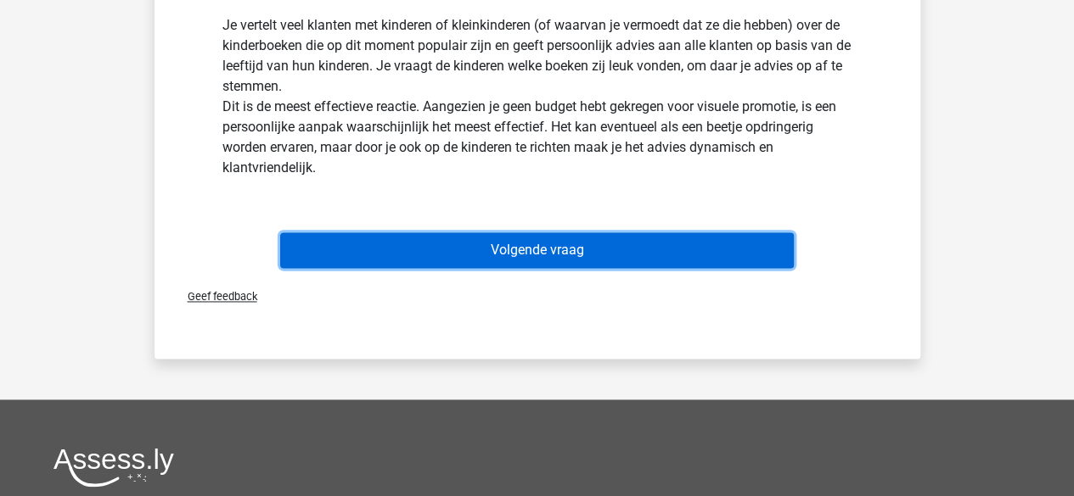
click at [421, 268] on button "Volgende vraag" at bounding box center [536, 251] width 513 height 36
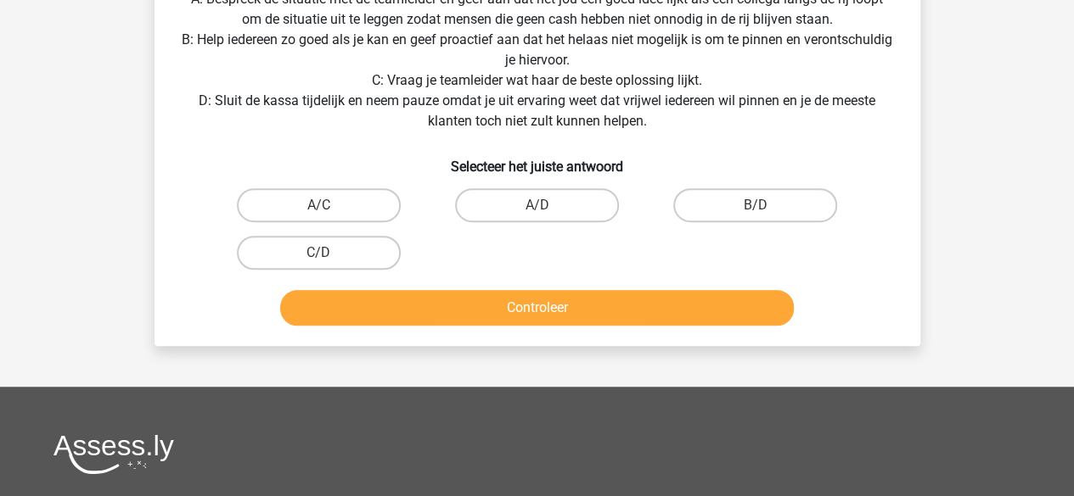
scroll to position [523, 0]
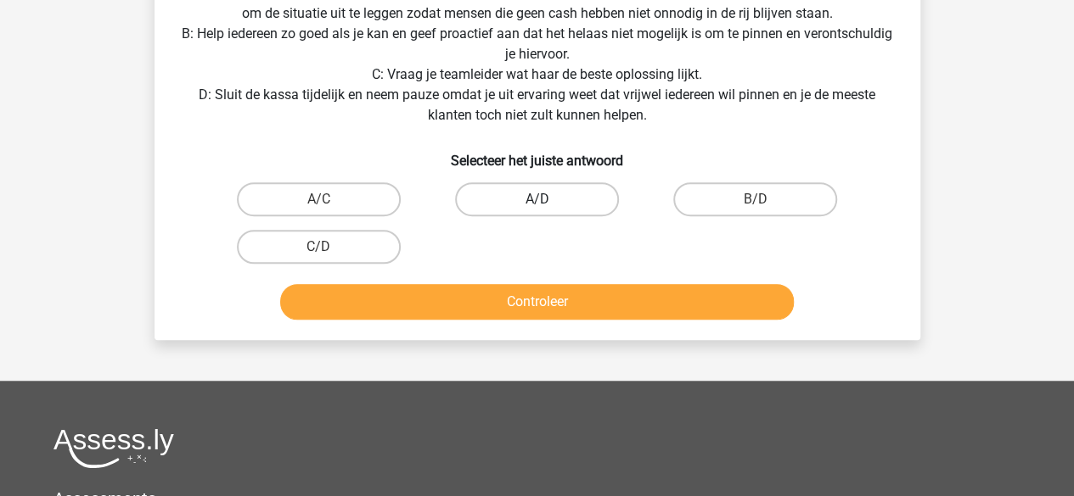
click at [506, 209] on label "A/D" at bounding box center [537, 199] width 164 height 34
click at [536, 209] on input "A/D" at bounding box center [541, 204] width 11 height 11
radio input "true"
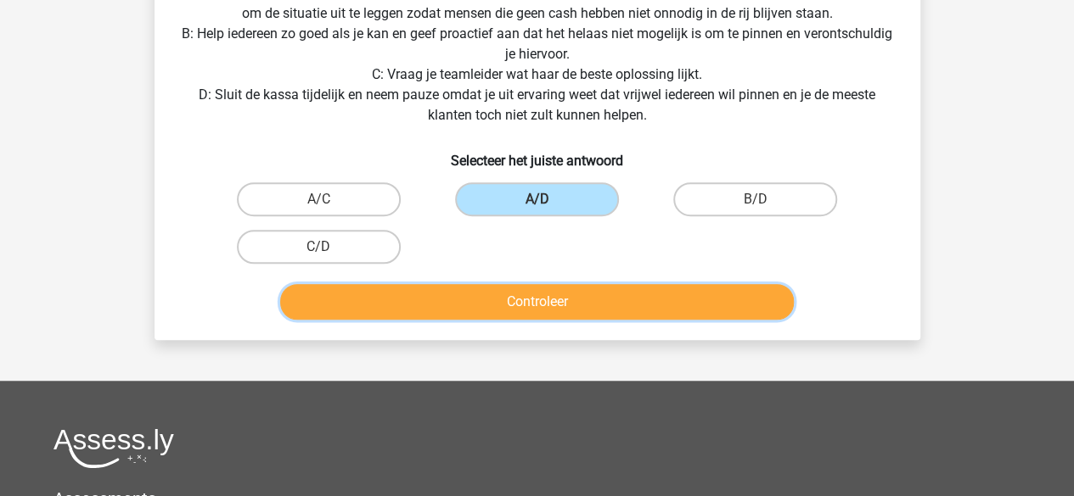
click at [431, 303] on button "Controleer" at bounding box center [536, 302] width 513 height 36
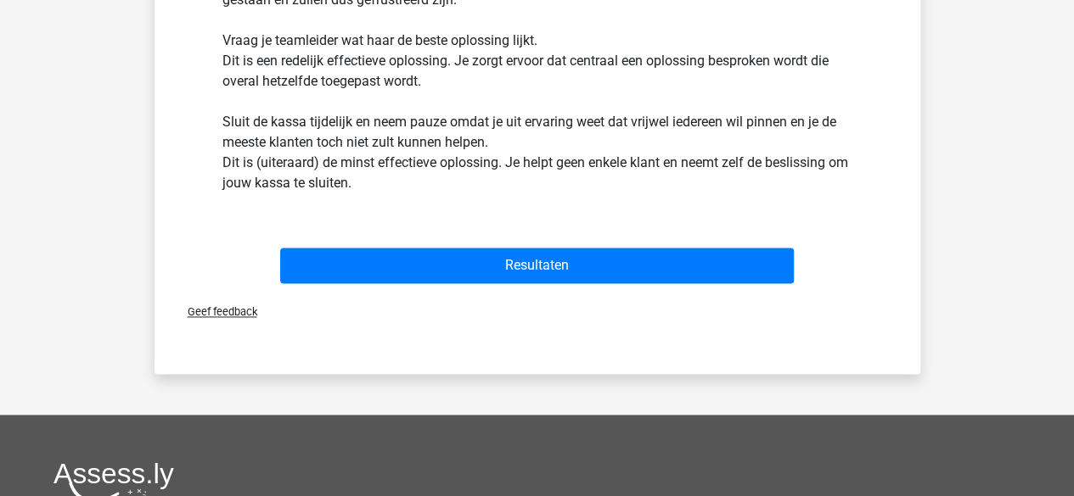
scroll to position [1104, 0]
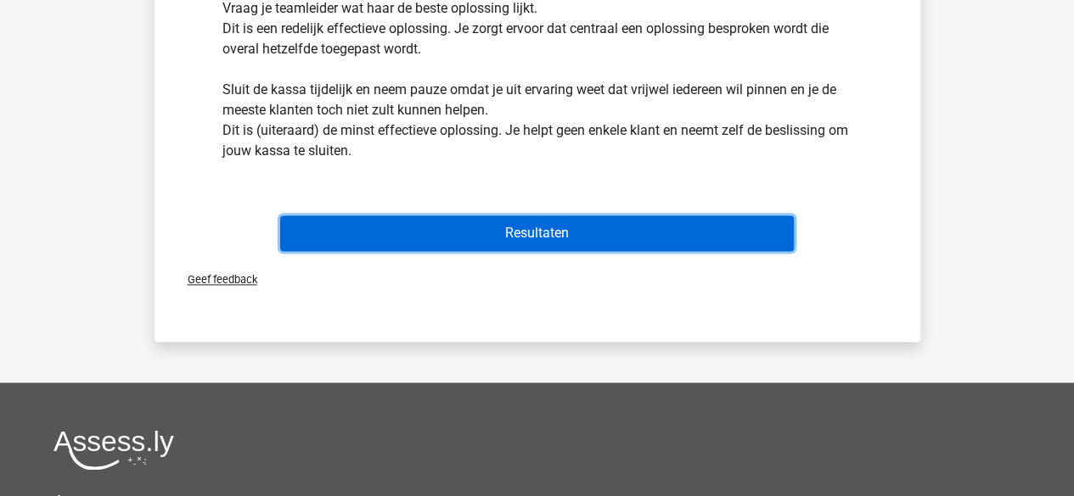
click at [429, 222] on button "Resultaten" at bounding box center [536, 234] width 513 height 36
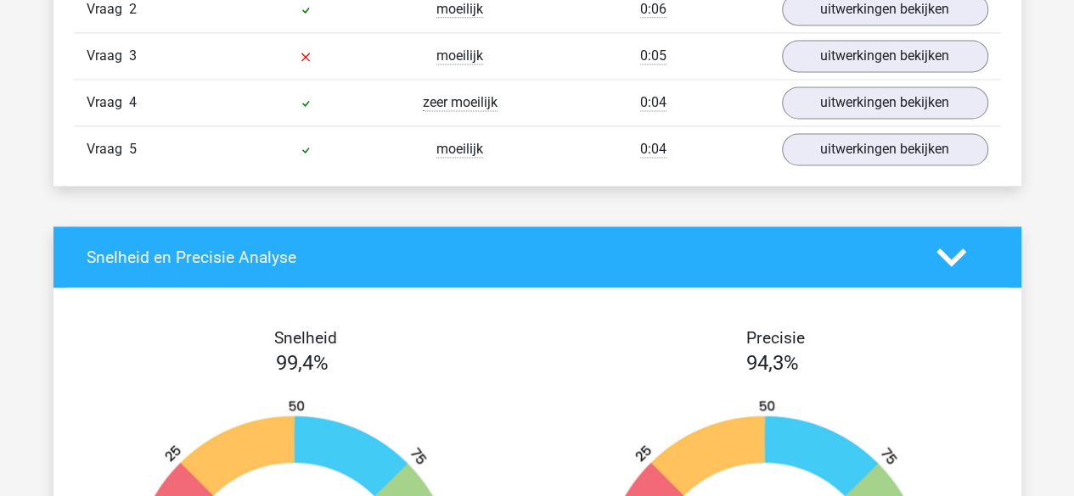
scroll to position [1166, 0]
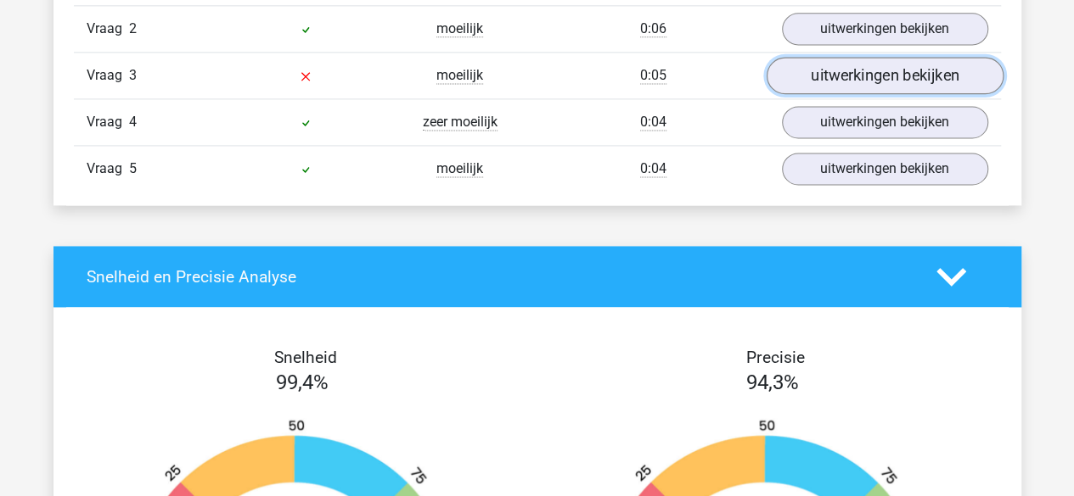
click at [816, 83] on link "uitwerkingen bekijken" at bounding box center [883, 75] width 237 height 37
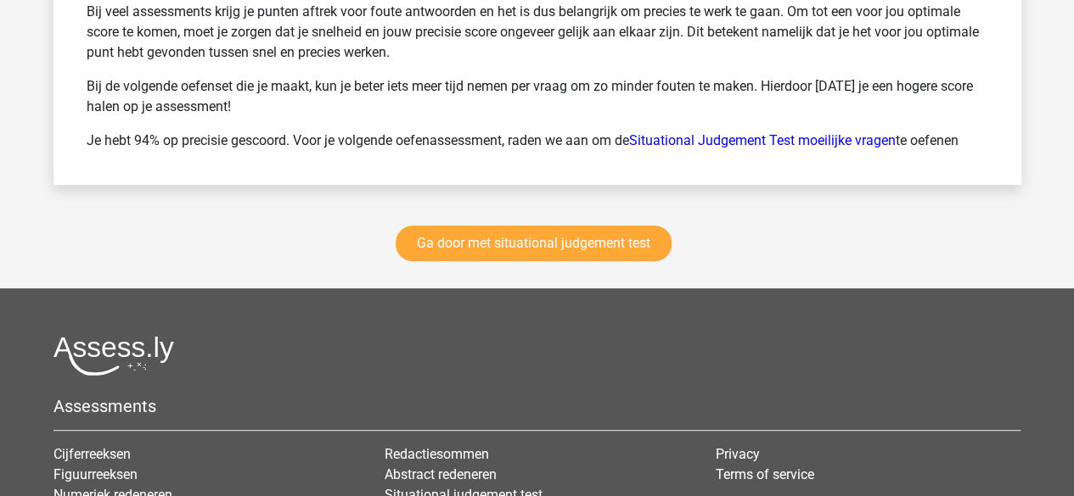
scroll to position [3435, 0]
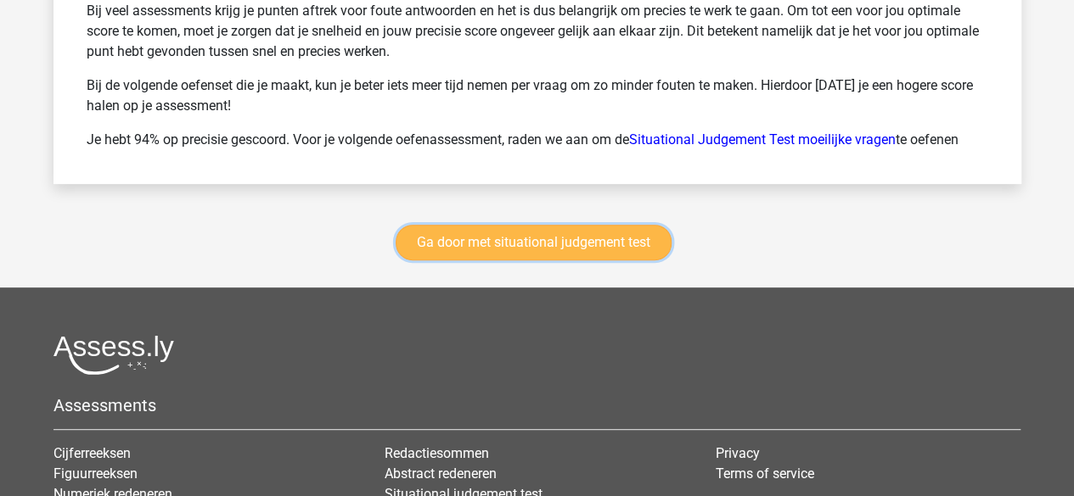
click at [446, 230] on link "Ga door met situational judgement test" at bounding box center [533, 243] width 276 height 36
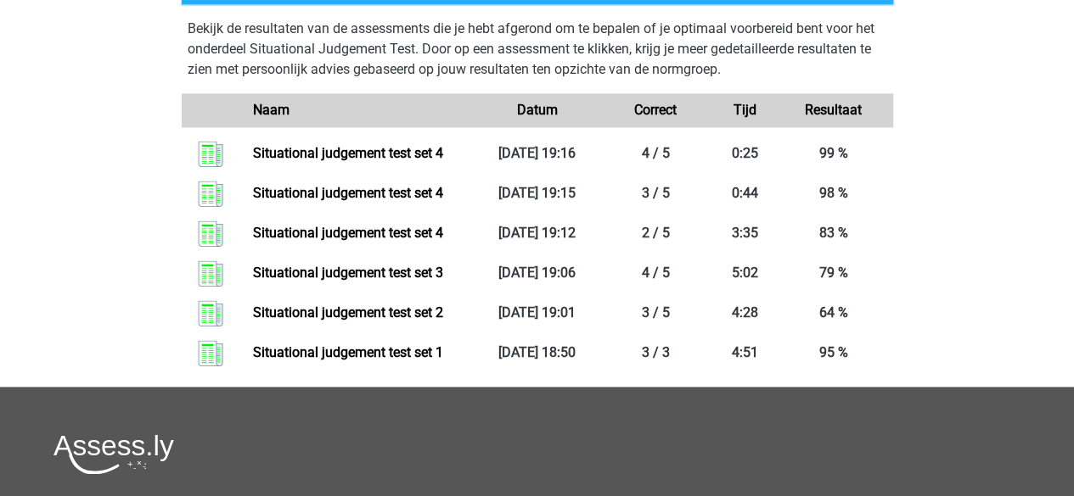
scroll to position [1107, 0]
